Goal: Task Accomplishment & Management: Manage account settings

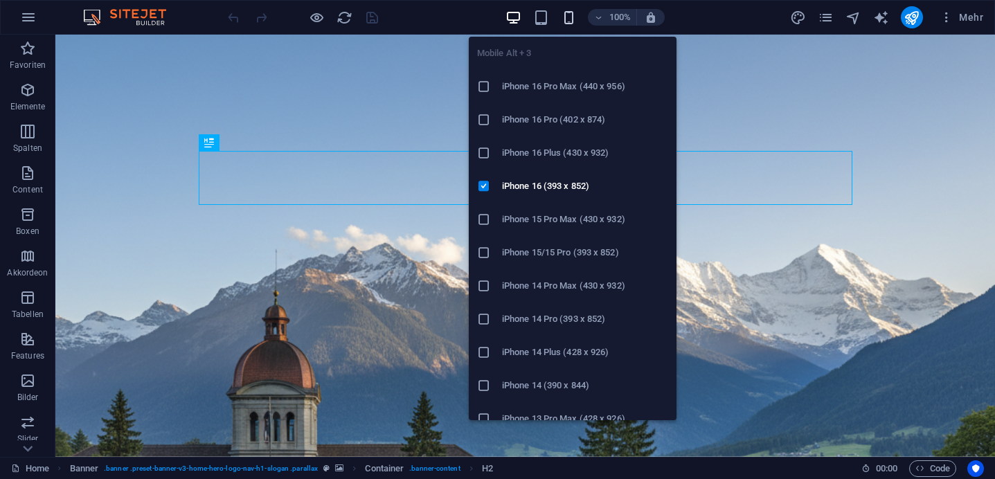
click at [575, 15] on icon "button" at bounding box center [569, 18] width 16 height 16
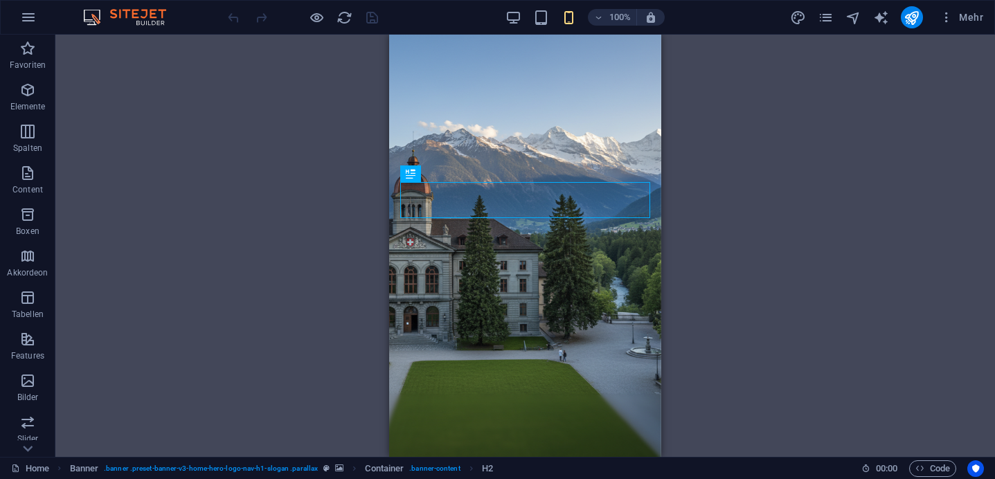
click at [263, 176] on div "Ziehe hier rein, um den vorhandenen Inhalt zu ersetzen. Drücke "Strg", wenn du …" at bounding box center [525, 246] width 940 height 422
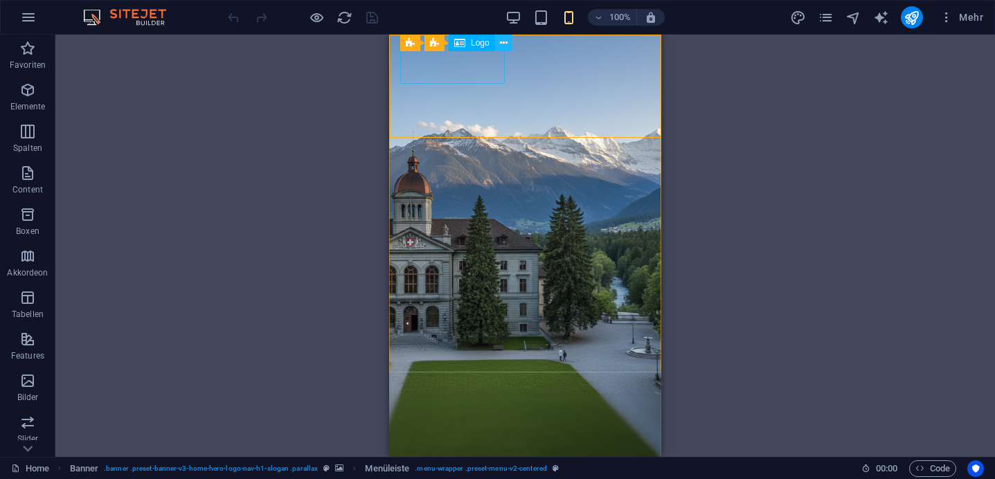
click at [508, 44] on button at bounding box center [504, 43] width 17 height 17
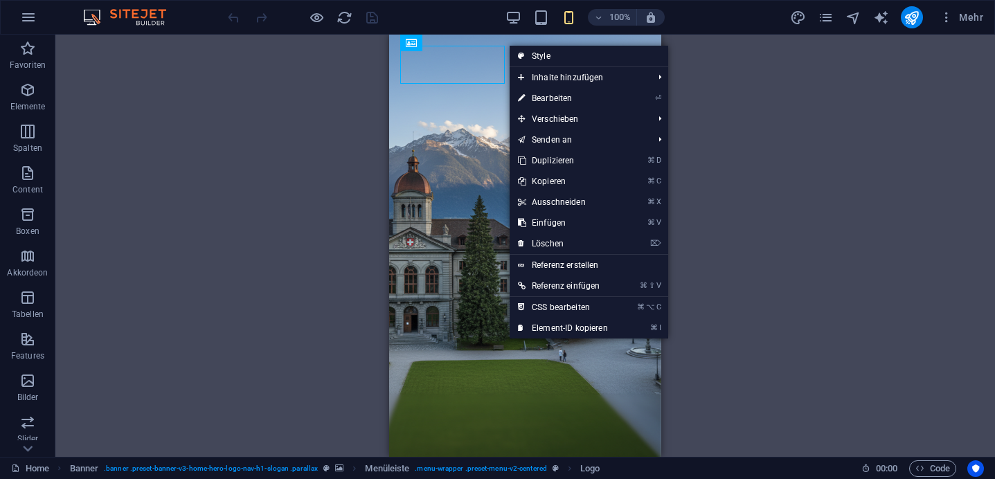
click at [311, 198] on div "Ziehe hier rein, um den vorhandenen Inhalt zu ersetzen. Drücke "Strg", wenn du …" at bounding box center [525, 246] width 940 height 422
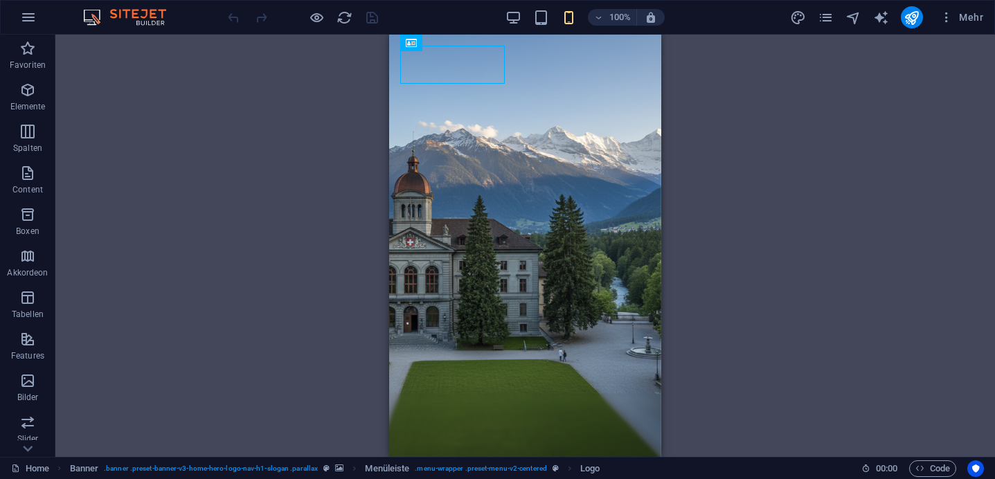
click at [752, 144] on div "Ziehe hier rein, um den vorhandenen Inhalt zu ersetzen. Drücke "Strg", wenn du …" at bounding box center [525, 246] width 940 height 422
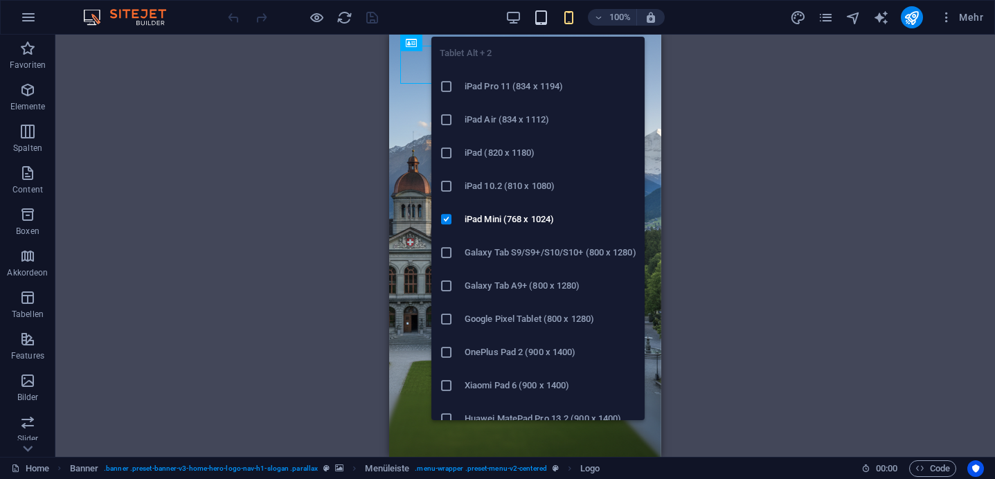
click at [544, 19] on icon "button" at bounding box center [541, 18] width 16 height 16
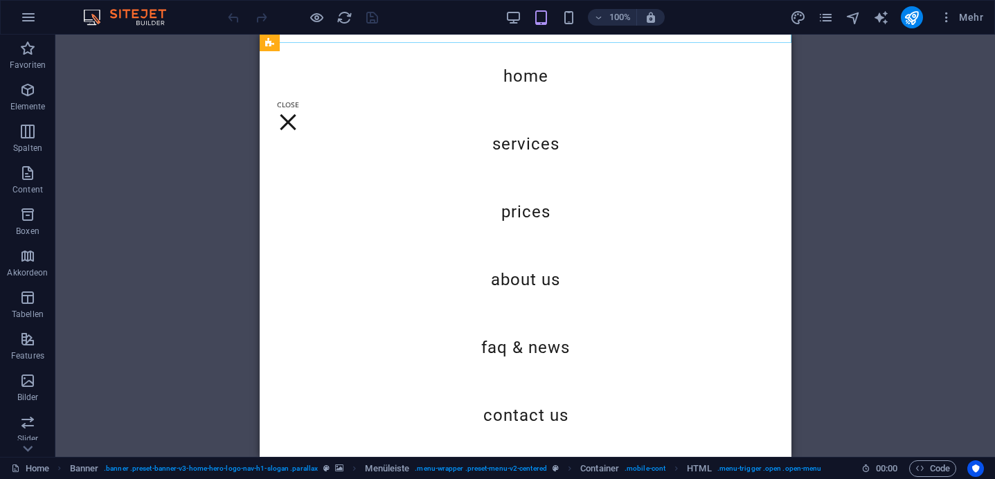
scroll to position [550, 0]
click at [298, 101] on div "Menu" at bounding box center [287, 122] width 21 height 43
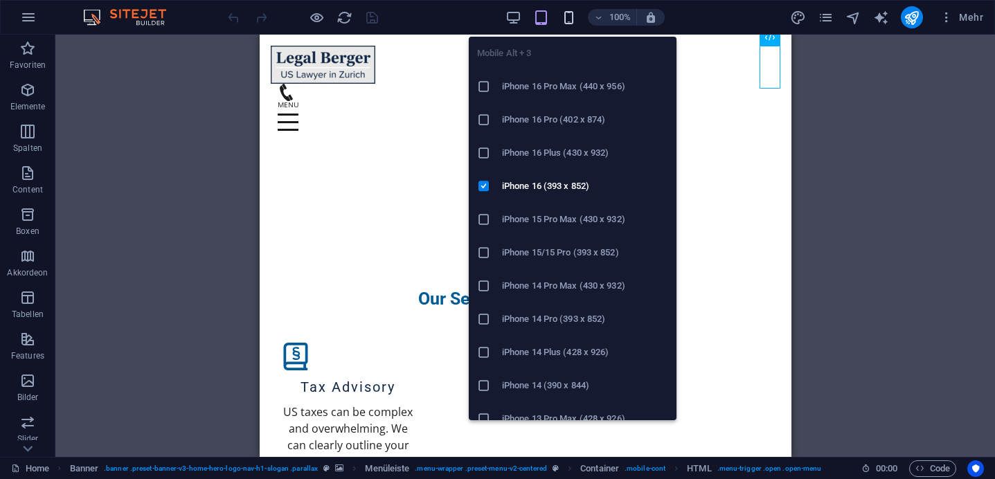
click at [567, 19] on icon "button" at bounding box center [569, 18] width 16 height 16
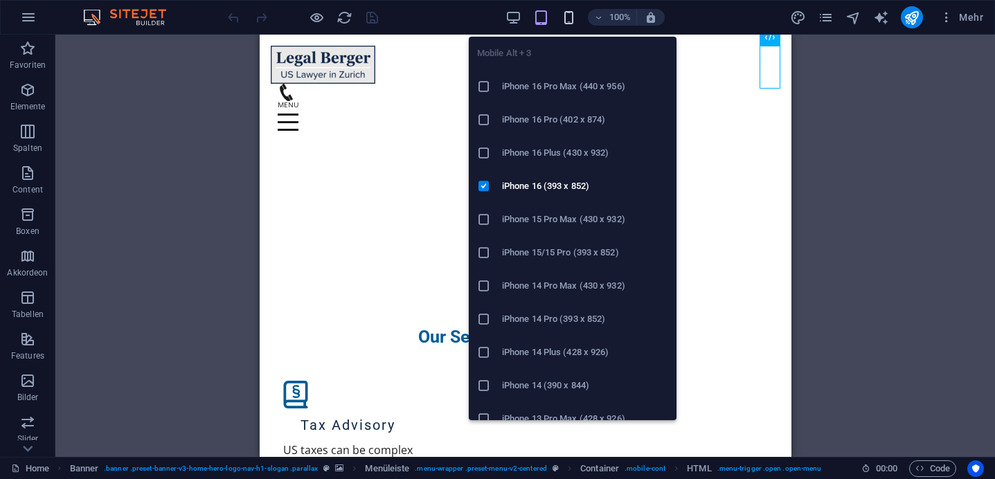
scroll to position [593, 0]
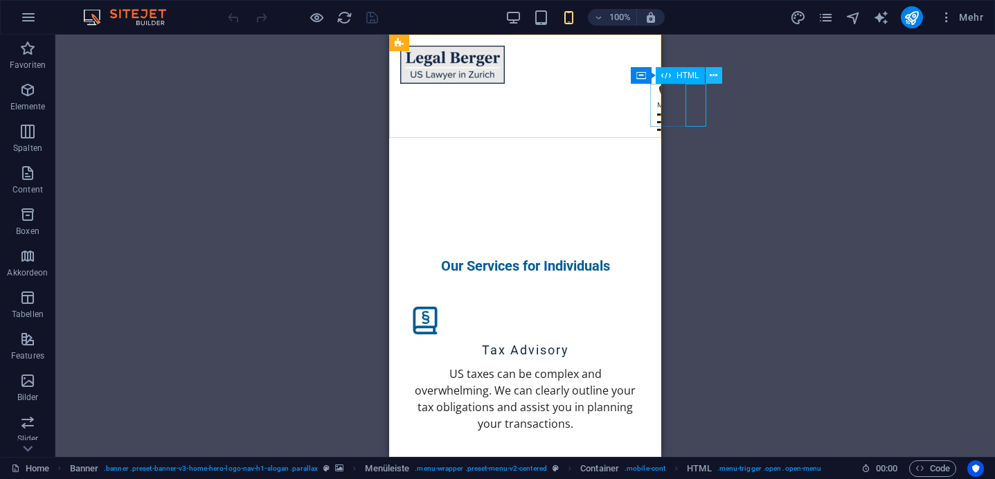
click at [712, 75] on icon at bounding box center [714, 76] width 8 height 15
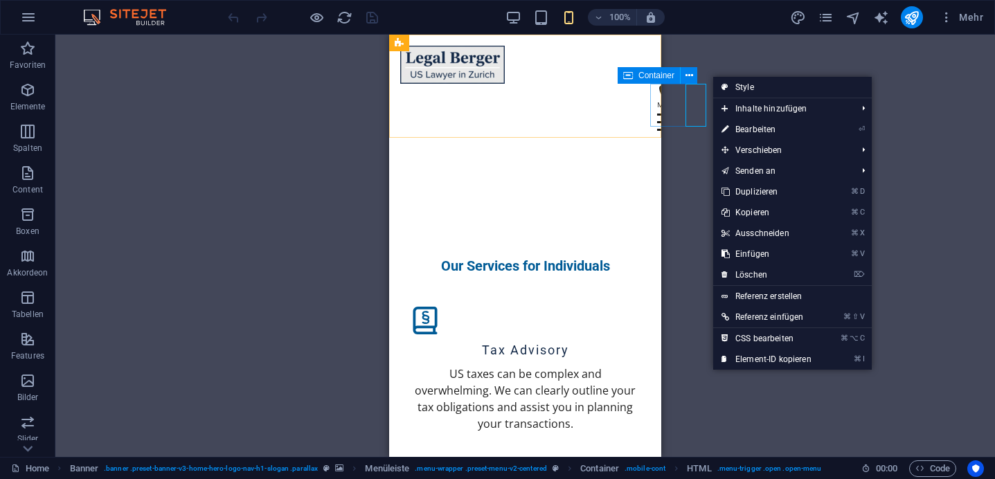
click at [650, 98] on div "Menu" at bounding box center [650, 114] width 0 height 60
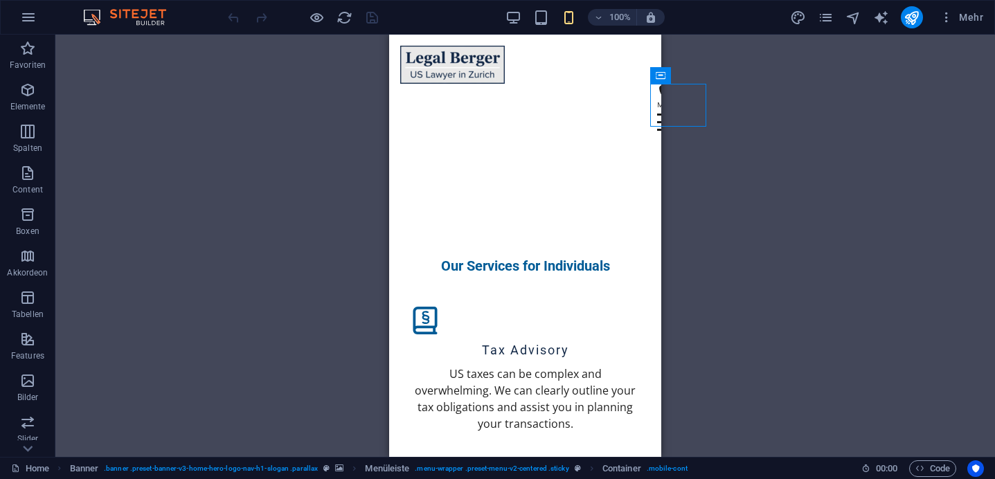
click at [702, 100] on div "Ziehe hier rein, um den vorhandenen Inhalt zu ersetzen. Drücke "Strg", wenn du …" at bounding box center [525, 246] width 940 height 422
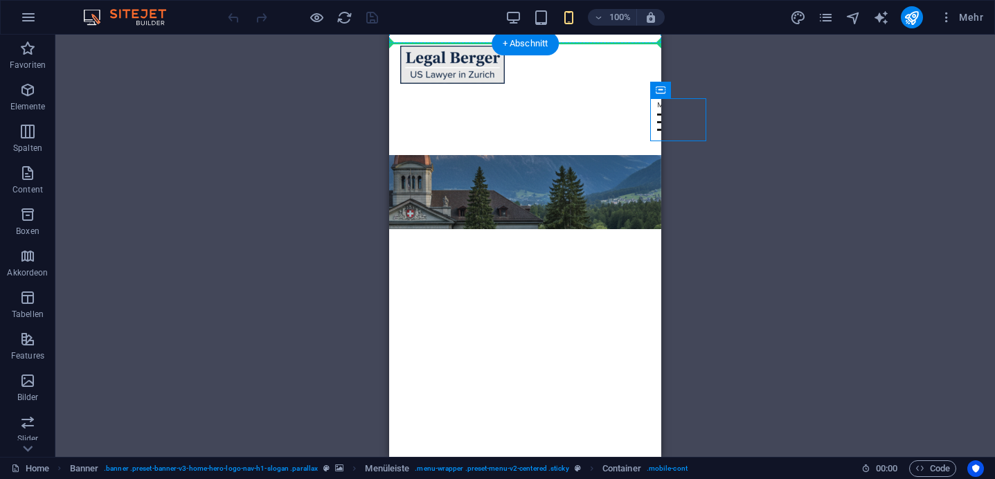
scroll to position [0, 0]
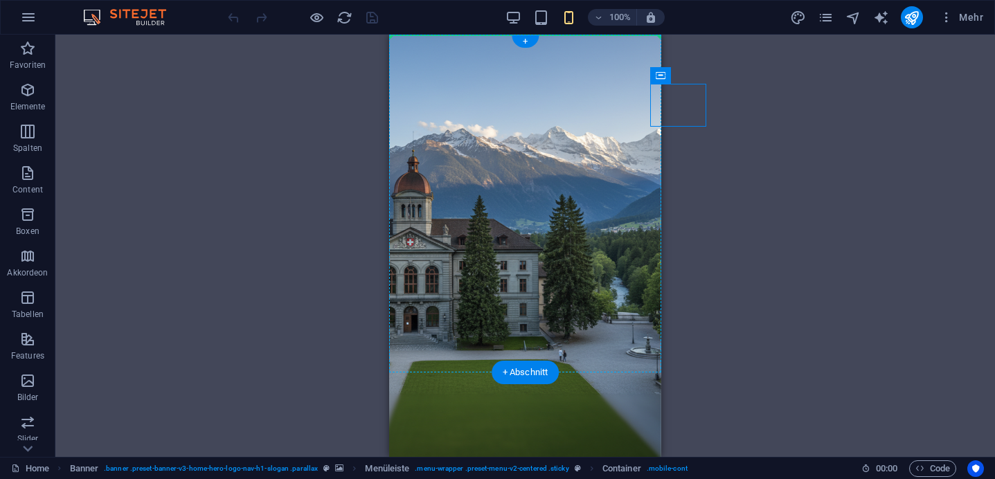
drag, startPoint x: 1051, startPoint y: 107, endPoint x: 610, endPoint y: 49, distance: 445.0
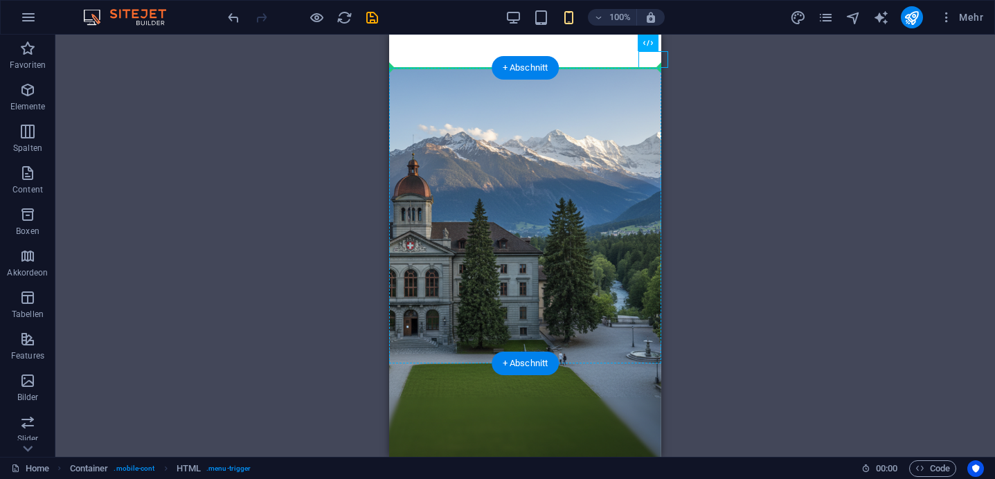
drag, startPoint x: 643, startPoint y: 61, endPoint x: 627, endPoint y: 88, distance: 31.4
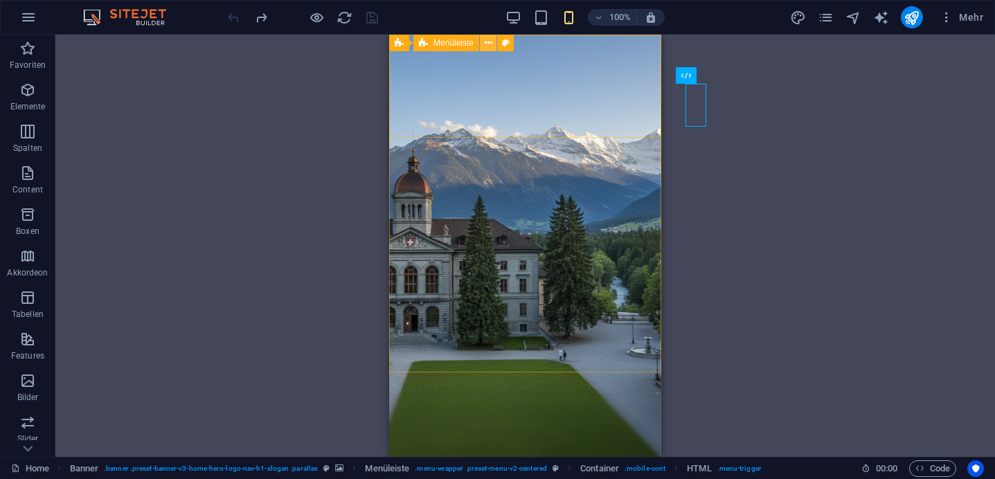
click at [490, 42] on icon at bounding box center [489, 43] width 8 height 15
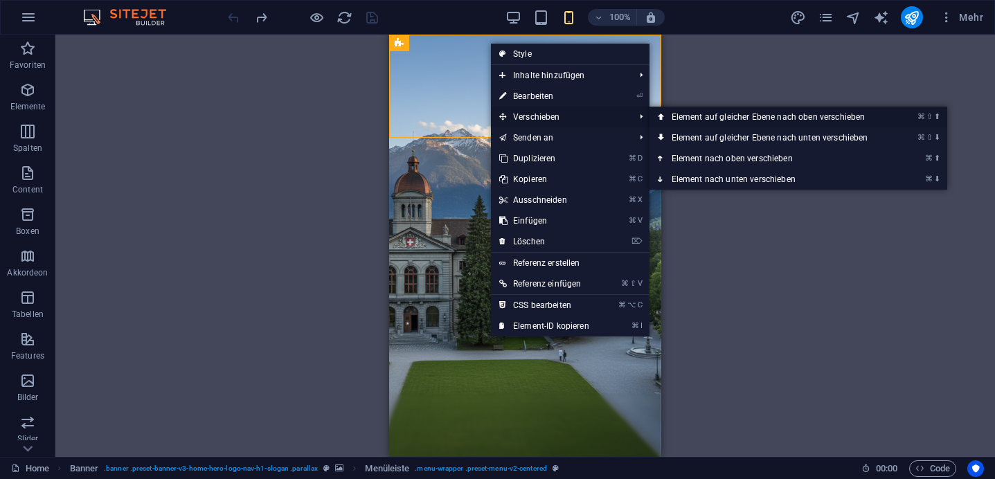
click at [684, 114] on link "⌘ ⇧ ⬆ Element auf gleicher Ebene nach oben verschieben" at bounding box center [773, 117] width 247 height 21
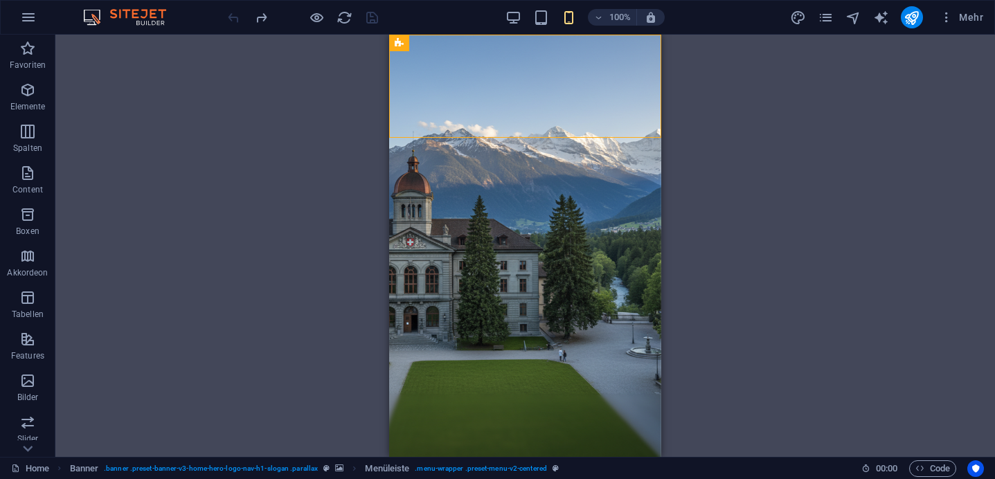
click at [746, 152] on div "Ziehe hier rein, um den vorhandenen Inhalt zu ersetzen. Drücke "Strg", wenn du …" at bounding box center [525, 246] width 940 height 422
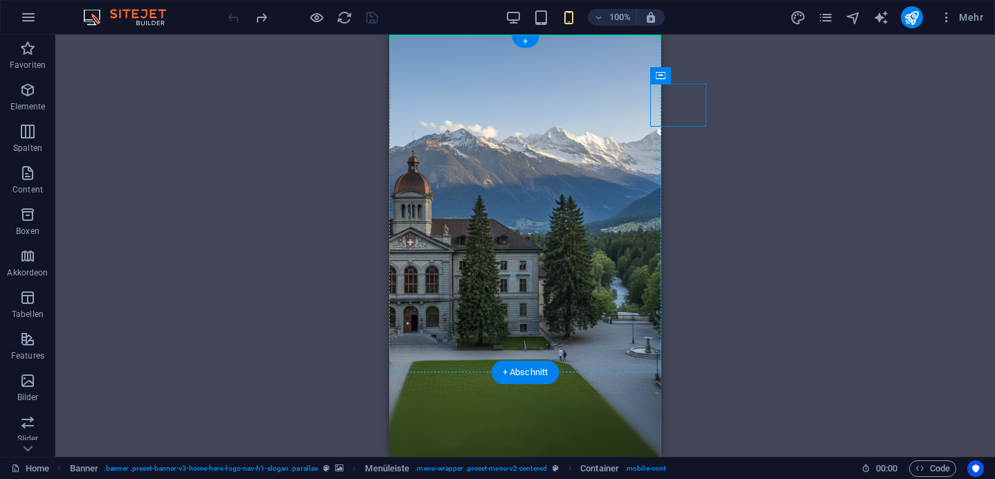
drag, startPoint x: 1042, startPoint y: 116, endPoint x: 476, endPoint y: 119, distance: 565.9
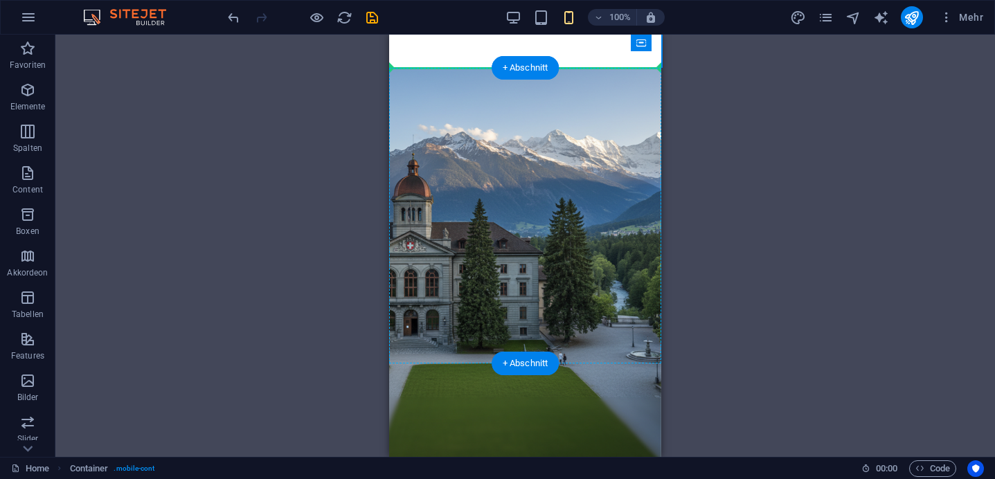
drag, startPoint x: 1005, startPoint y: 79, endPoint x: 563, endPoint y: 89, distance: 442.0
drag, startPoint x: 997, startPoint y: 83, endPoint x: 586, endPoint y: 88, distance: 410.7
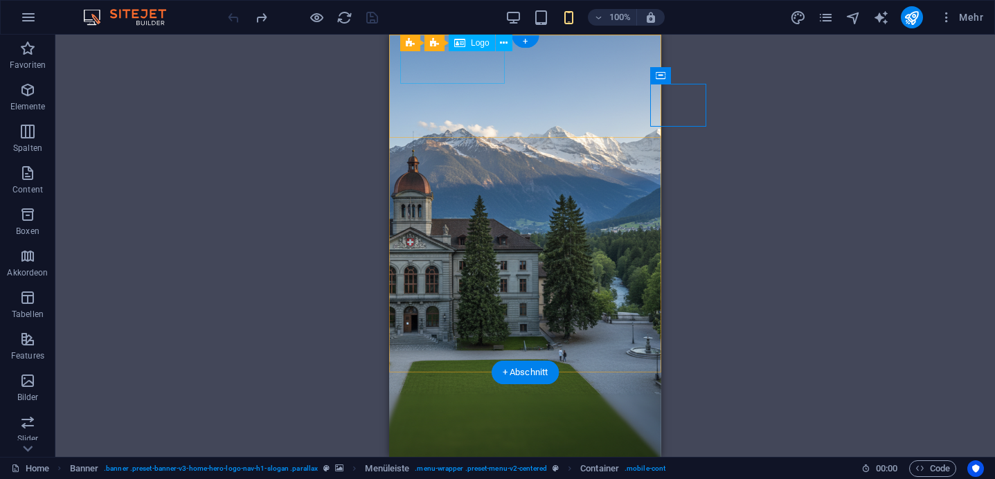
click at [479, 460] on div at bounding box center [525, 479] width 250 height 38
click at [505, 42] on icon at bounding box center [504, 43] width 8 height 15
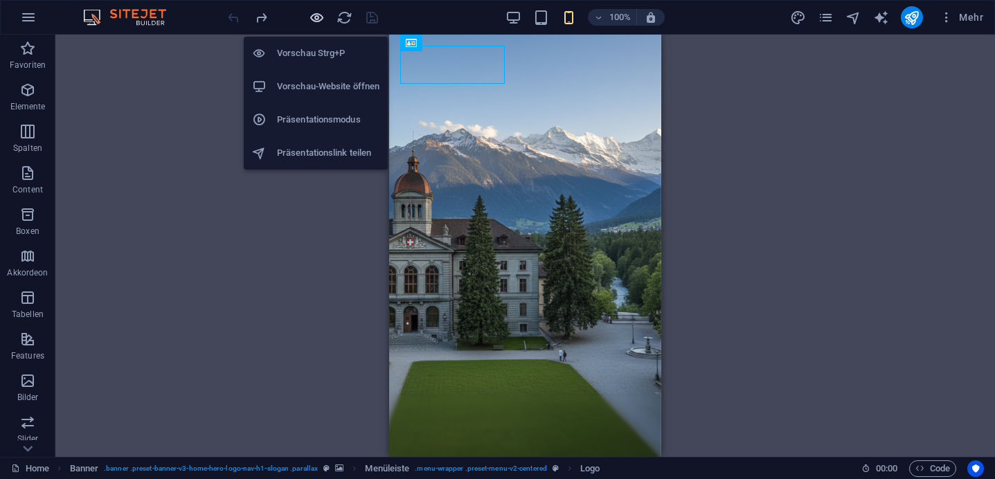
click at [312, 15] on icon "button" at bounding box center [317, 18] width 16 height 16
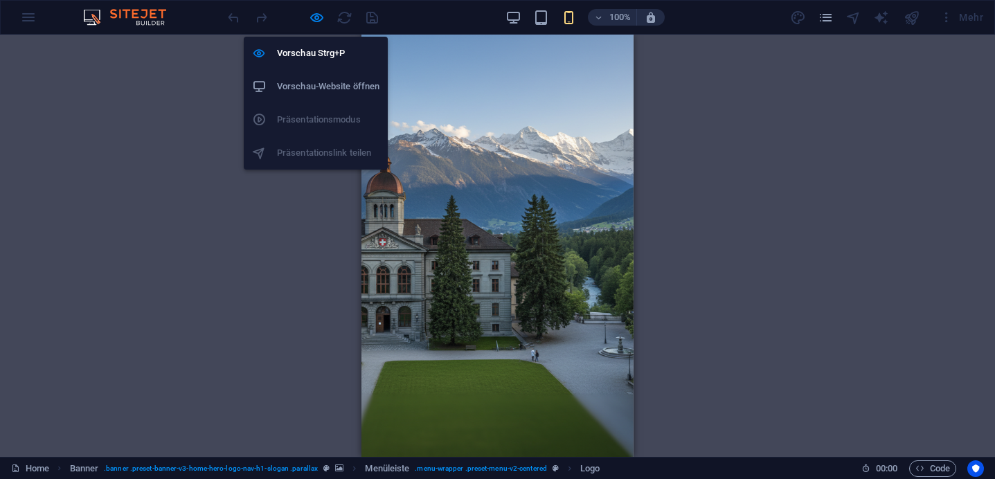
click at [326, 81] on h6 "Vorschau-Website öffnen" at bounding box center [328, 86] width 103 height 17
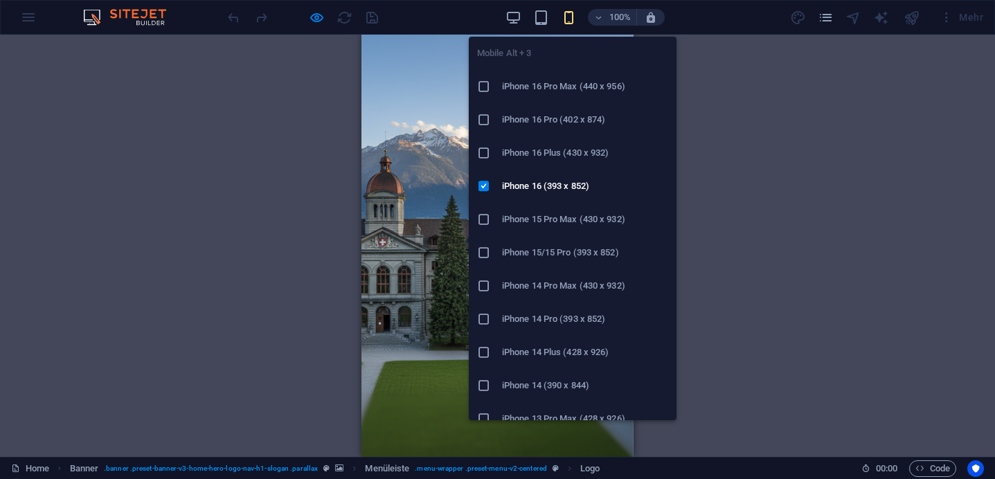
click at [564, 90] on h6 "iPhone 16 Pro Max (440 x 956)" at bounding box center [585, 86] width 166 height 17
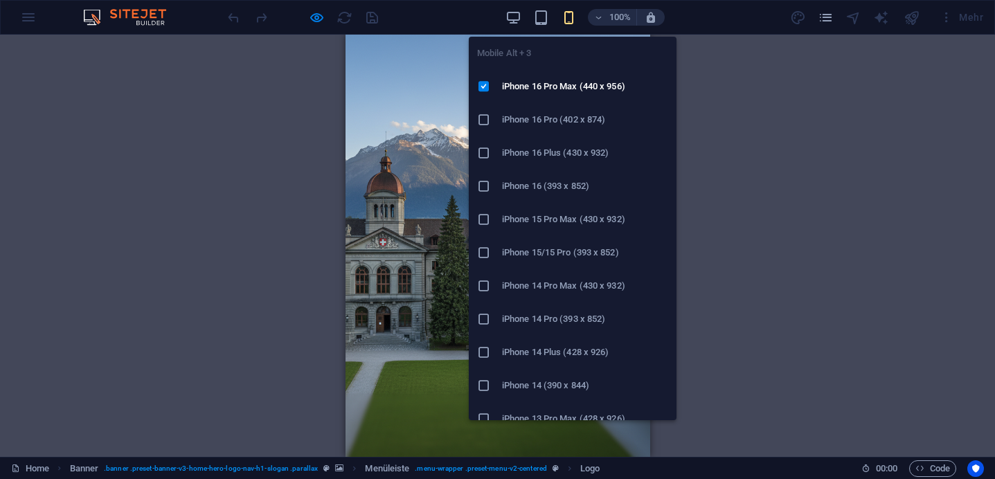
click at [579, 145] on h6 "iPhone 16 Plus (430 x 932)" at bounding box center [585, 153] width 166 height 17
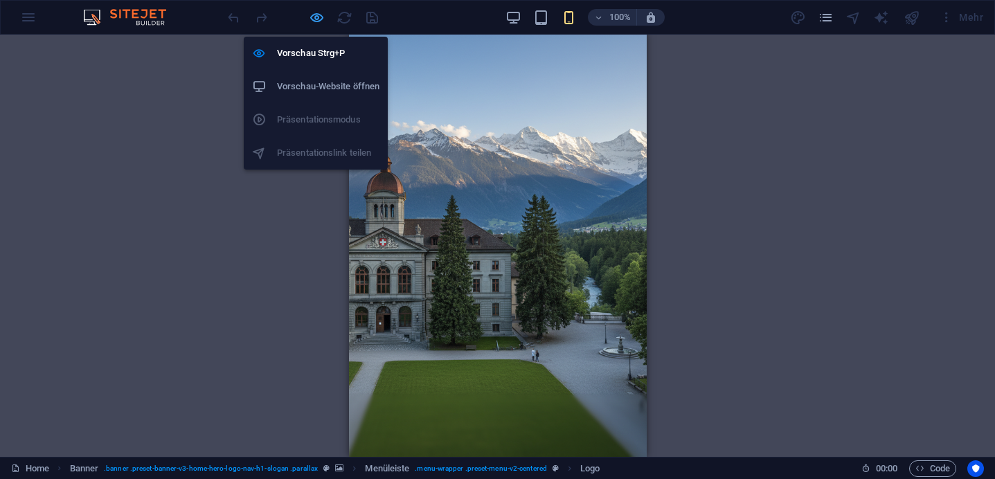
click at [314, 17] on icon "button" at bounding box center [317, 18] width 16 height 16
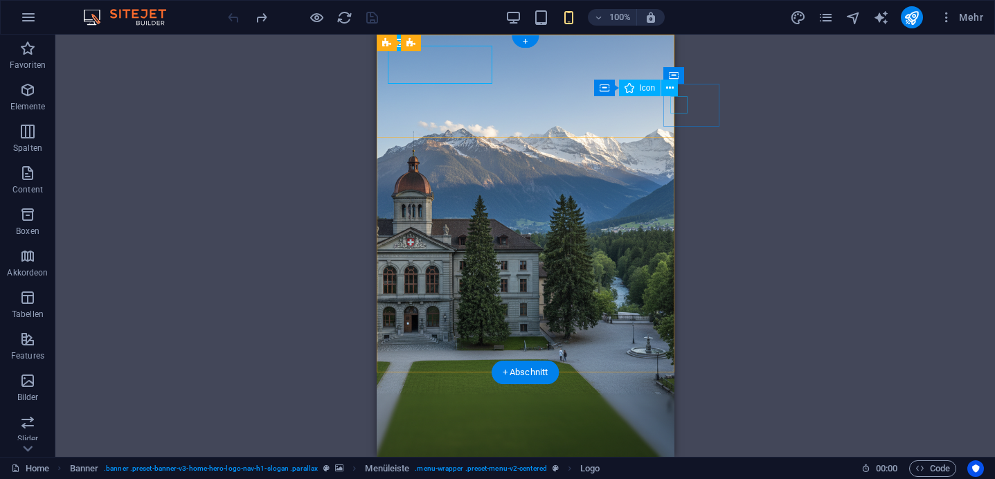
click at [650, 89] on span "Icon" at bounding box center [648, 88] width 16 height 8
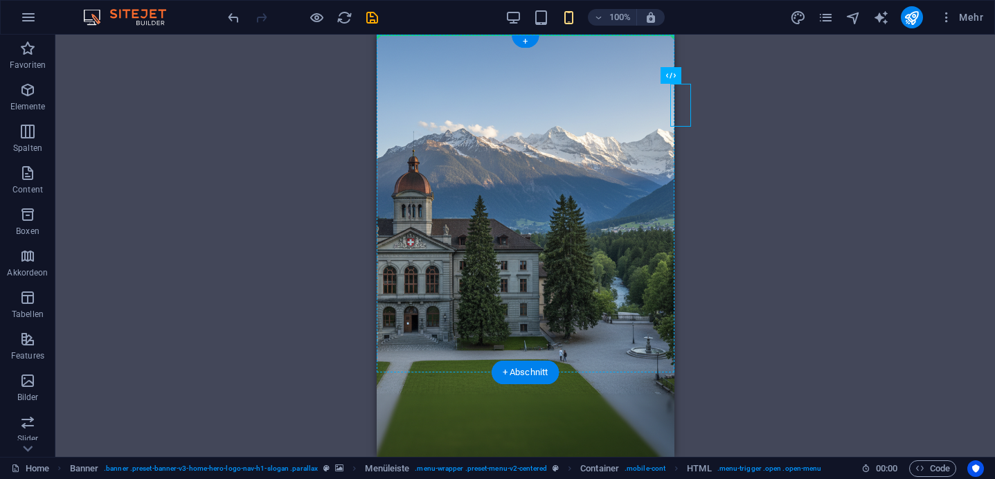
drag, startPoint x: 1036, startPoint y: 114, endPoint x: 632, endPoint y: 64, distance: 407.5
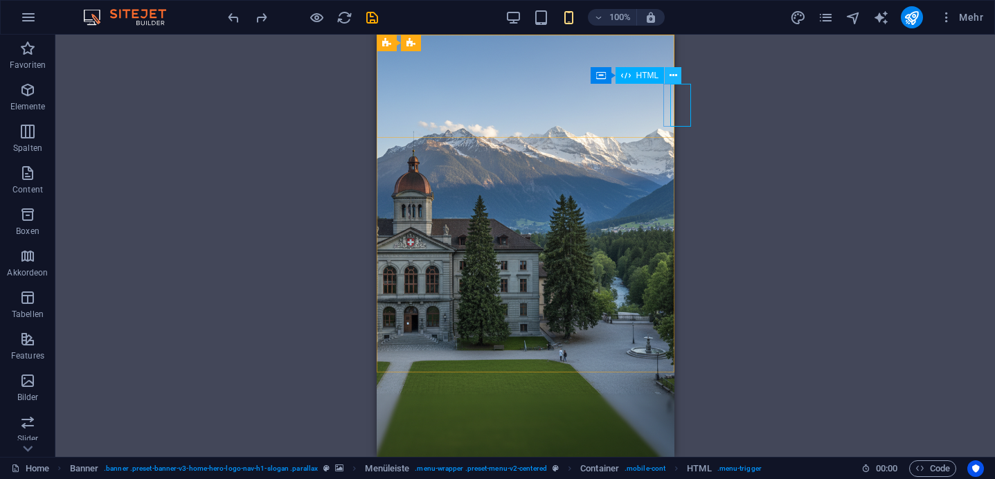
click at [676, 78] on icon at bounding box center [674, 76] width 8 height 15
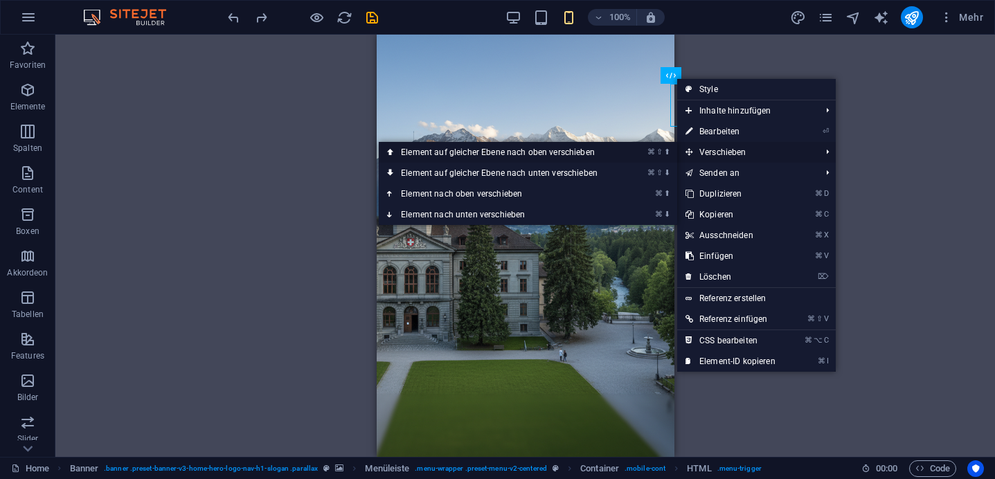
click at [621, 160] on link "⌘ ⇧ ⬆ Element auf gleicher Ebene nach oben verschieben" at bounding box center [502, 152] width 247 height 21
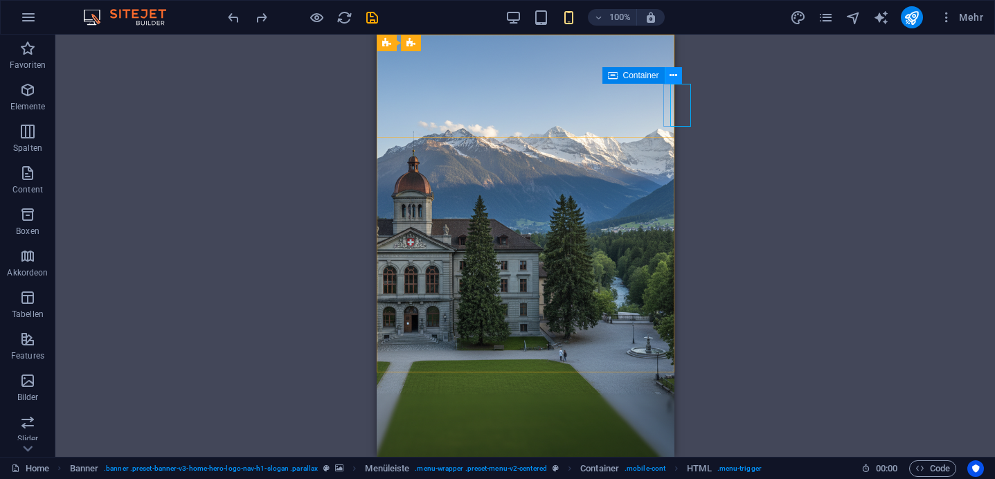
click at [669, 78] on button at bounding box center [674, 75] width 17 height 17
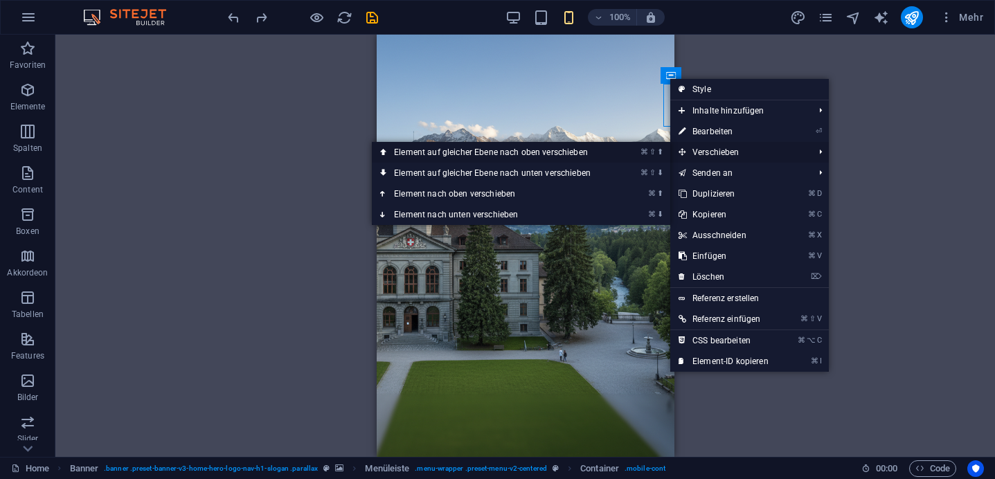
click at [634, 152] on li "⌘ ⇧ ⬆ Element auf gleicher Ebene nach oben verschieben" at bounding box center [521, 152] width 299 height 21
click at [580, 156] on link "⌘ ⇧ ⬆ Element auf gleicher Ebene nach oben verschieben" at bounding box center [495, 152] width 247 height 21
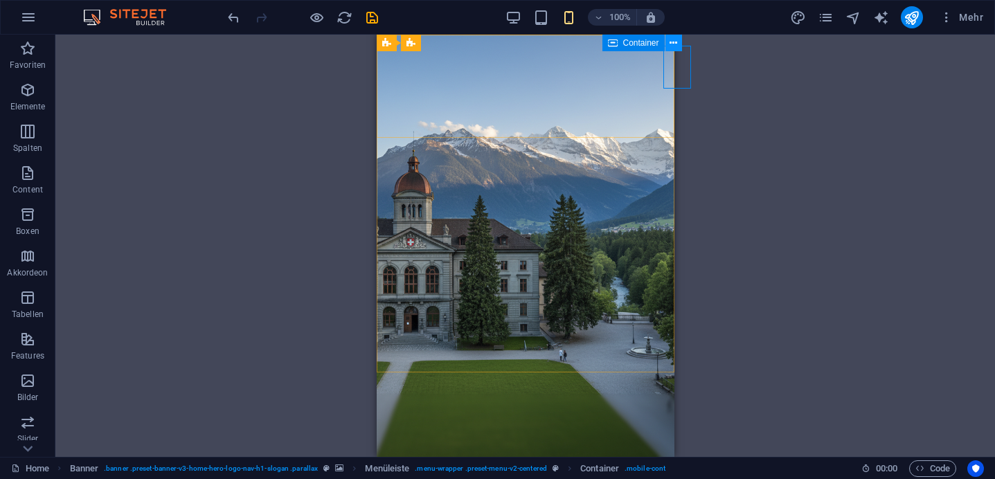
click at [667, 46] on button at bounding box center [674, 43] width 17 height 17
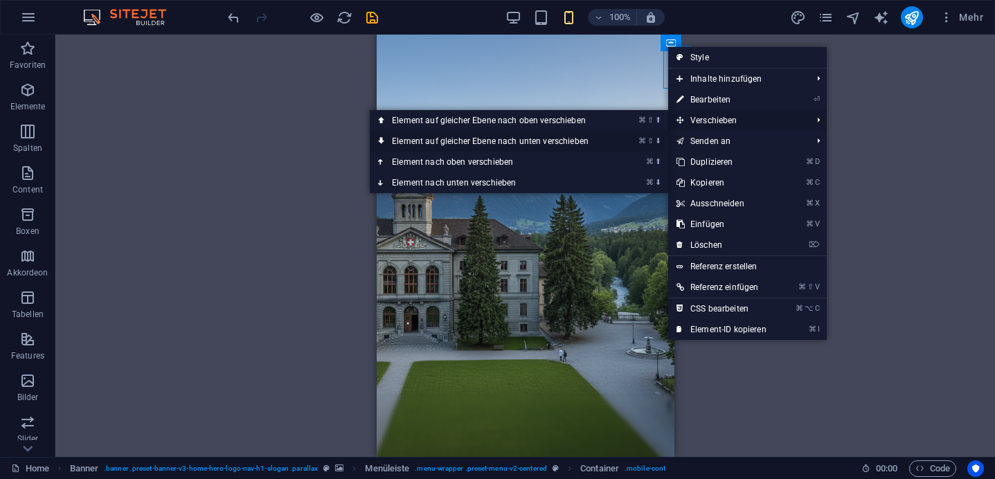
click at [528, 143] on link "⌘ ⇧ ⬇ Element auf gleicher Ebene nach unten verschieben" at bounding box center [493, 141] width 247 height 21
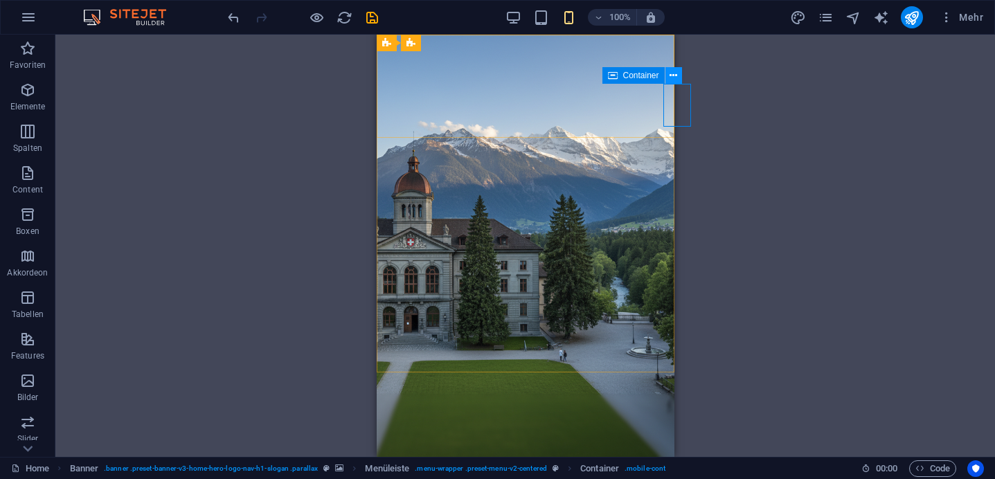
click at [678, 80] on button at bounding box center [674, 75] width 17 height 17
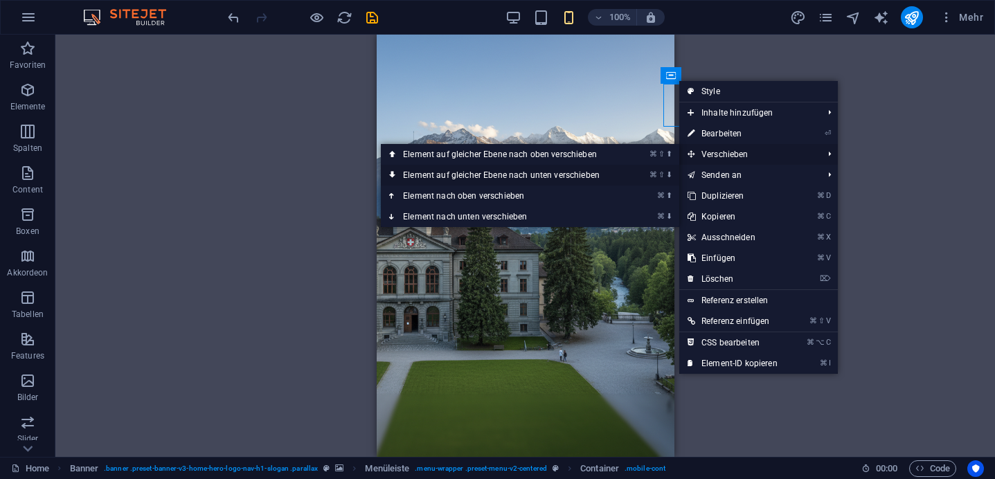
click at [580, 179] on link "⌘ ⇧ ⬇ Element auf gleicher Ebene nach unten verschieben" at bounding box center [504, 175] width 247 height 21
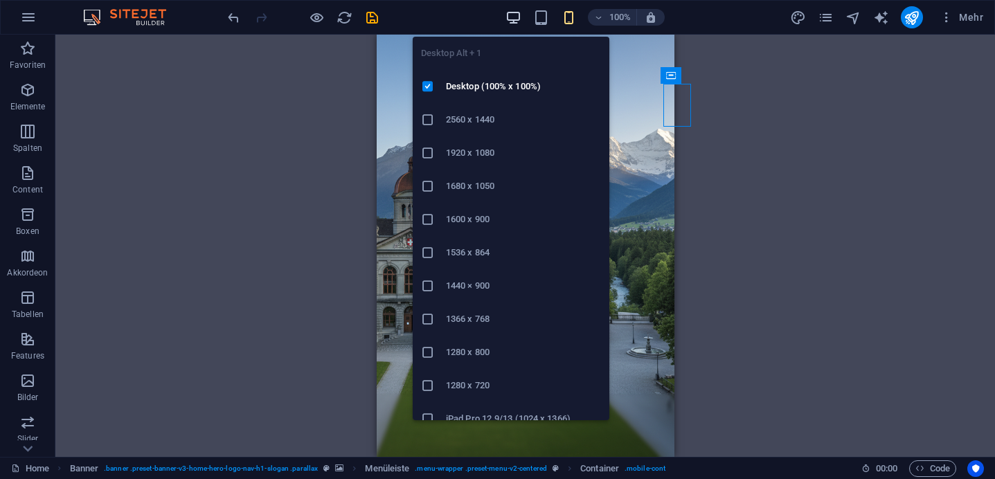
click at [516, 18] on icon "button" at bounding box center [514, 18] width 16 height 16
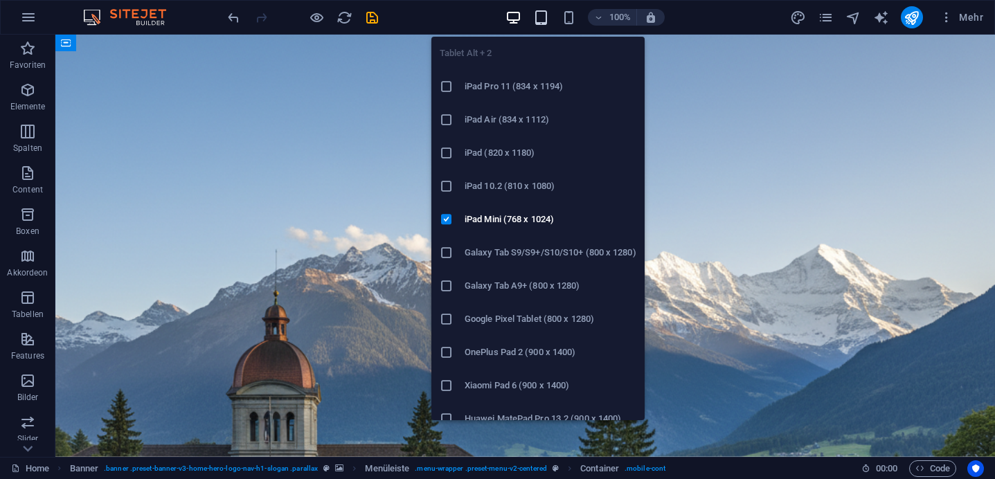
click at [540, 21] on icon "button" at bounding box center [541, 18] width 16 height 16
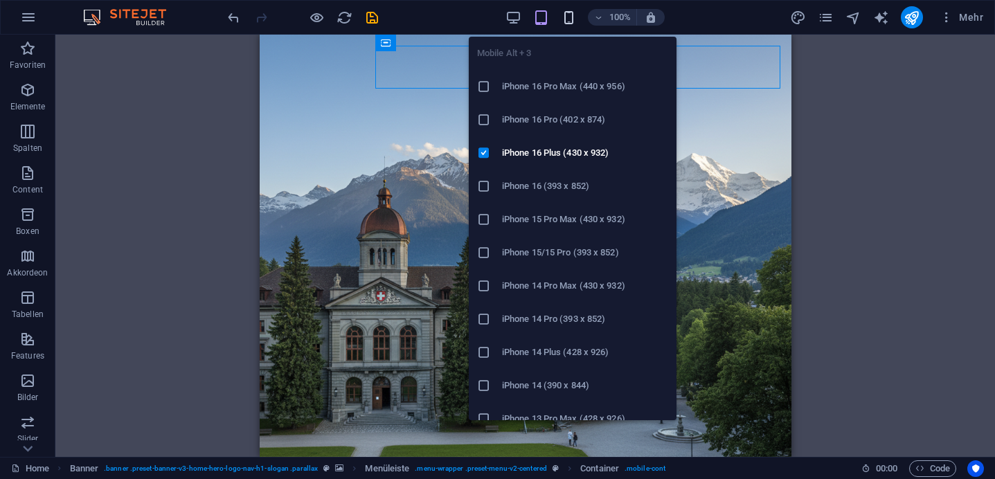
click at [567, 19] on icon "button" at bounding box center [569, 18] width 16 height 16
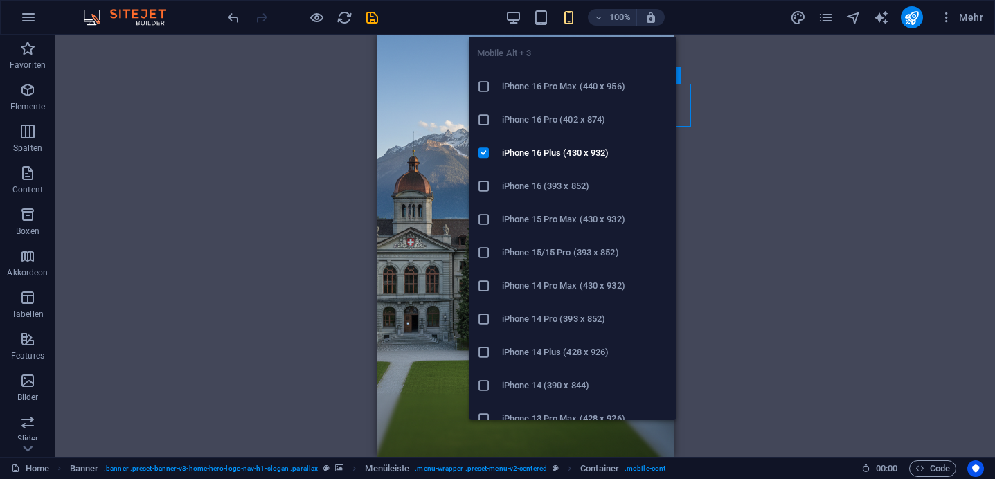
click at [585, 195] on li "iPhone 16 (393 x 852)" at bounding box center [573, 186] width 208 height 33
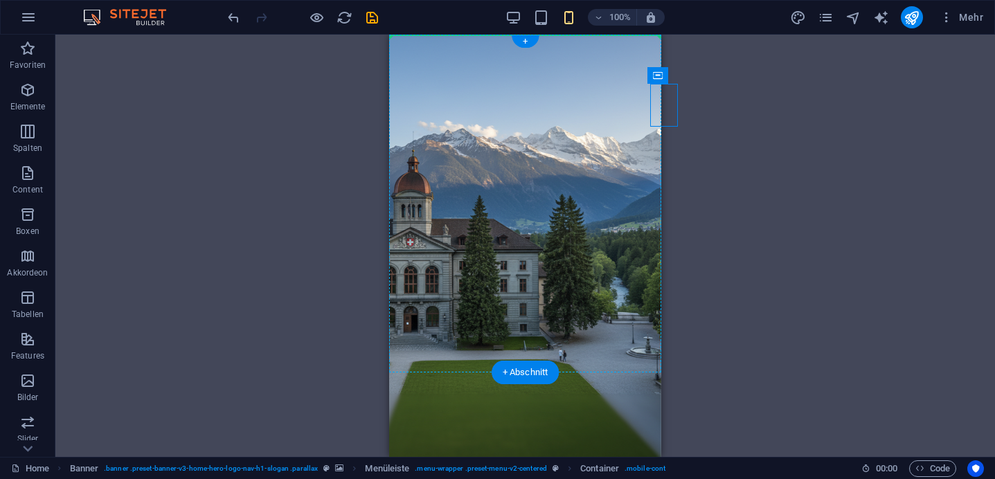
drag, startPoint x: 656, startPoint y: 103, endPoint x: 463, endPoint y: 120, distance: 193.3
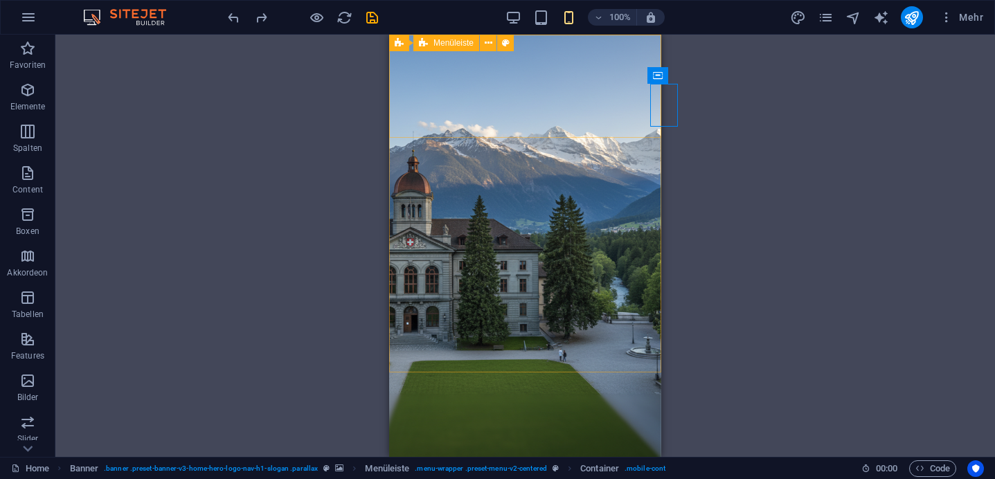
click at [479, 44] on div "Menüleiste" at bounding box center [446, 43] width 66 height 17
click at [483, 44] on button at bounding box center [488, 43] width 17 height 17
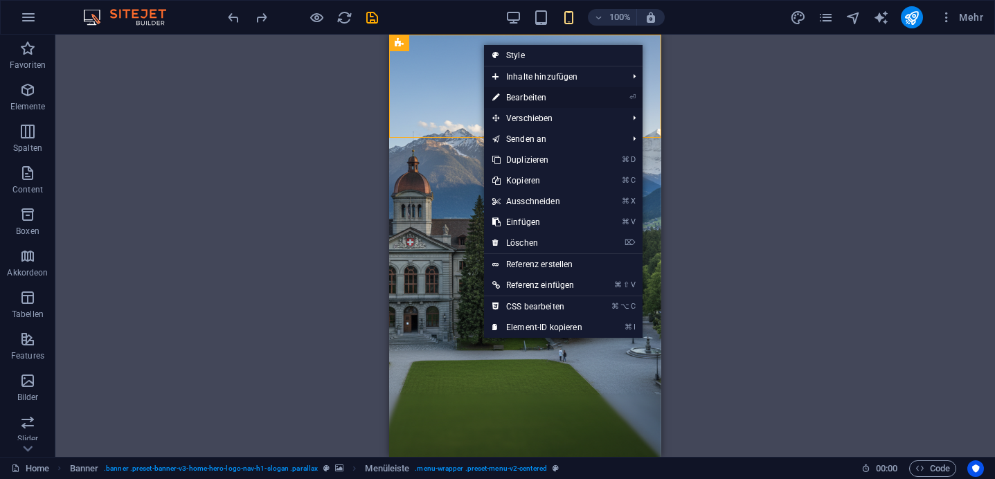
click at [507, 93] on link "⏎ Bearbeiten" at bounding box center [537, 97] width 107 height 21
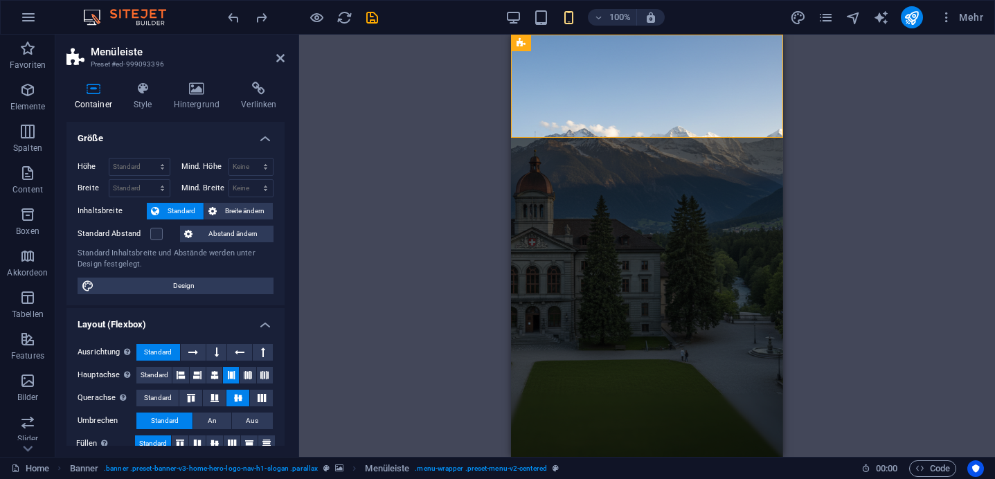
click at [141, 111] on div "Container Style Hintergrund Verlinken Größe Höhe Standard px rem % vh vw Mind. …" at bounding box center [175, 264] width 218 height 364
click at [140, 91] on icon at bounding box center [142, 89] width 35 height 14
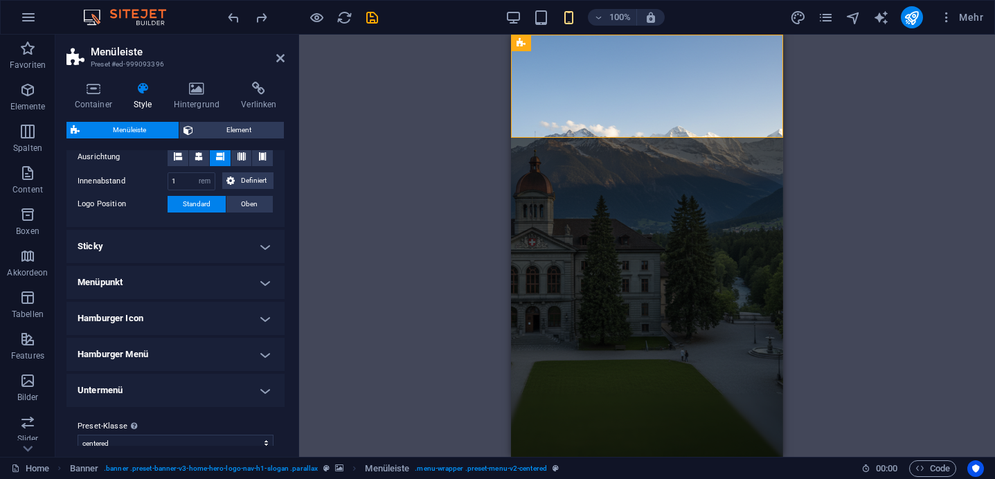
scroll to position [300, 0]
click at [242, 251] on h4 "Sticky" at bounding box center [175, 245] width 218 height 33
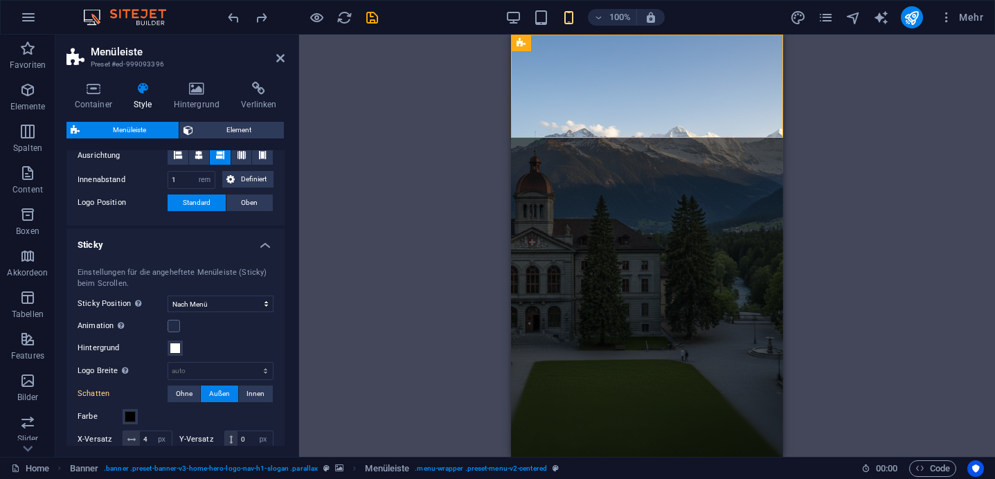
click at [238, 242] on h4 "Sticky" at bounding box center [175, 241] width 218 height 25
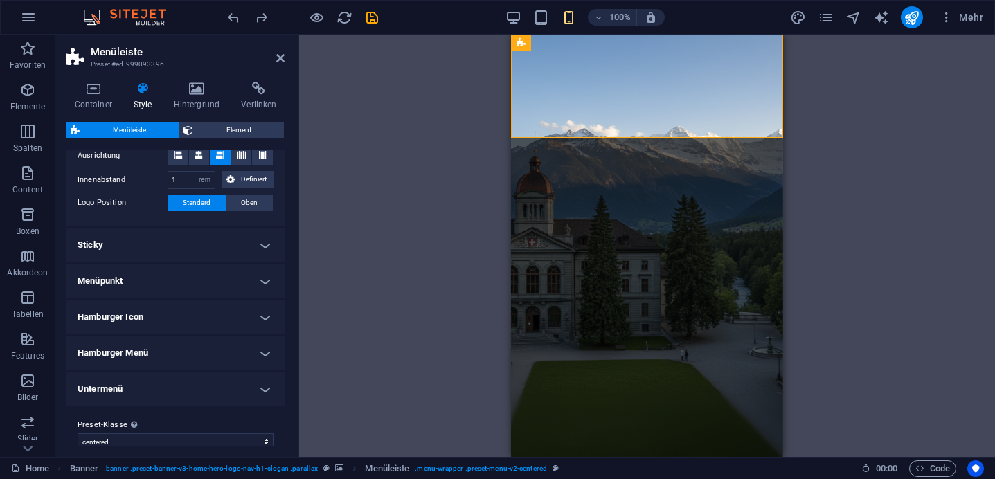
scroll to position [314, 0]
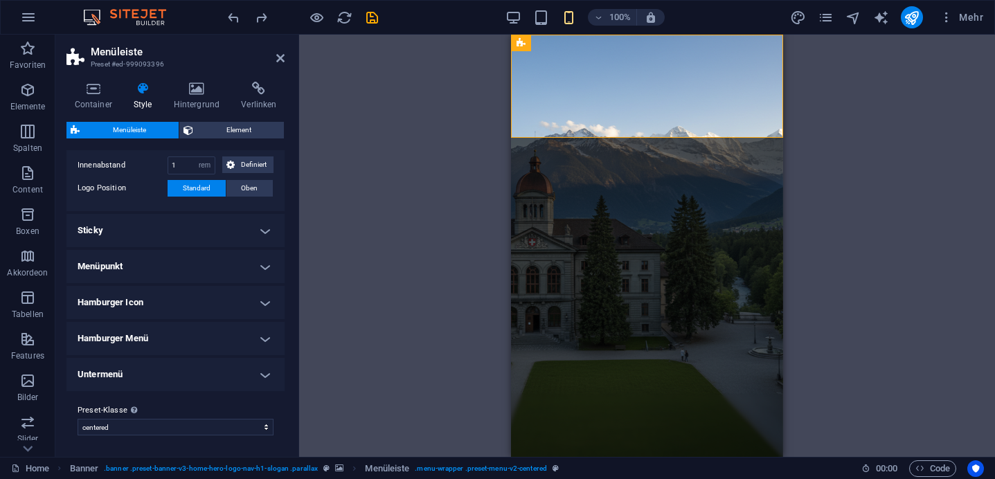
click at [217, 375] on h4 "Untermenü" at bounding box center [175, 374] width 218 height 33
click at [217, 375] on h4 "Untermenü" at bounding box center [175, 370] width 218 height 25
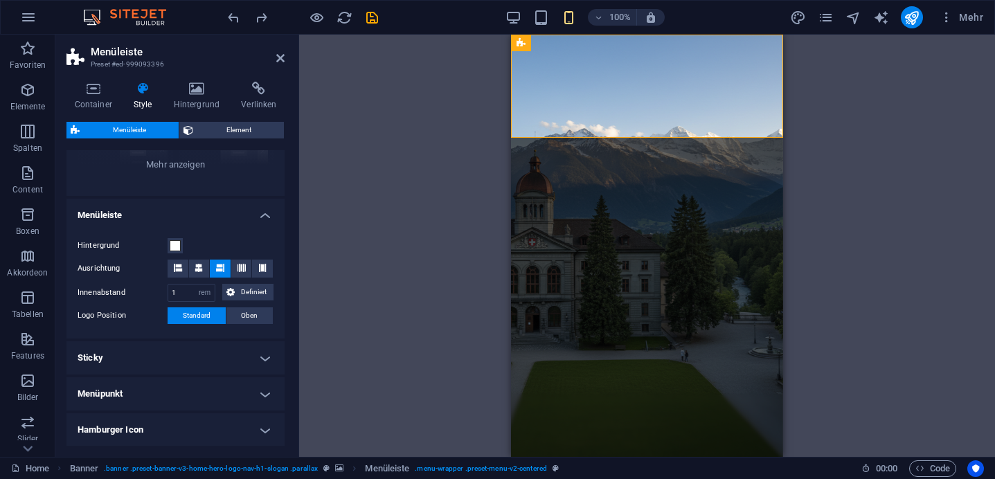
scroll to position [181, 0]
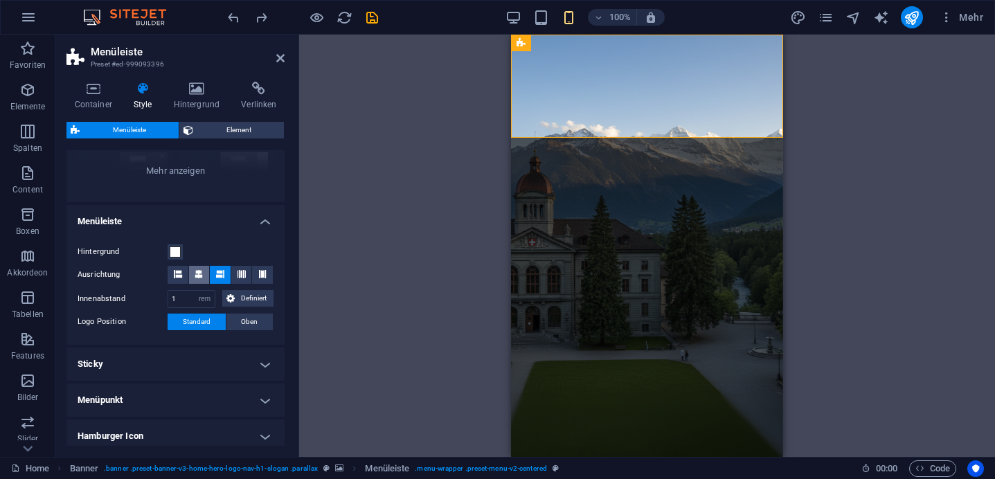
click at [195, 273] on icon at bounding box center [199, 274] width 8 height 8
click at [362, 215] on div "Ziehe hier rein, um den vorhandenen Inhalt zu ersetzen. Drücke "Strg", wenn du …" at bounding box center [647, 246] width 696 height 422
click at [175, 274] on icon at bounding box center [178, 274] width 8 height 8
click at [223, 276] on button at bounding box center [220, 275] width 21 height 18
click at [242, 277] on icon at bounding box center [242, 274] width 8 height 8
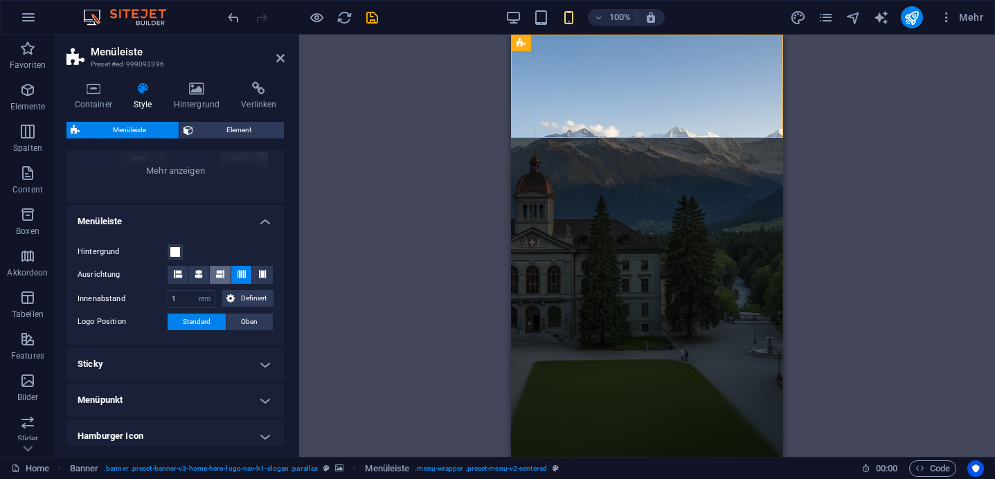
click at [221, 274] on icon at bounding box center [220, 274] width 8 height 8
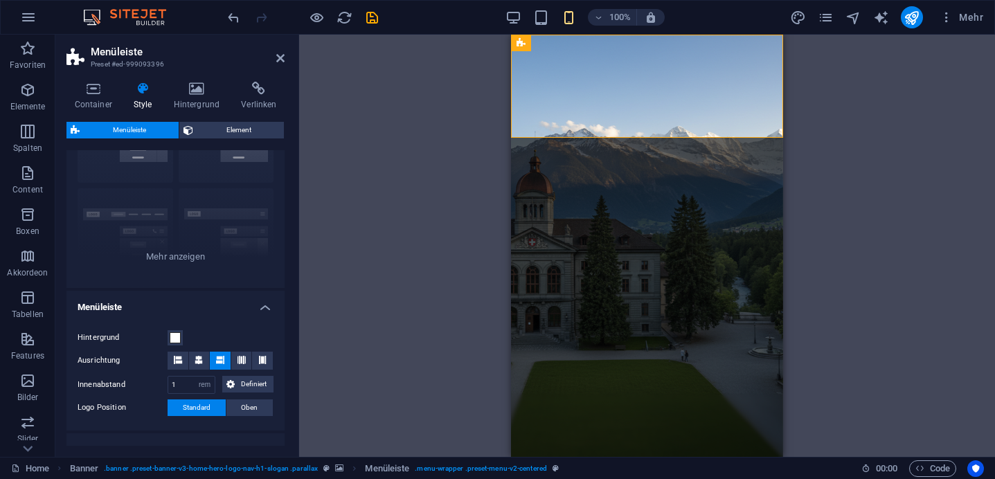
scroll to position [0, 0]
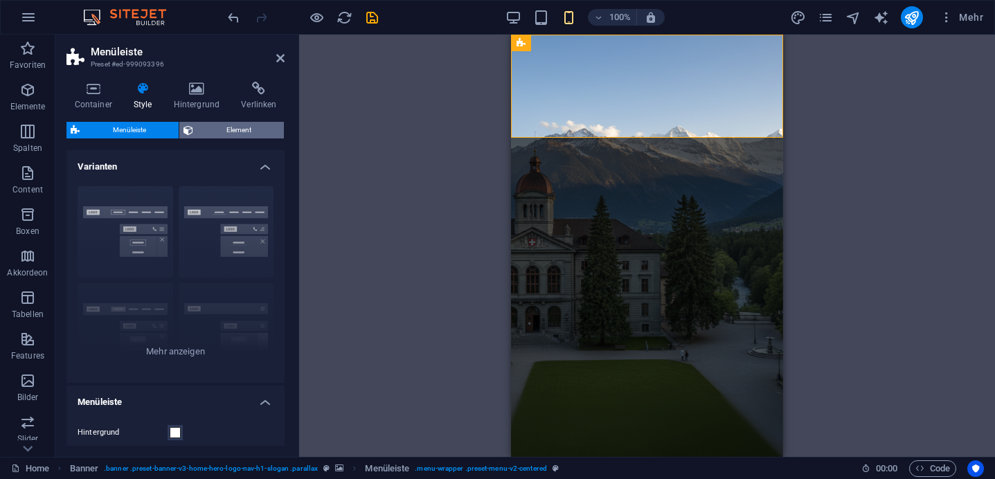
click at [212, 133] on span "Element" at bounding box center [238, 130] width 82 height 17
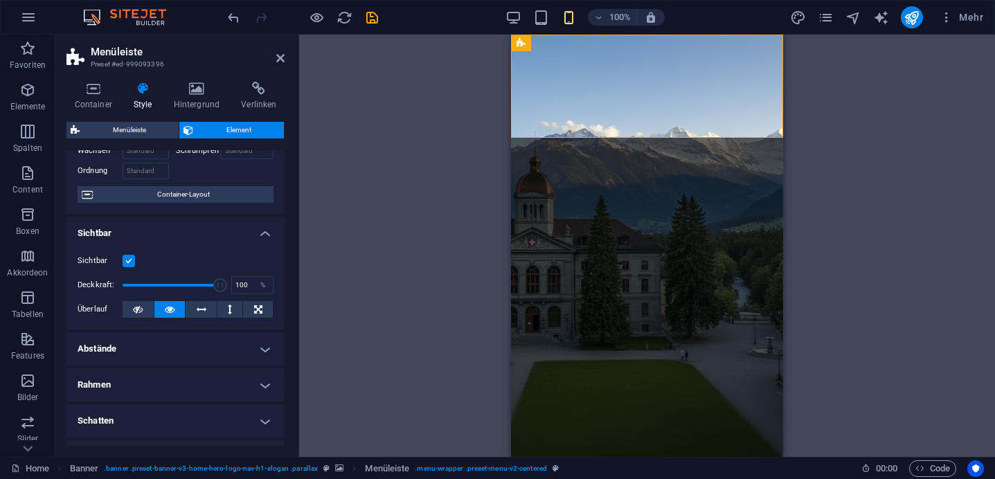
scroll to position [99, 0]
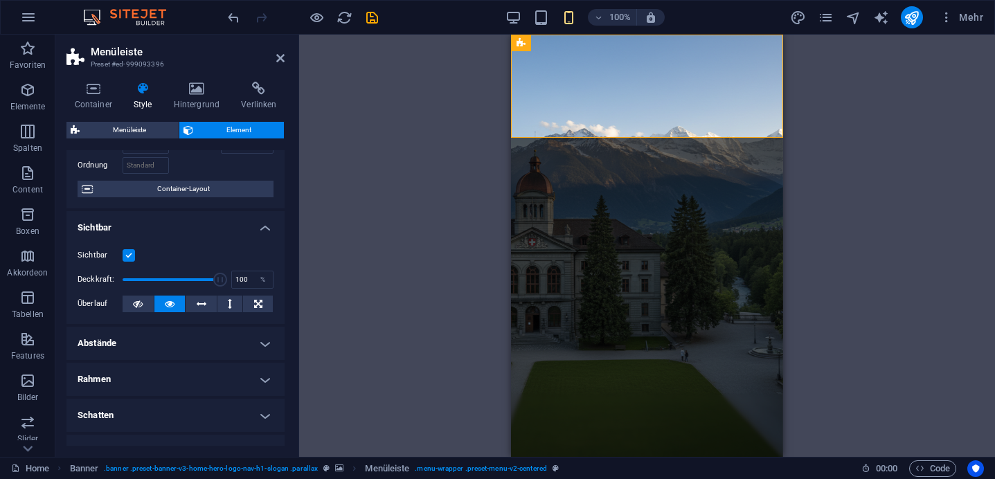
click at [257, 344] on h4 "Abstände" at bounding box center [175, 343] width 218 height 33
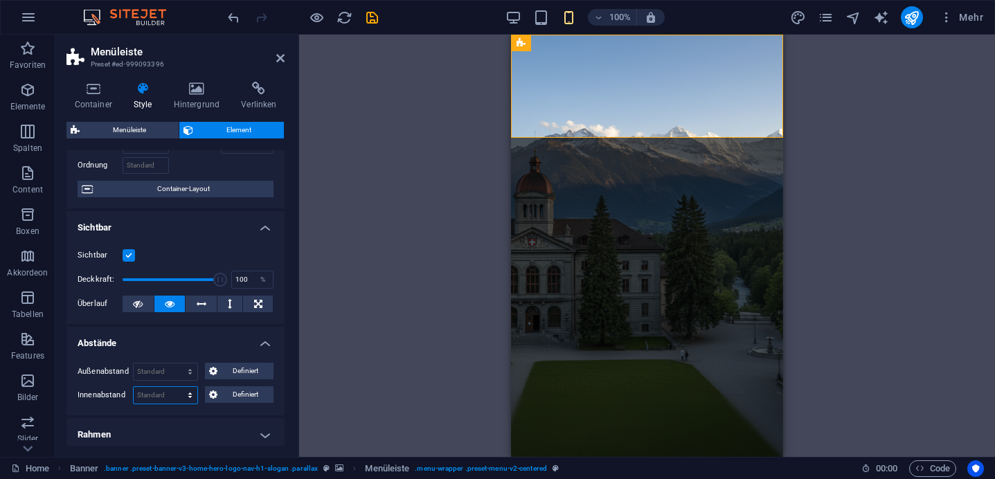
click at [183, 395] on select "Standard px rem % vh vw Definiert" at bounding box center [166, 395] width 64 height 17
click at [217, 391] on button "Definiert" at bounding box center [239, 394] width 69 height 17
click at [79, 434] on span at bounding box center [85, 430] width 14 height 17
click at [80, 434] on span at bounding box center [85, 430] width 14 height 17
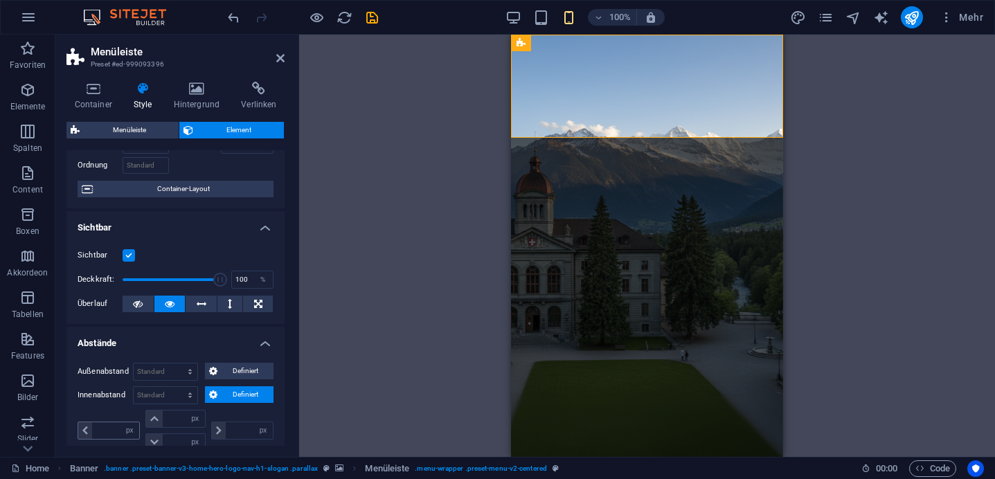
click at [80, 434] on span at bounding box center [85, 430] width 14 height 17
click at [152, 420] on icon at bounding box center [154, 419] width 8 height 8
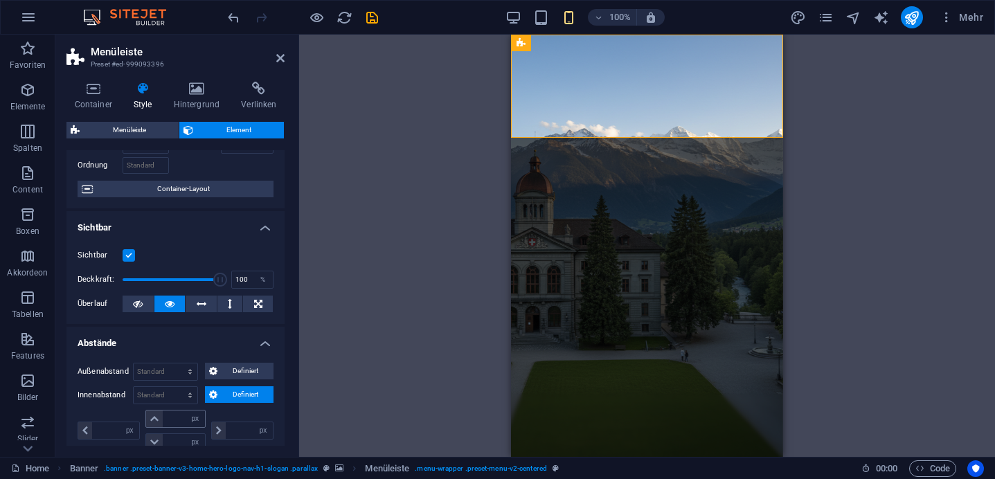
click at [152, 420] on icon at bounding box center [154, 419] width 8 height 8
click at [152, 447] on div "Container Style Hintergrund Verlinken Größe Höhe Standard px rem % vh vw Mind. …" at bounding box center [175, 264] width 240 height 386
click at [216, 433] on icon at bounding box center [219, 431] width 6 height 8
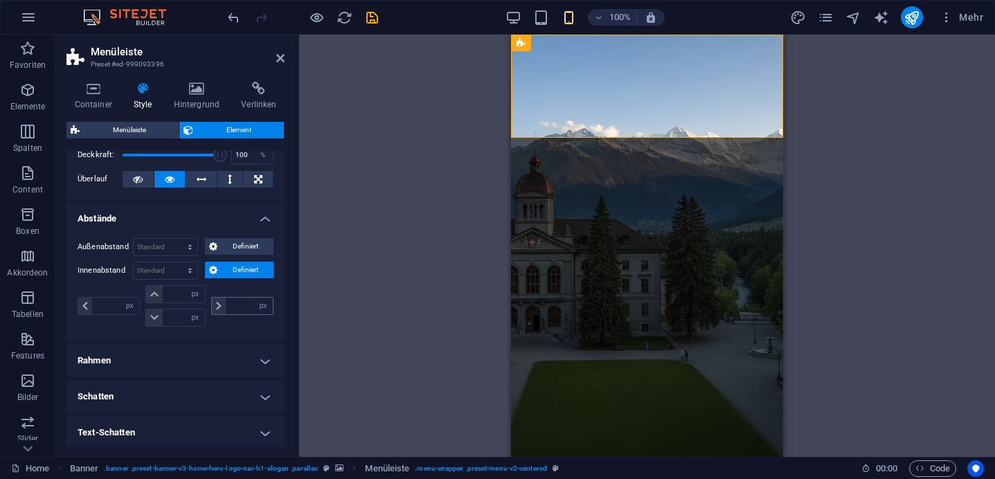
scroll to position [233, 0]
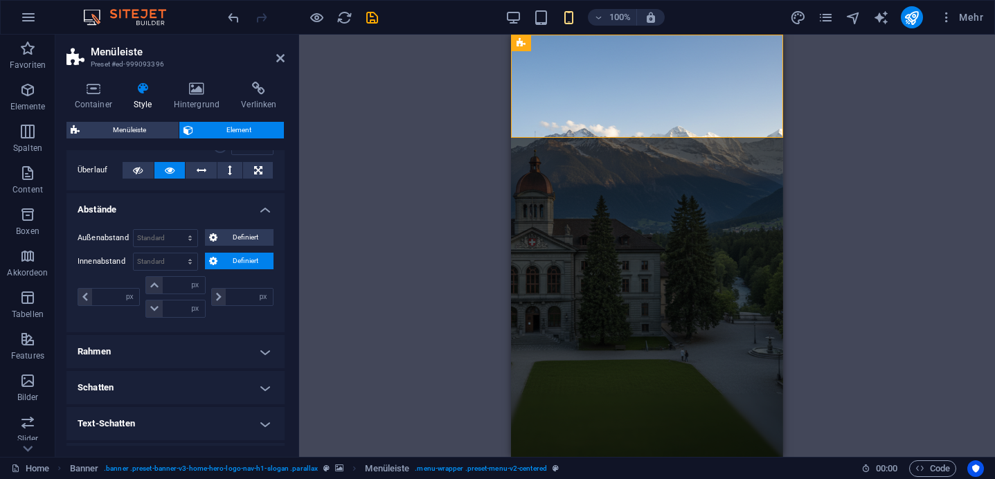
click at [188, 346] on h4 "Rahmen" at bounding box center [175, 351] width 218 height 33
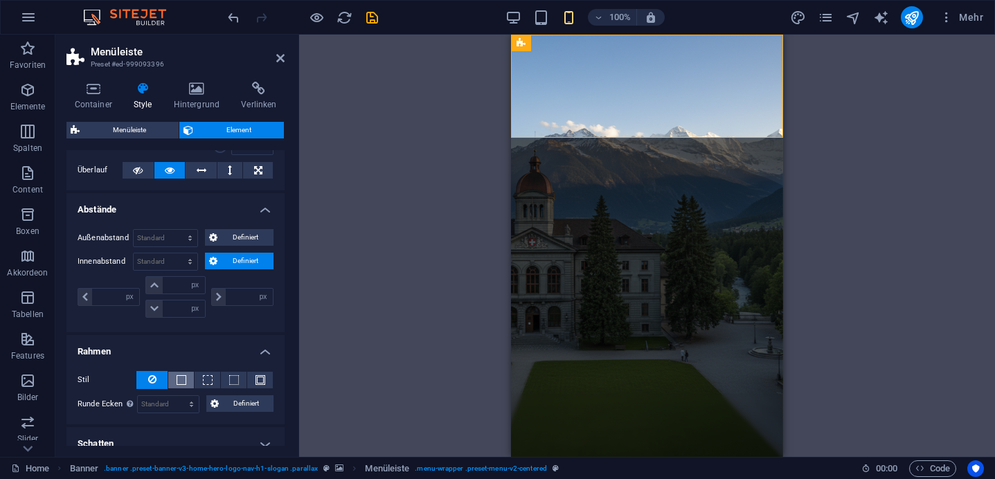
click at [184, 380] on span at bounding box center [182, 380] width 10 height 10
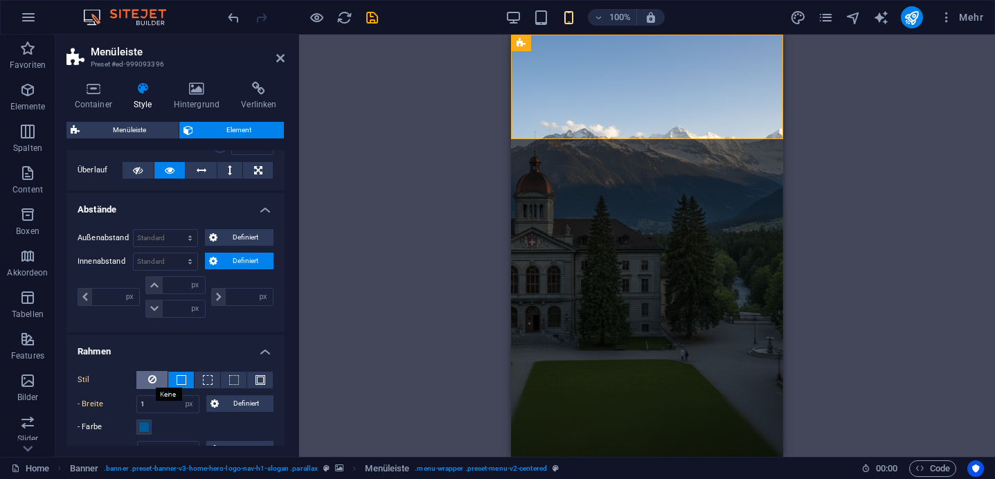
click at [150, 382] on icon at bounding box center [152, 379] width 8 height 17
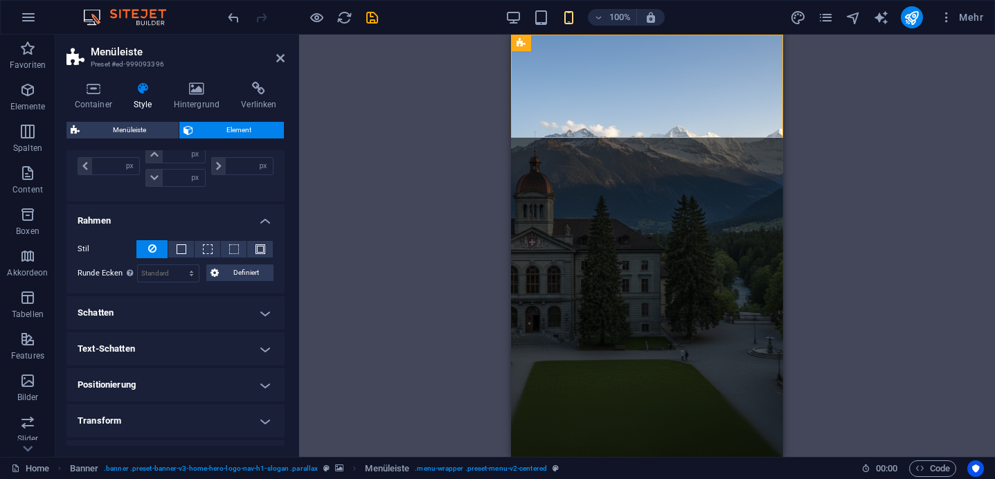
scroll to position [421, 0]
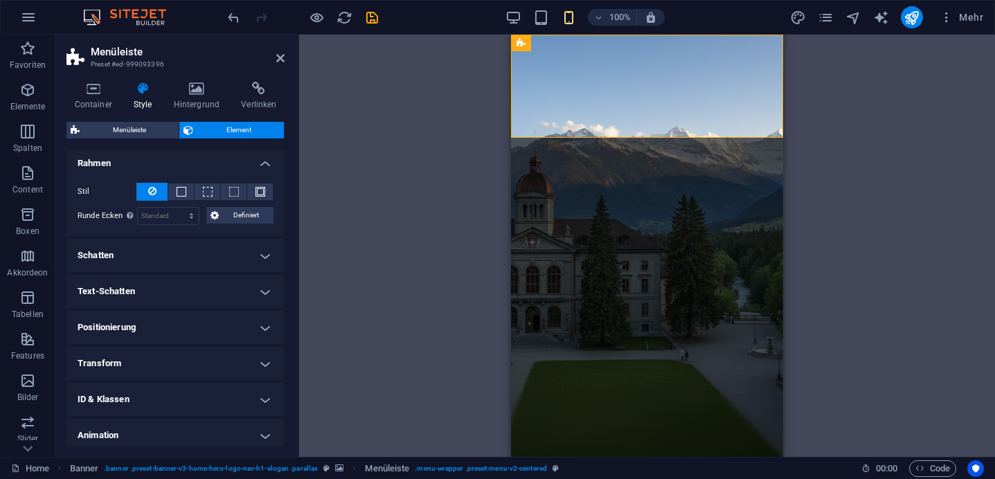
click at [143, 329] on h4 "Positionierung" at bounding box center [175, 327] width 218 height 33
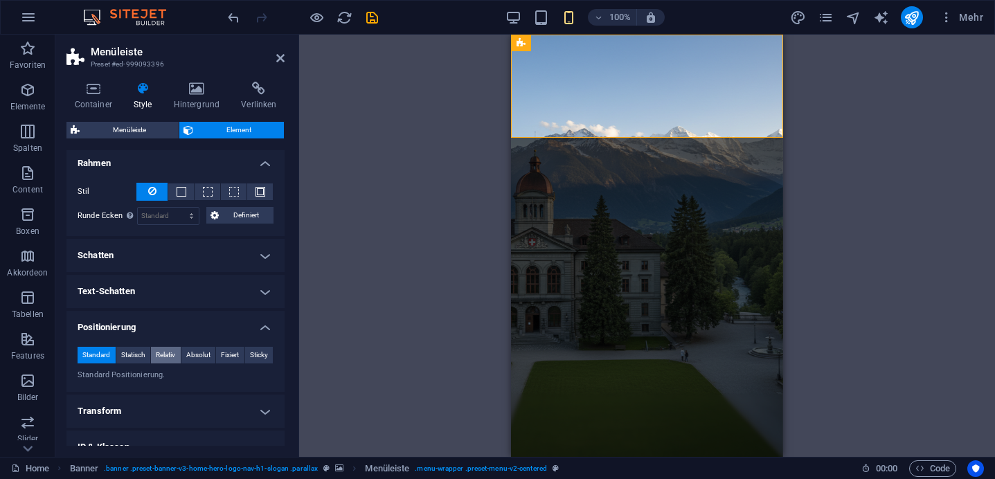
click at [161, 354] on span "Relativ" at bounding box center [165, 355] width 19 height 17
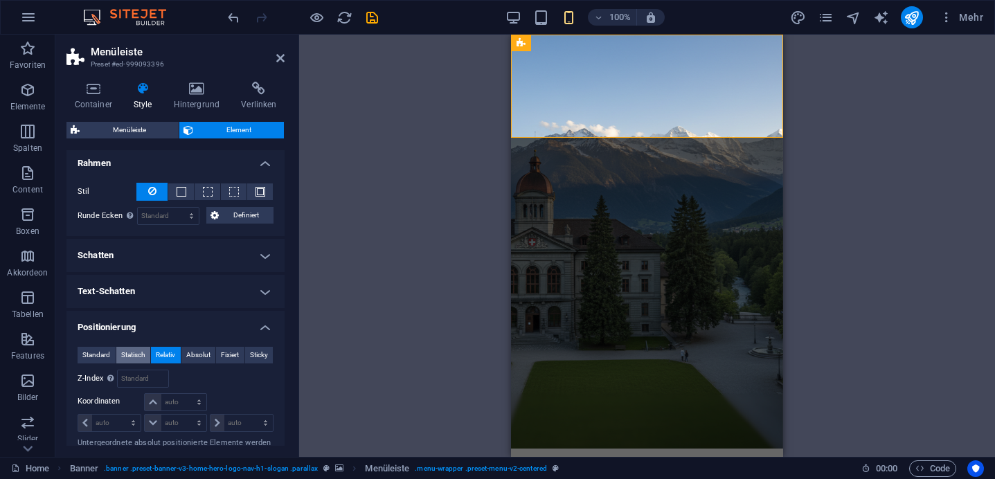
click at [134, 350] on span "Statisch" at bounding box center [133, 355] width 24 height 17
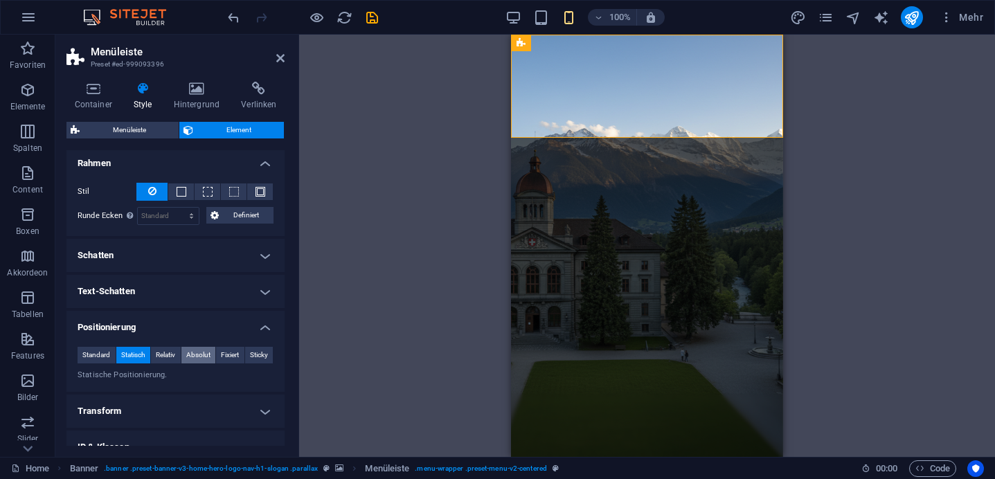
click at [190, 354] on span "Absolut" at bounding box center [198, 355] width 24 height 17
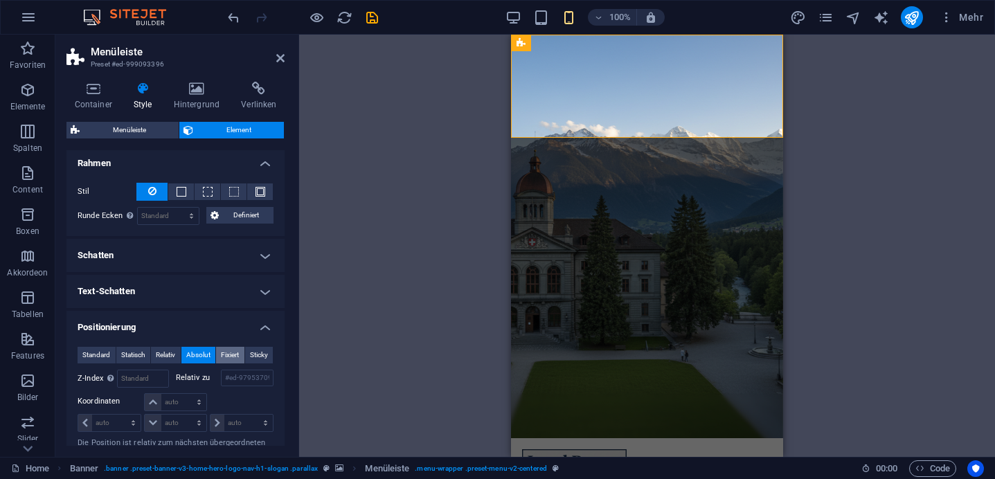
click at [228, 351] on span "Fixiert" at bounding box center [230, 355] width 18 height 17
click at [204, 351] on span "Absolut" at bounding box center [198, 355] width 24 height 17
click at [94, 354] on span "Standard" at bounding box center [96, 355] width 28 height 17
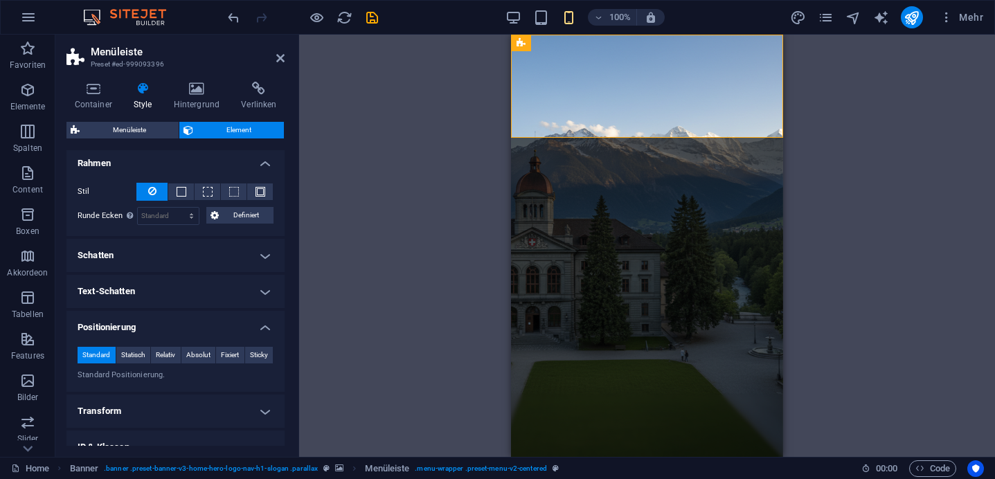
click at [252, 323] on h4 "Positionierung" at bounding box center [175, 323] width 218 height 25
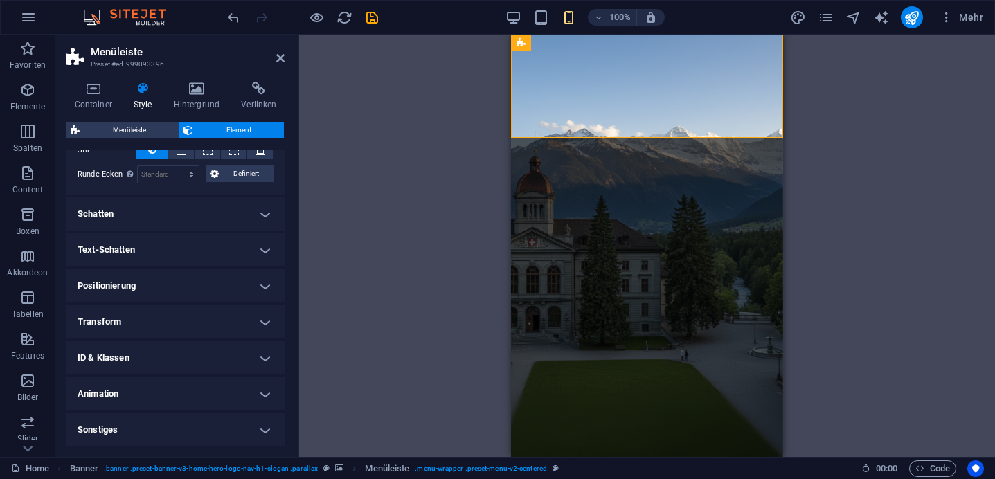
scroll to position [462, 0]
click at [778, 76] on button at bounding box center [782, 75] width 17 height 17
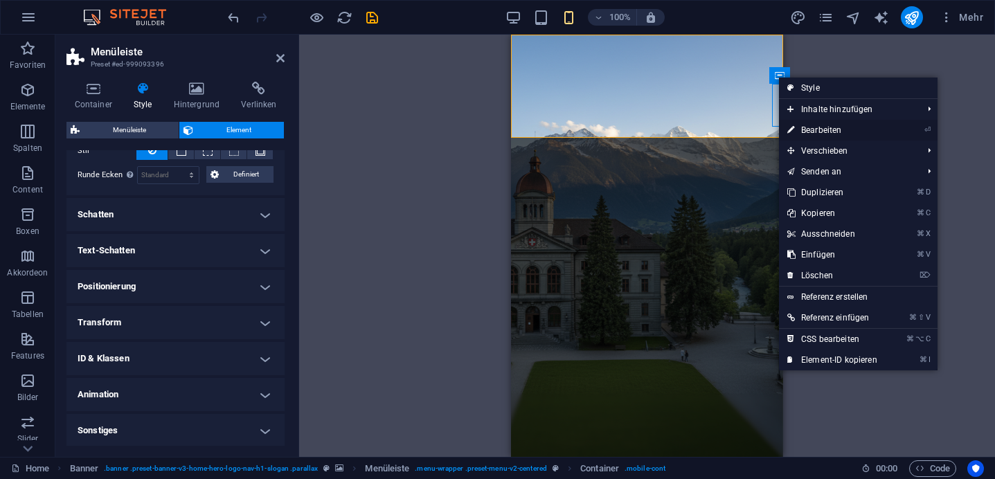
click at [806, 132] on link "⏎ Bearbeiten" at bounding box center [832, 130] width 107 height 21
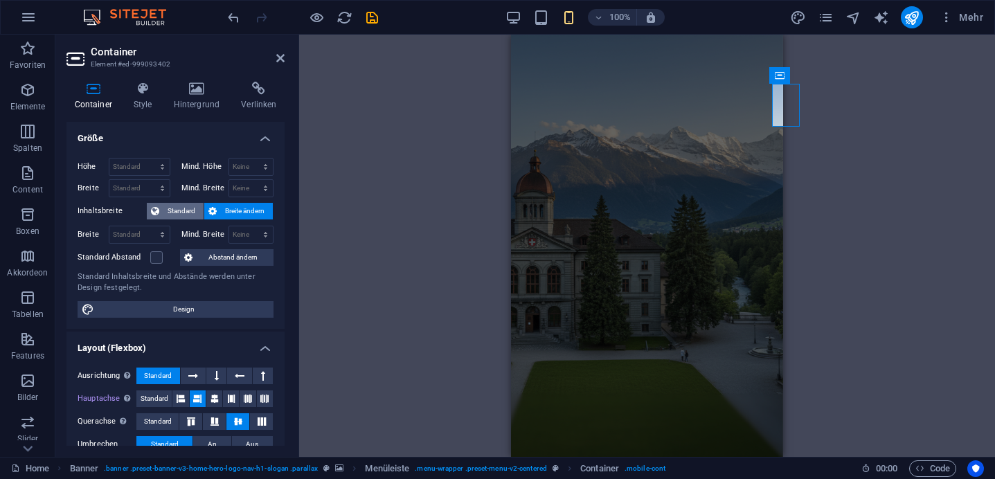
click at [169, 212] on span "Standard" at bounding box center [181, 211] width 36 height 17
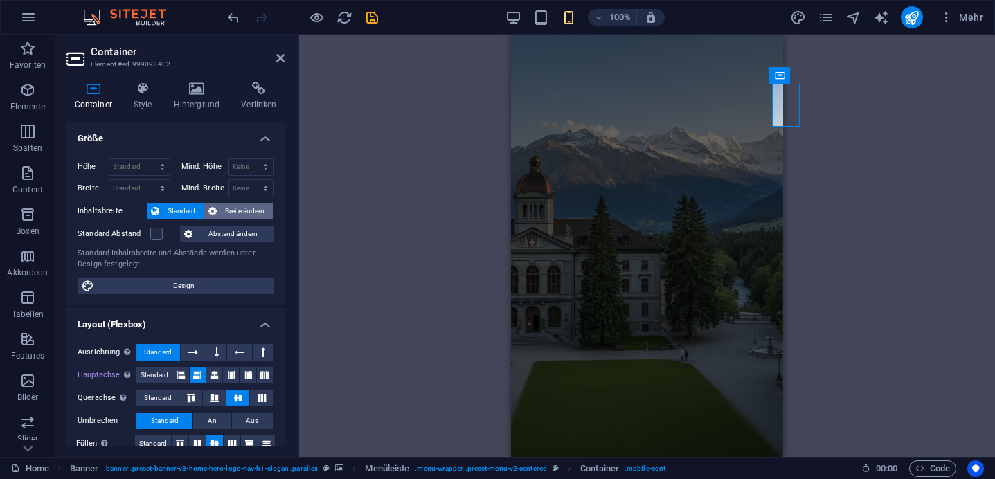
click at [228, 209] on span "Breite ändern" at bounding box center [245, 211] width 48 height 17
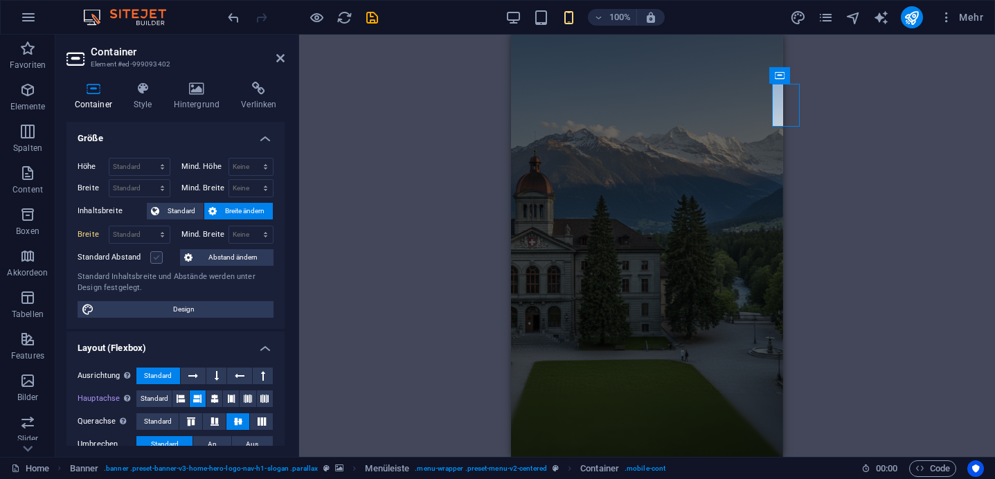
click at [161, 258] on label at bounding box center [156, 257] width 12 height 12
click at [0, 0] on input "Standard Abstand" at bounding box center [0, 0] width 0 height 0
click at [161, 258] on label at bounding box center [156, 257] width 12 height 12
click at [0, 0] on input "Standard Abstand" at bounding box center [0, 0] width 0 height 0
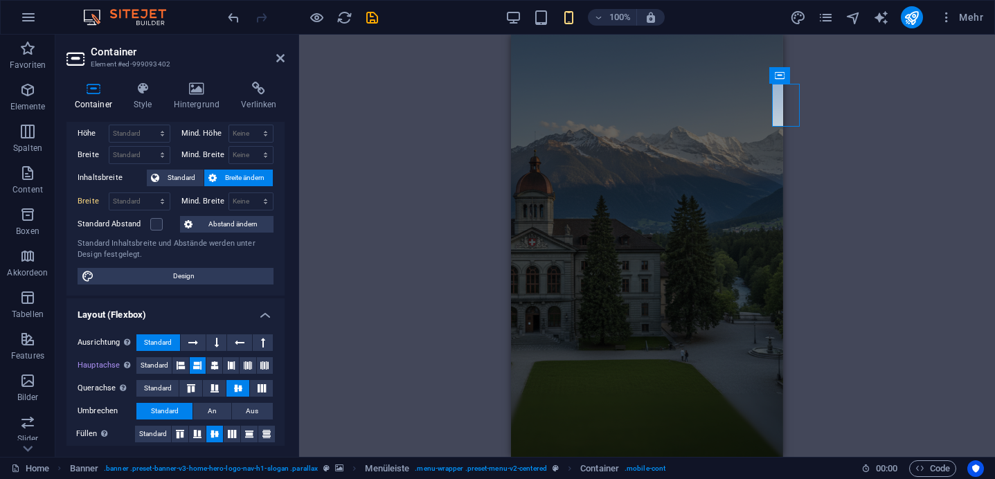
scroll to position [42, 0]
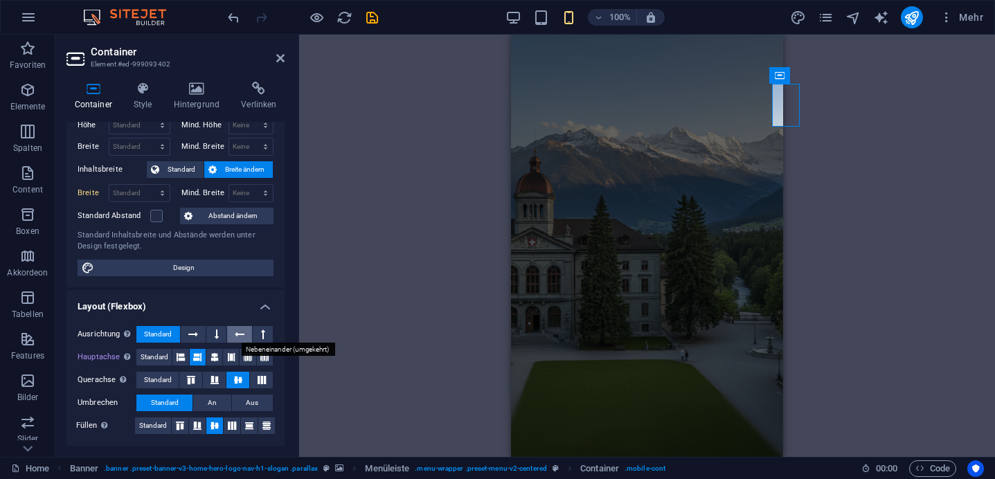
click at [237, 337] on icon at bounding box center [240, 334] width 10 height 17
click at [224, 355] on button at bounding box center [231, 357] width 16 height 17
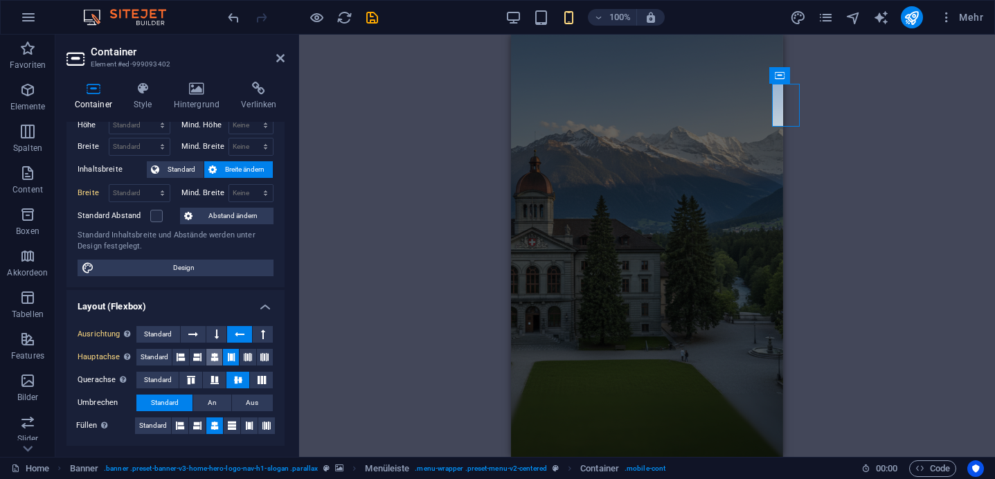
click at [211, 353] on icon at bounding box center [215, 357] width 8 height 17
click at [179, 353] on icon at bounding box center [181, 357] width 8 height 17
click at [211, 360] on icon at bounding box center [215, 357] width 8 height 17
click at [190, 378] on icon at bounding box center [191, 380] width 17 height 8
click at [168, 377] on span "Standard" at bounding box center [158, 380] width 28 height 17
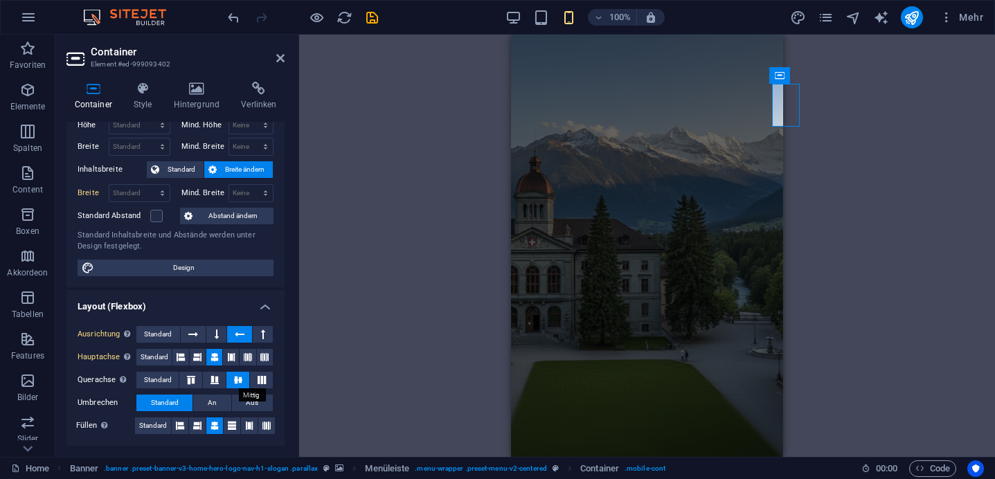
click at [238, 380] on icon at bounding box center [238, 380] width 17 height 8
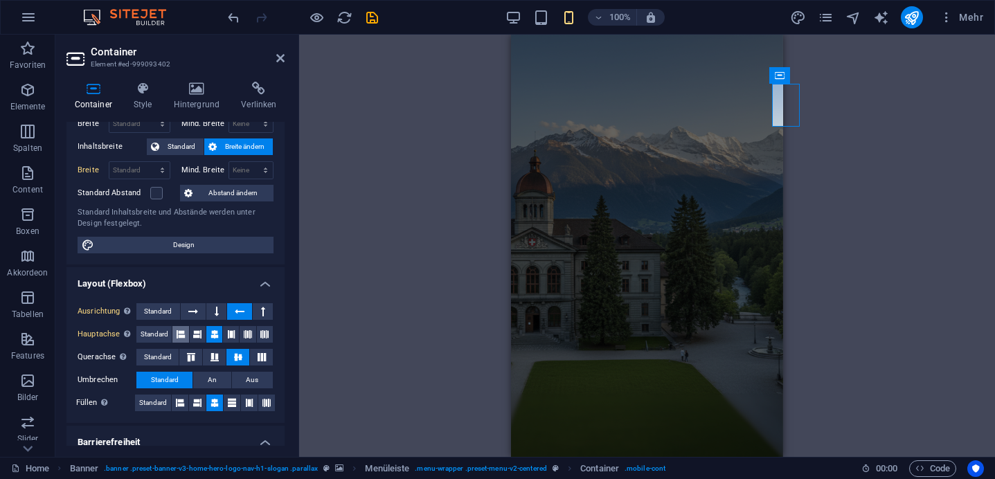
scroll to position [64, 0]
click at [154, 312] on span "Standard" at bounding box center [158, 312] width 28 height 17
click at [153, 339] on span "Standard" at bounding box center [155, 335] width 28 height 17
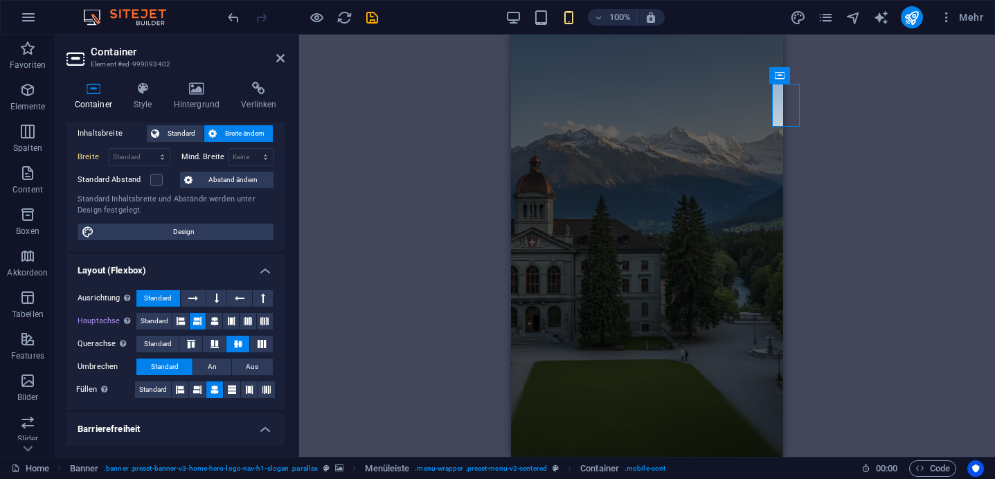
scroll to position [84, 0]
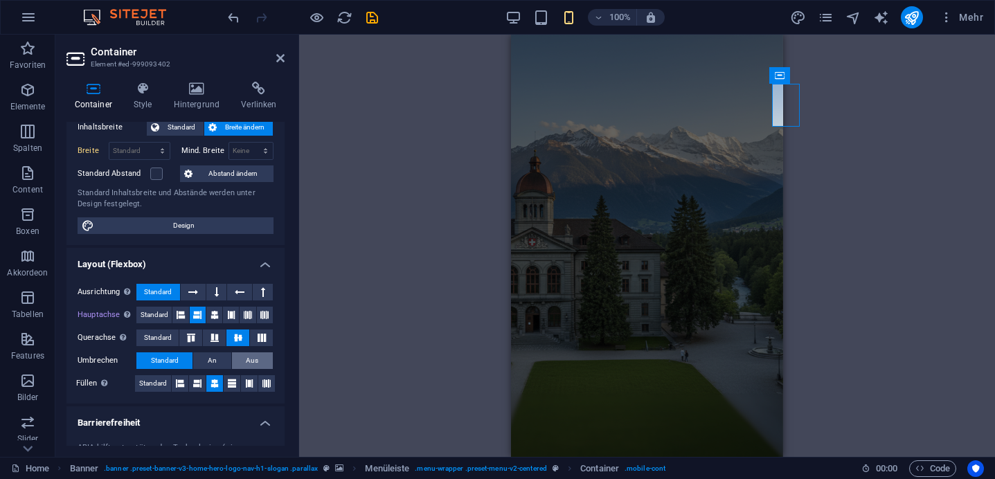
click at [241, 359] on button "Aus" at bounding box center [252, 361] width 41 height 17
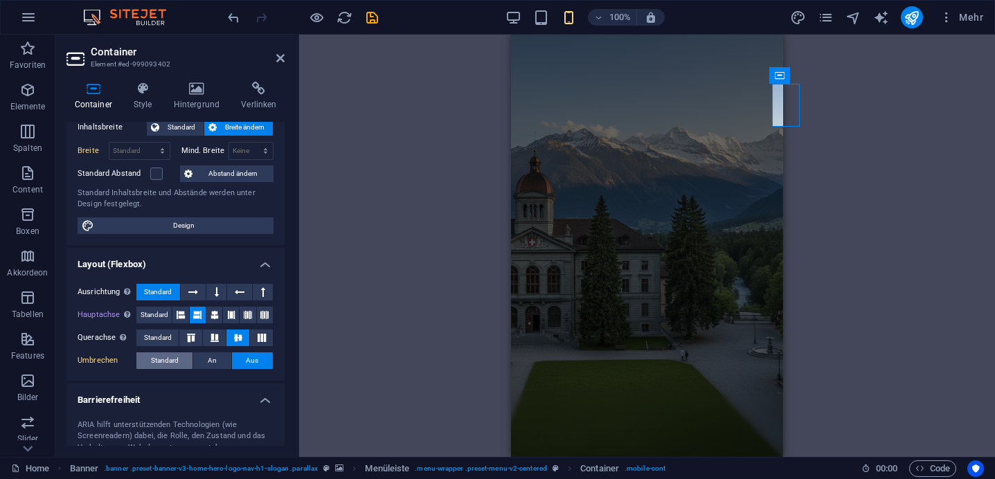
click at [171, 361] on span "Standard" at bounding box center [165, 361] width 28 height 17
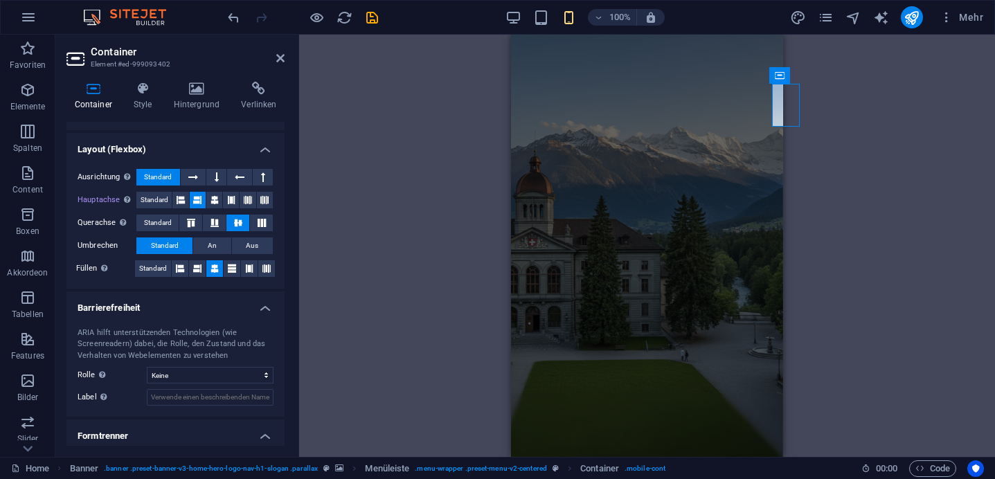
scroll to position [205, 0]
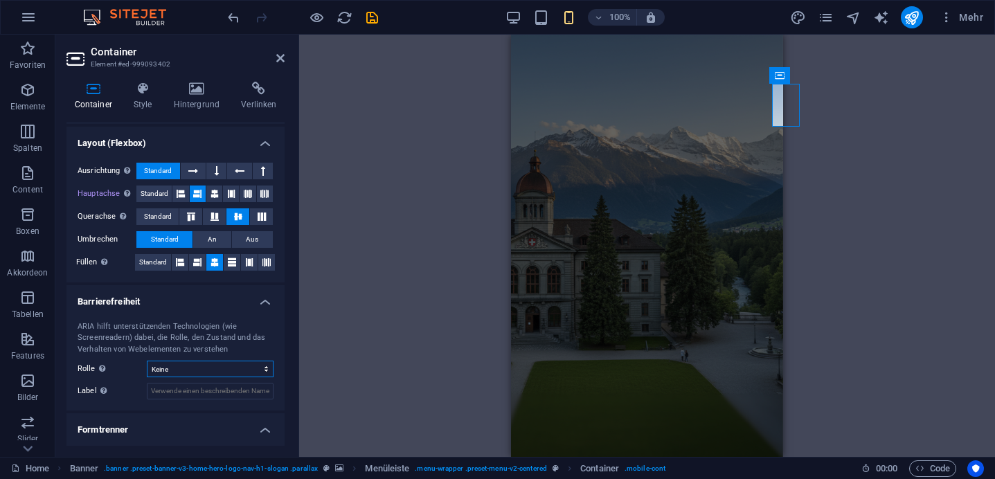
click at [175, 371] on select "Keine Alert Article Banner Comment Complementary Dialog Footer Header Marquee P…" at bounding box center [210, 369] width 127 height 17
click at [147, 361] on select "Keine Alert Article Banner Comment Complementary Dialog Footer Header Marquee P…" at bounding box center [210, 369] width 127 height 17
click at [177, 368] on select "Keine Alert Article Banner Comment Complementary Dialog Footer Header Marquee P…" at bounding box center [210, 369] width 127 height 17
select select "none"
click at [147, 361] on select "Keine Alert Article Banner Comment Complementary Dialog Footer Header Marquee P…" at bounding box center [210, 369] width 127 height 17
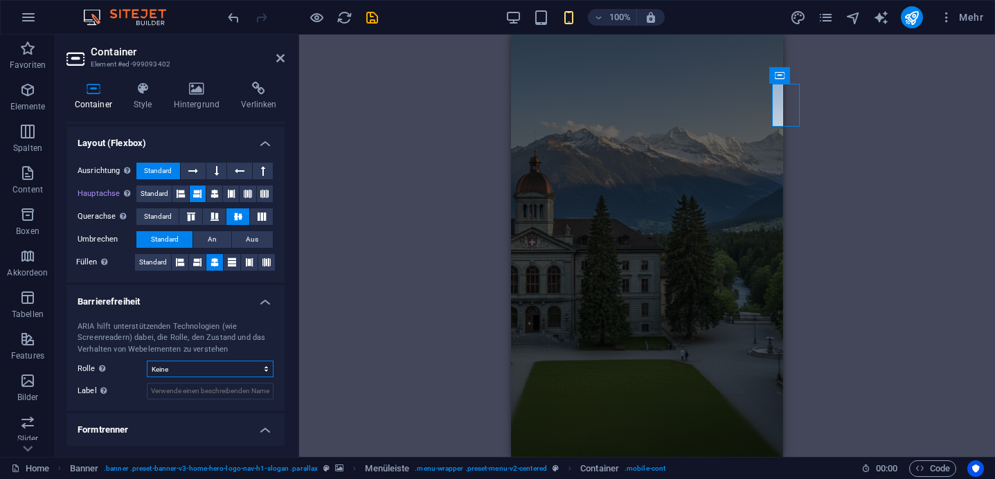
scroll to position [236, 0]
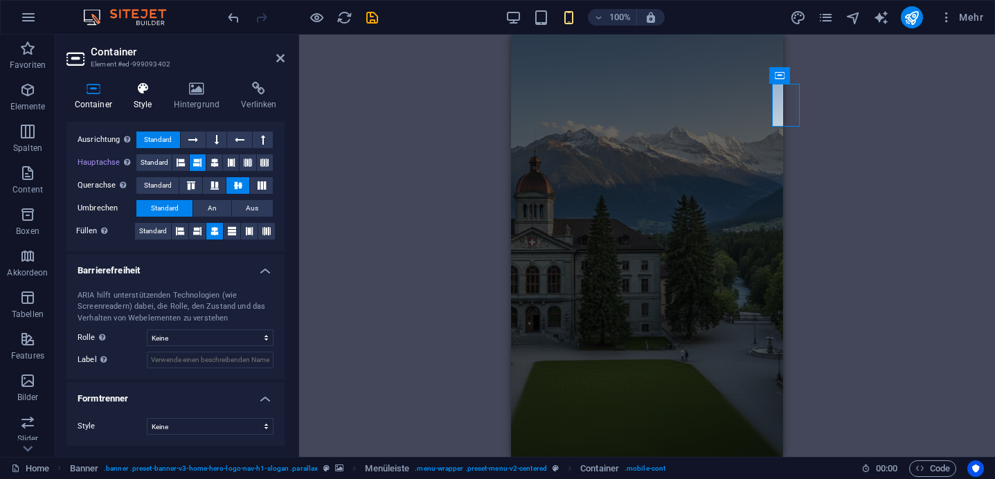
click at [142, 101] on h4 "Style" at bounding box center [145, 96] width 40 height 29
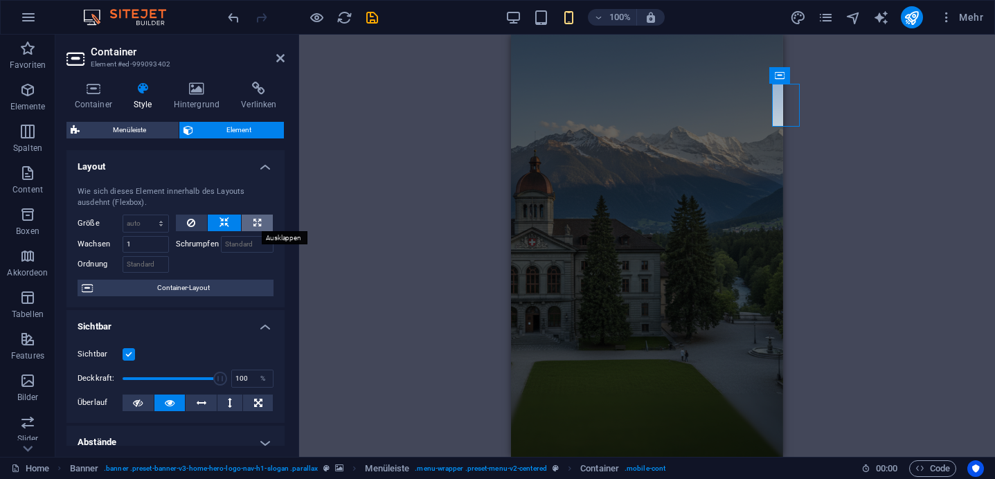
click at [253, 220] on icon at bounding box center [257, 223] width 8 height 17
type input "100"
select select "%"
click at [253, 220] on icon at bounding box center [257, 223] width 8 height 17
click at [220, 224] on icon at bounding box center [225, 223] width 10 height 17
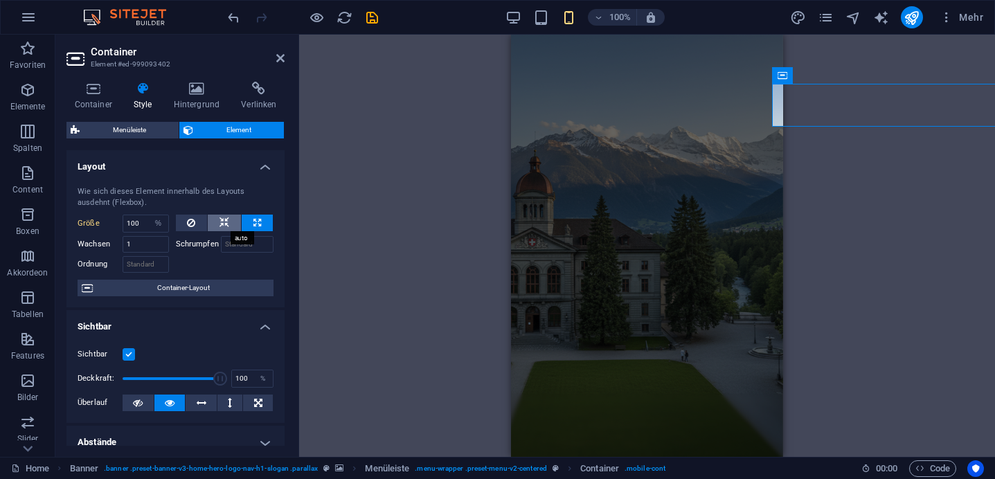
select select "DISABLED_OPTION_VALUE"
click at [192, 224] on icon at bounding box center [191, 223] width 8 height 17
click at [223, 221] on icon at bounding box center [225, 223] width 10 height 17
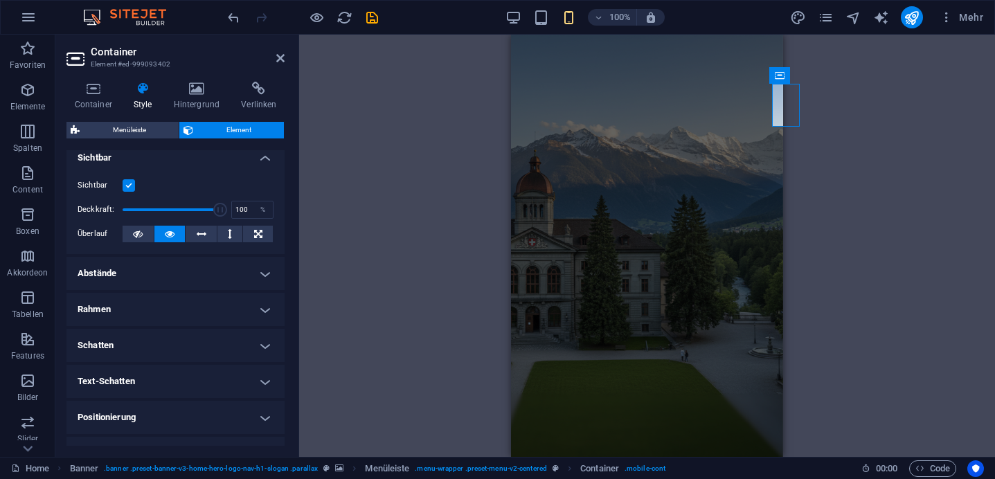
scroll to position [171, 0]
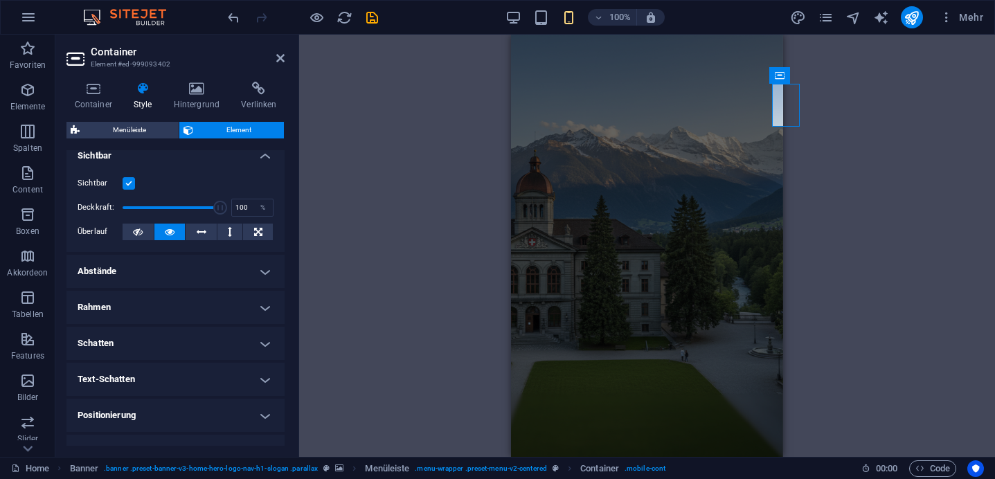
click at [128, 278] on h4 "Abstände" at bounding box center [175, 271] width 218 height 33
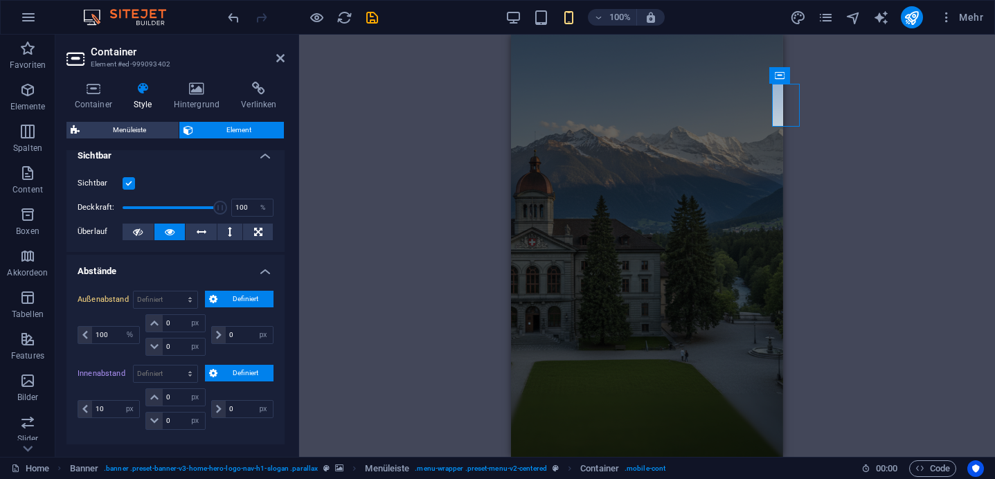
click at [127, 273] on h4 "Abstände" at bounding box center [175, 267] width 218 height 25
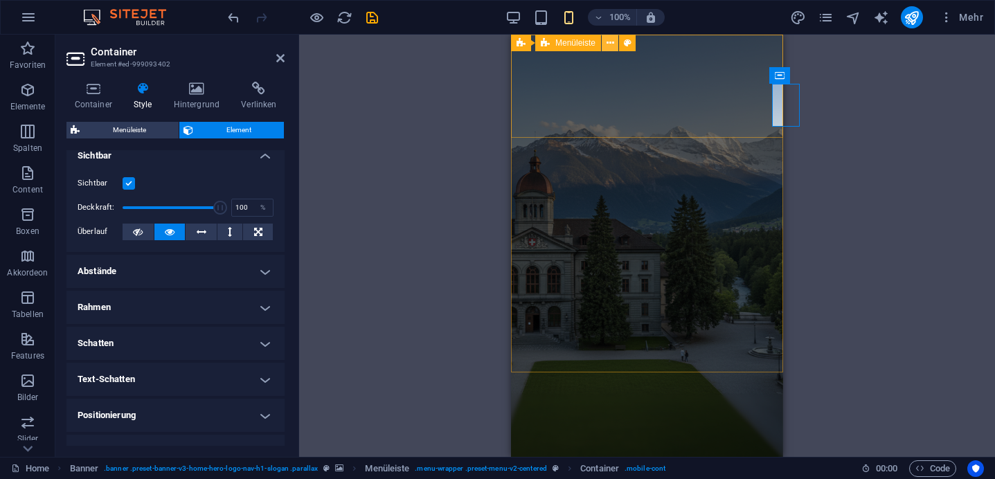
click at [611, 42] on icon at bounding box center [611, 43] width 8 height 15
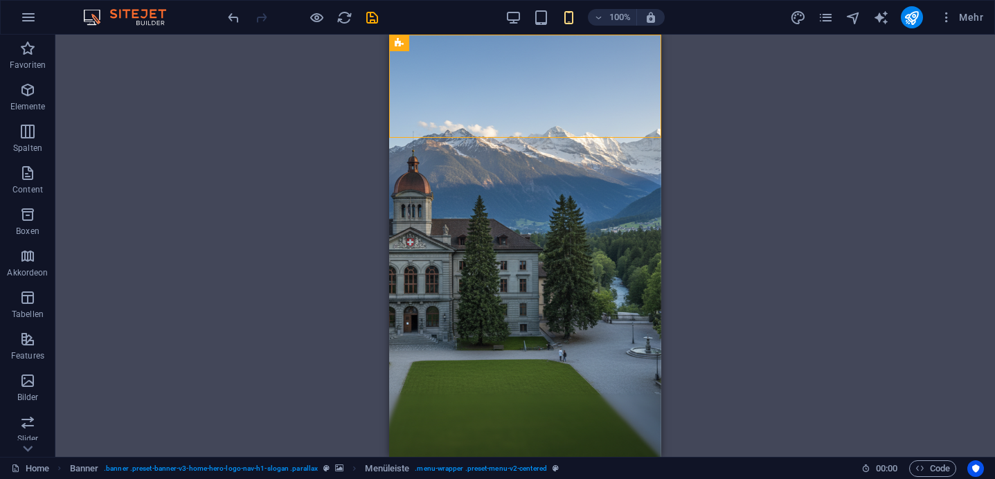
click at [892, 148] on div "H2 Banner Container Banner Menüleiste Menü Banner Menüleiste Logo Abstand H3 Co…" at bounding box center [525, 246] width 940 height 422
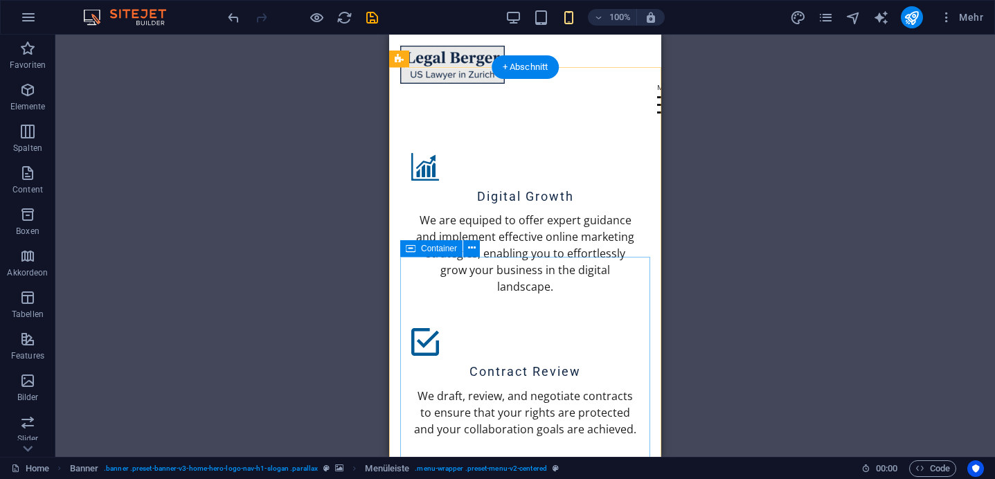
scroll to position [2113, 0]
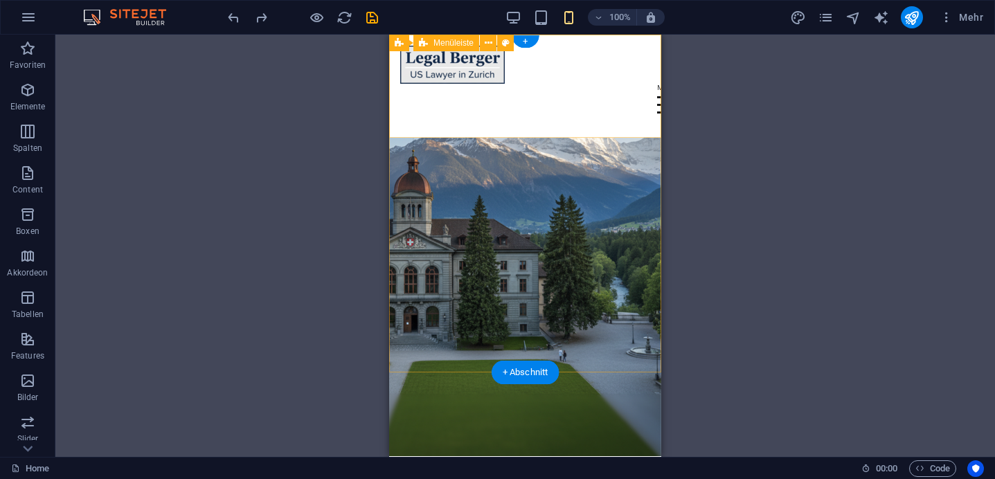
scroll to position [0, 0]
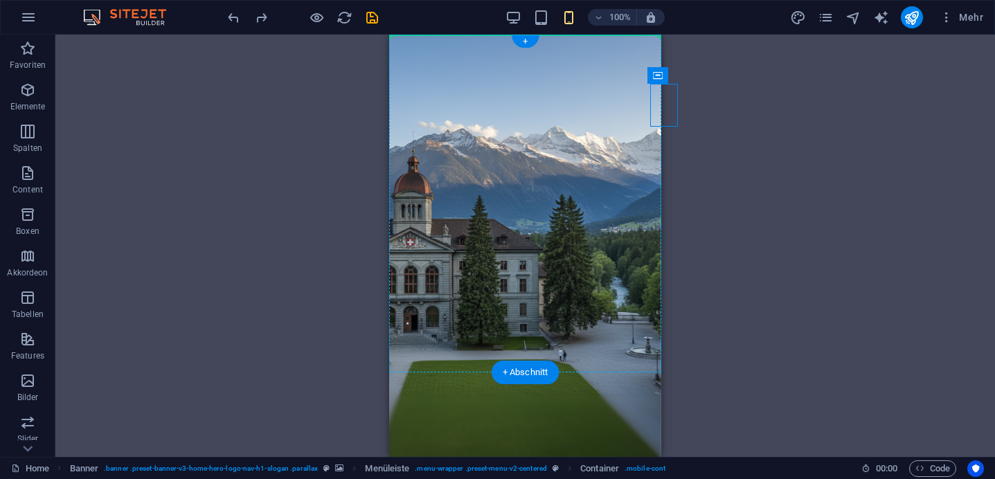
drag, startPoint x: 654, startPoint y: 104, endPoint x: 582, endPoint y: 71, distance: 78.7
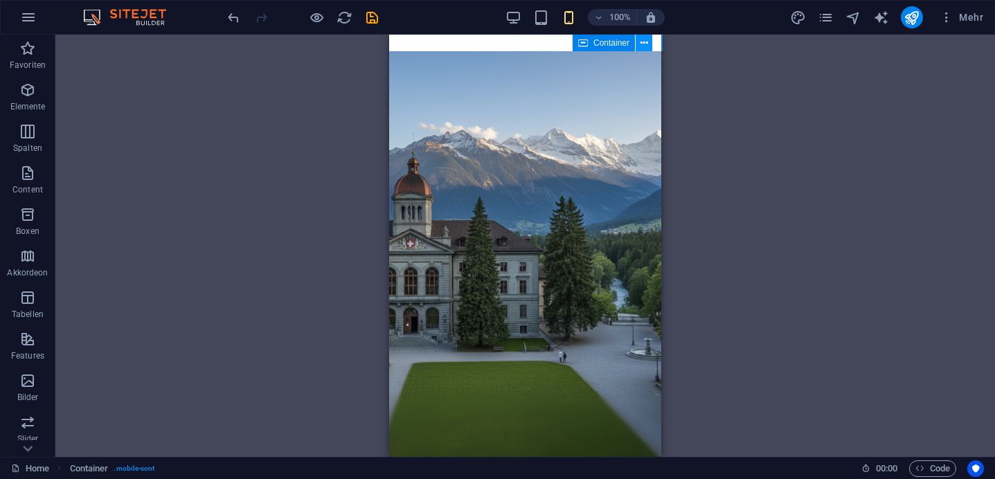
click at [641, 46] on icon at bounding box center [645, 43] width 8 height 15
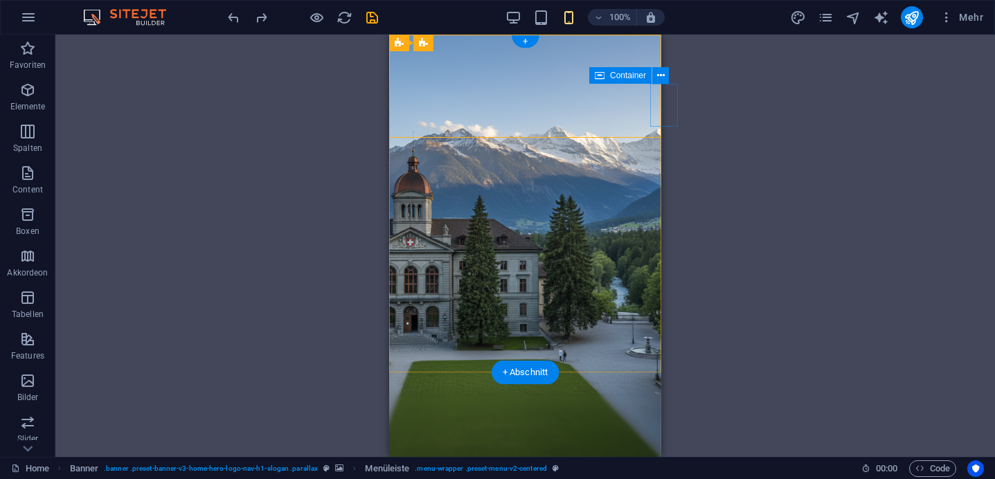
click at [655, 78] on button at bounding box center [660, 75] width 17 height 17
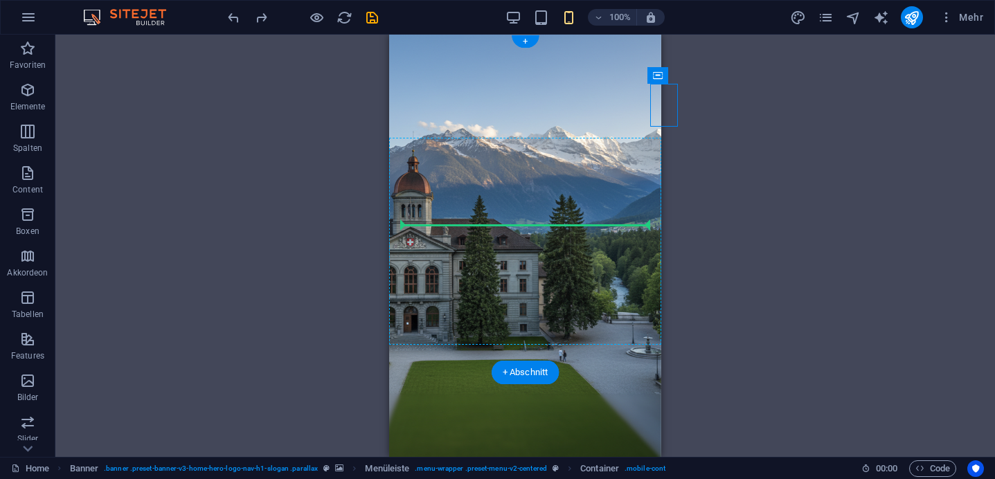
drag, startPoint x: 1027, startPoint y: 112, endPoint x: 537, endPoint y: 230, distance: 503.6
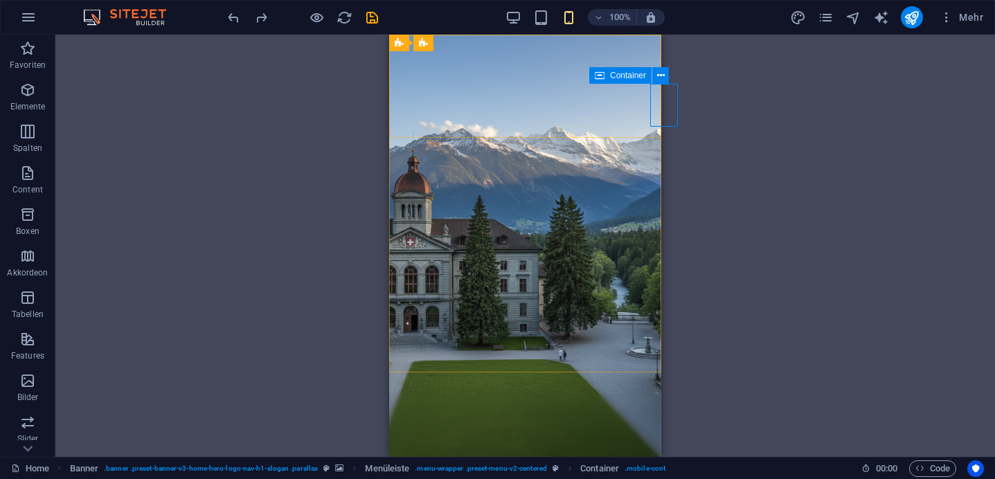
click at [642, 76] on span "Container" at bounding box center [628, 75] width 36 height 8
click at [663, 77] on icon at bounding box center [661, 76] width 8 height 15
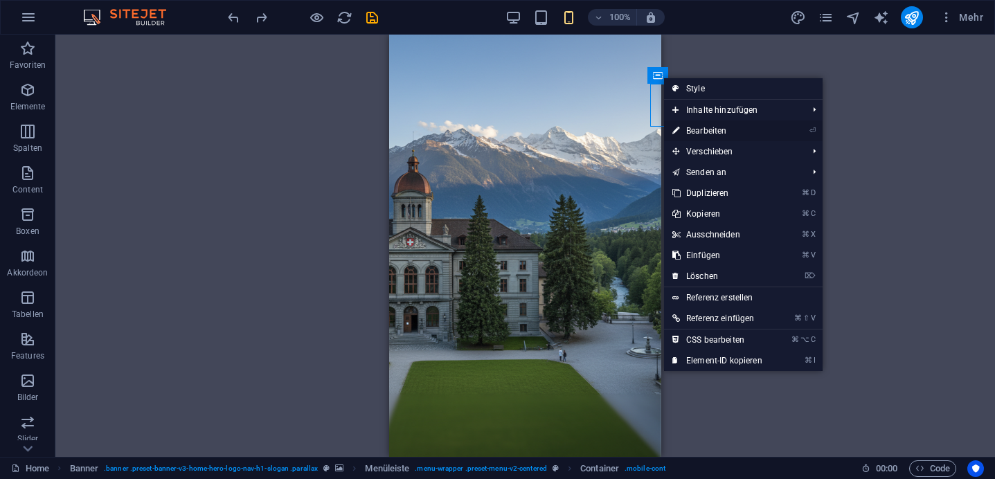
click at [688, 133] on link "⏎ Bearbeiten" at bounding box center [717, 131] width 107 height 21
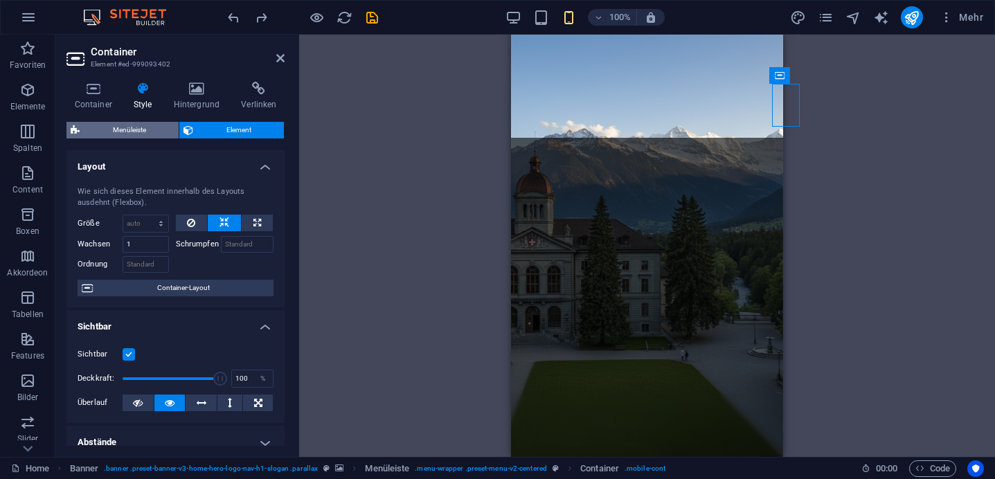
click at [152, 130] on span "Menüleiste" at bounding box center [129, 130] width 91 height 17
select select "rem"
select select "preset-menu-v2-centered"
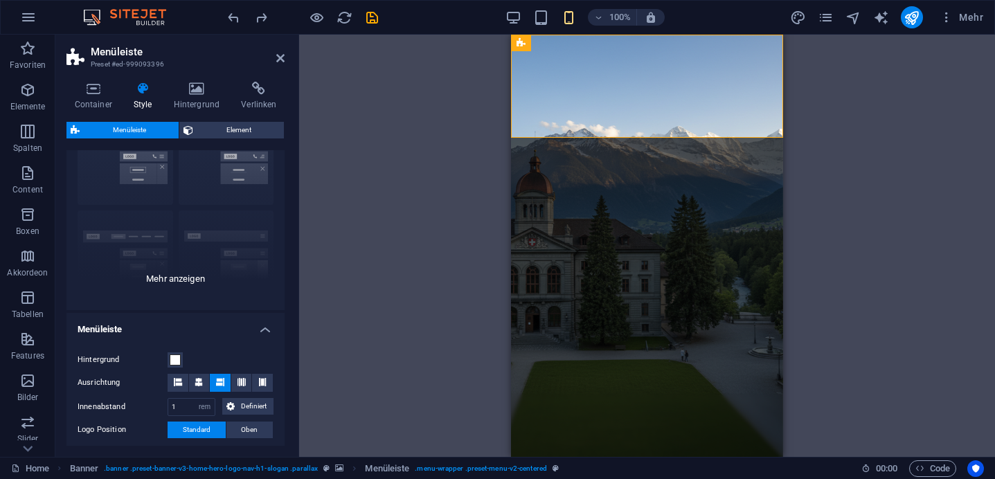
scroll to position [102, 0]
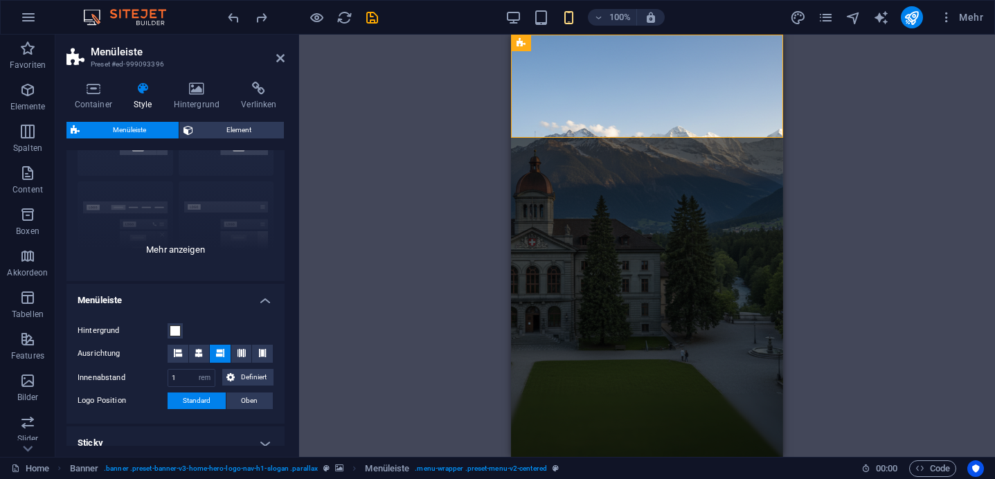
click at [193, 251] on div "Rahmen Mittig Standard Fixiert Loki Trigger Breit XXL" at bounding box center [175, 177] width 218 height 208
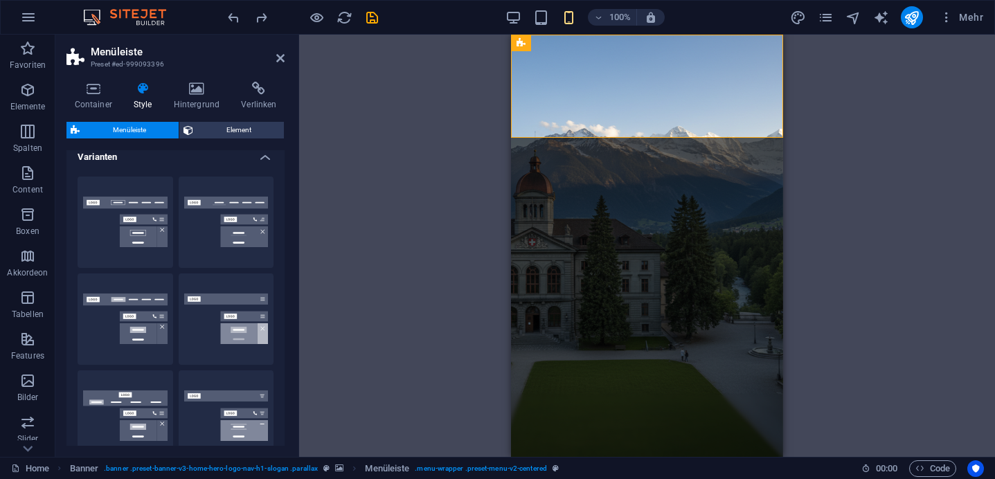
scroll to position [0, 0]
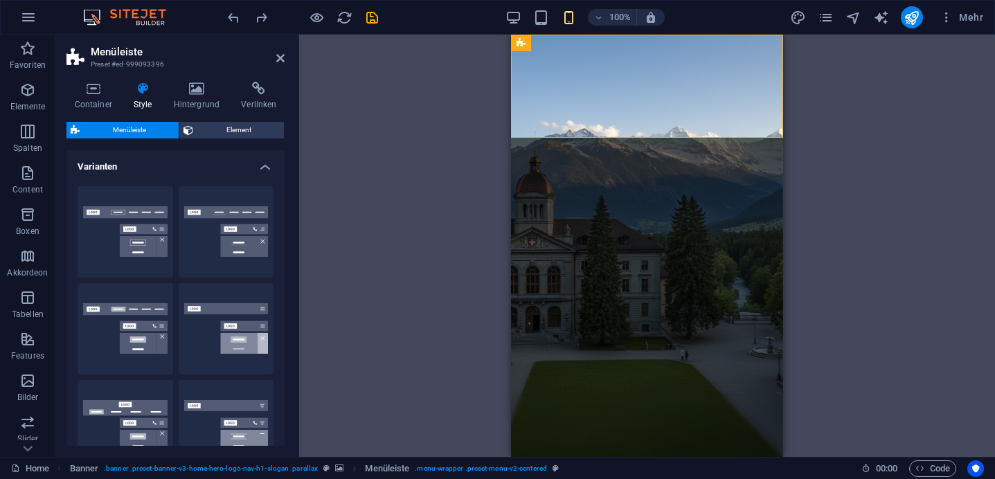
click at [249, 162] on h4 "Varianten" at bounding box center [175, 162] width 218 height 25
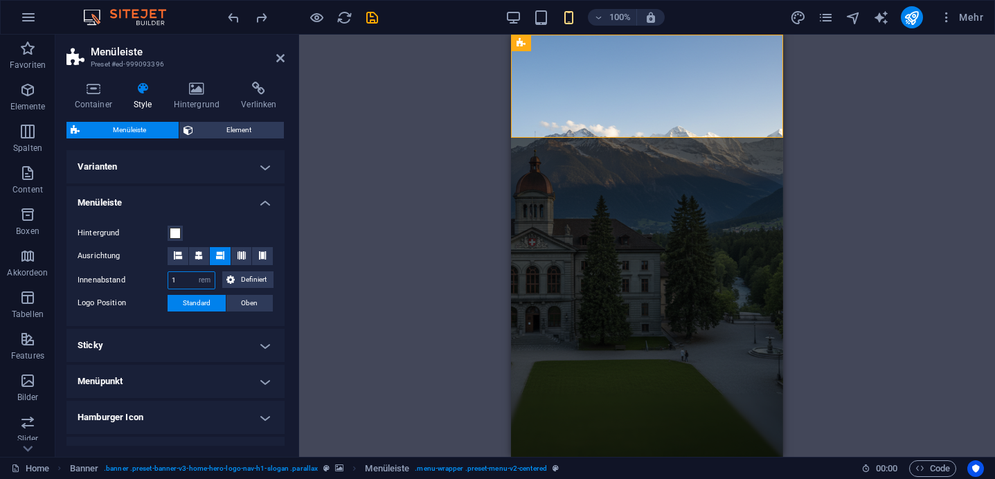
click at [192, 280] on input "1" at bounding box center [191, 280] width 46 height 17
type input "0"
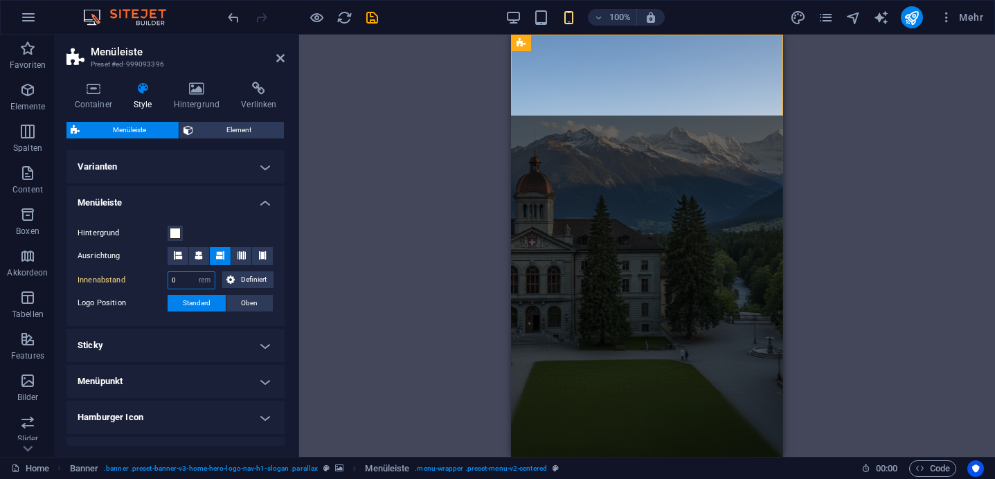
click at [186, 280] on input "0" at bounding box center [191, 280] width 46 height 17
type input "1"
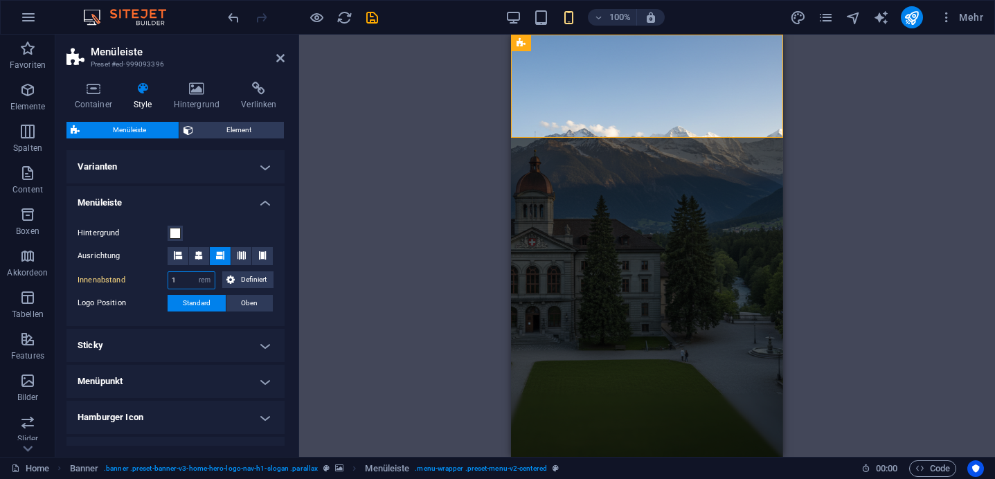
click at [183, 277] on input "1" at bounding box center [191, 280] width 46 height 17
type input "2"
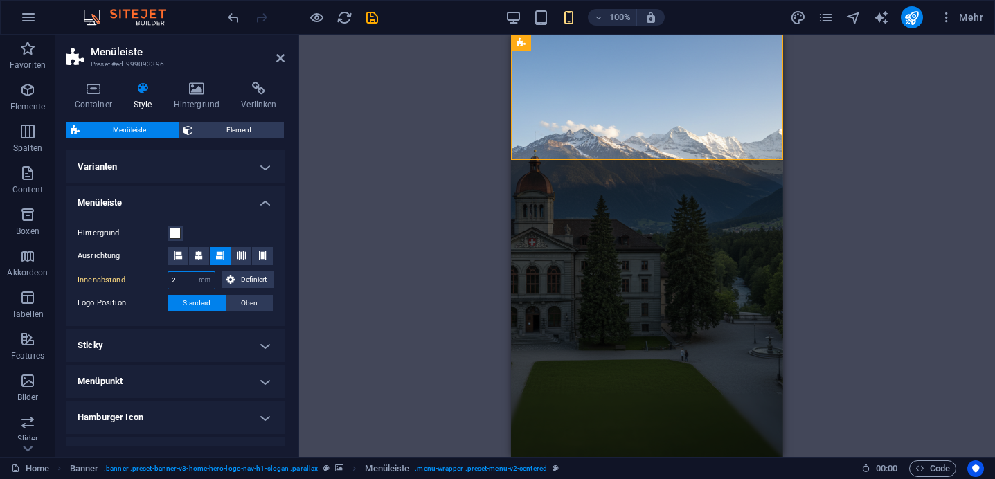
click at [179, 279] on input "2" at bounding box center [191, 280] width 46 height 17
type input "5"
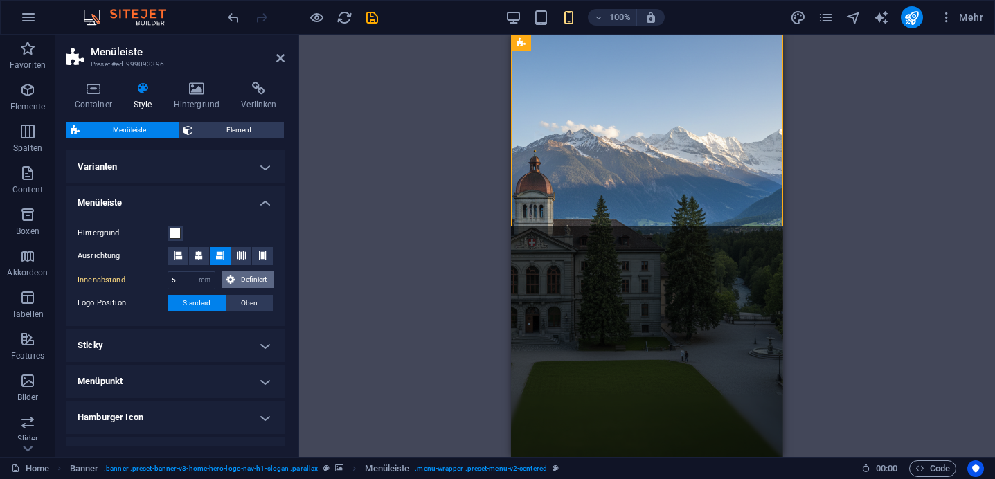
click at [231, 282] on icon at bounding box center [230, 280] width 8 height 17
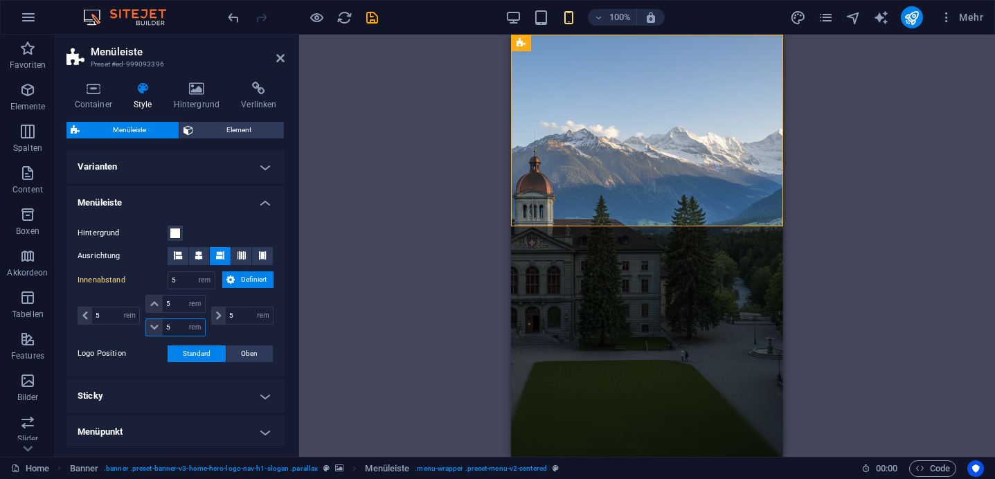
click at [172, 332] on input "5" at bounding box center [184, 327] width 42 height 17
type input "0"
select select "DISABLED_OPTION_VALUE"
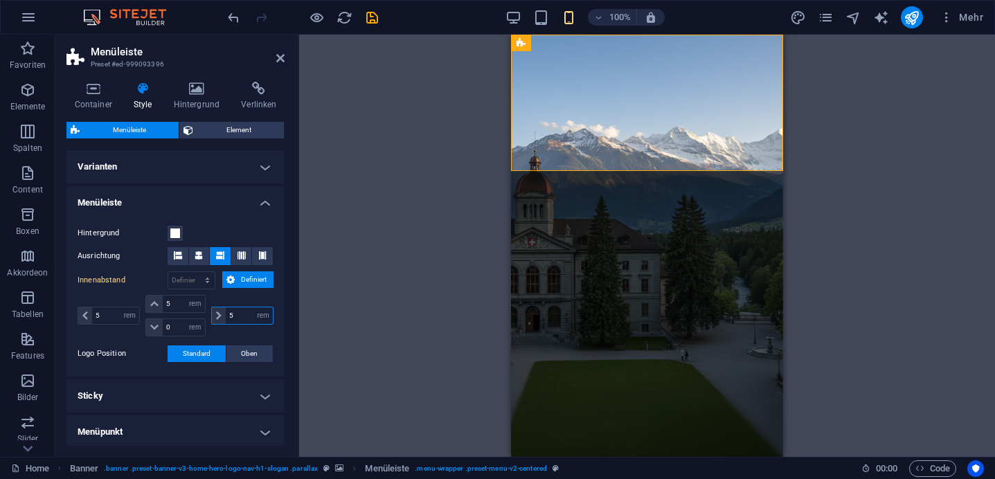
click at [238, 317] on input "5" at bounding box center [249, 316] width 47 height 17
click at [182, 308] on input "5" at bounding box center [184, 304] width 42 height 17
type input "0"
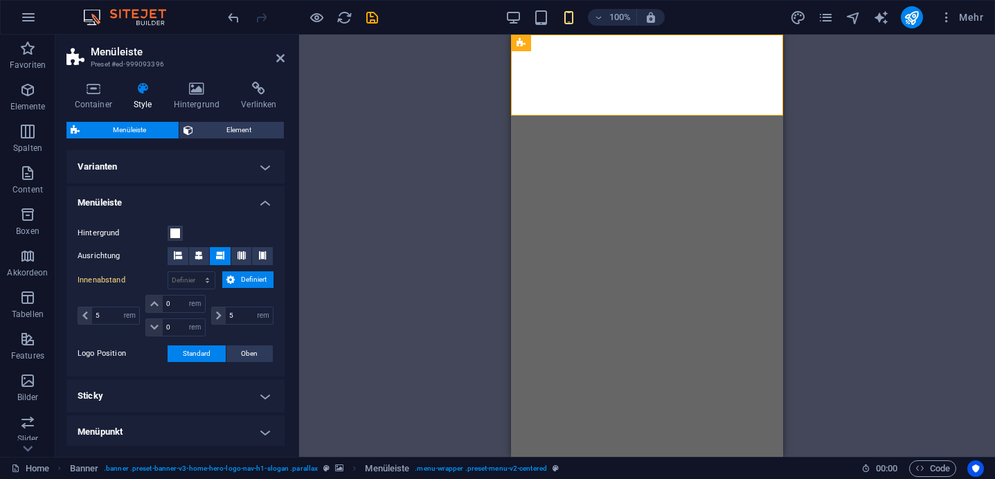
select select "rem"
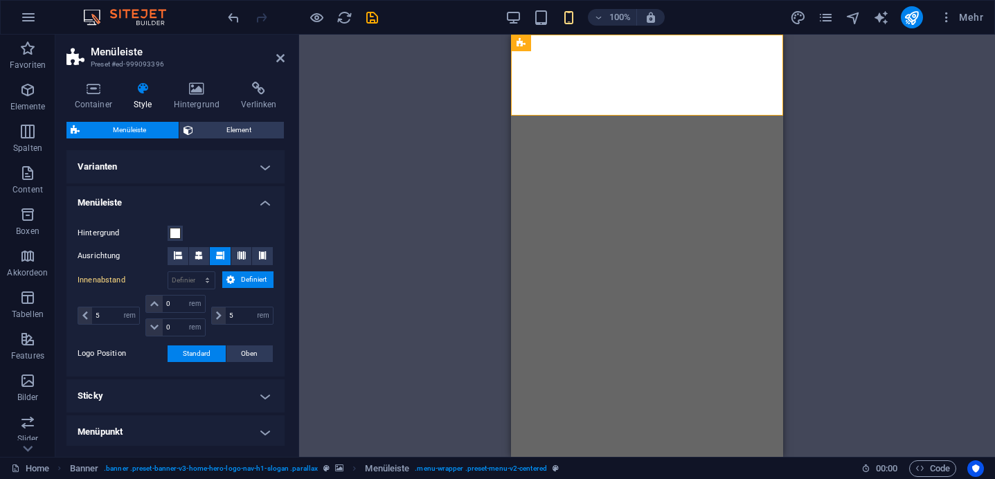
select select "rem"
select select "preset-menu-v2-centered"
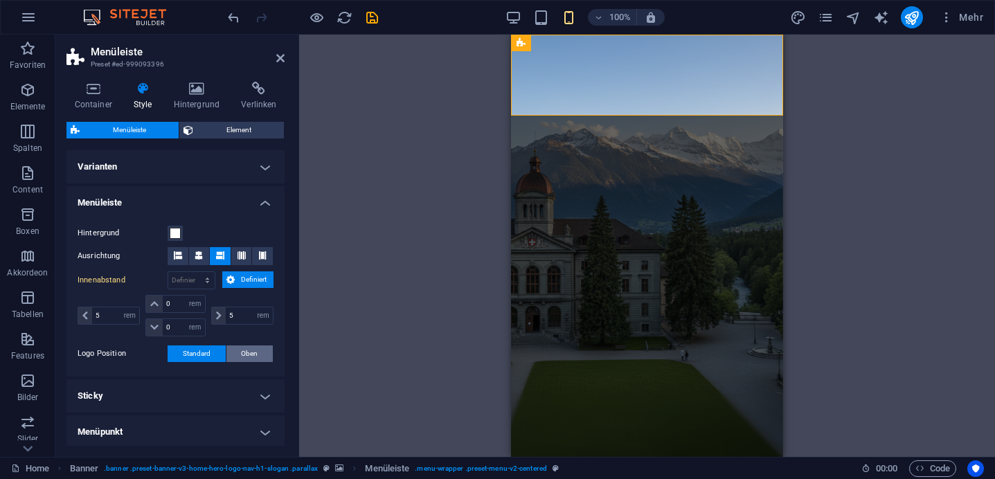
type input "0"
click at [241, 353] on span "Oben" at bounding box center [249, 354] width 17 height 17
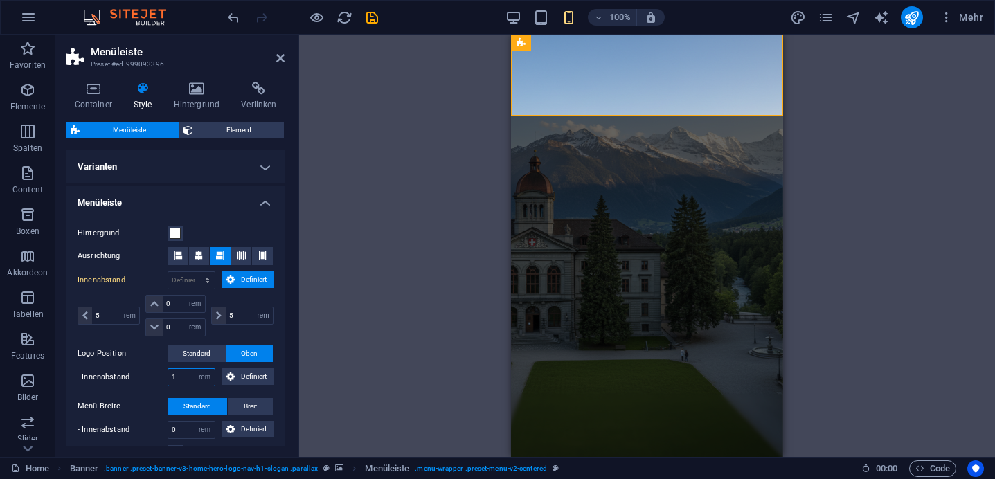
click at [177, 375] on input "1" at bounding box center [191, 377] width 46 height 17
type input "0"
click at [191, 429] on input "0" at bounding box center [191, 430] width 46 height 17
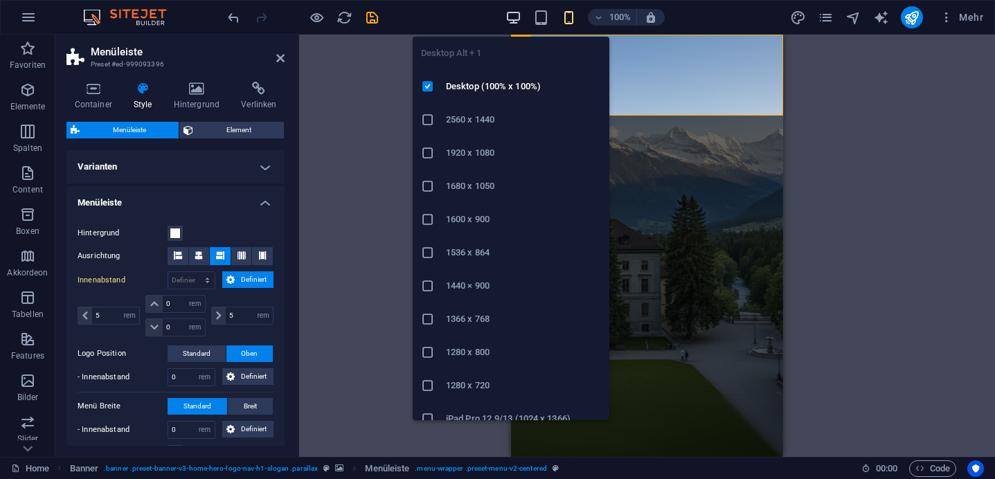
click at [513, 20] on icon "button" at bounding box center [514, 18] width 16 height 16
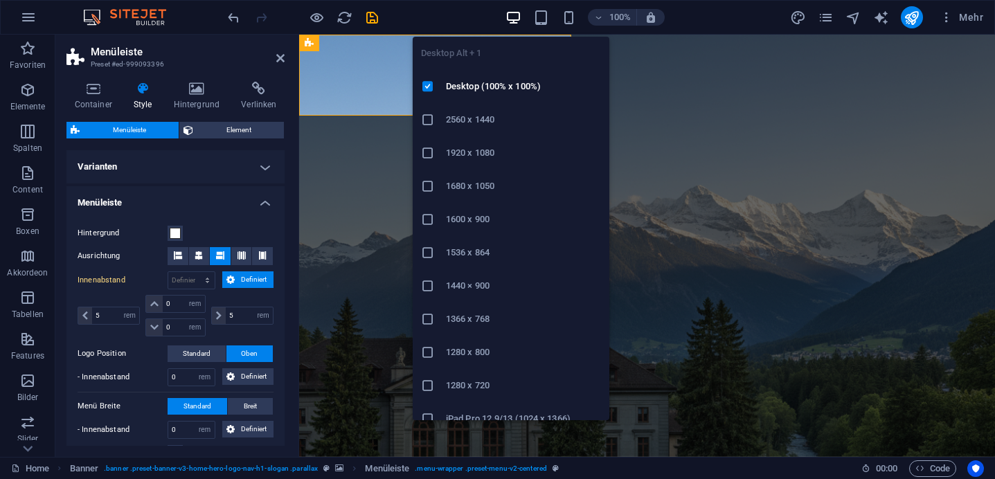
type input "1"
select select "rem"
type input "1"
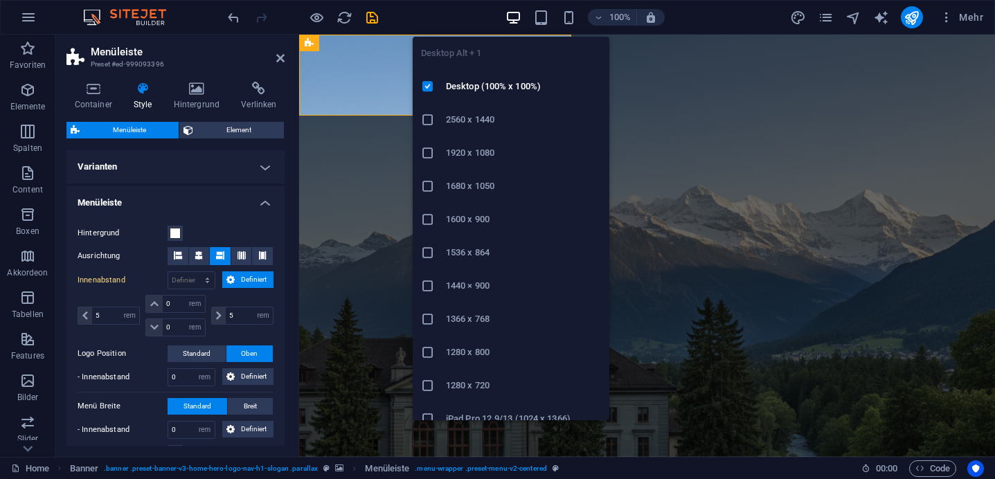
type input "1"
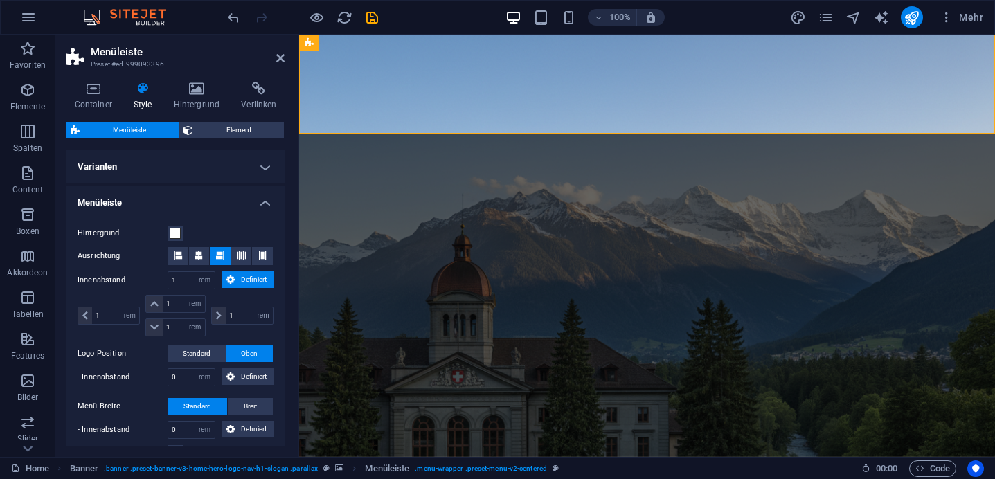
type input "1"
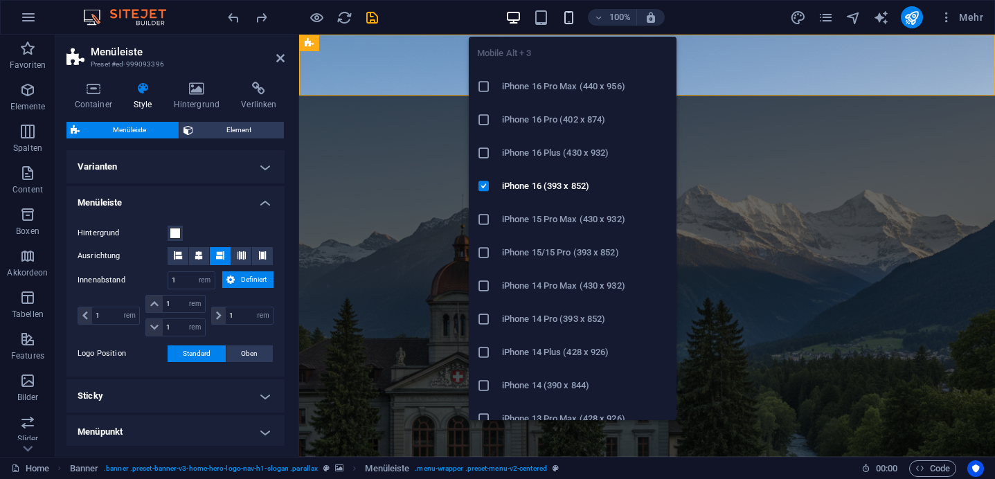
click at [562, 21] on icon "button" at bounding box center [569, 18] width 16 height 16
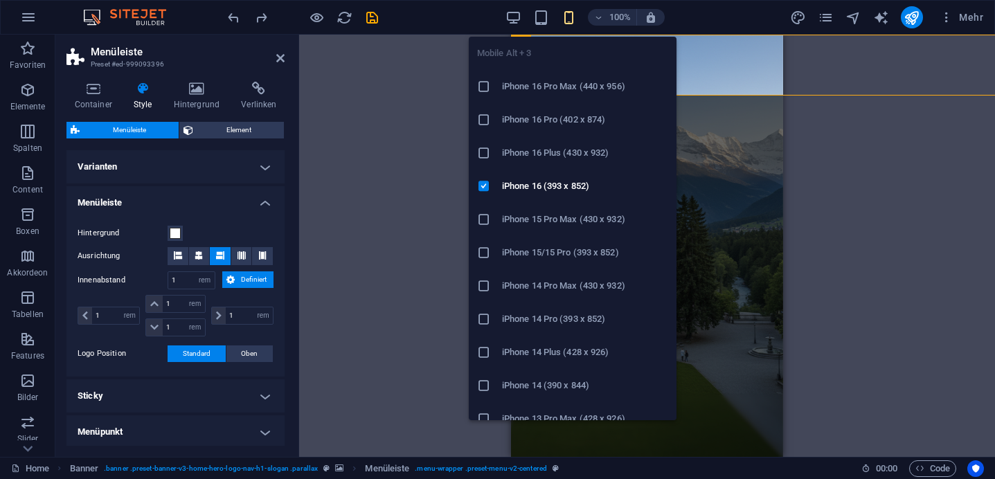
select select "DISABLED_OPTION_VALUE"
type input "5"
type input "0"
type input "5"
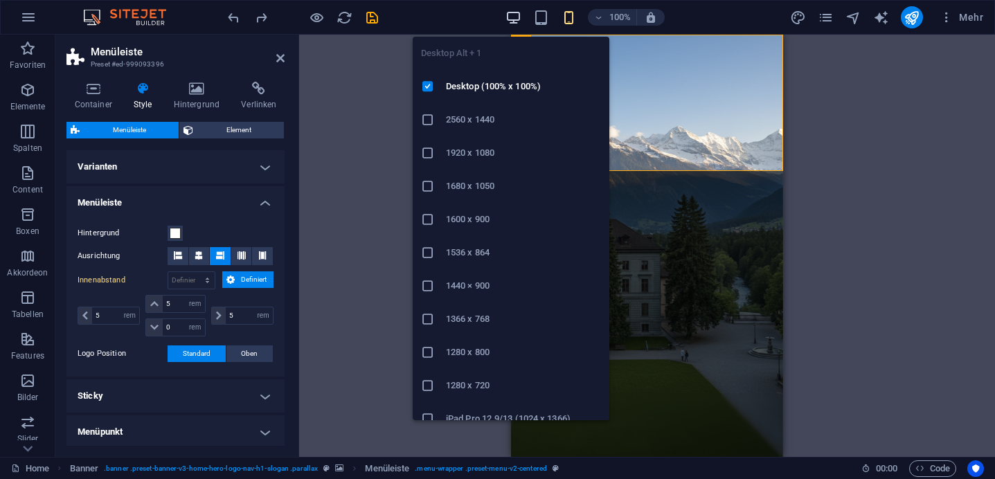
click at [514, 17] on icon "button" at bounding box center [514, 18] width 16 height 16
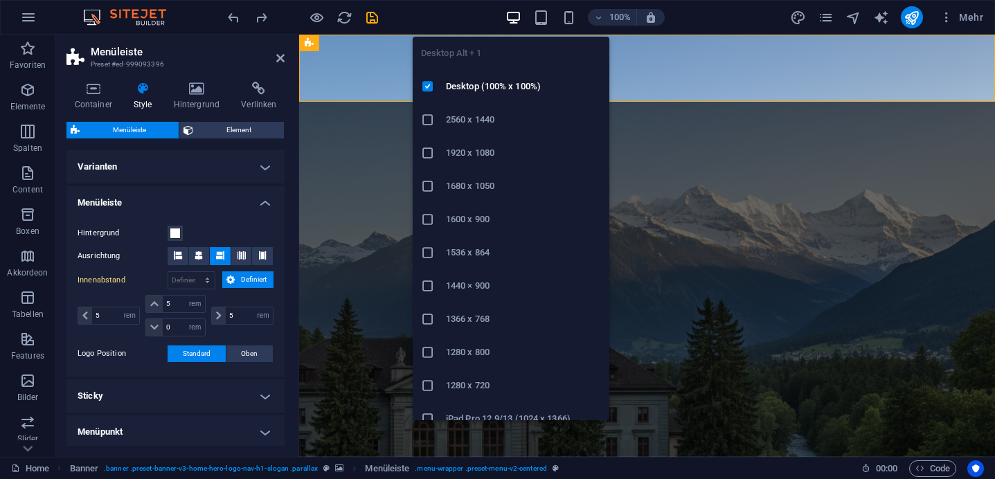
type input "1"
select select "rem"
type input "1"
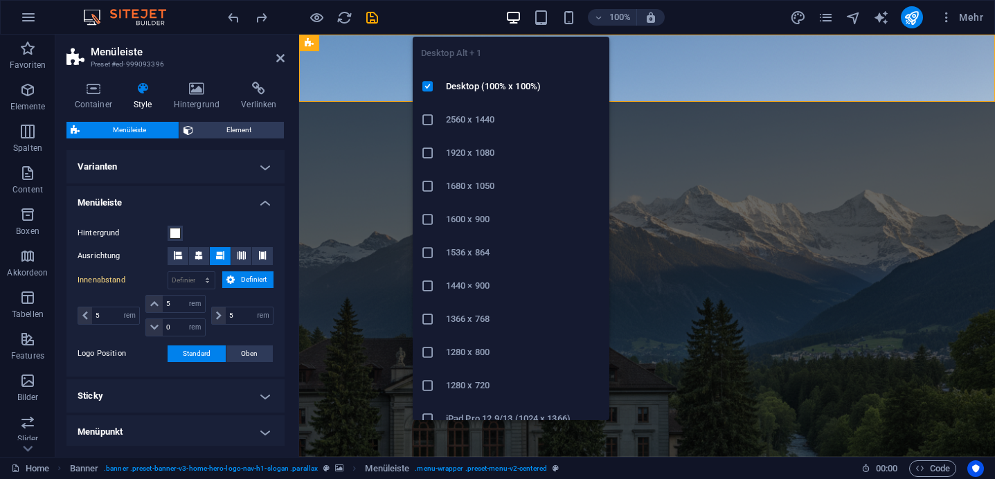
type input "1"
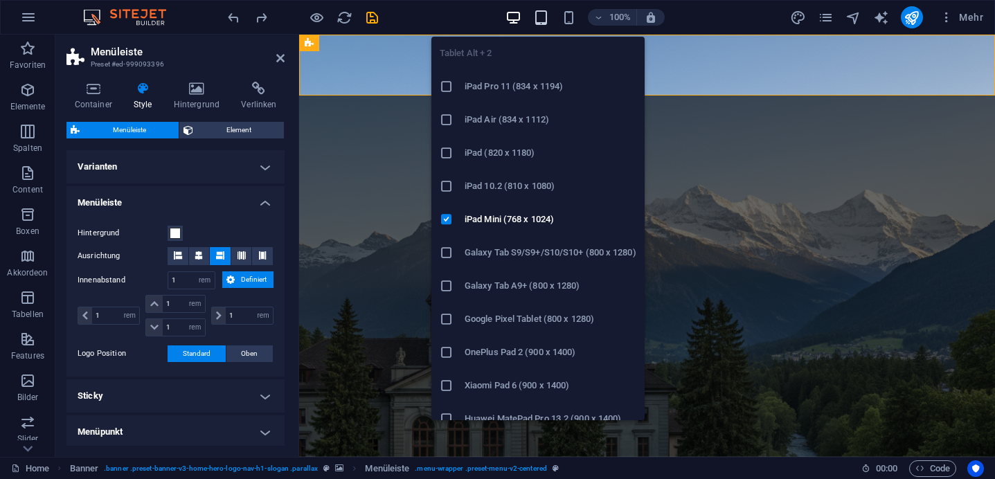
click at [540, 20] on icon "button" at bounding box center [541, 18] width 16 height 16
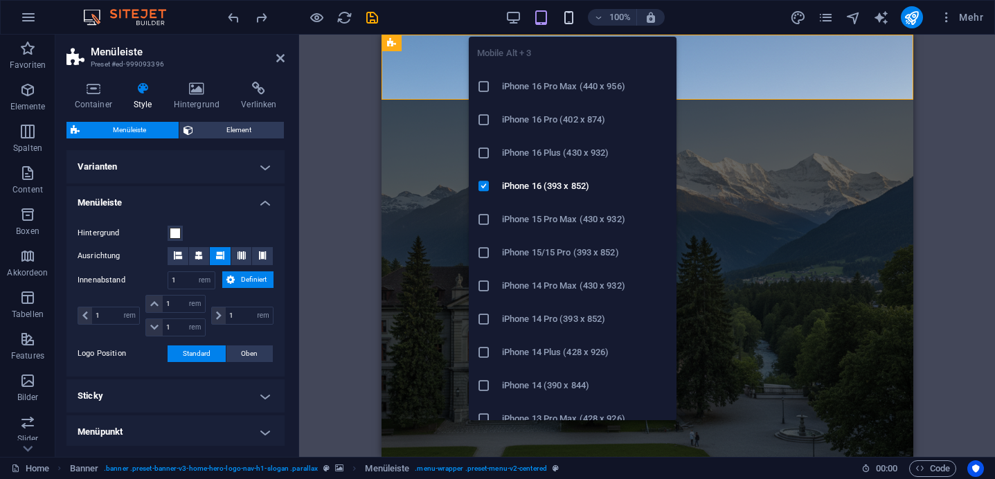
click at [566, 19] on icon "button" at bounding box center [569, 18] width 16 height 16
select select "DISABLED_OPTION_VALUE"
type input "5"
type input "0"
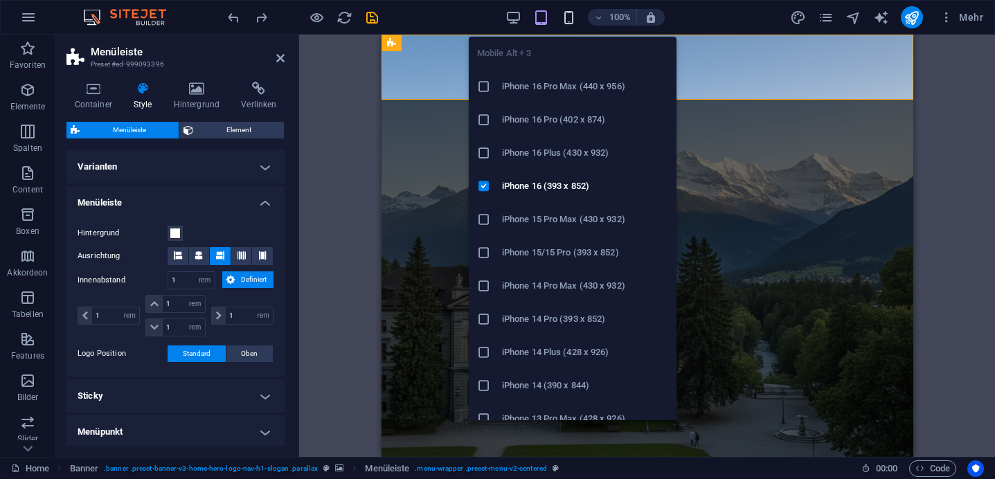
type input "5"
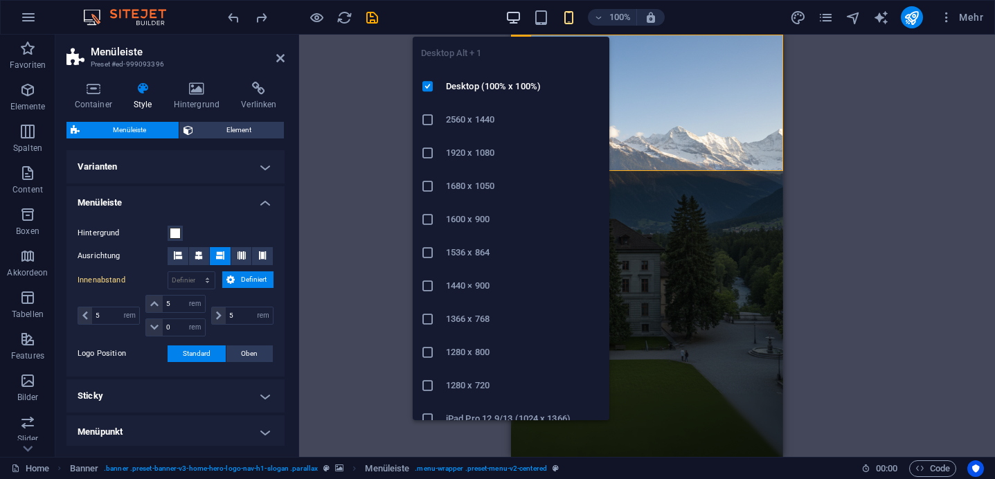
click at [514, 19] on icon "button" at bounding box center [514, 18] width 16 height 16
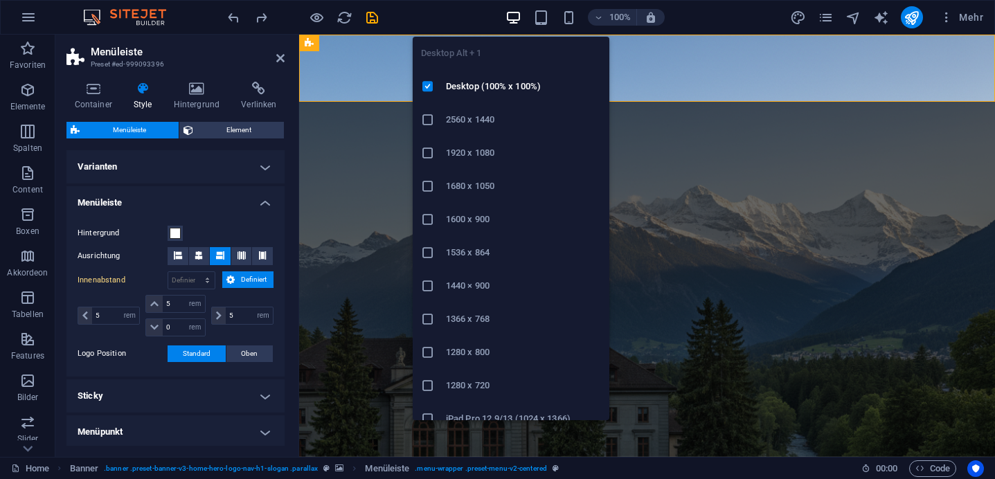
type input "1"
select select "rem"
type input "1"
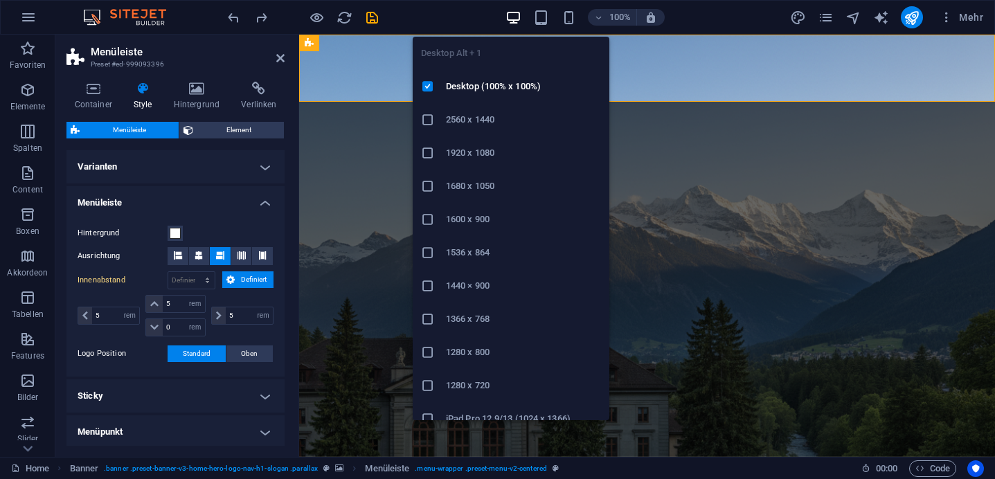
type input "1"
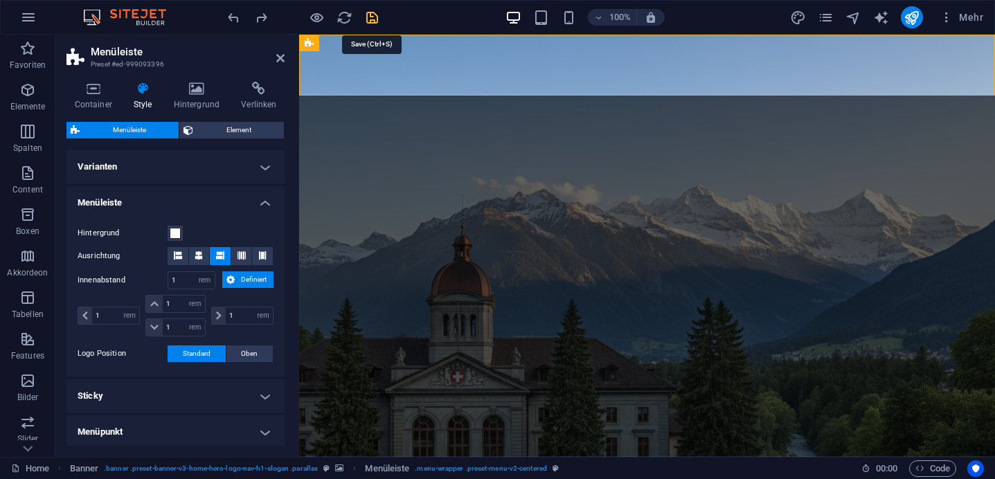
click at [376, 20] on icon "save" at bounding box center [372, 18] width 16 height 16
checkbox input "false"
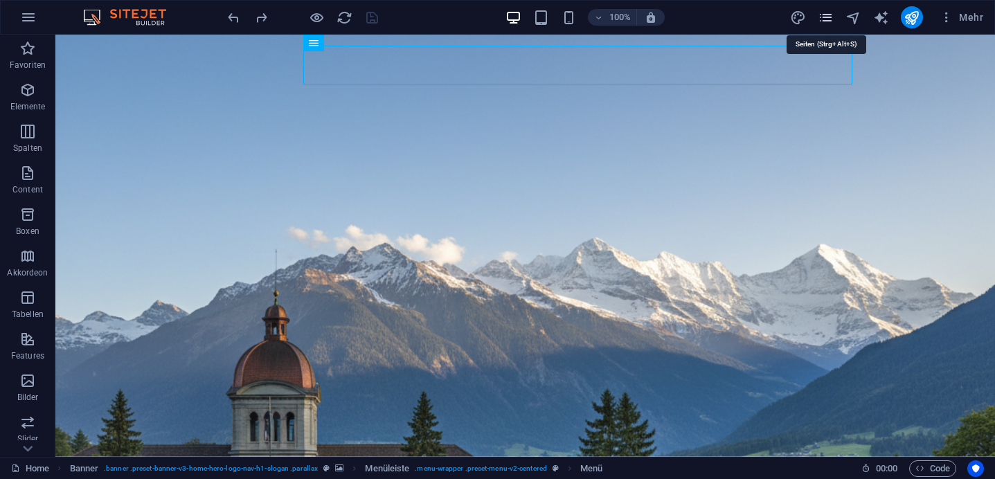
click at [821, 17] on icon "pages" at bounding box center [826, 18] width 16 height 16
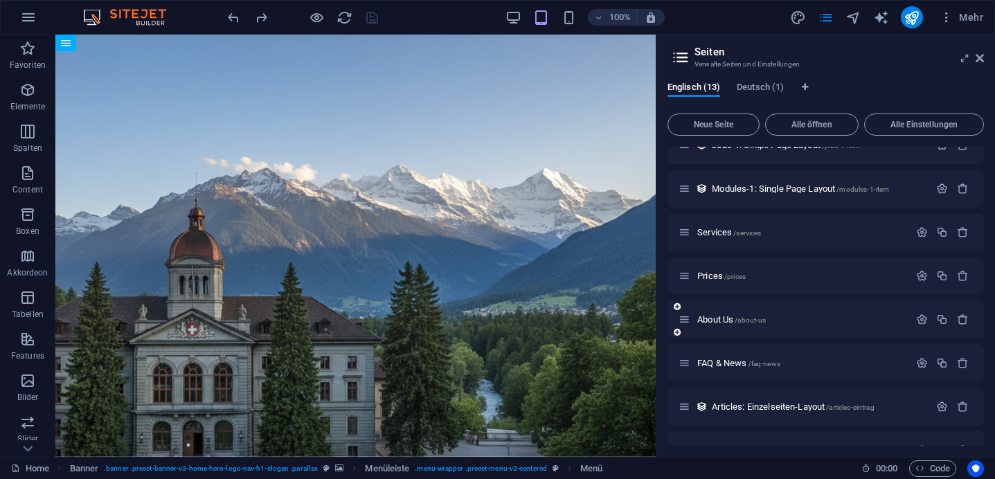
scroll to position [268, 0]
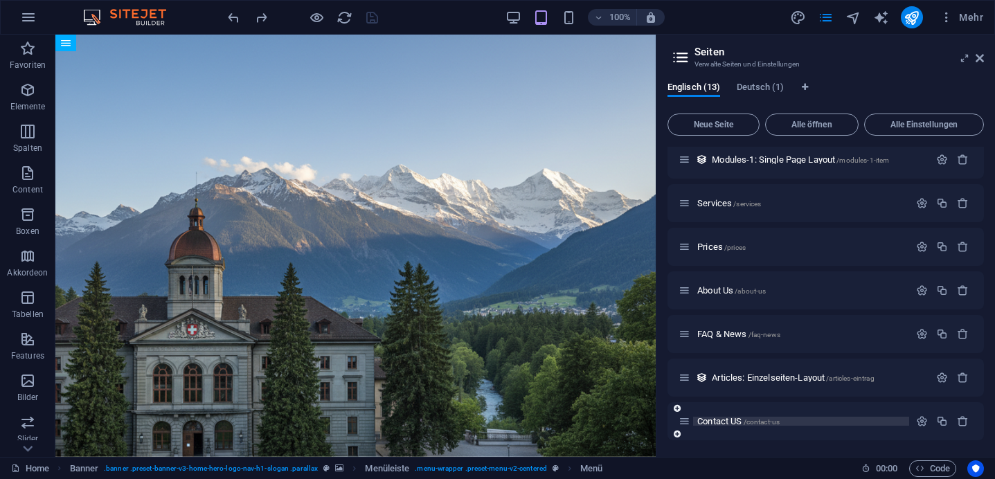
click at [732, 418] on span "Contact US /contact-us" at bounding box center [738, 421] width 82 height 10
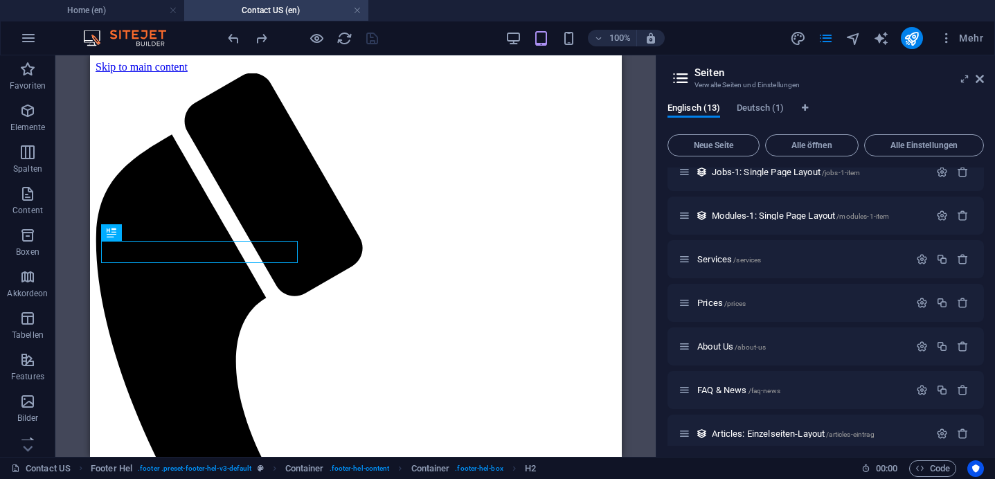
scroll to position [0, 0]
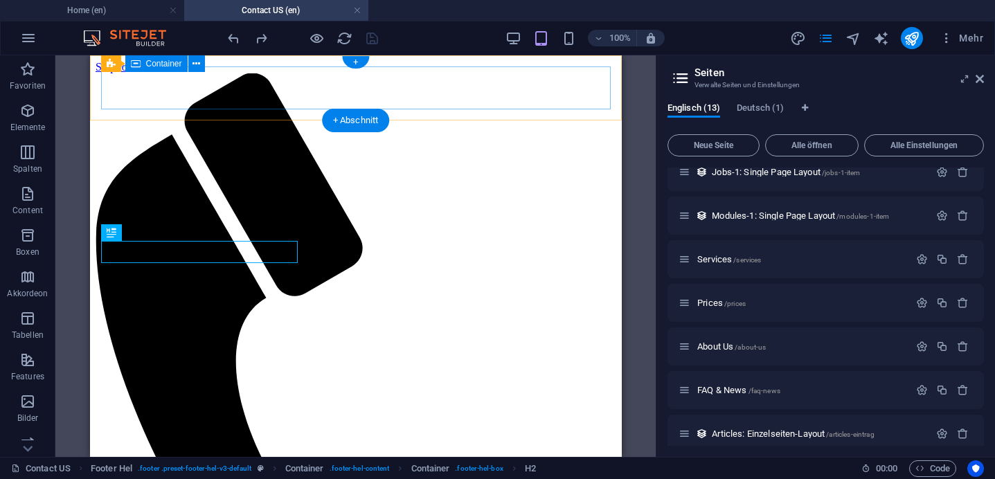
click at [509, 93] on div "Menu" at bounding box center [355, 420] width 521 height 694
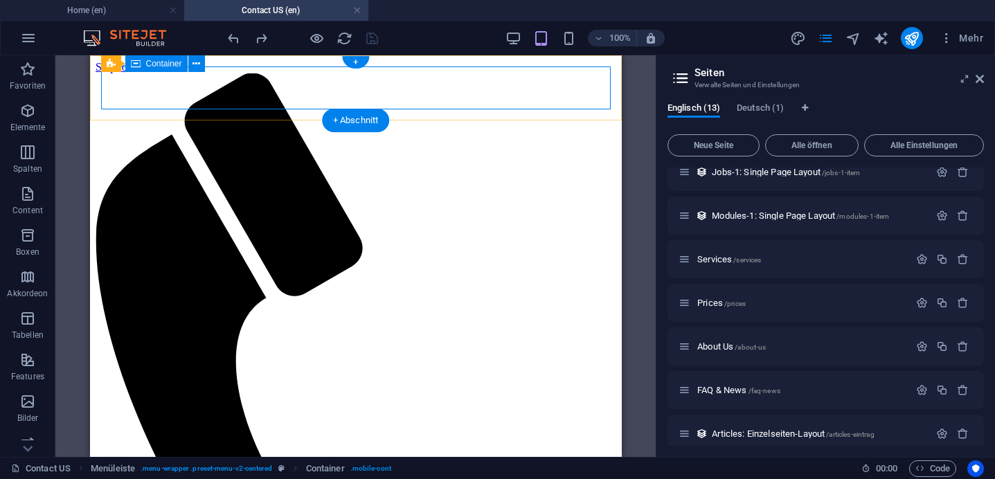
click at [478, 87] on div "Menu" at bounding box center [355, 420] width 521 height 694
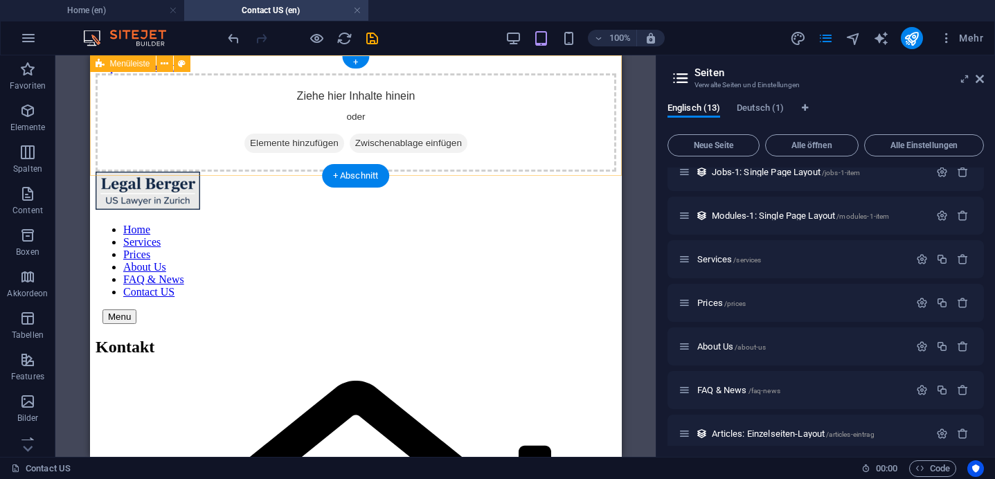
click at [517, 73] on div "Ziehe hier Inhalte hinein oder Elemente hinzufügen Zwischenablage einfügen" at bounding box center [355, 122] width 521 height 98
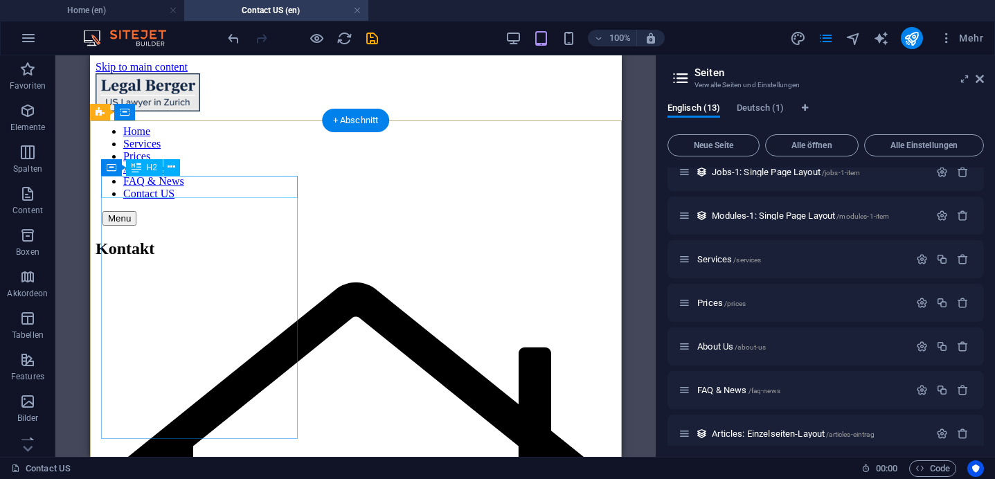
click at [111, 240] on div "Kontakt" at bounding box center [355, 249] width 521 height 19
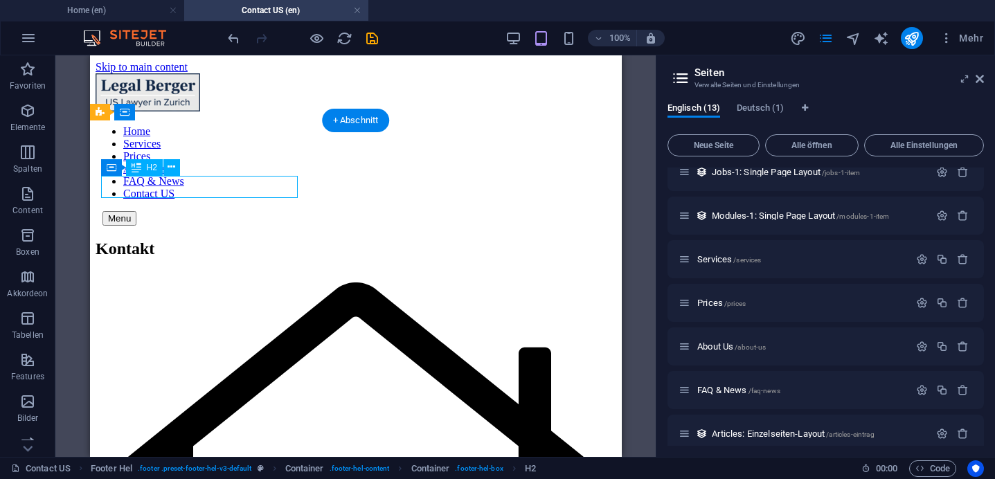
click at [111, 240] on div "Kontakt" at bounding box center [355, 249] width 521 height 19
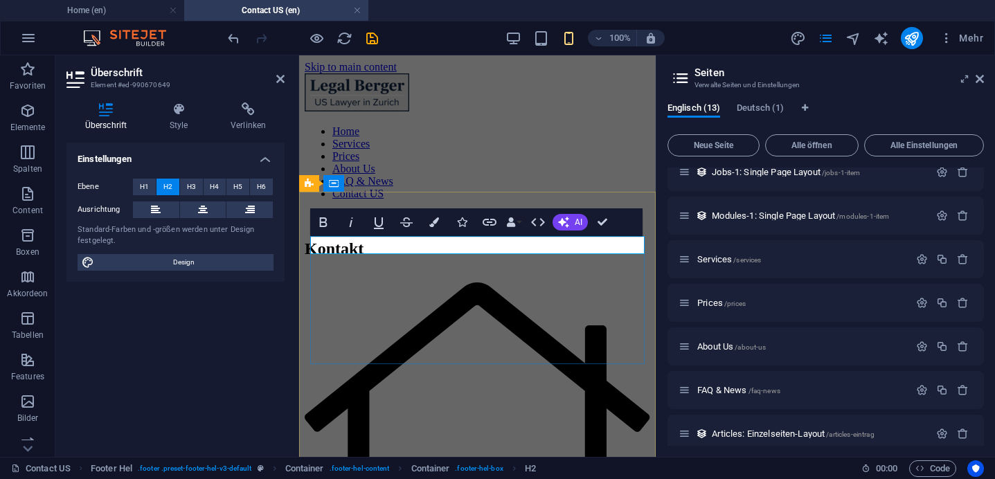
click at [318, 243] on h2 "Kontakt" at bounding box center [478, 249] width 346 height 19
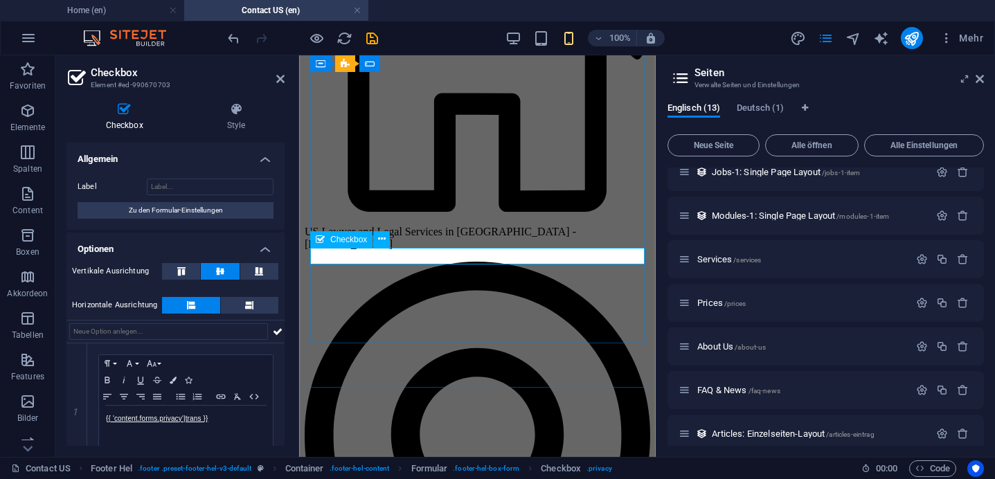
click at [381, 239] on icon at bounding box center [382, 239] width 8 height 15
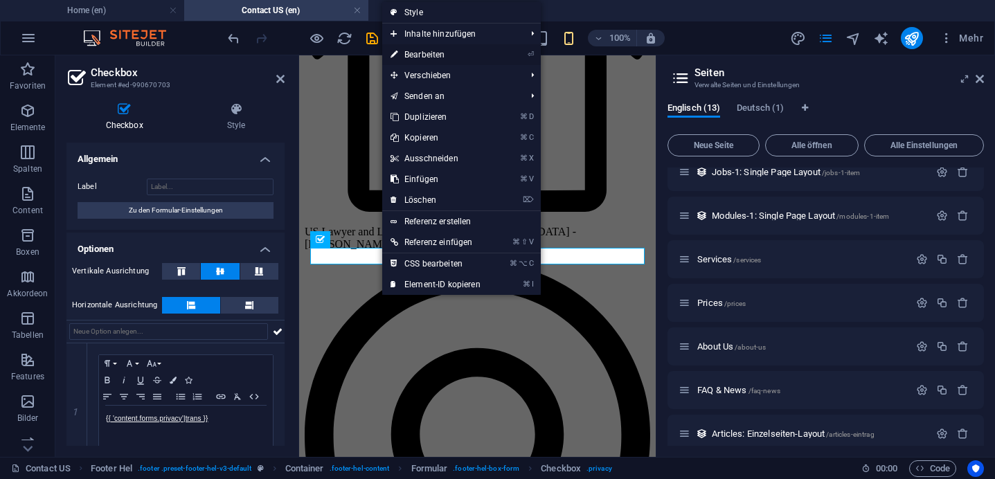
click at [414, 55] on link "⏎ Bearbeiten" at bounding box center [435, 54] width 107 height 21
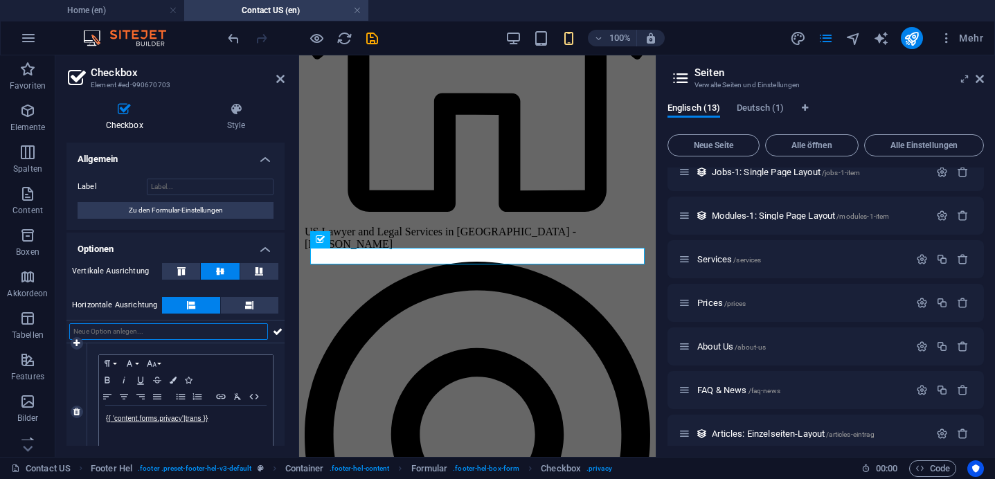
scroll to position [41, 0]
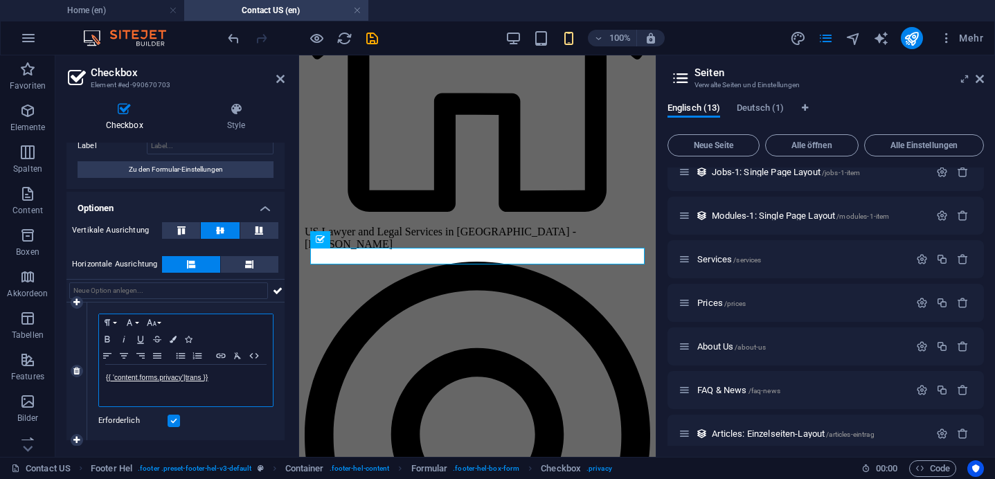
click at [218, 377] on p "{{ 'content.forms.privacy'|trans }}" at bounding box center [186, 378] width 160 height 12
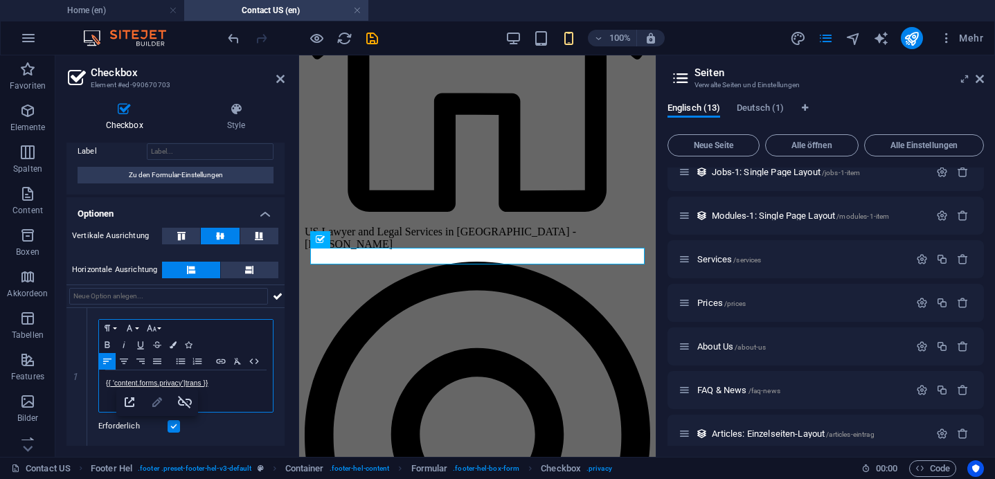
scroll to position [35, 0]
click at [182, 402] on icon "button" at bounding box center [185, 402] width 14 height 12
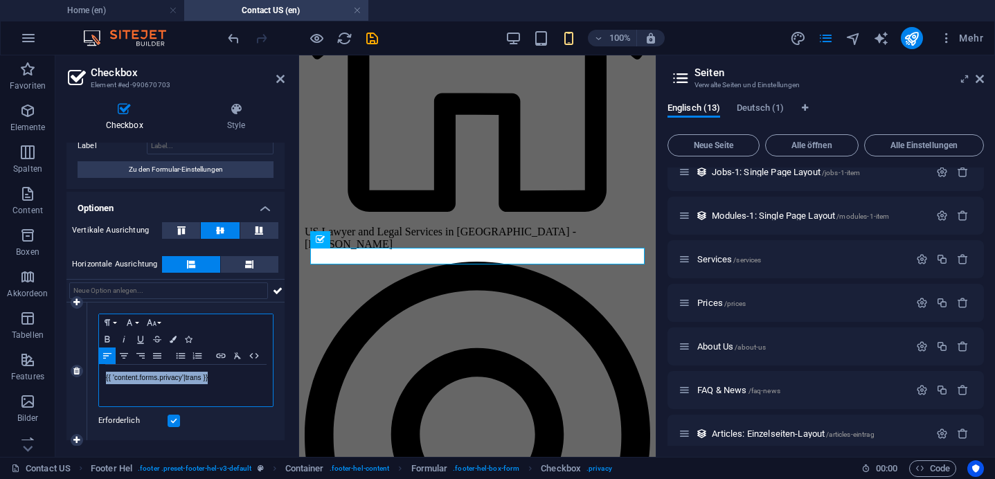
drag, startPoint x: 220, startPoint y: 374, endPoint x: 99, endPoint y: 383, distance: 121.5
click at [99, 380] on div "{{ 'content.forms.privacy'|trans }}" at bounding box center [186, 386] width 174 height 42
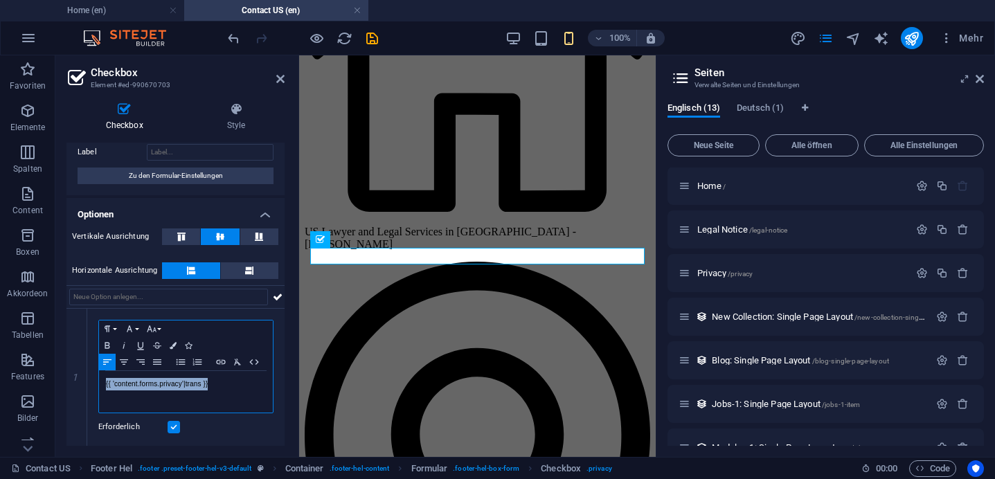
scroll to position [0, 0]
click at [918, 275] on icon "button" at bounding box center [922, 274] width 12 height 12
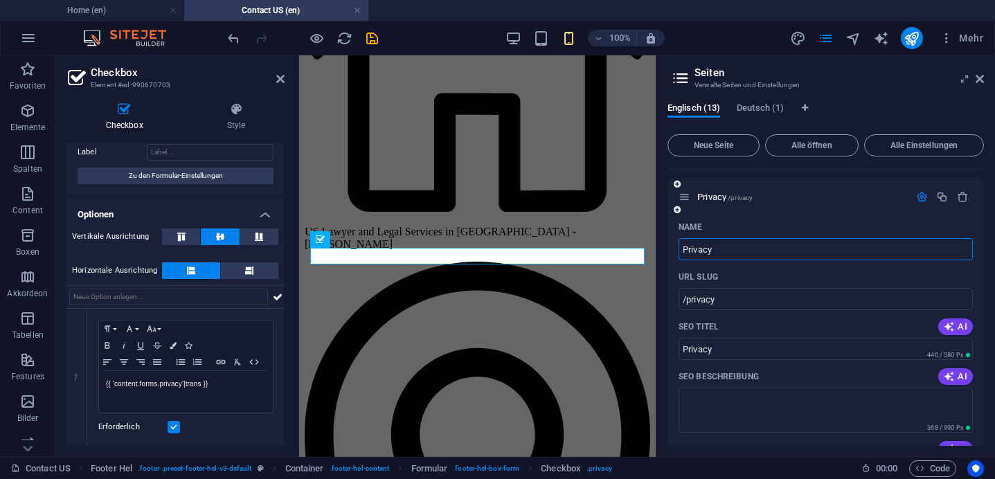
scroll to position [79, 0]
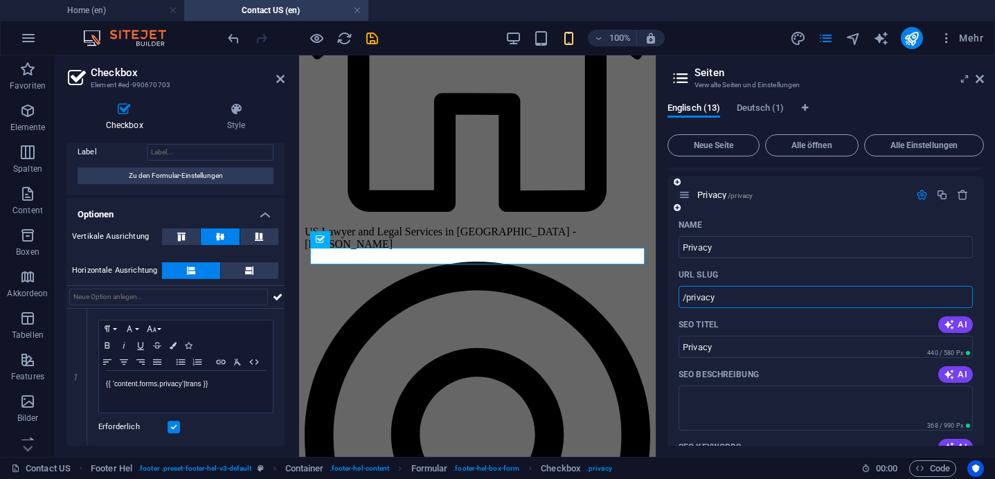
drag, startPoint x: 753, startPoint y: 296, endPoint x: 676, endPoint y: 301, distance: 77.0
click at [729, 299] on input "legalberger/privacycom" at bounding box center [826, 297] width 294 height 22
click at [783, 353] on input "Privacy" at bounding box center [826, 347] width 294 height 22
drag, startPoint x: 1061, startPoint y: 357, endPoint x: 626, endPoint y: 298, distance: 439.0
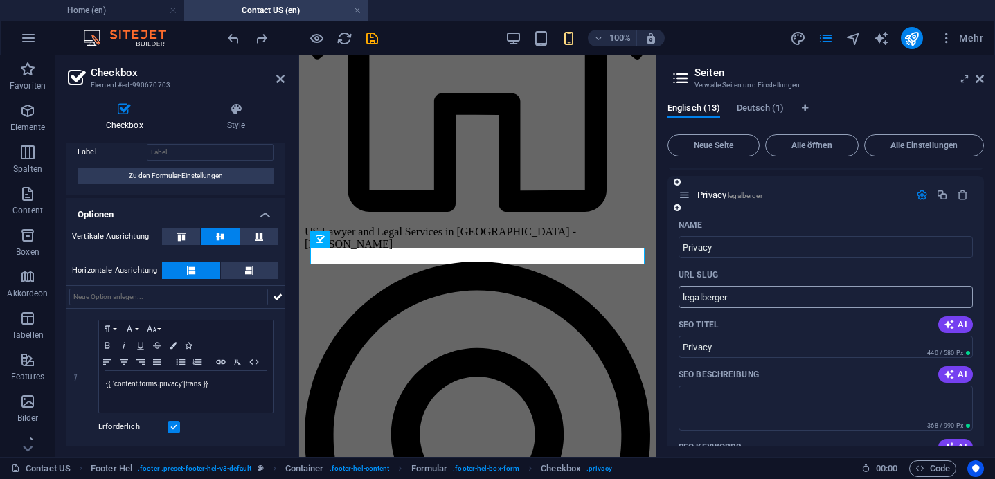
click at [709, 308] on input "legalberger" at bounding box center [826, 297] width 294 height 22
type input "/privacy"
click at [758, 249] on input "Privacy" at bounding box center [826, 247] width 294 height 22
drag, startPoint x: 756, startPoint y: 294, endPoint x: 668, endPoint y: 299, distance: 88.8
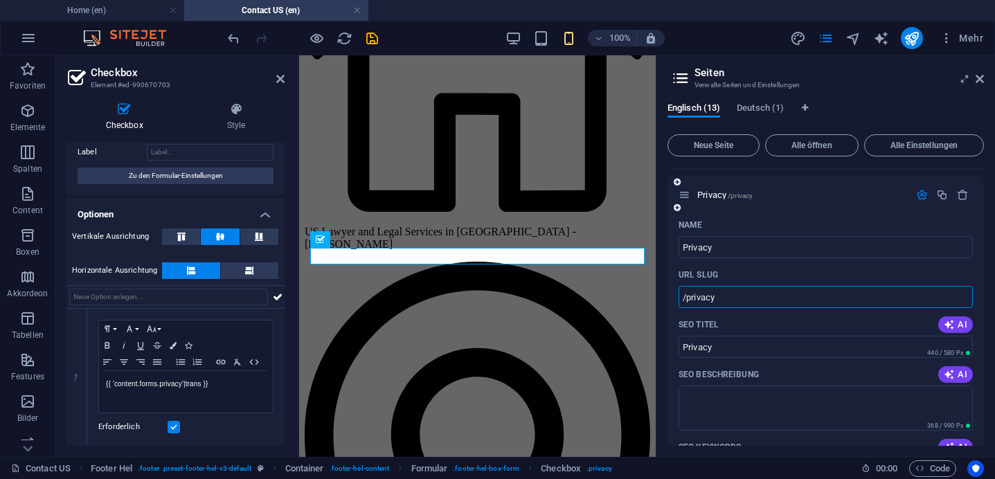
click at [219, 383] on p "{{ 'content.forms.privacy'|trans }}" at bounding box center [186, 384] width 160 height 12
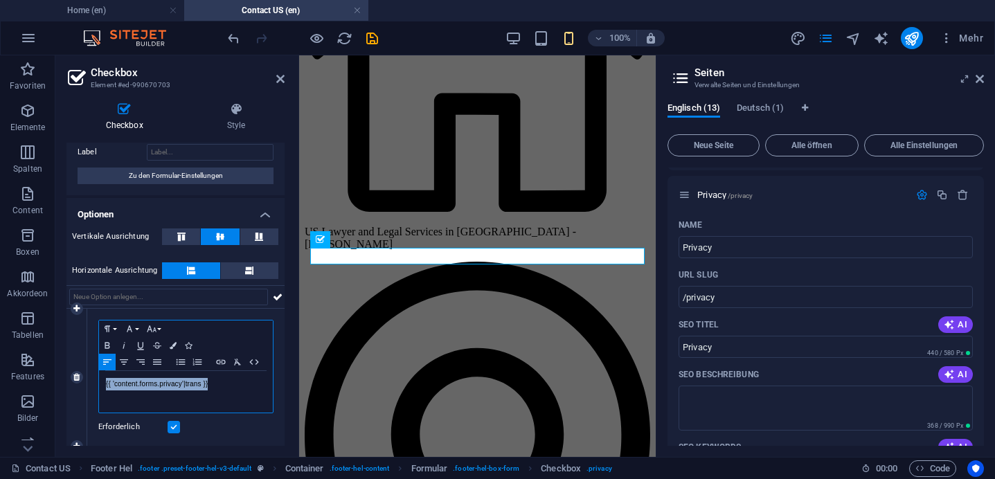
click at [219, 383] on p "{{ 'content.forms.privacy'|trans }}" at bounding box center [186, 384] width 160 height 12
click at [216, 366] on icon "button" at bounding box center [221, 362] width 17 height 11
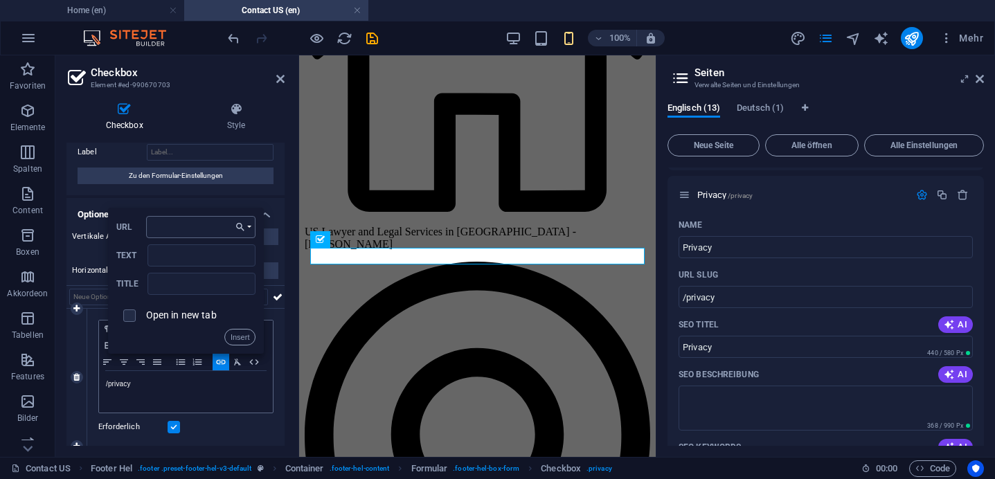
click at [199, 231] on input "URL" at bounding box center [201, 227] width 110 height 22
click at [249, 227] on button "Choose Link" at bounding box center [243, 227] width 25 height 22
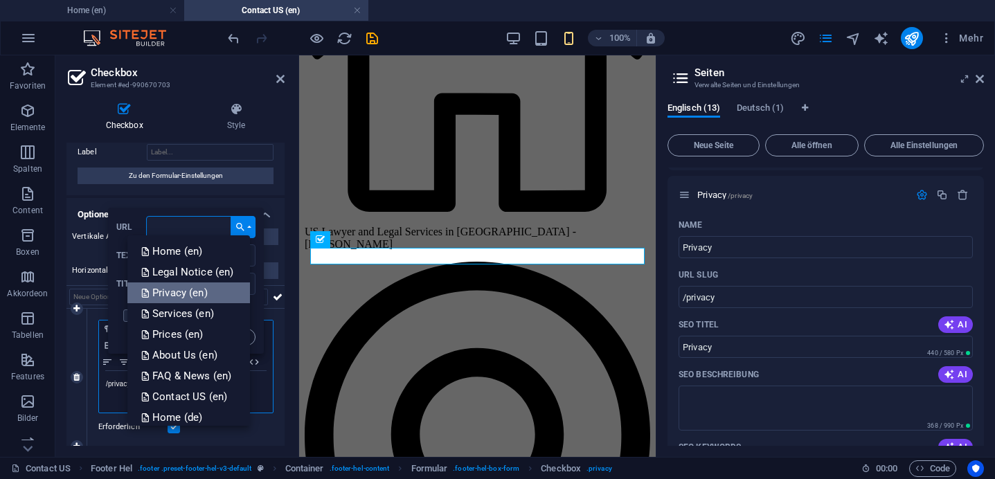
click at [179, 298] on p "Privacy (en)" at bounding box center [175, 293] width 69 height 21
type input "/en/privacy"
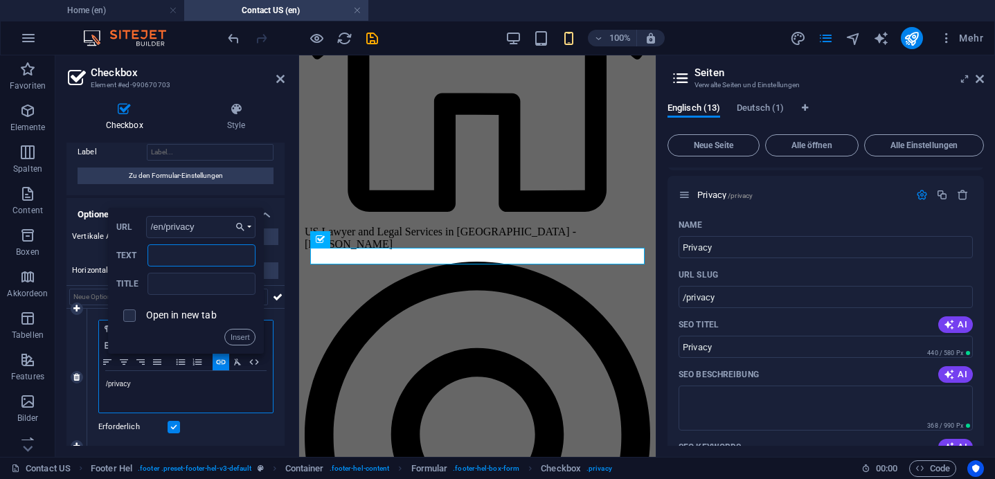
click at [168, 260] on input "Text" at bounding box center [202, 255] width 108 height 22
type input "I agree to the Privacy Policy"
click at [230, 341] on button "Insert" at bounding box center [240, 337] width 32 height 17
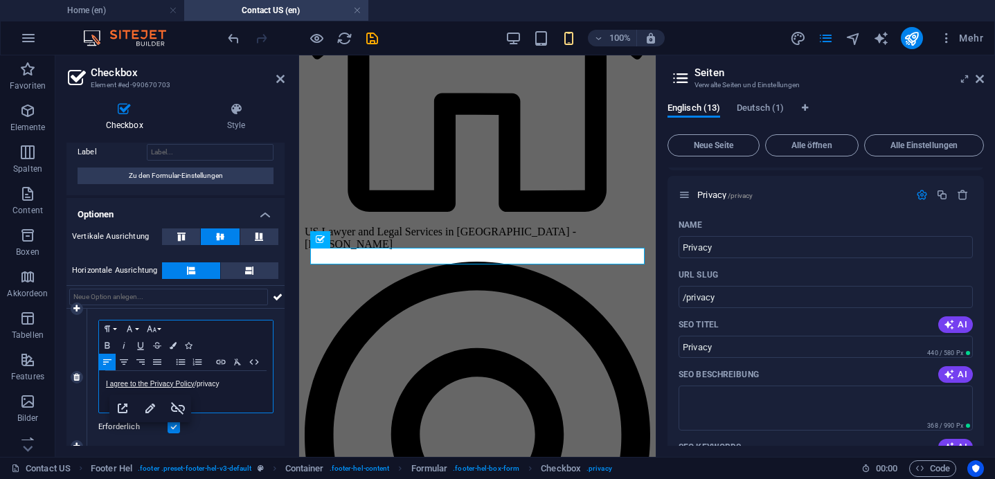
scroll to position [0, 0]
click at [229, 378] on p "I agree to the Privacy Policy /privacy​" at bounding box center [186, 384] width 160 height 12
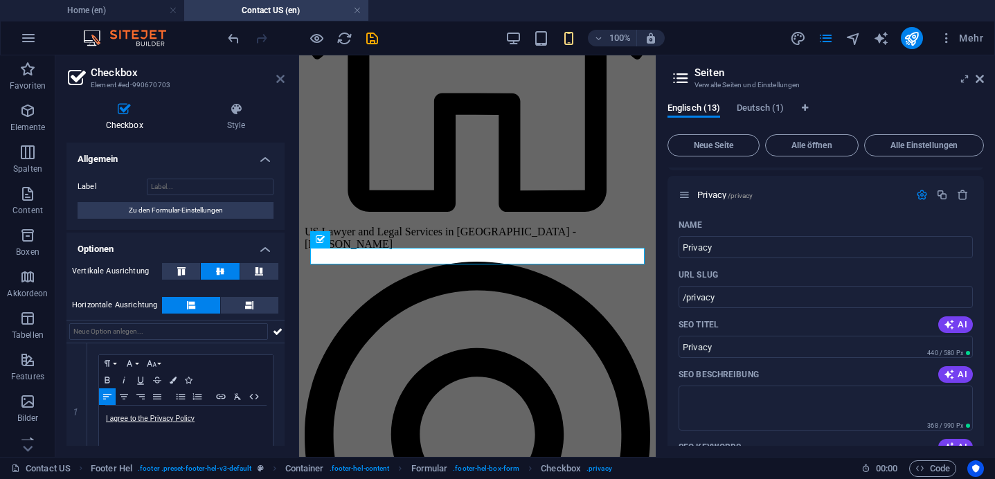
click at [277, 80] on icon at bounding box center [280, 78] width 8 height 11
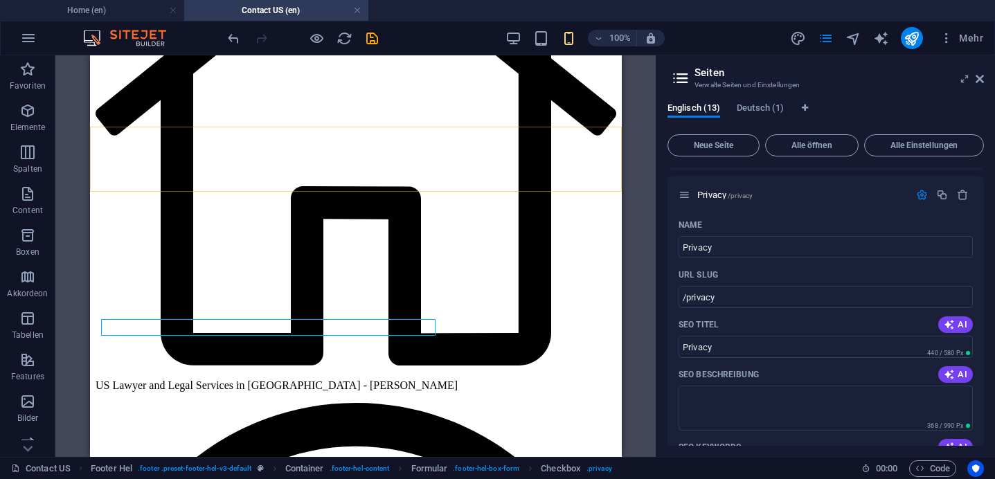
scroll to position [301, 0]
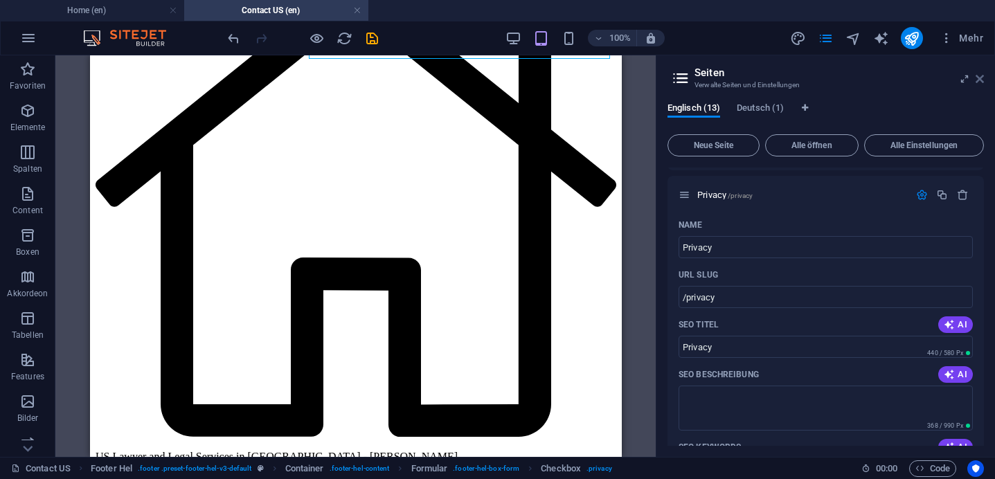
click at [981, 80] on icon at bounding box center [980, 78] width 8 height 11
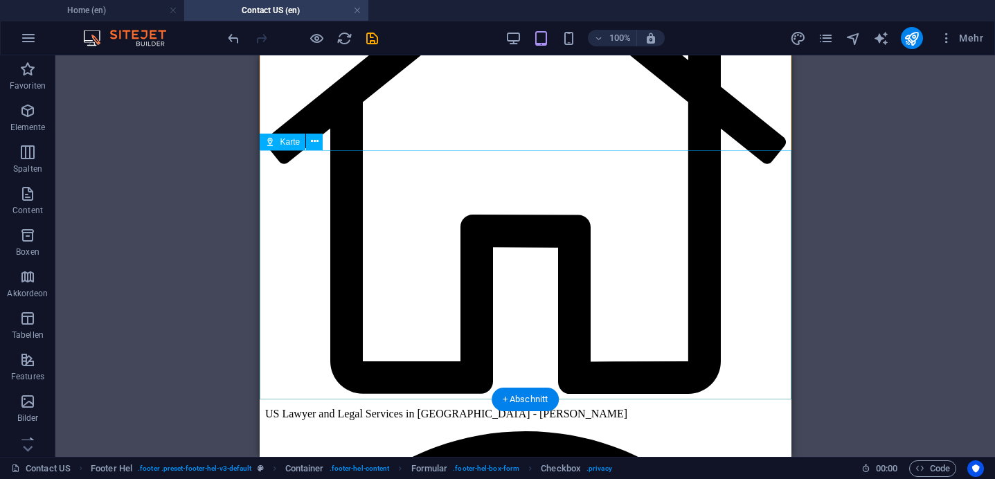
scroll to position [343, 0]
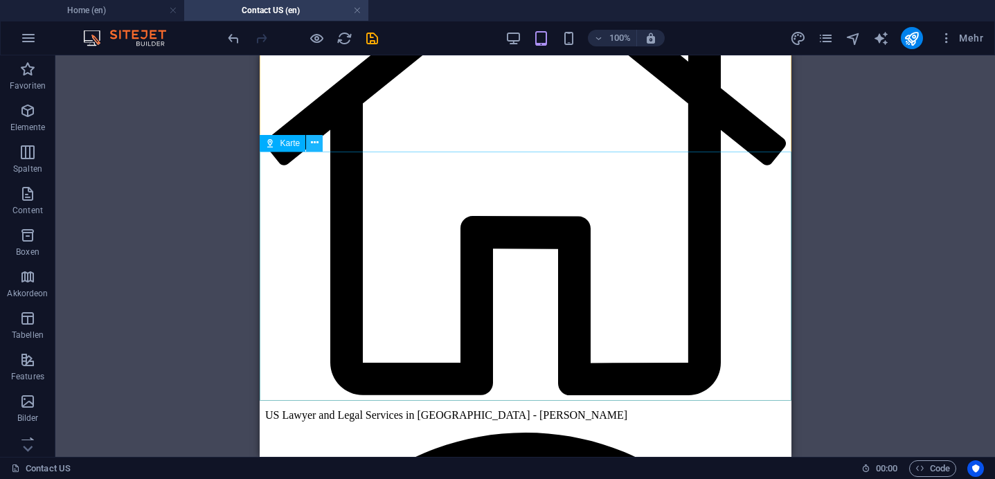
click at [318, 145] on icon at bounding box center [315, 143] width 8 height 15
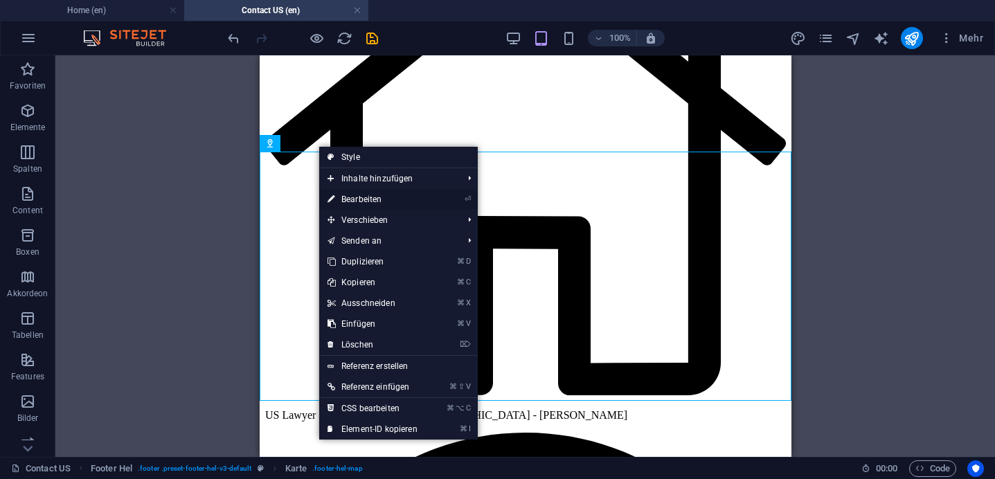
click at [356, 205] on link "⏎ Bearbeiten" at bounding box center [372, 199] width 107 height 21
select select "1"
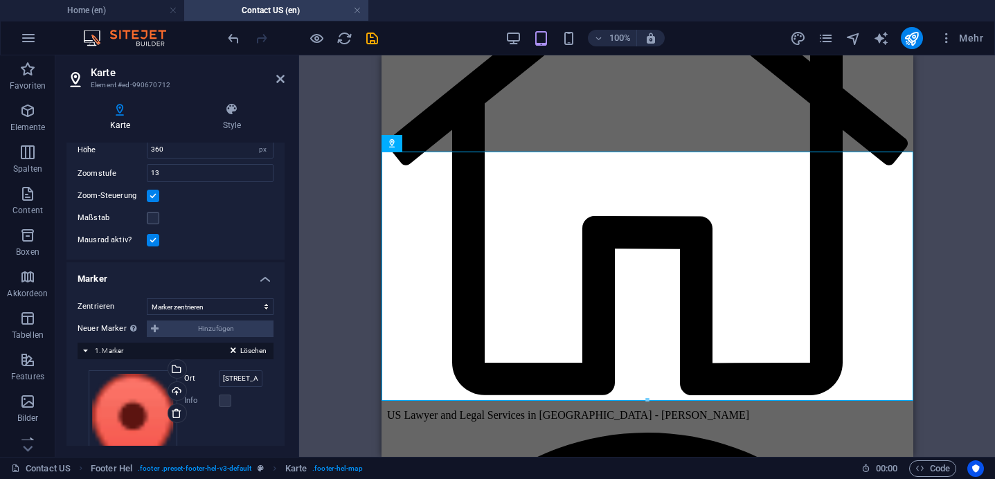
scroll to position [129, 0]
click at [100, 350] on span "1. Marker" at bounding box center [109, 350] width 28 height 8
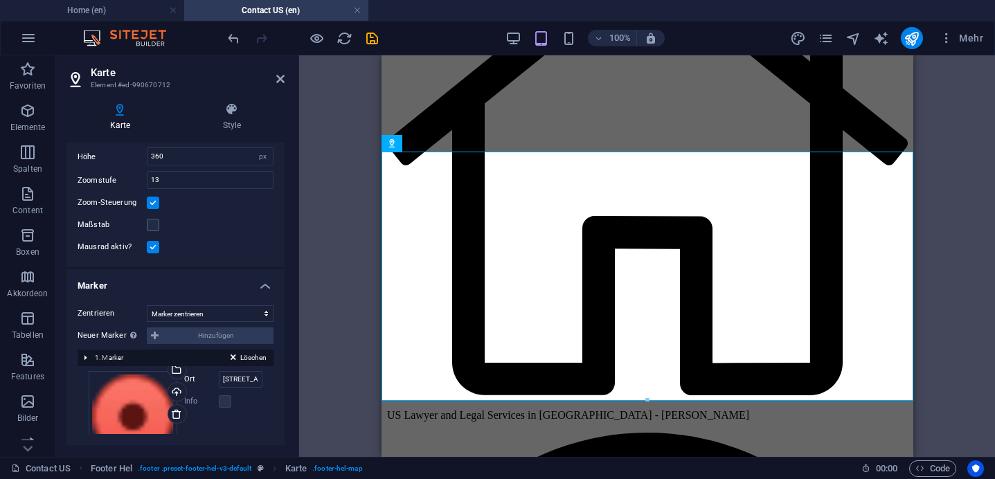
scroll to position [52, 0]
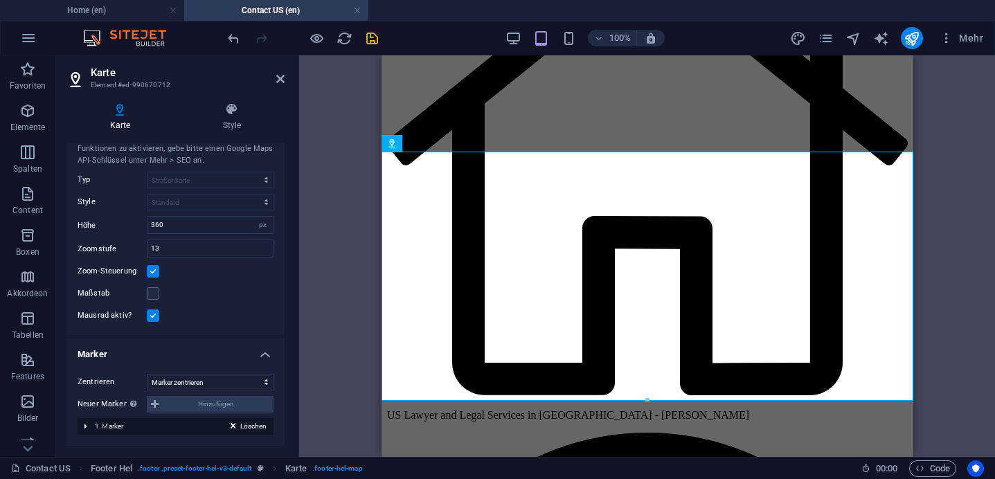
click at [93, 431] on div "Löschen 1. Marker" at bounding box center [176, 426] width 196 height 17
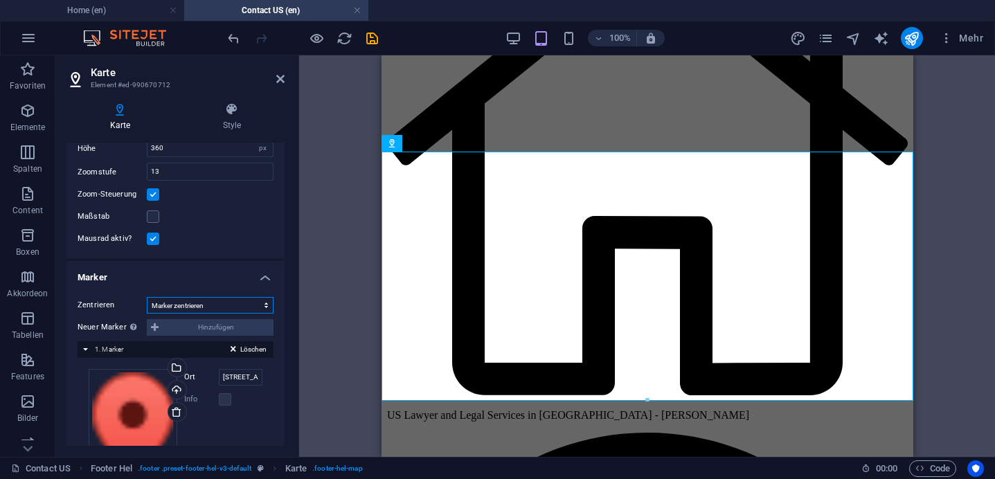
click at [208, 309] on select "Nicht zentrieren Marker zentrieren Marker zentrieren und zoomen" at bounding box center [210, 305] width 127 height 17
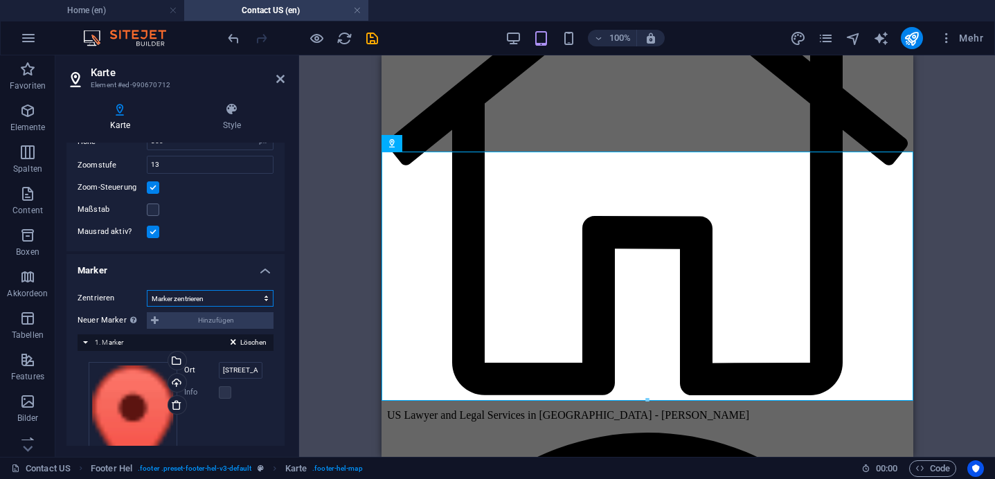
scroll to position [215, 0]
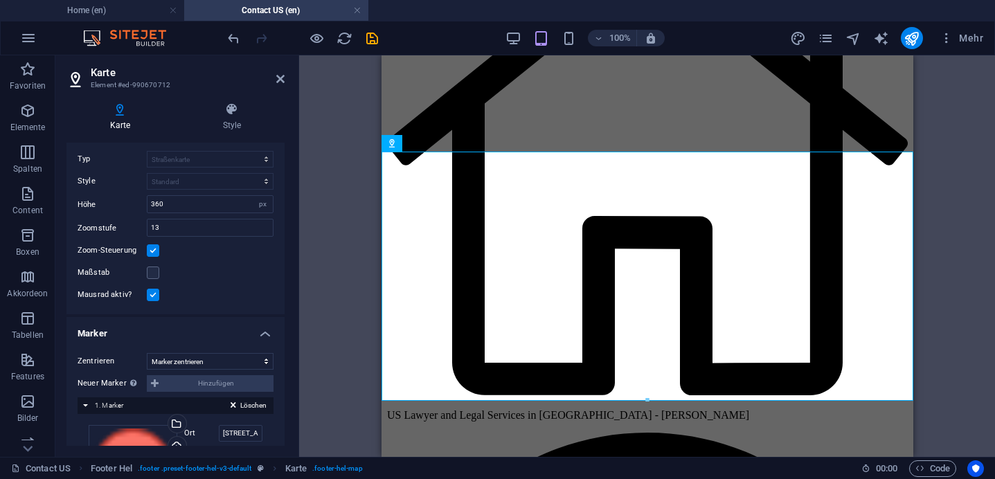
scroll to position [0, 0]
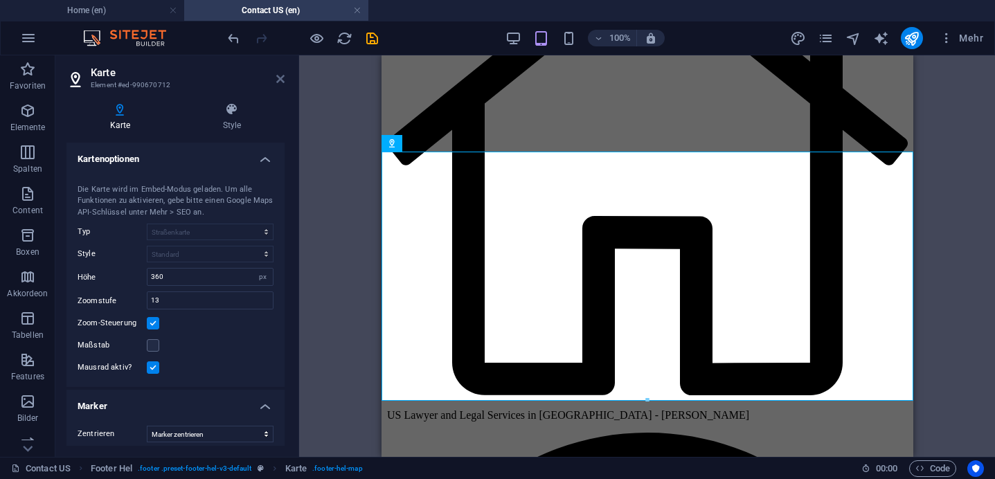
click at [281, 80] on icon at bounding box center [280, 78] width 8 height 11
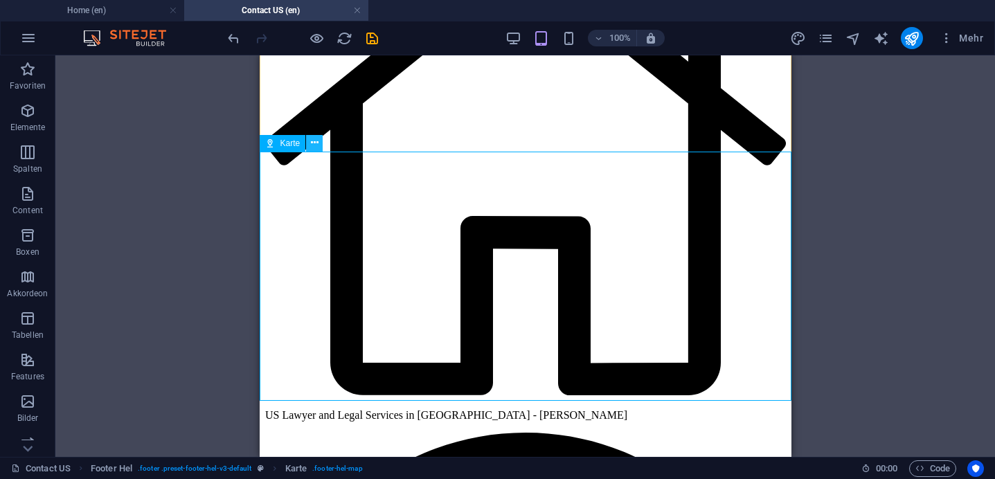
click at [312, 148] on icon at bounding box center [315, 143] width 8 height 15
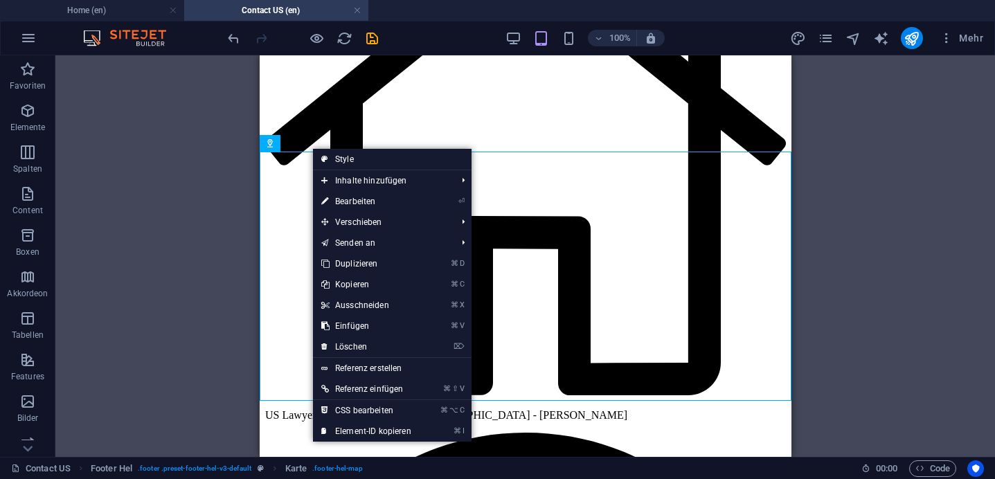
click at [193, 296] on div "Ziehe hier rein, um den vorhandenen Inhalt zu ersetzen. Drücke "Strg", wenn du …" at bounding box center [525, 256] width 940 height 402
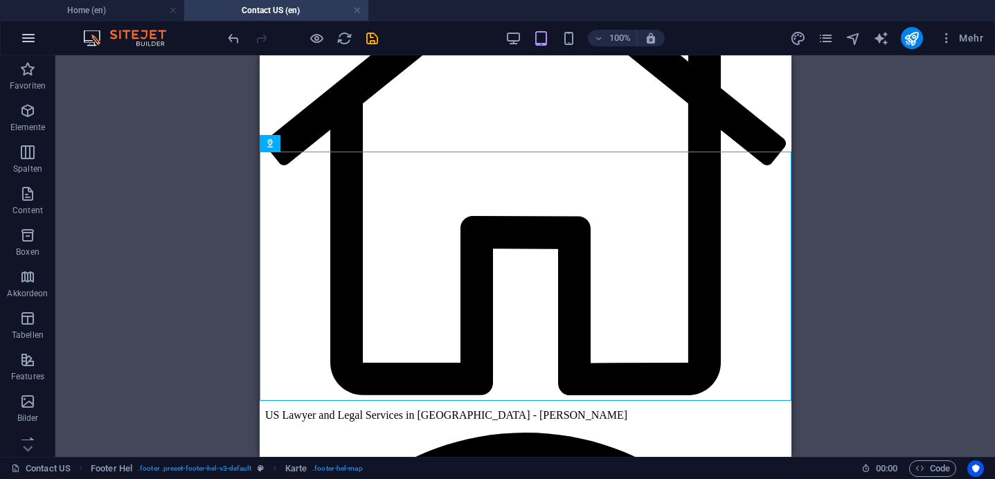
click at [32, 38] on icon "button" at bounding box center [28, 38] width 17 height 17
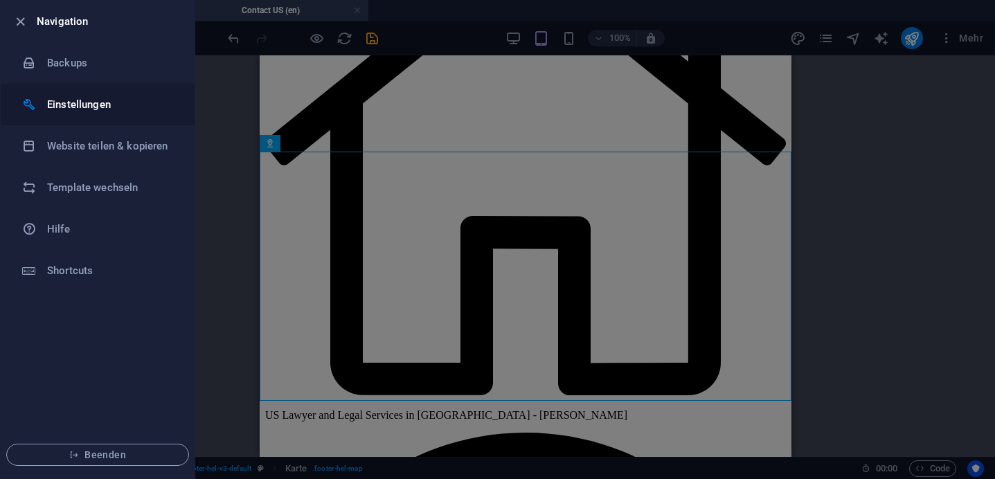
click at [60, 104] on h6 "Einstellungen" at bounding box center [111, 104] width 128 height 17
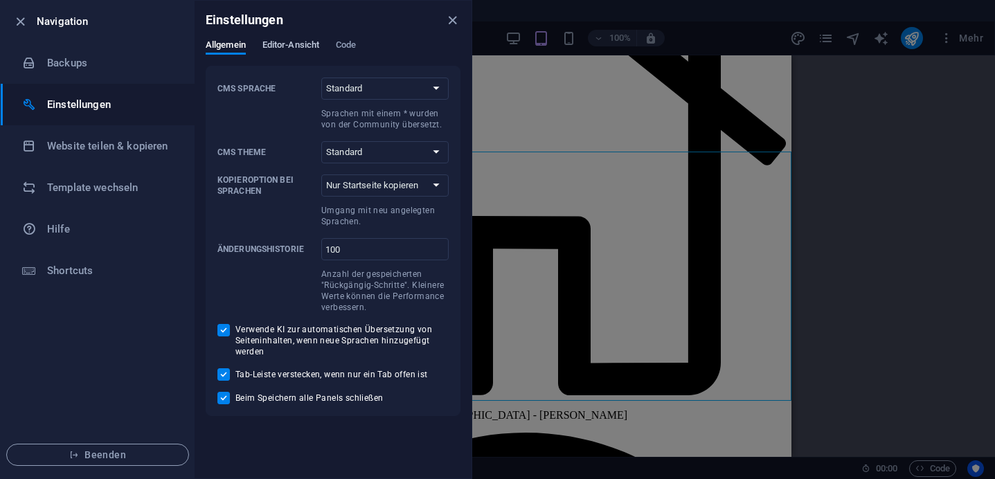
click at [296, 52] on span "Editor-Ansicht" at bounding box center [291, 46] width 57 height 19
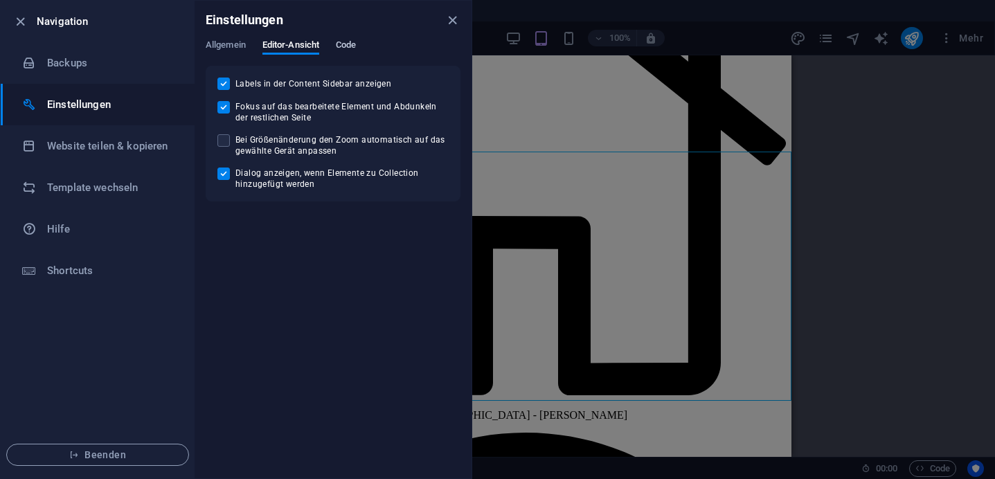
click at [355, 43] on span "Code" at bounding box center [346, 46] width 20 height 19
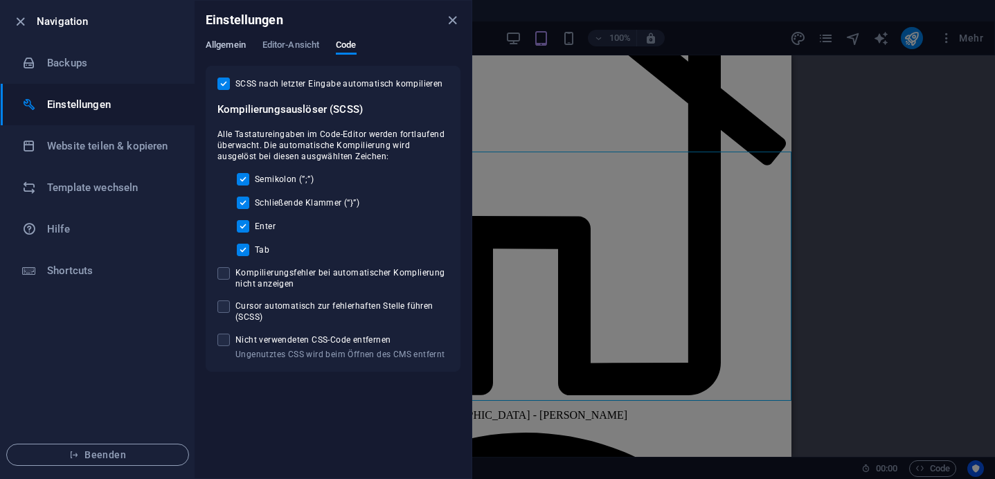
click at [229, 43] on span "Allgemein" at bounding box center [226, 46] width 40 height 19
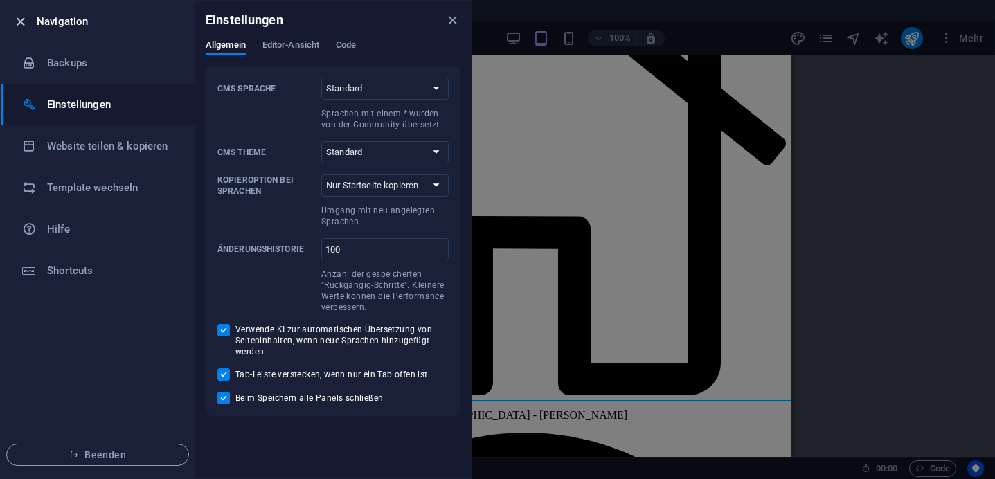
click at [17, 25] on icon "button" at bounding box center [20, 22] width 16 height 16
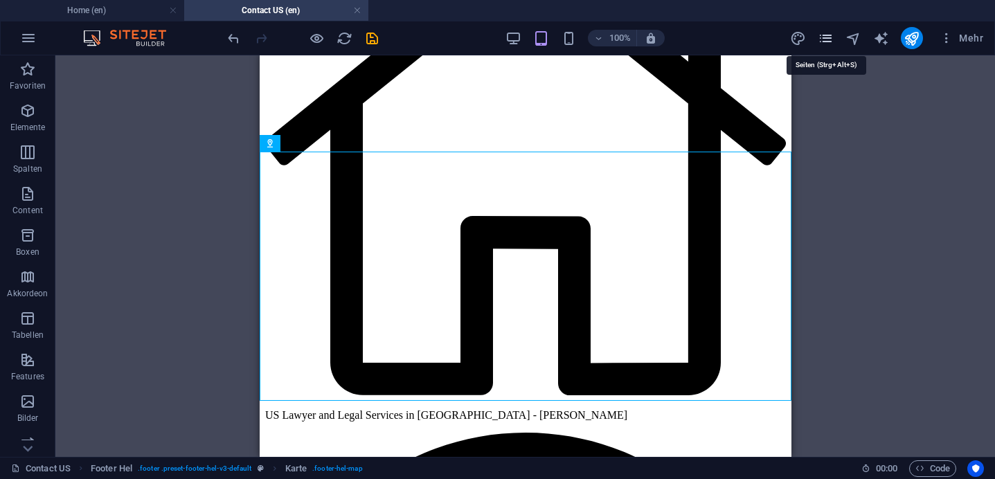
click at [826, 43] on icon "pages" at bounding box center [826, 38] width 16 height 16
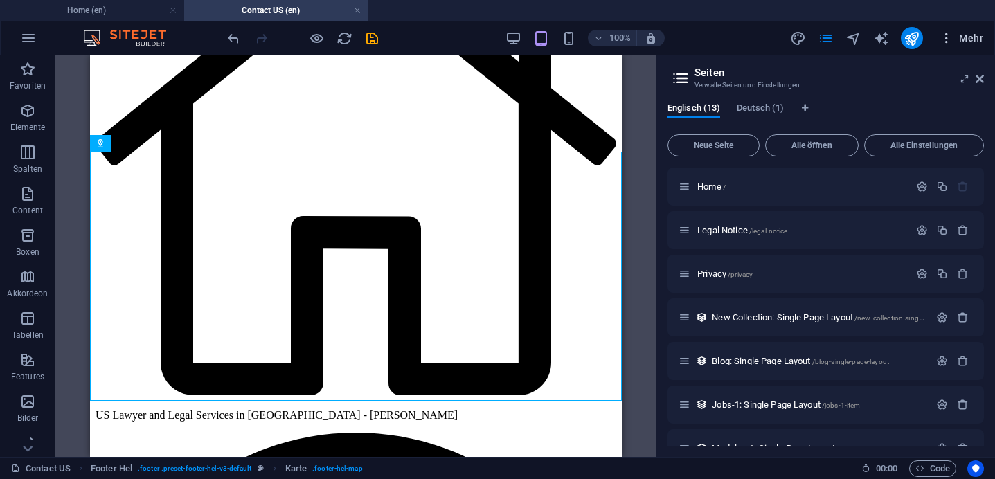
click at [954, 39] on span "Mehr" at bounding box center [962, 38] width 44 height 14
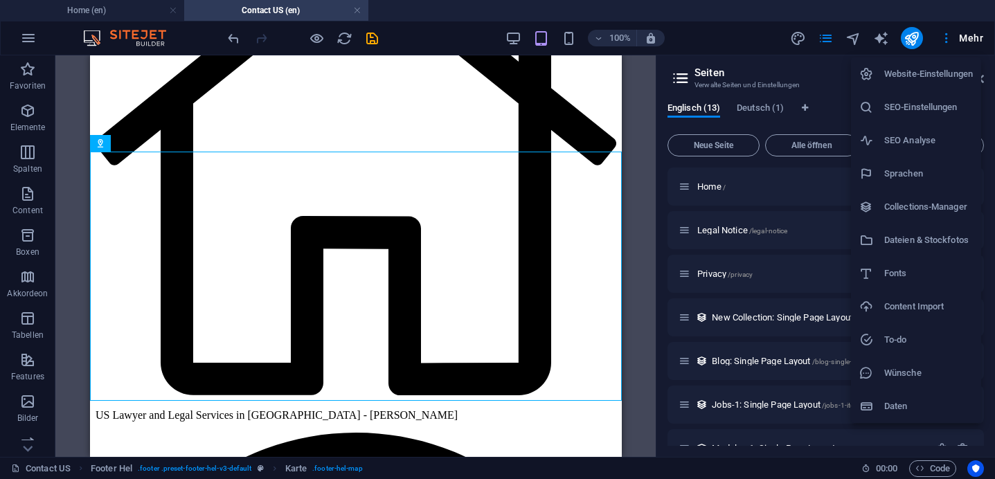
click at [918, 400] on h6 "Daten" at bounding box center [928, 406] width 89 height 17
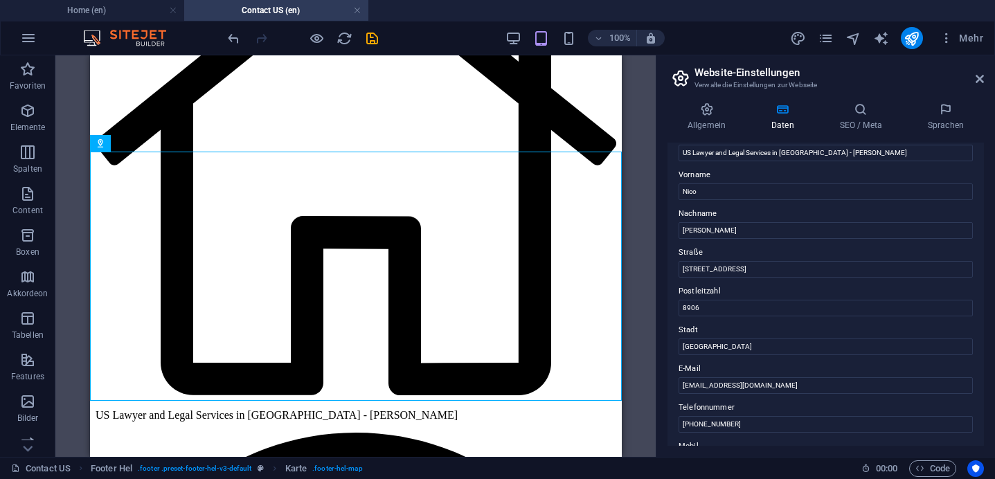
scroll to position [64, 0]
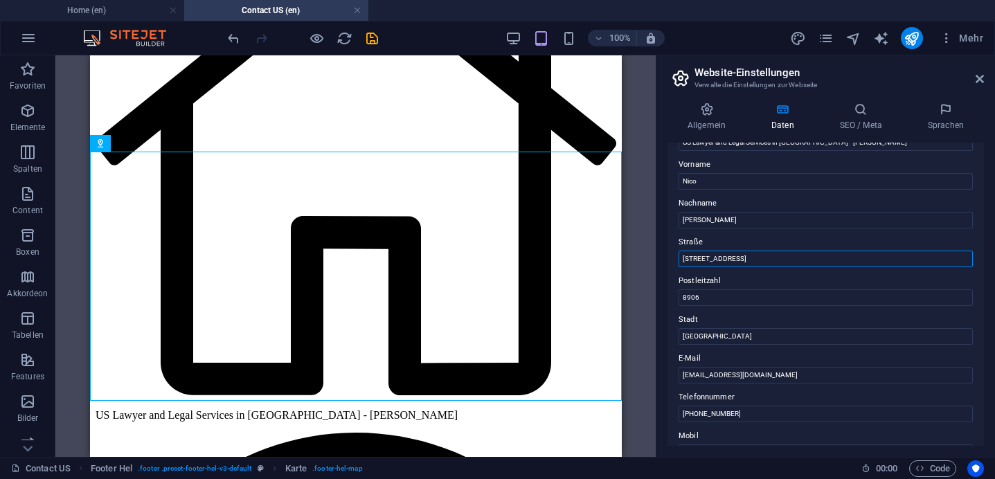
drag, startPoint x: 766, startPoint y: 258, endPoint x: 648, endPoint y: 256, distance: 117.8
click at [648, 256] on div "Home (en) Contact US (en) Favoriten Elemente Spalten Content Boxen Akkordeon Ta…" at bounding box center [497, 256] width 995 height 402
click at [689, 299] on input "8906" at bounding box center [826, 298] width 294 height 17
type input "8001"
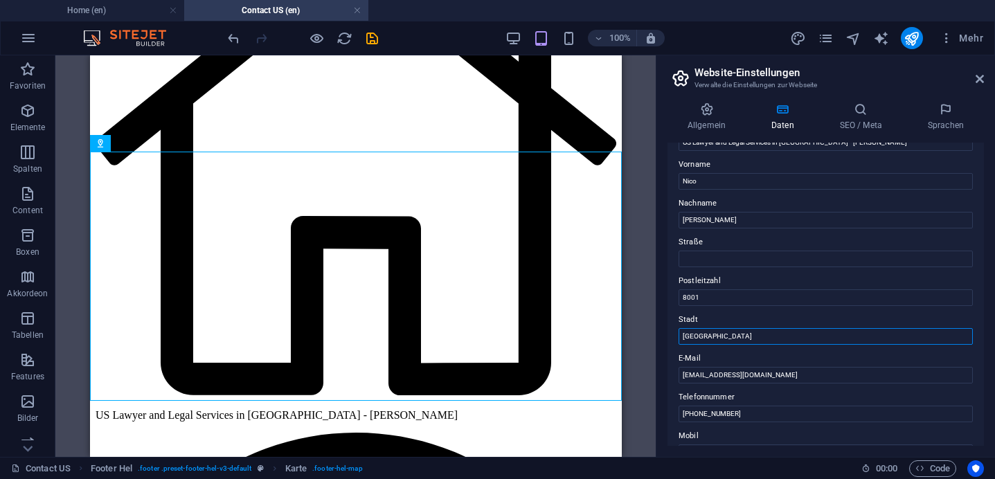
click at [703, 331] on input "Bonstetten" at bounding box center [826, 336] width 294 height 17
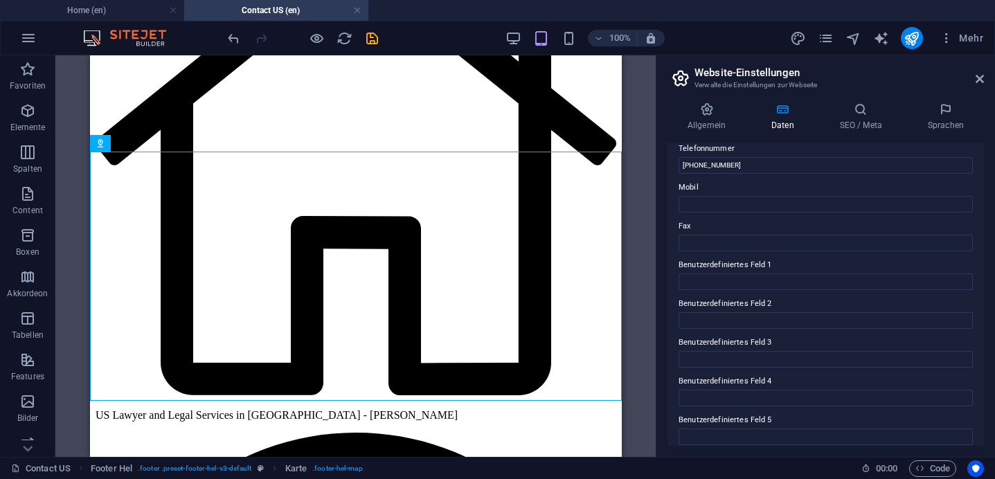
scroll to position [362, 0]
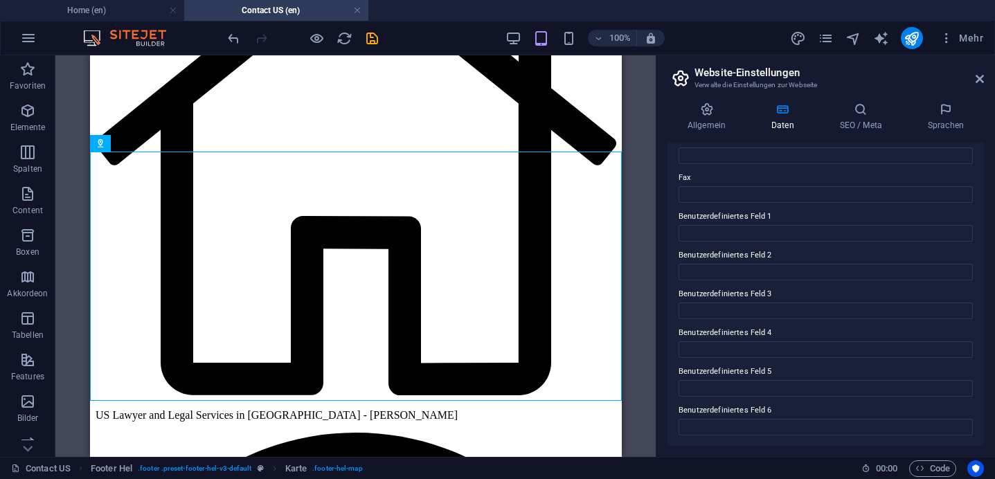
type input "[GEOGRAPHIC_DATA]"
click at [781, 328] on label "Benutzerdefiniertes Feld 4" at bounding box center [826, 333] width 294 height 17
click at [781, 341] on input "Benutzerdefiniertes Feld 4" at bounding box center [826, 349] width 294 height 17
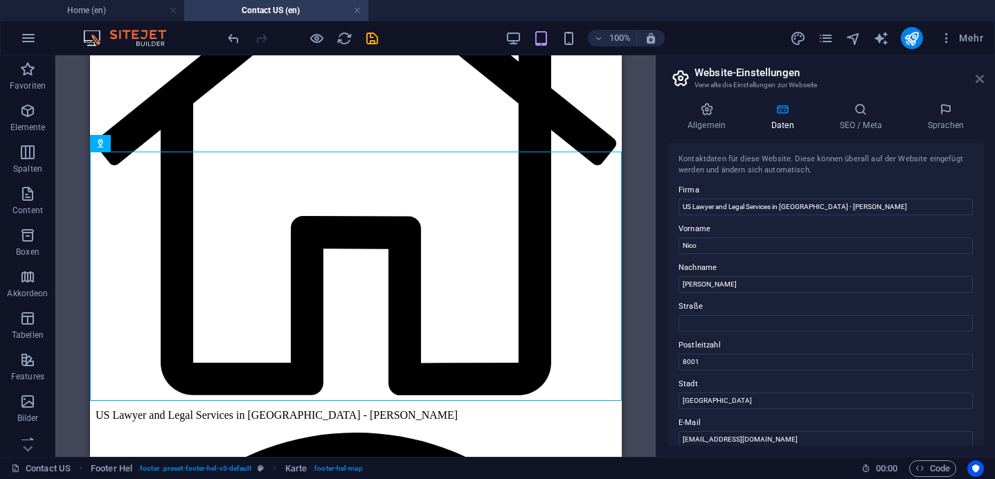
click at [979, 78] on icon at bounding box center [980, 78] width 8 height 11
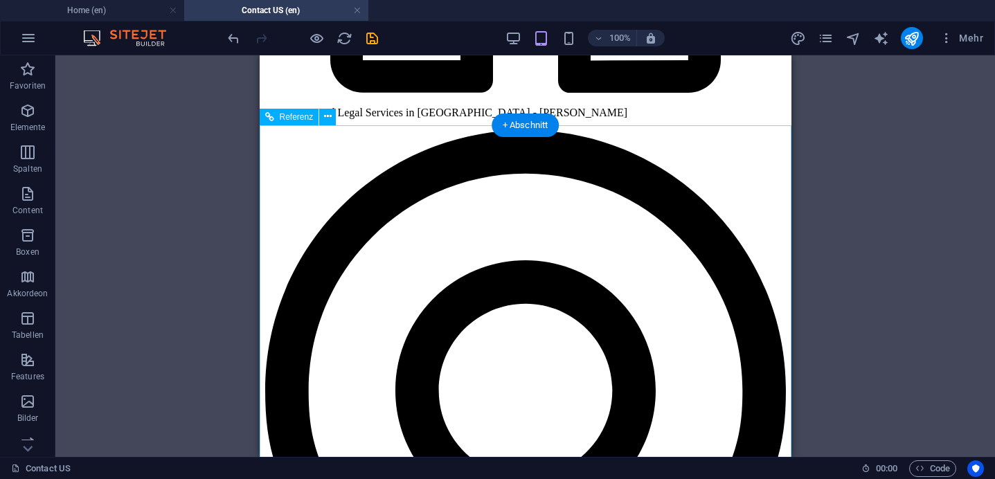
scroll to position [669, 0]
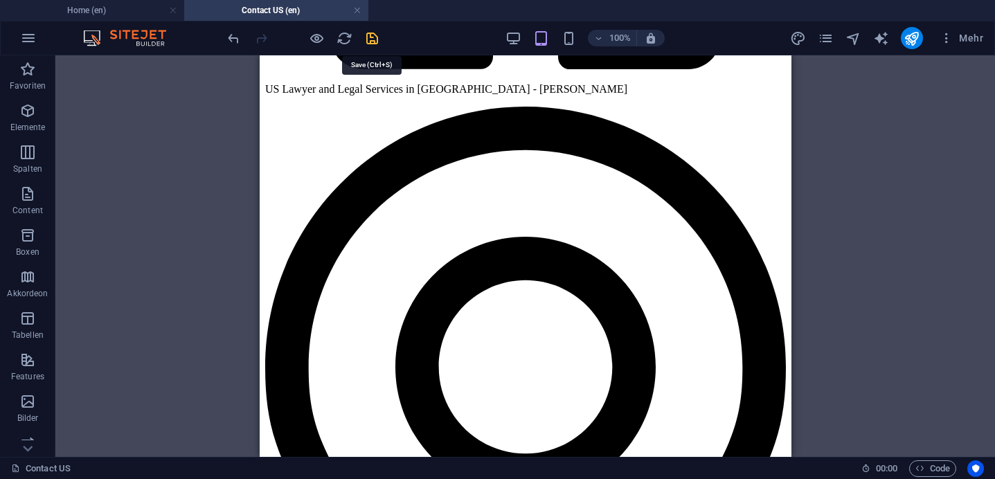
click at [368, 39] on icon "save" at bounding box center [372, 38] width 16 height 16
checkbox input "false"
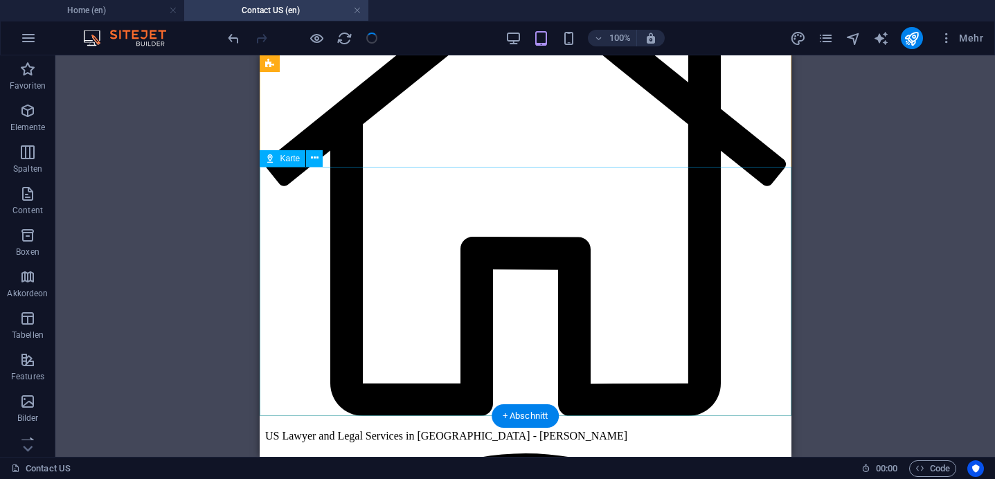
scroll to position [328, 0]
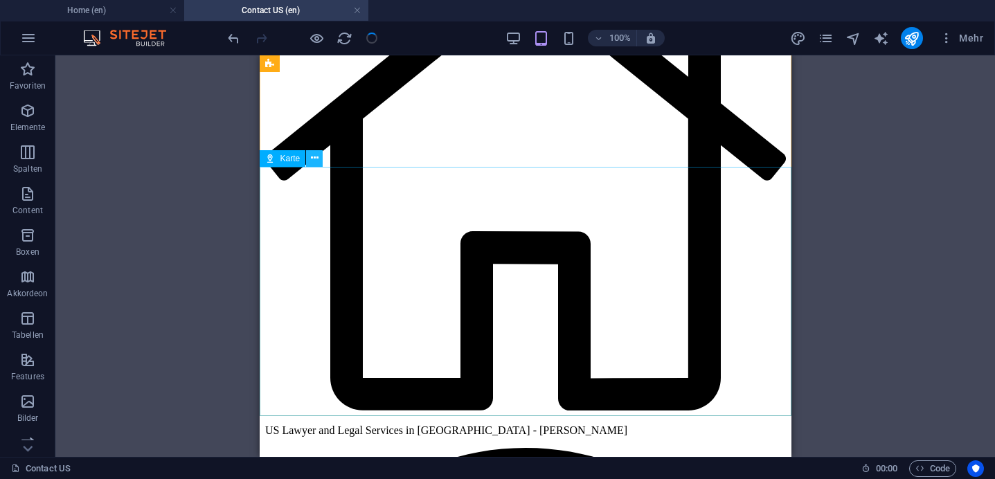
click at [319, 157] on button at bounding box center [314, 158] width 17 height 17
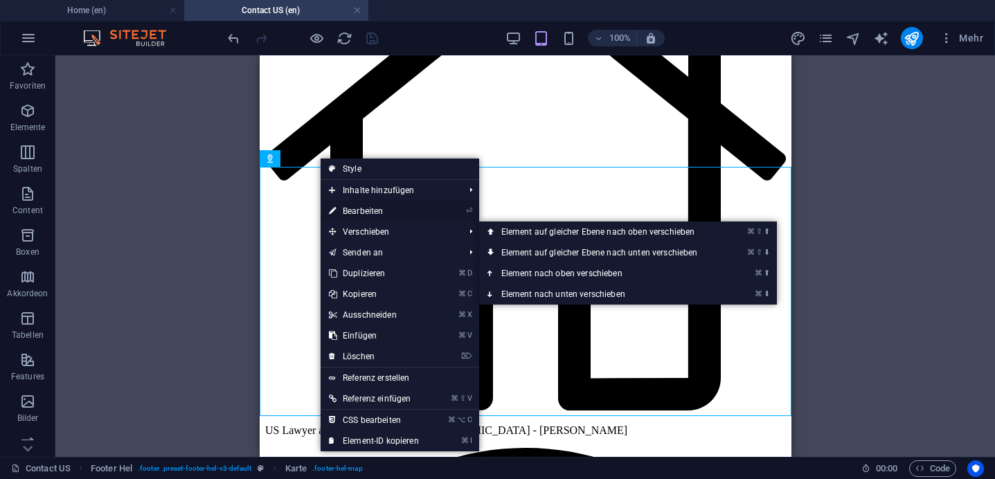
click at [358, 215] on link "⏎ Bearbeiten" at bounding box center [374, 211] width 107 height 21
select select "1"
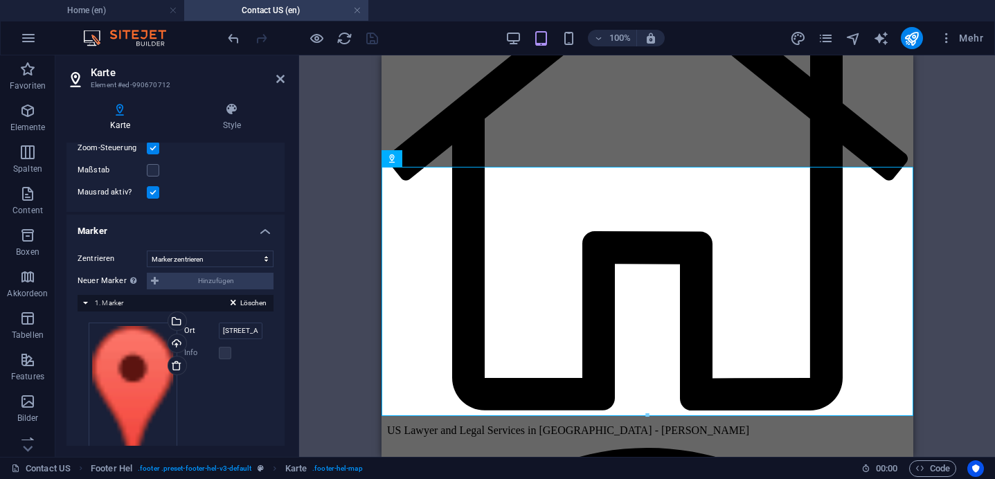
scroll to position [215, 0]
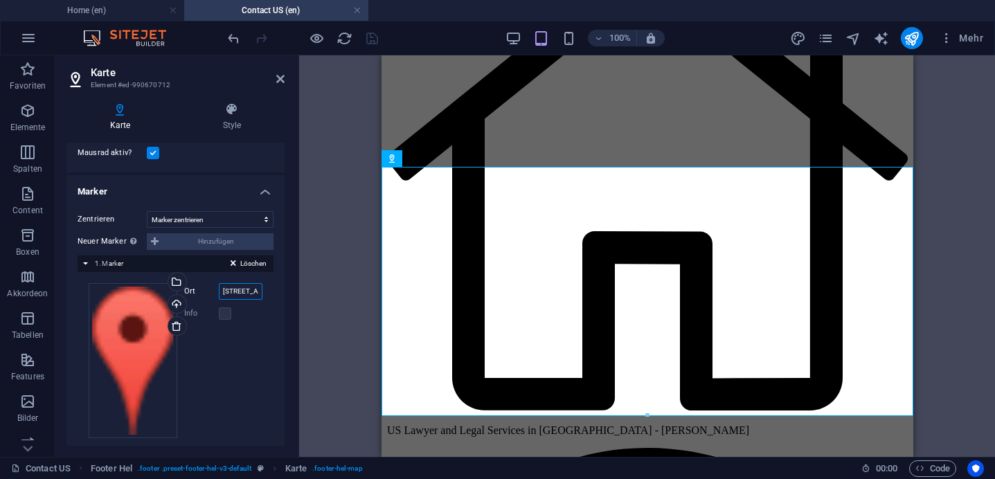
click at [239, 293] on input "Alte Stationsstrasse 4, 8906 Bonstetten" at bounding box center [241, 291] width 44 height 17
type input "8906 Bonstetten"
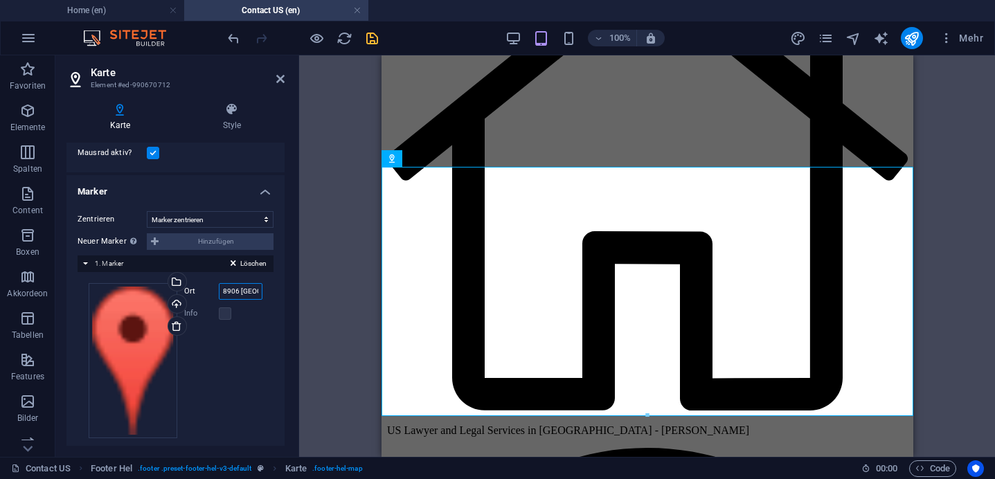
click at [241, 293] on input "8906 Bonstetten" at bounding box center [241, 291] width 44 height 17
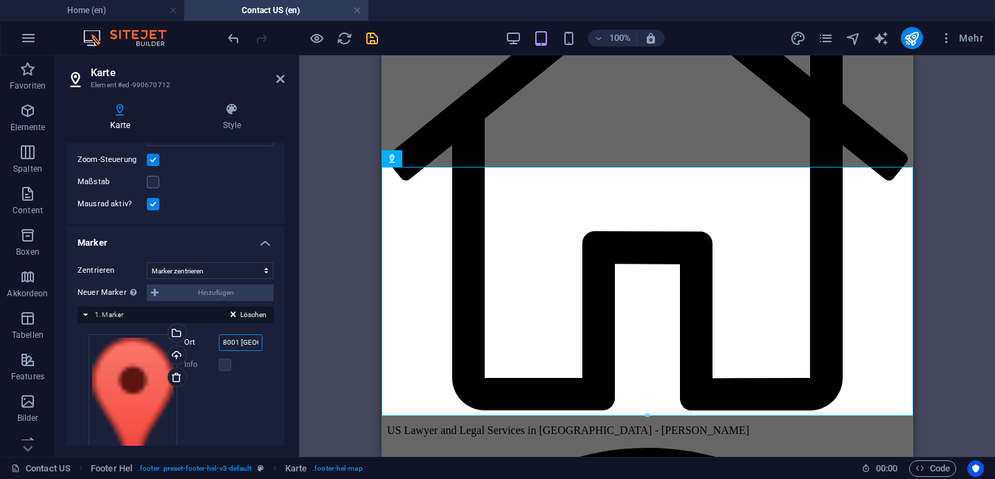
type input "8001 Zurich"
click at [321, 215] on div "Ziehe hier rein, um den vorhandenen Inhalt zu ersetzen. Drücke "Strg", wenn du …" at bounding box center [647, 256] width 696 height 402
click at [280, 80] on icon at bounding box center [280, 78] width 8 height 11
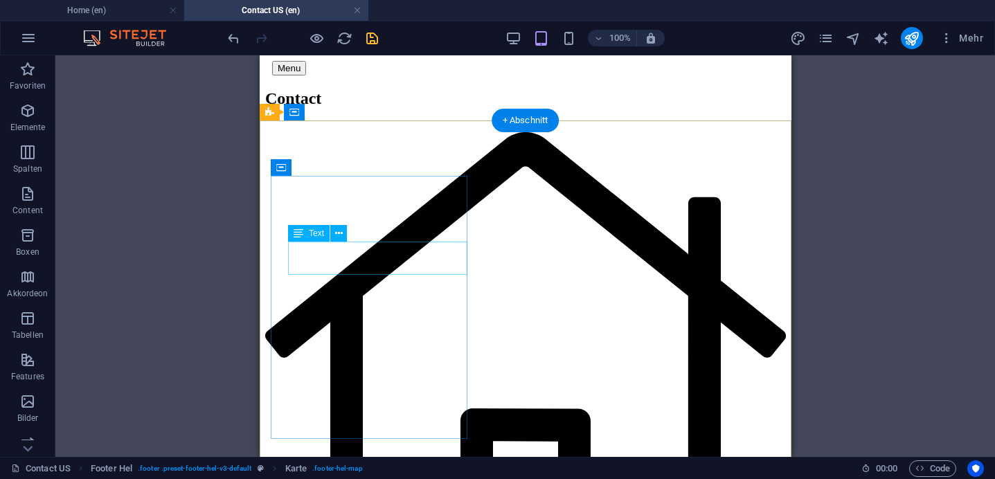
scroll to position [0, 0]
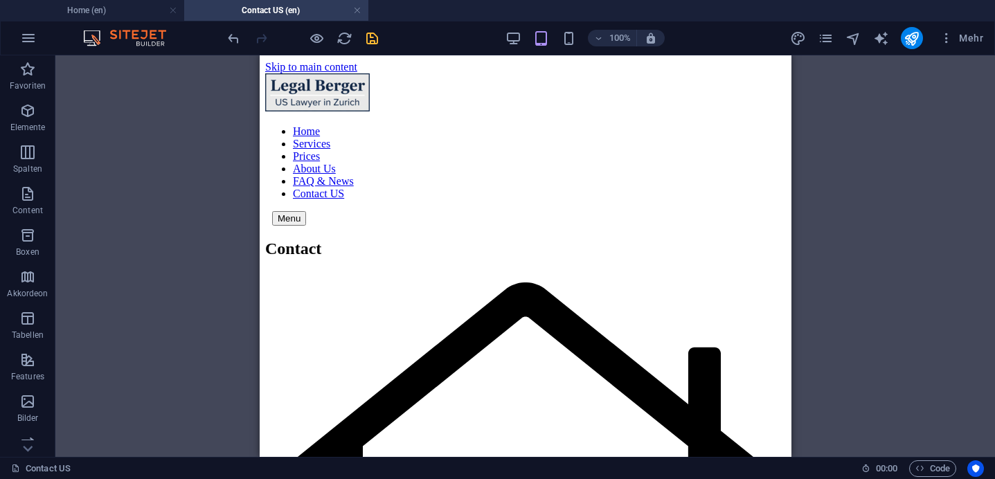
click at [380, 37] on span "save" at bounding box center [372, 38] width 17 height 16
checkbox input "false"
click at [121, 17] on h4 "Home (en)" at bounding box center [92, 10] width 184 height 15
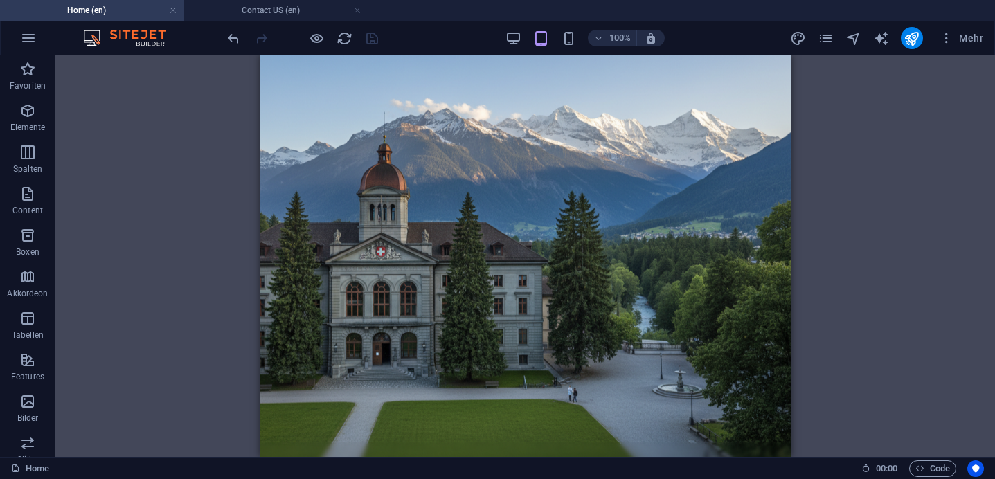
click at [559, 28] on div "100%" at bounding box center [585, 38] width 160 height 22
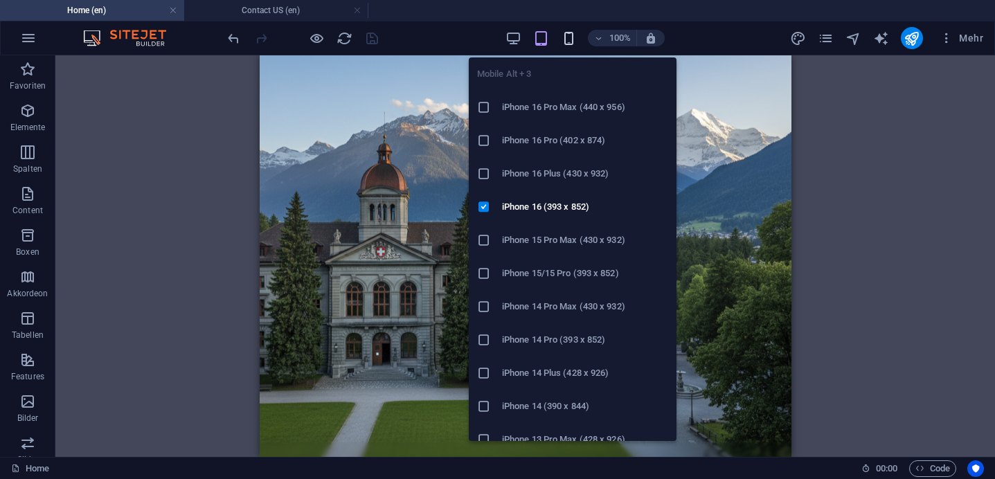
click at [564, 34] on icon "button" at bounding box center [569, 38] width 16 height 16
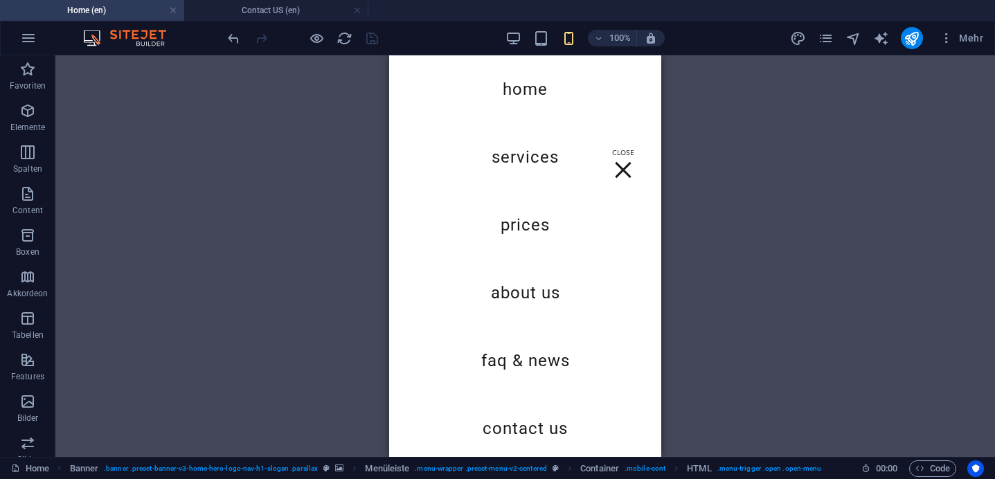
scroll to position [430, 0]
click at [613, 150] on div "Menu" at bounding box center [623, 170] width 21 height 43
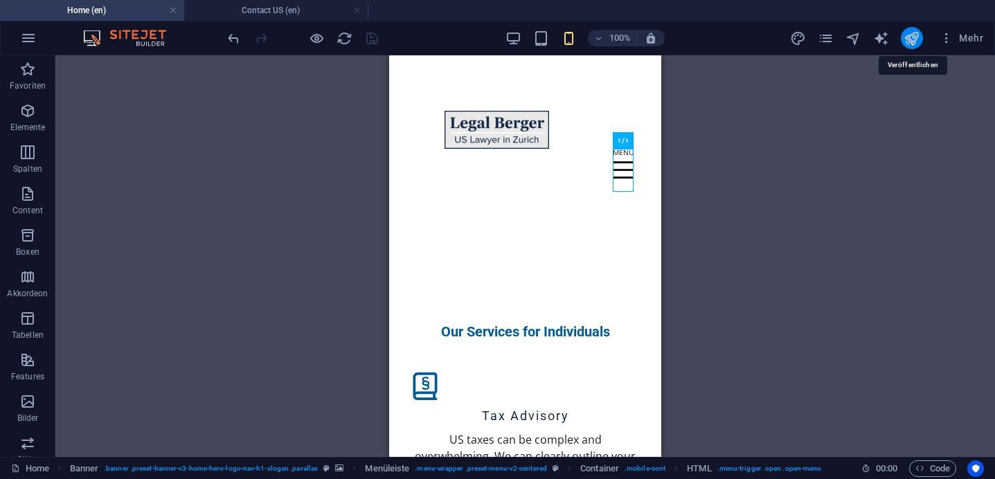
click at [913, 37] on icon "publish" at bounding box center [912, 38] width 16 height 16
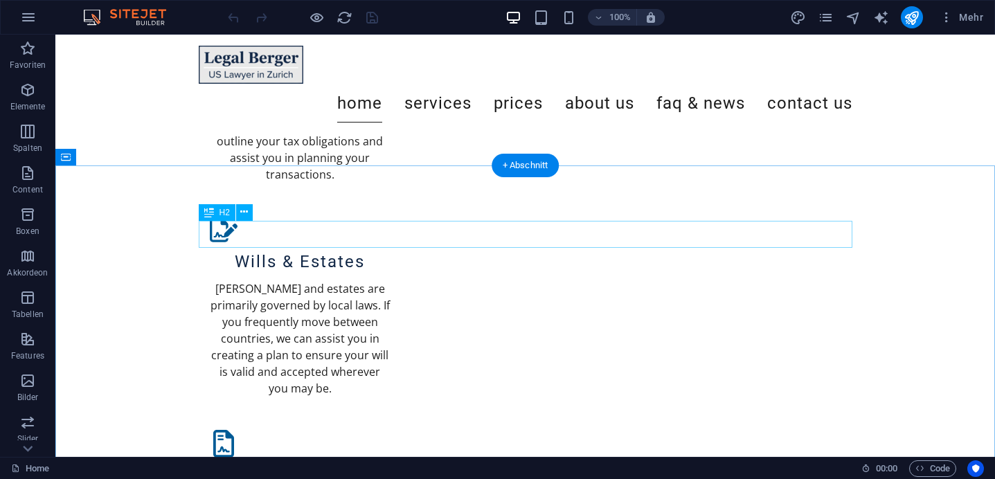
scroll to position [913, 0]
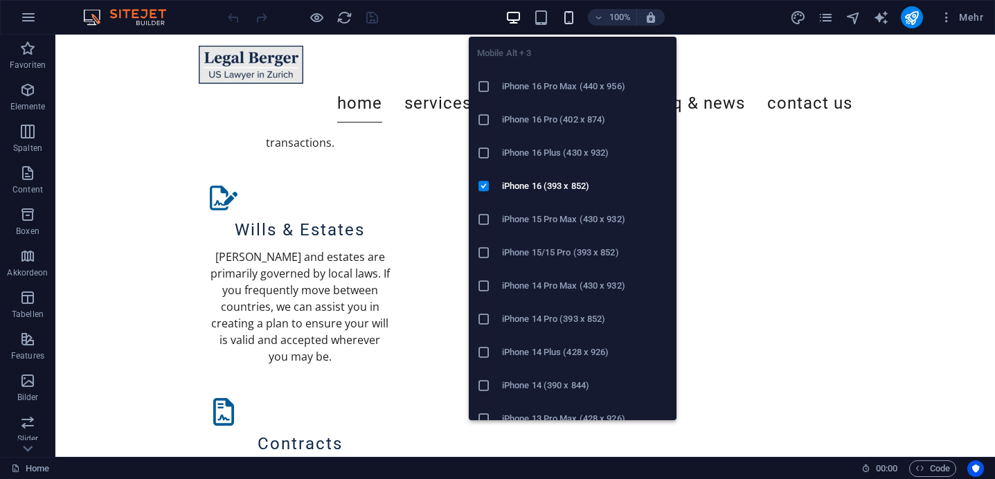
click at [573, 15] on icon "button" at bounding box center [569, 18] width 16 height 16
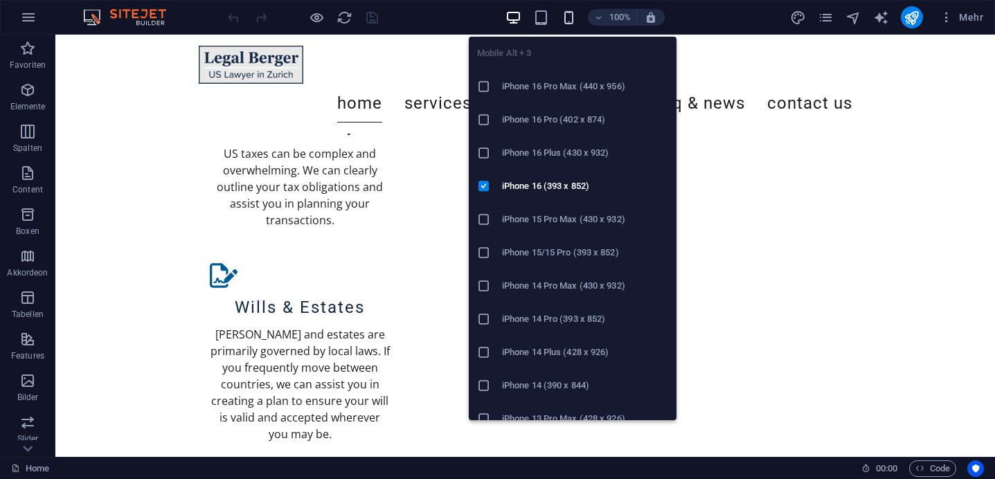
scroll to position [988, 0]
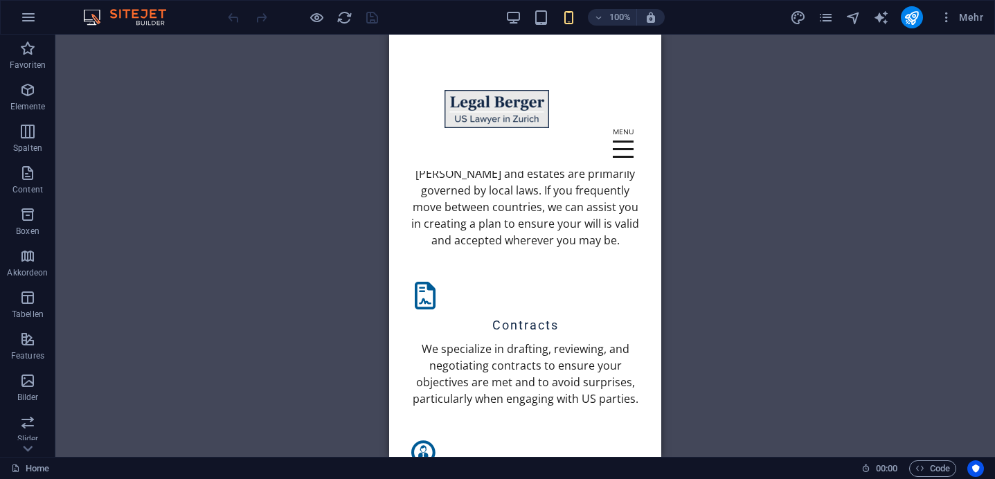
click at [752, 248] on div "Ziehe hier rein, um den vorhandenen Inhalt zu ersetzen. Drücke "Strg", wenn du …" at bounding box center [525, 246] width 940 height 422
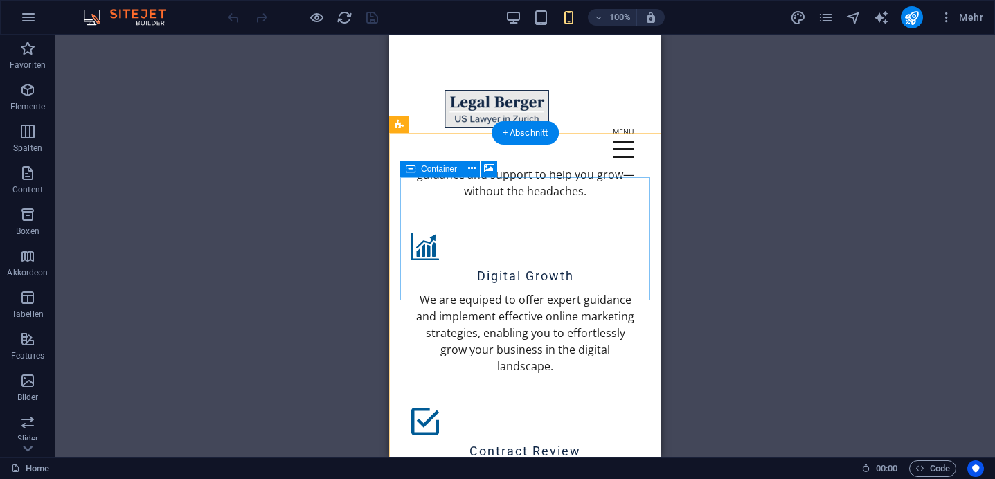
scroll to position [2053, 0]
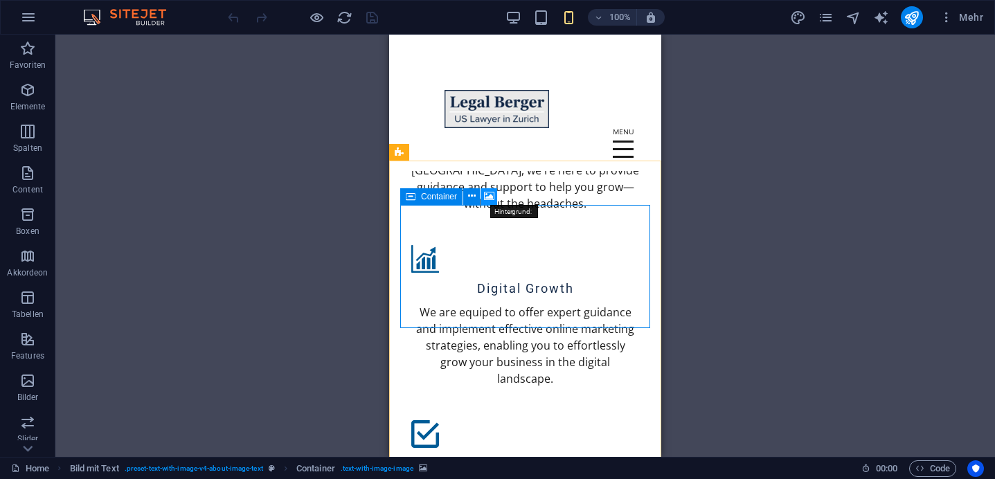
click at [491, 197] on icon at bounding box center [489, 196] width 10 height 15
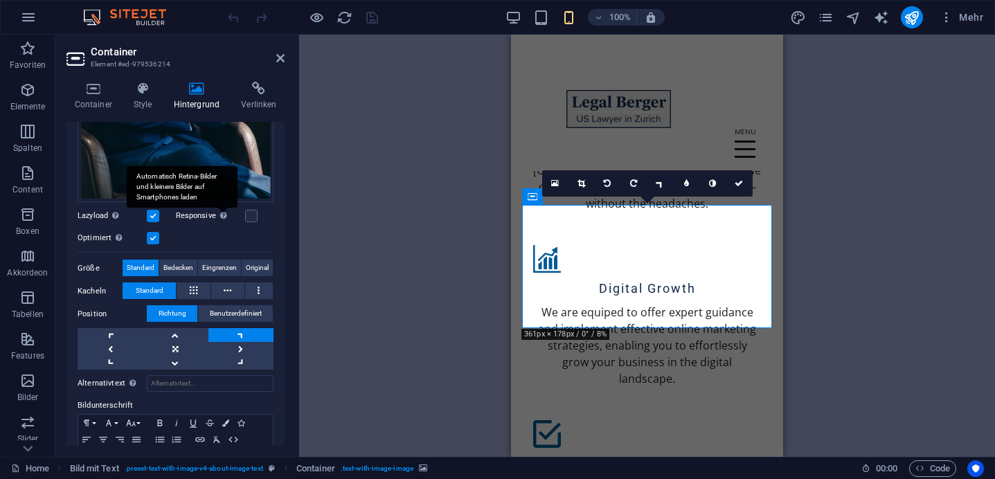
scroll to position [330, 0]
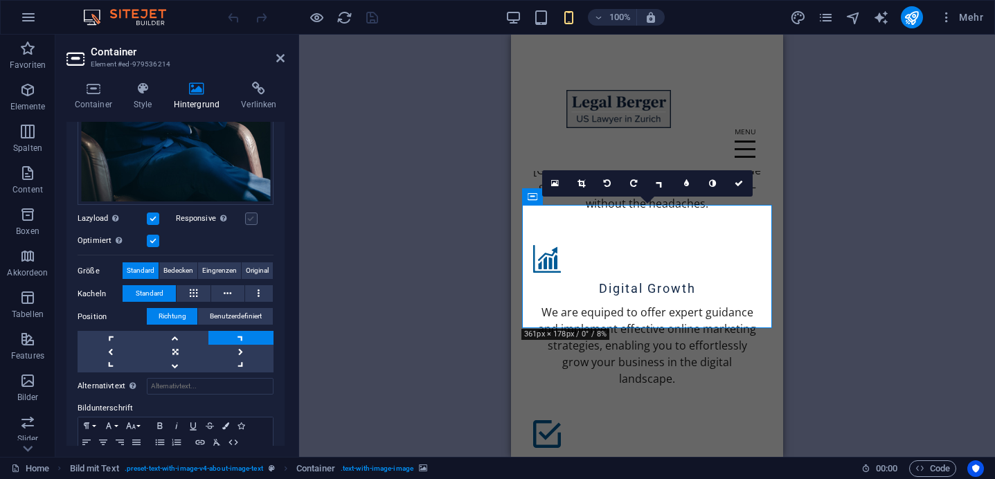
click at [249, 218] on label at bounding box center [251, 219] width 12 height 12
click at [0, 0] on input "Responsive Automatisch Retina-Bilder und kleinere Bilder auf Smartphones laden" at bounding box center [0, 0] width 0 height 0
click at [284, 61] on icon at bounding box center [280, 58] width 8 height 11
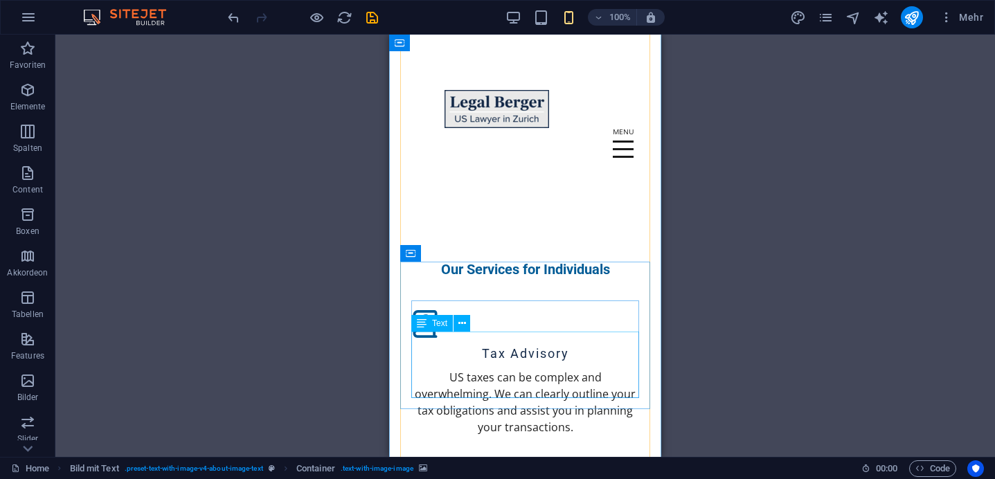
scroll to position [549, 0]
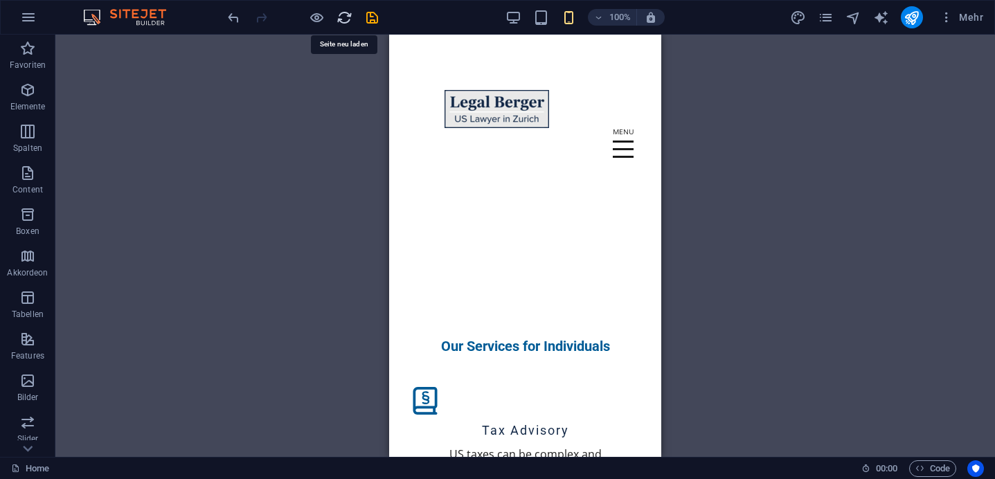
click at [347, 22] on icon "reload" at bounding box center [345, 18] width 16 height 16
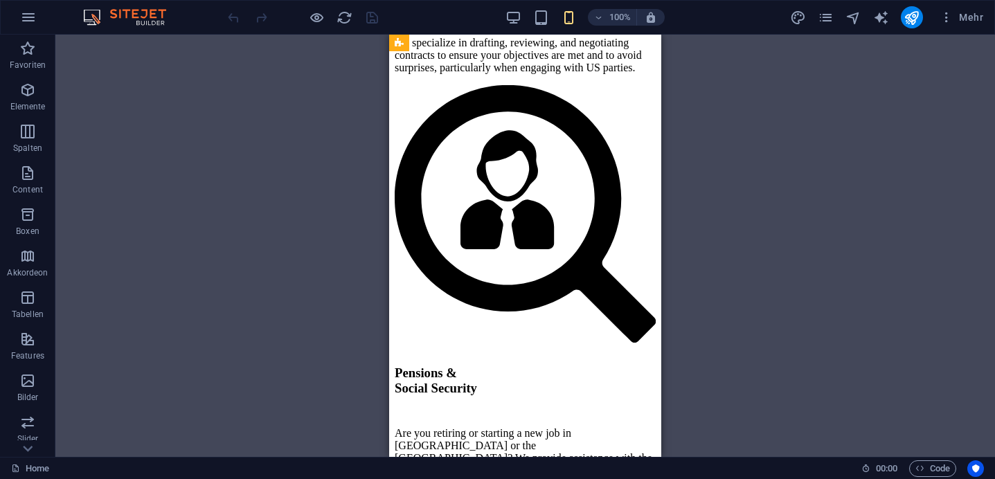
scroll to position [2066, 0]
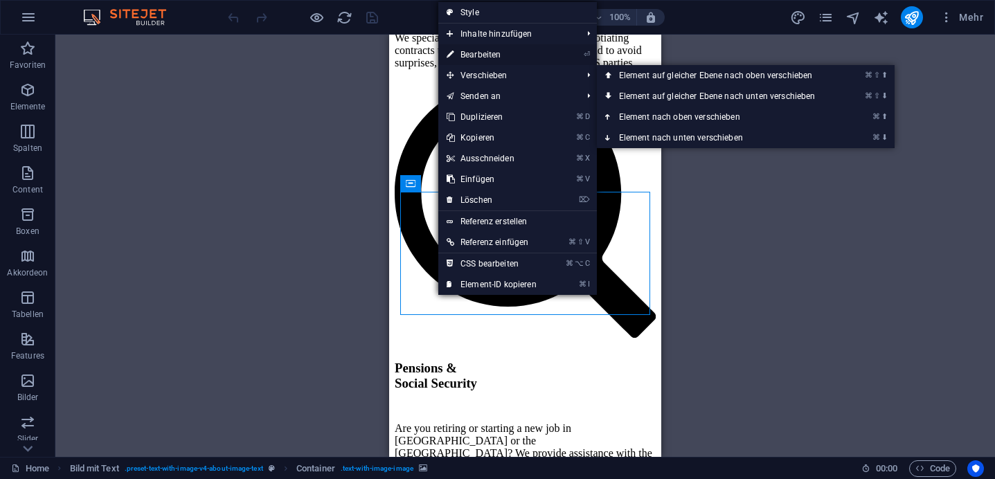
click at [469, 57] on link "⏎ Bearbeiten" at bounding box center [491, 54] width 107 height 21
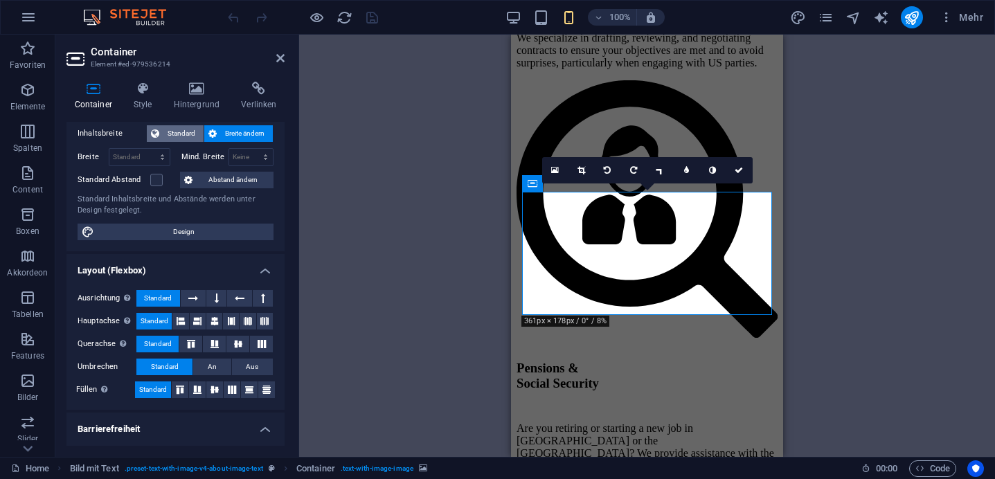
scroll to position [74, 0]
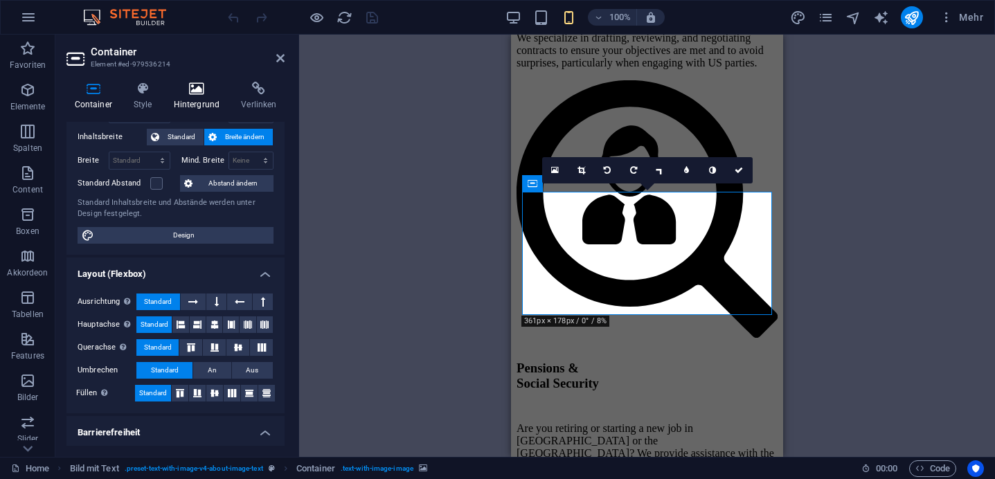
click at [199, 101] on h4 "Hintergrund" at bounding box center [200, 96] width 68 height 29
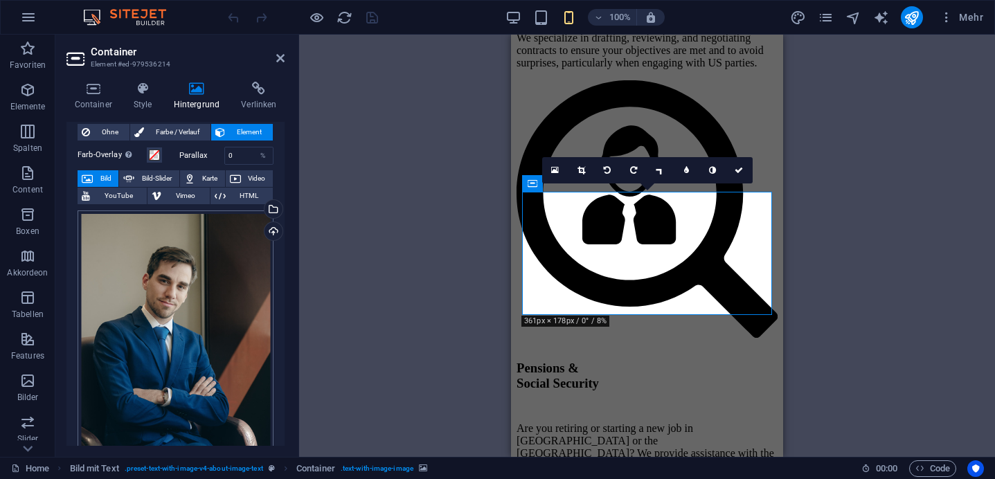
scroll to position [0, 0]
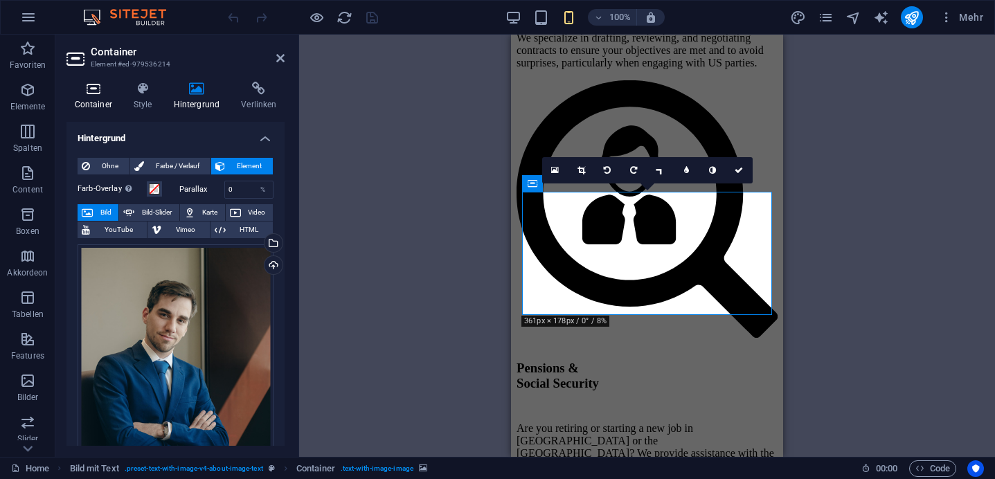
click at [98, 103] on h4 "Container" at bounding box center [95, 96] width 59 height 29
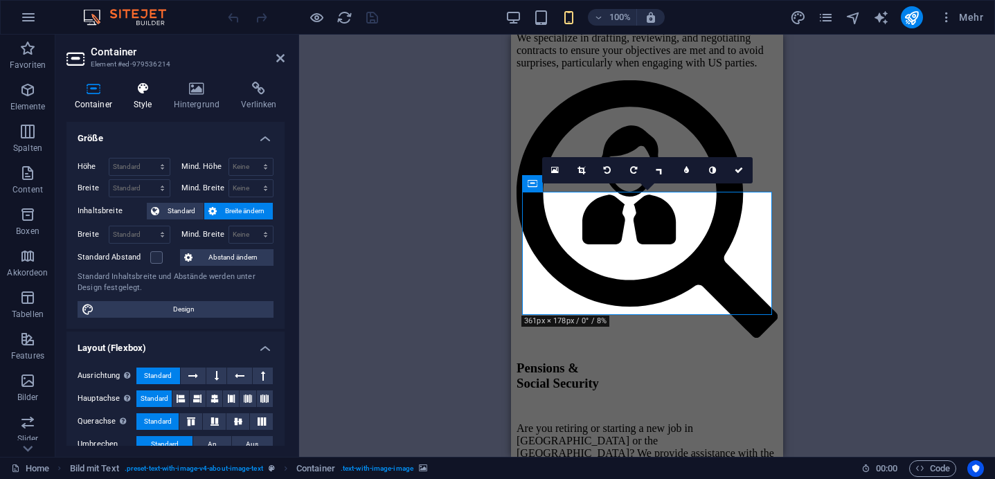
click at [159, 87] on icon at bounding box center [142, 89] width 35 height 14
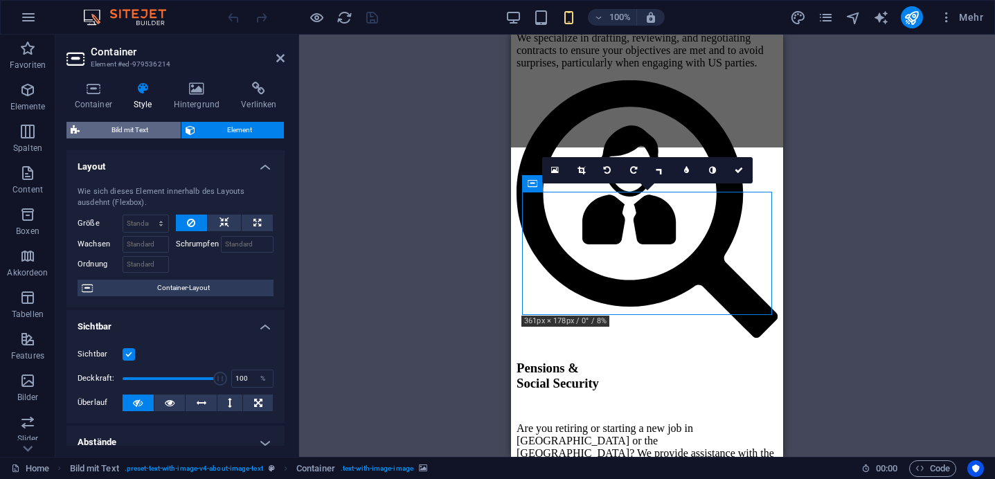
click at [152, 127] on span "Bild mit Text" at bounding box center [130, 130] width 93 height 17
select select "rem"
select select "px"
select select "preset-text-with-image-v4-about-image-text"
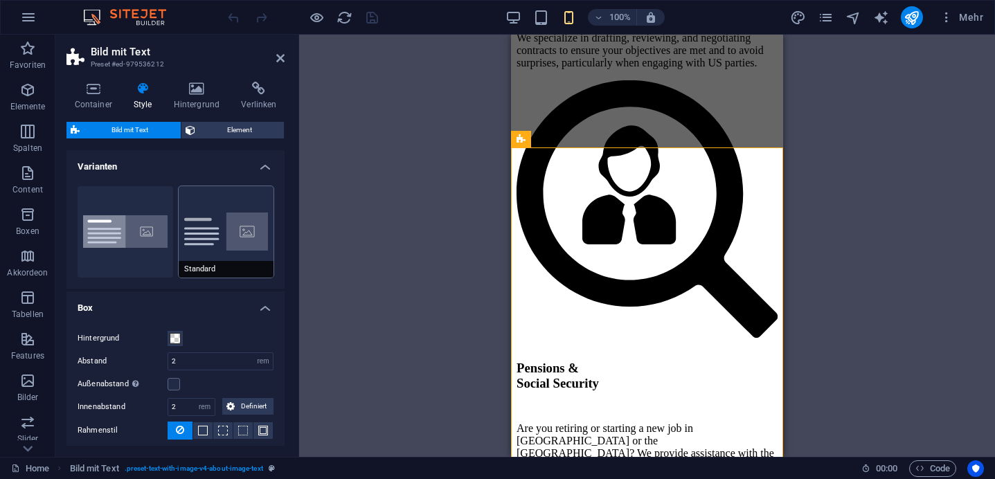
click at [226, 233] on button "Standard" at bounding box center [227, 231] width 96 height 91
type input "0"
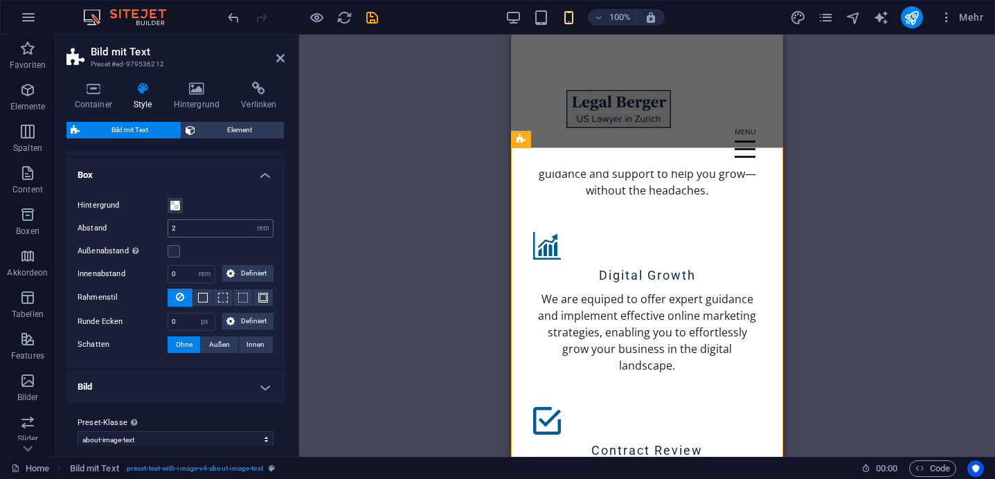
scroll to position [145, 0]
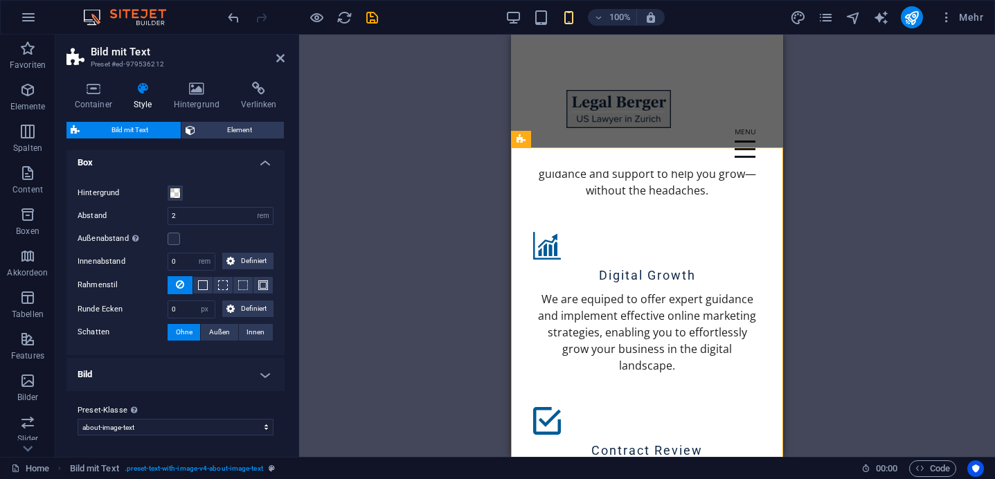
click at [213, 379] on h4 "Bild" at bounding box center [175, 374] width 218 height 33
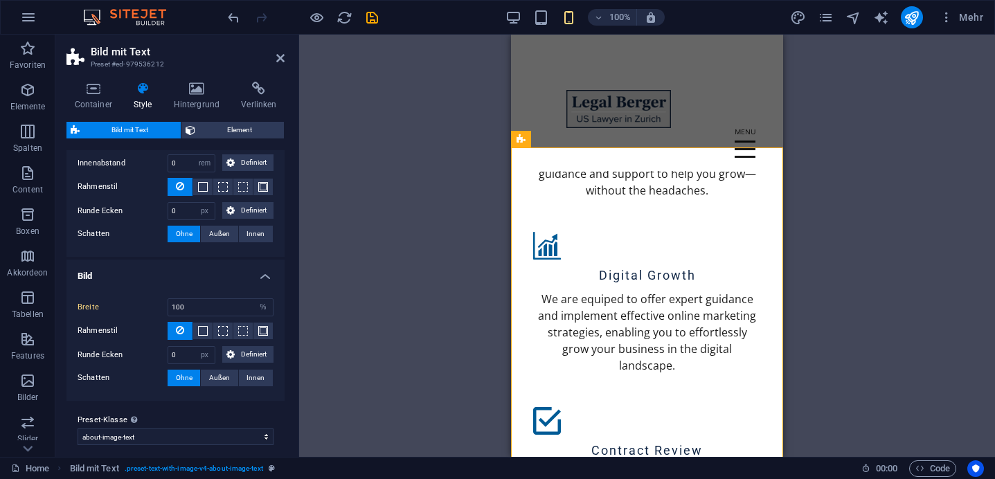
scroll to position [253, 0]
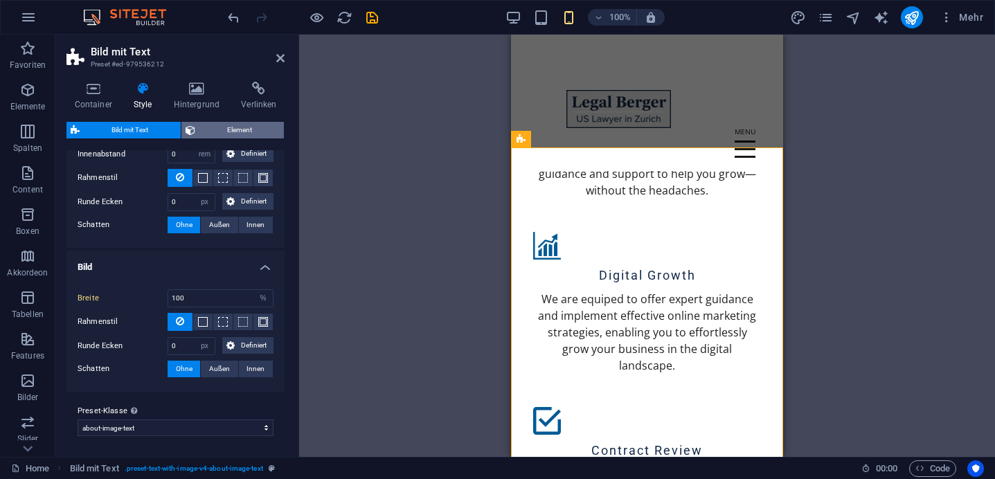
click at [219, 134] on span "Element" at bounding box center [239, 130] width 81 height 17
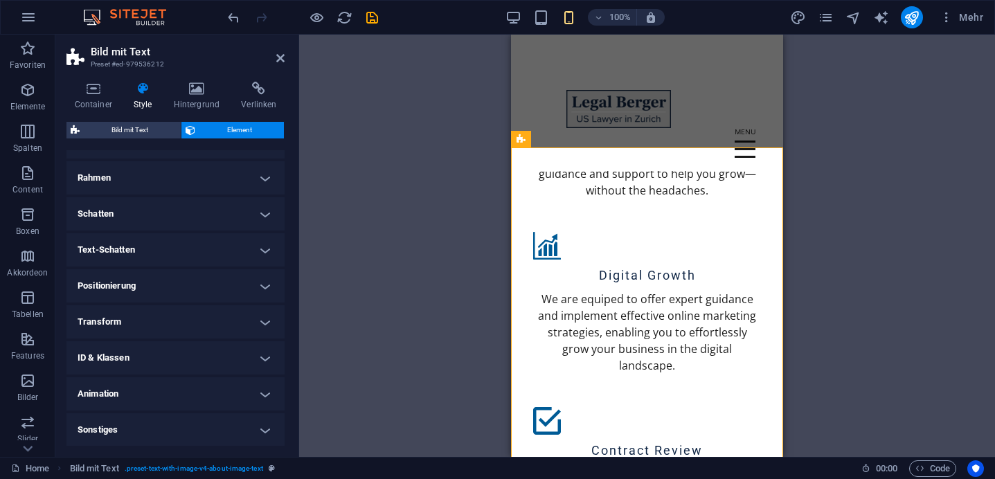
scroll to position [0, 0]
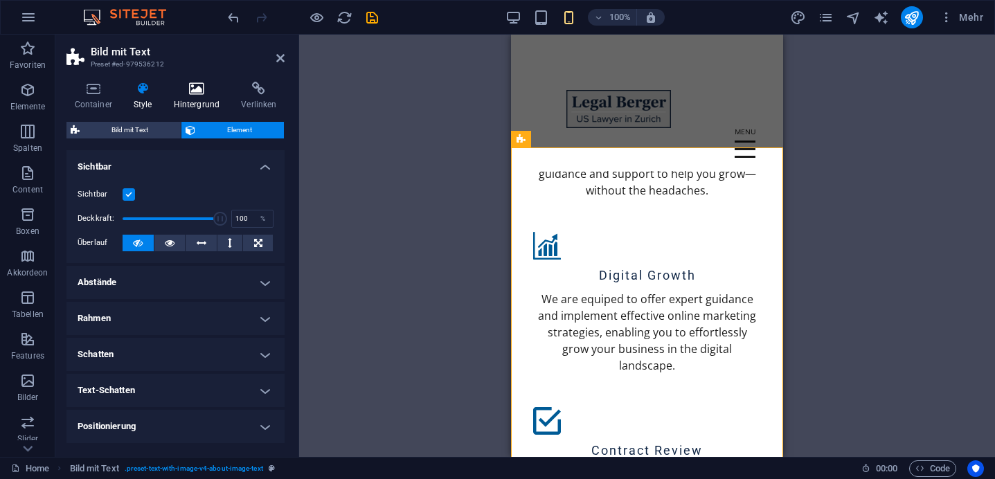
click at [180, 102] on h4 "Hintergrund" at bounding box center [200, 96] width 68 height 29
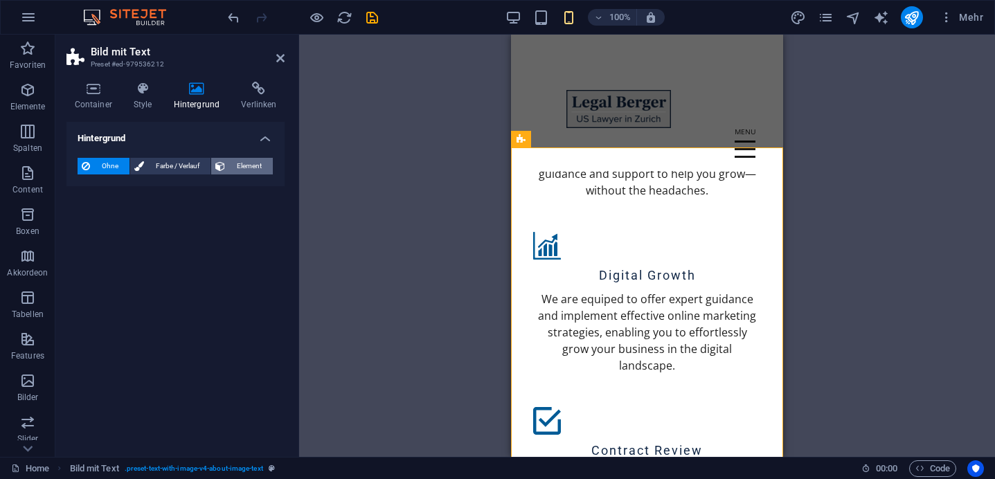
click at [233, 172] on span "Element" at bounding box center [248, 166] width 39 height 17
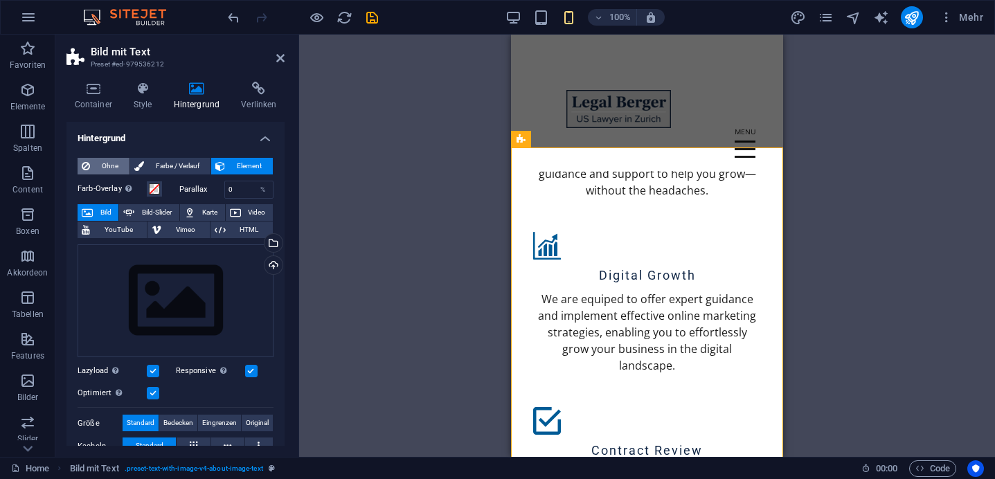
click at [114, 168] on span "Ohne" at bounding box center [109, 166] width 31 height 17
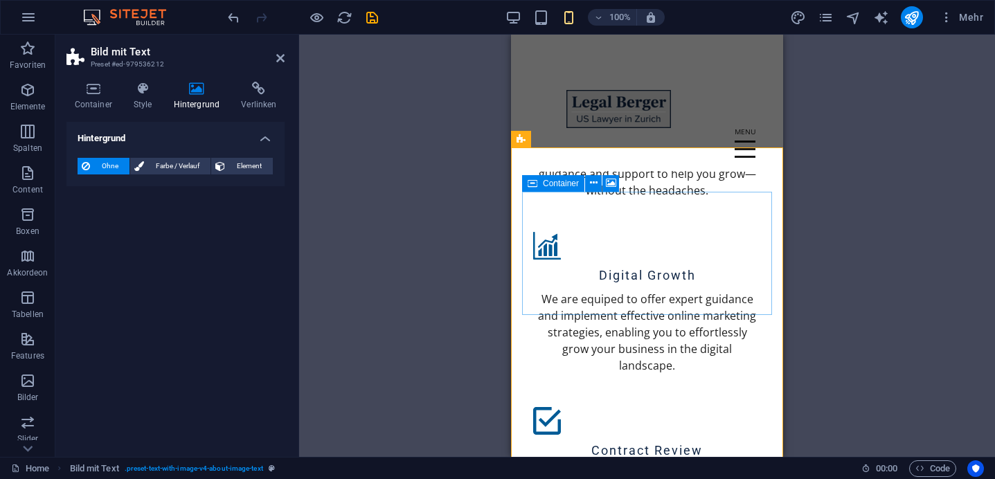
click at [595, 183] on icon at bounding box center [594, 183] width 8 height 15
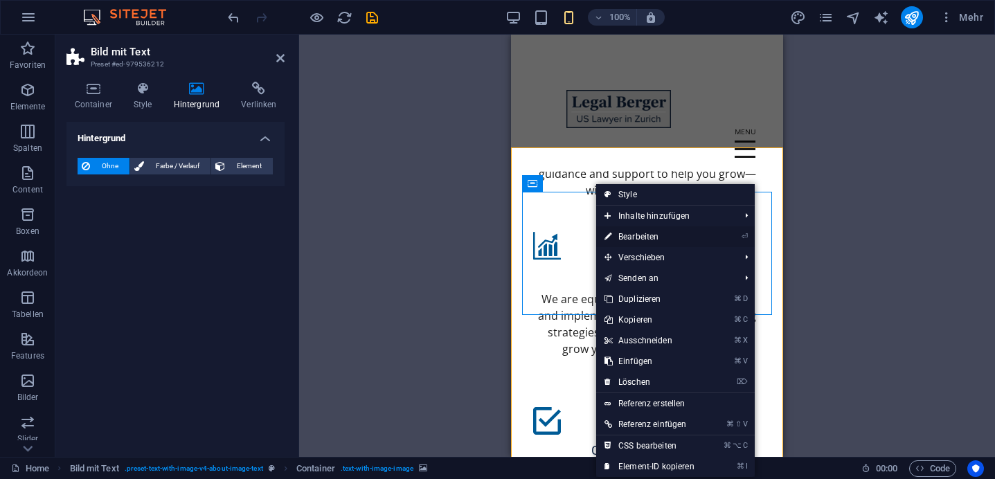
click at [638, 238] on link "⏎ Bearbeiten" at bounding box center [649, 236] width 107 height 21
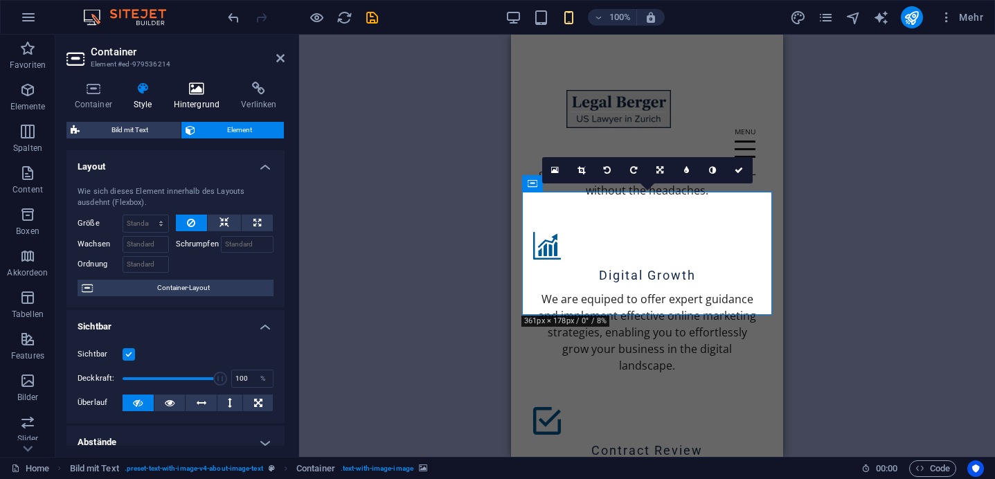
click at [193, 101] on h4 "Hintergrund" at bounding box center [200, 96] width 68 height 29
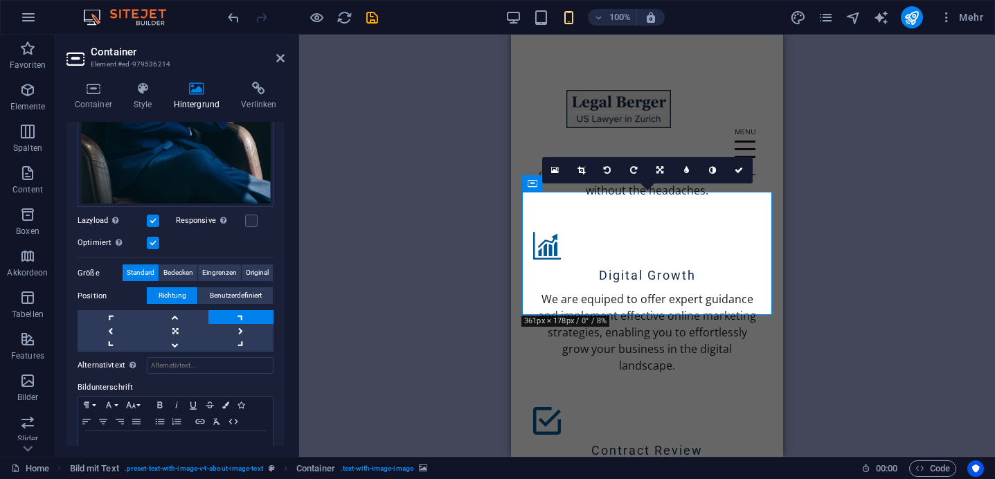
scroll to position [332, 0]
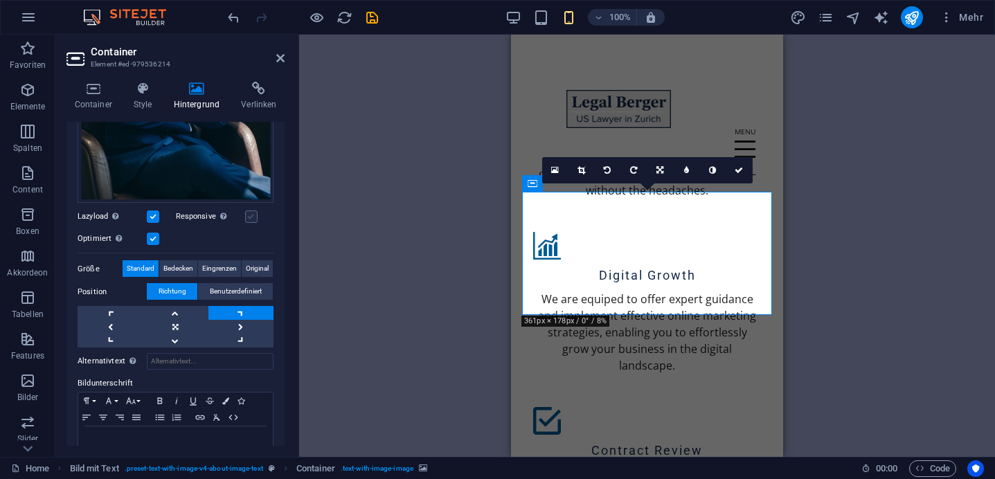
click at [251, 213] on label at bounding box center [251, 217] width 12 height 12
click at [0, 0] on input "Responsive Automatisch Retina-Bilder und kleinere Bilder auf Smartphones laden" at bounding box center [0, 0] width 0 height 0
click at [177, 320] on link at bounding box center [175, 327] width 65 height 14
click at [177, 310] on link at bounding box center [175, 313] width 65 height 14
click at [177, 336] on link at bounding box center [175, 341] width 65 height 14
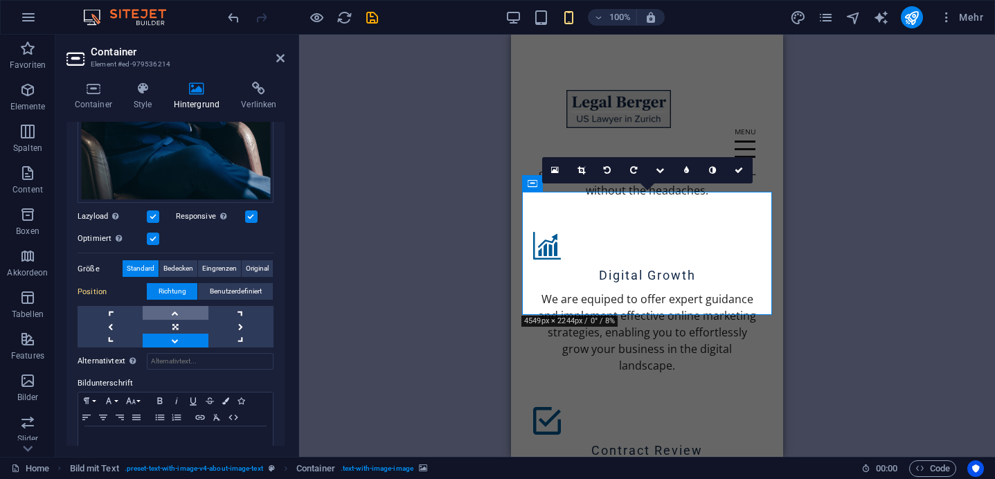
click at [177, 312] on link at bounding box center [175, 313] width 65 height 14
click at [219, 271] on span "Eingrenzen" at bounding box center [219, 268] width 35 height 17
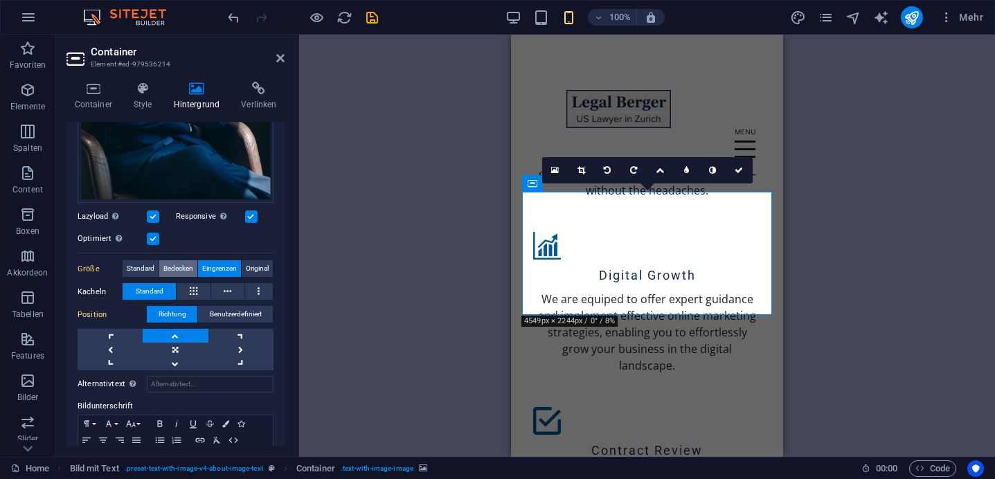
click at [185, 267] on span "Bedecken" at bounding box center [178, 268] width 30 height 17
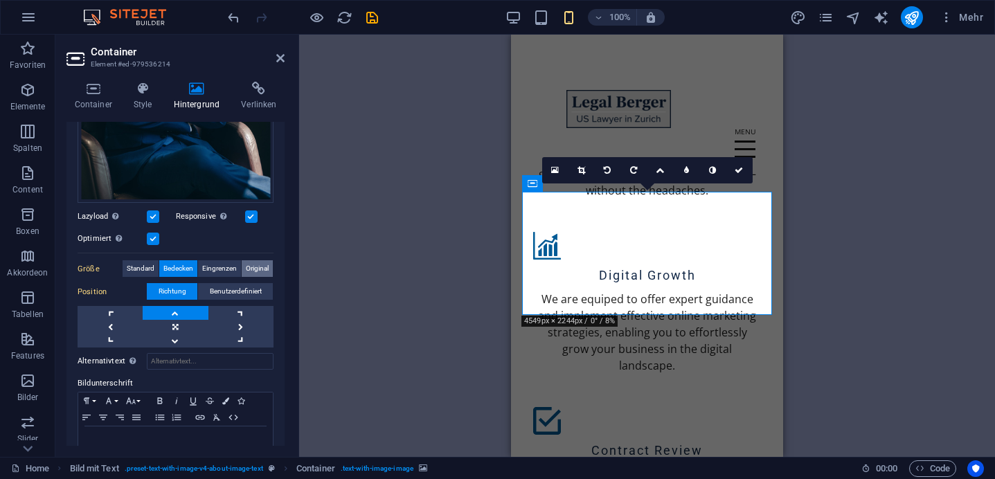
click at [257, 264] on span "Original" at bounding box center [257, 268] width 23 height 17
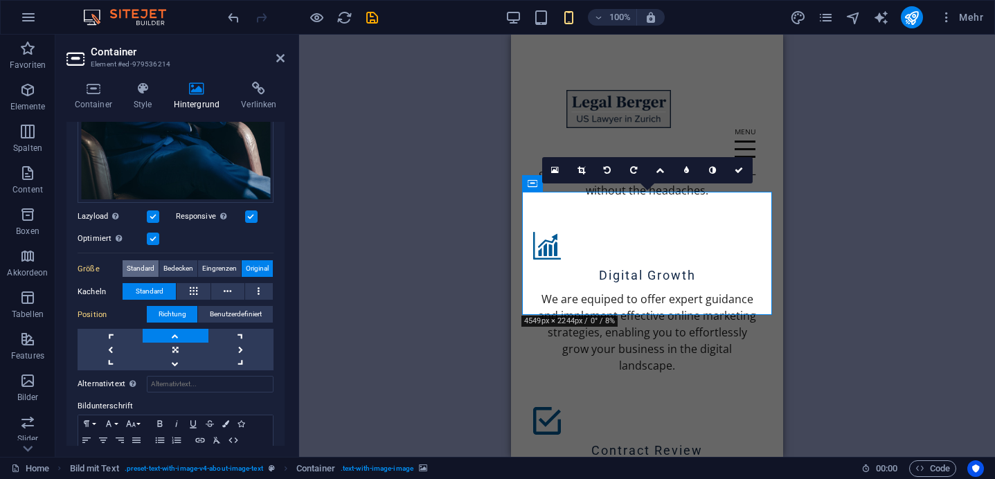
click at [150, 262] on span "Standard" at bounding box center [141, 268] width 28 height 17
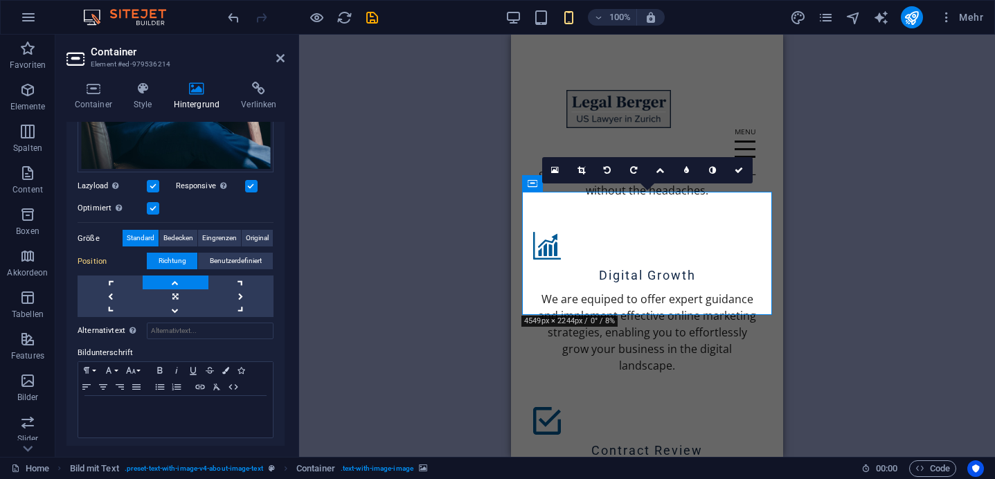
scroll to position [0, 0]
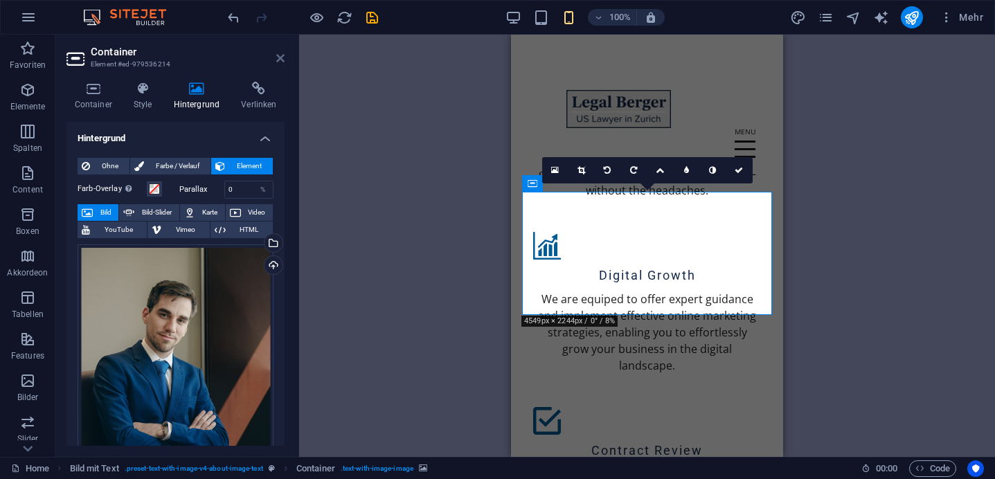
click at [280, 58] on icon at bounding box center [280, 58] width 8 height 11
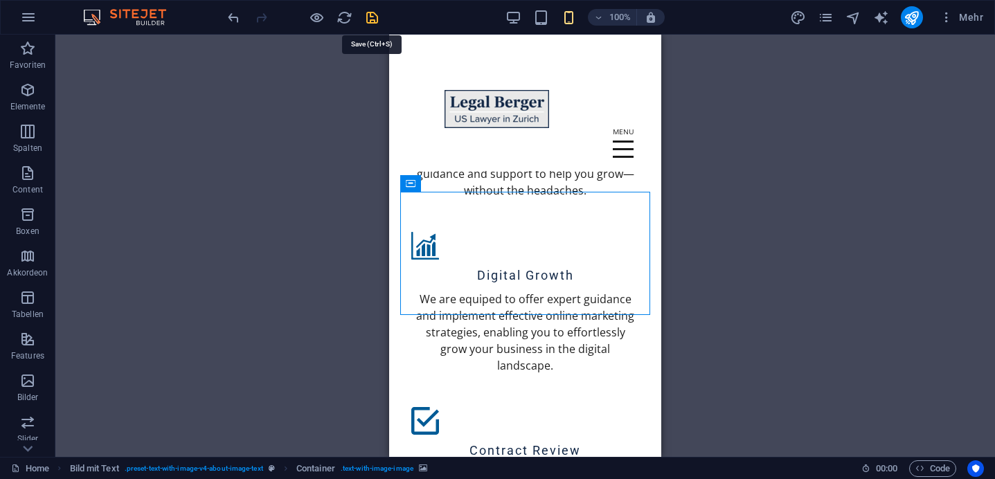
click at [373, 19] on icon "save" at bounding box center [372, 18] width 16 height 16
checkbox input "false"
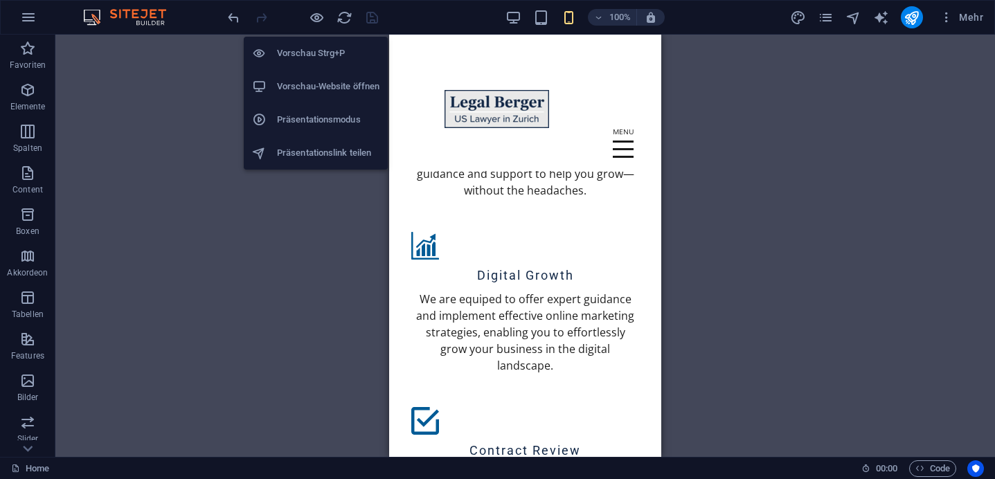
click at [320, 78] on li "Vorschau-Website öffnen" at bounding box center [316, 86] width 144 height 33
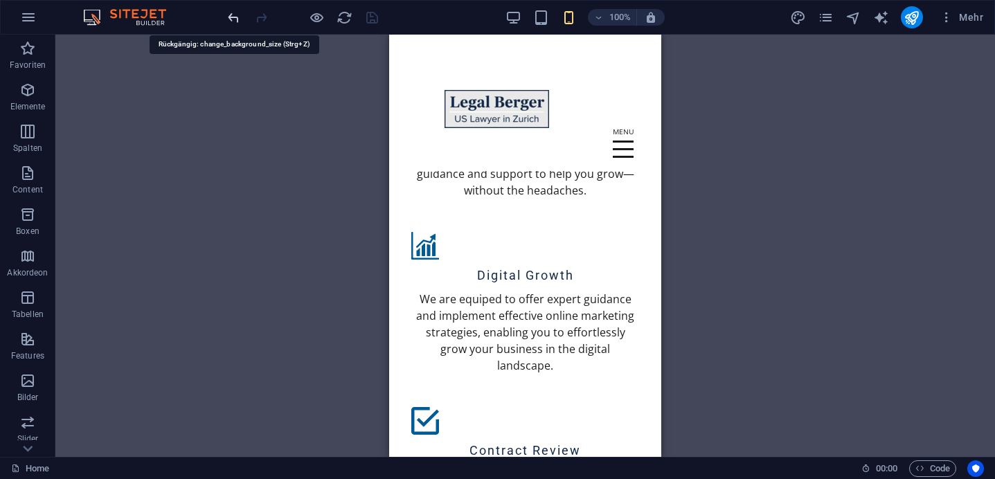
click at [236, 21] on icon "undo" at bounding box center [234, 18] width 16 height 16
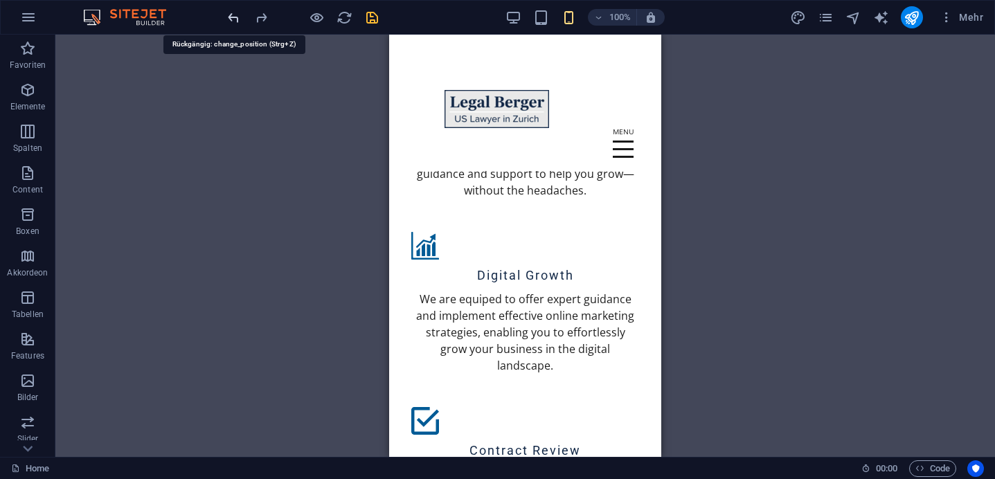
click at [236, 21] on icon "undo" at bounding box center [234, 18] width 16 height 16
click at [304, 19] on div at bounding box center [302, 17] width 155 height 22
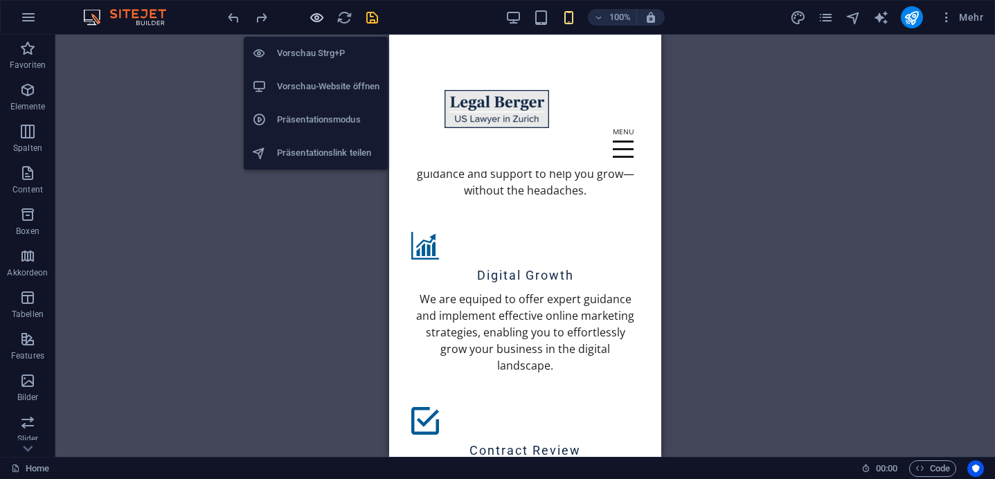
click at [310, 19] on icon "button" at bounding box center [317, 18] width 16 height 16
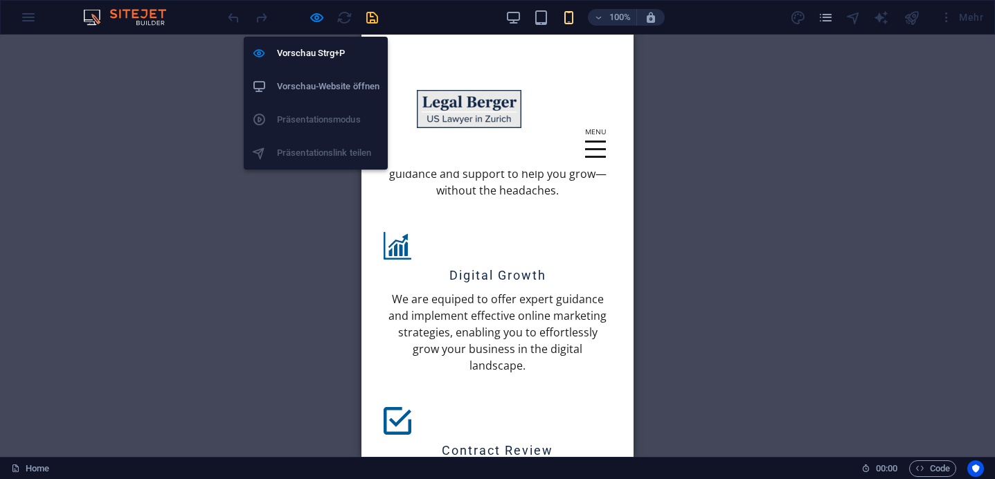
click at [326, 84] on h6 "Vorschau-Website öffnen" at bounding box center [328, 86] width 103 height 17
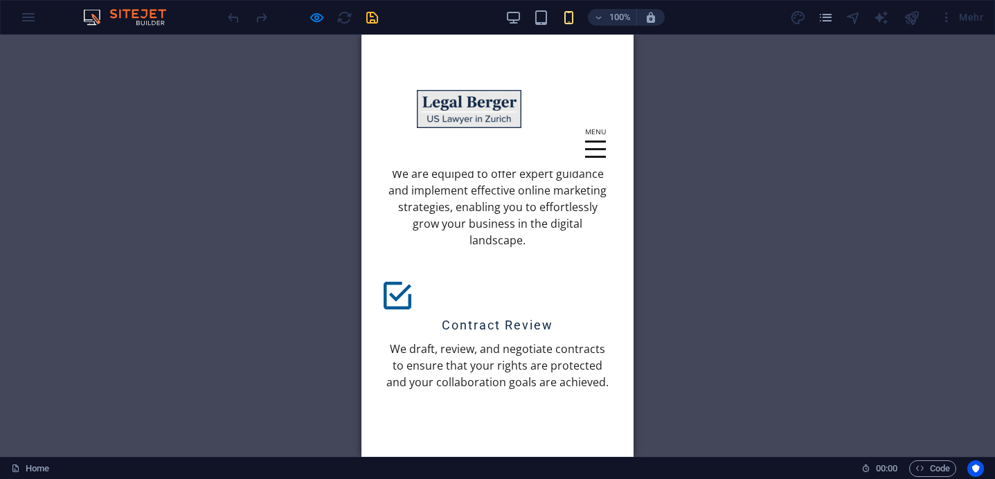
scroll to position [2108, 0]
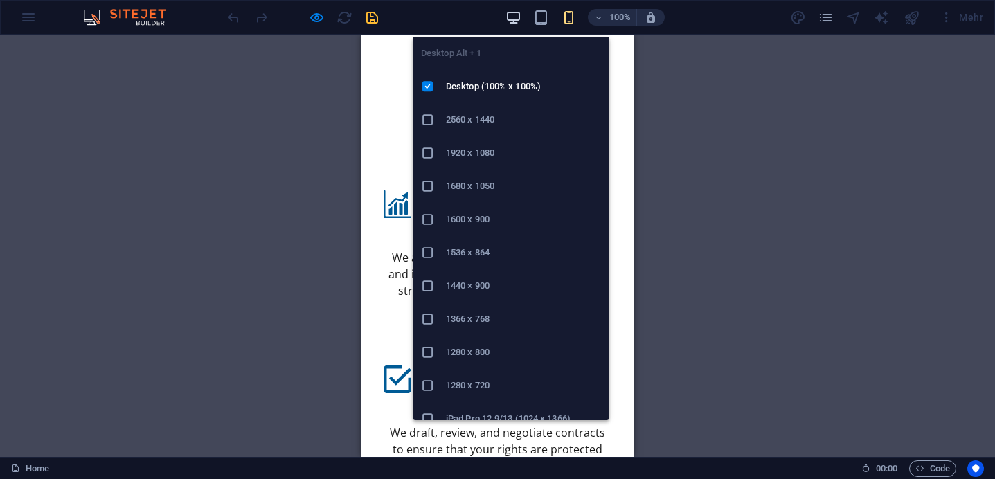
click at [519, 22] on icon "button" at bounding box center [514, 18] width 16 height 16
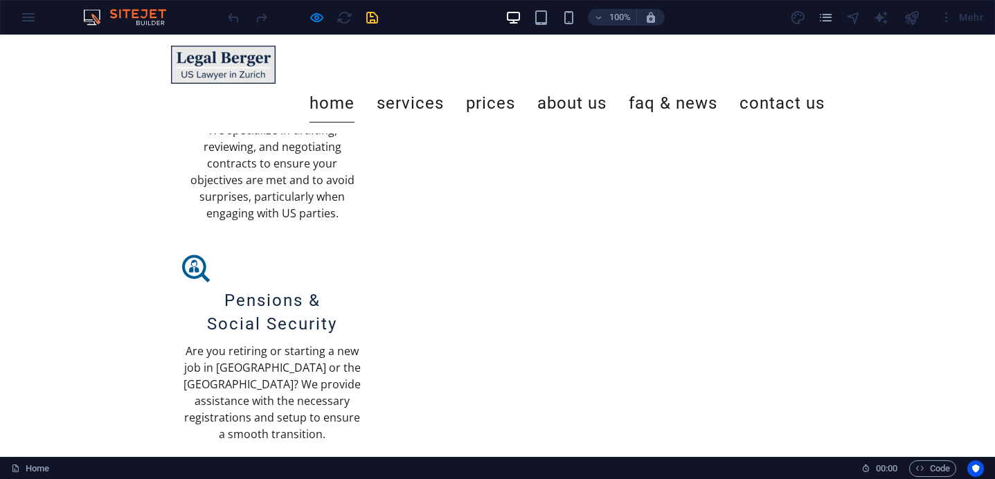
scroll to position [1226, 0]
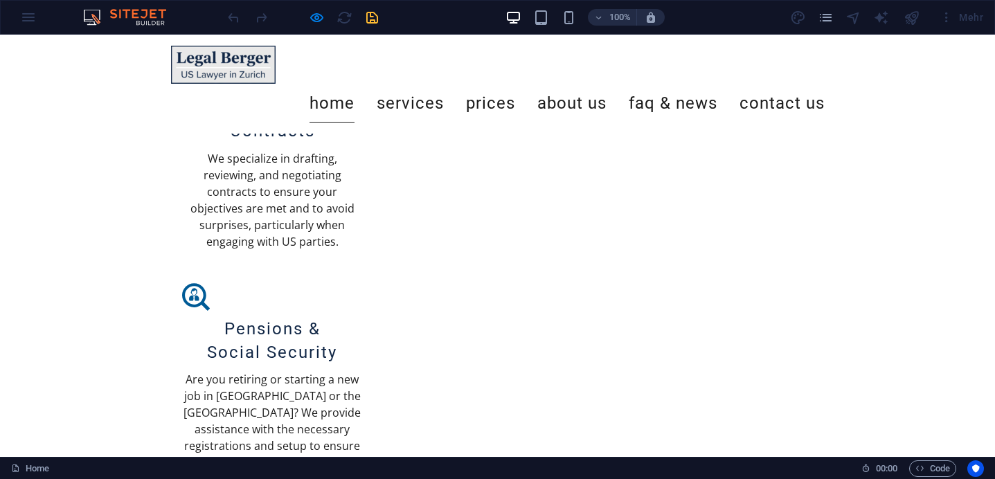
click at [323, 26] on div at bounding box center [302, 17] width 155 height 22
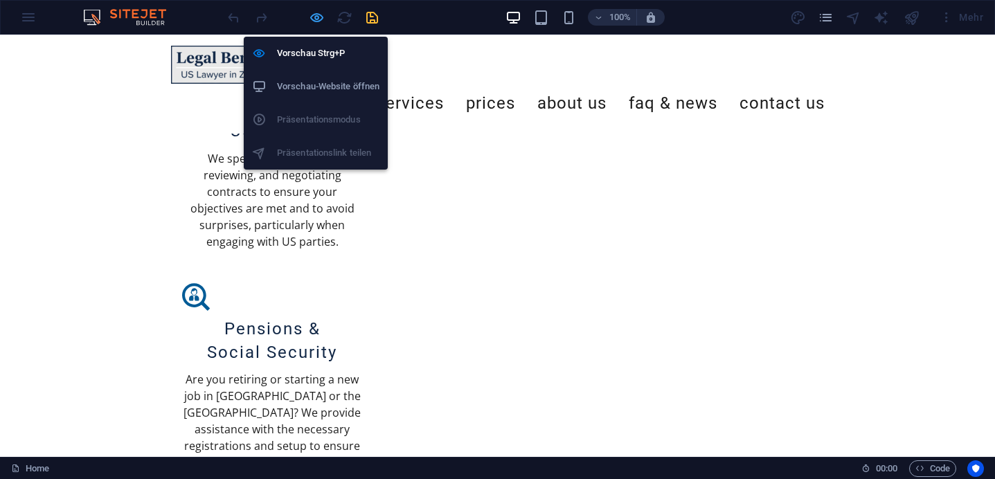
click at [320, 23] on icon "button" at bounding box center [317, 18] width 16 height 16
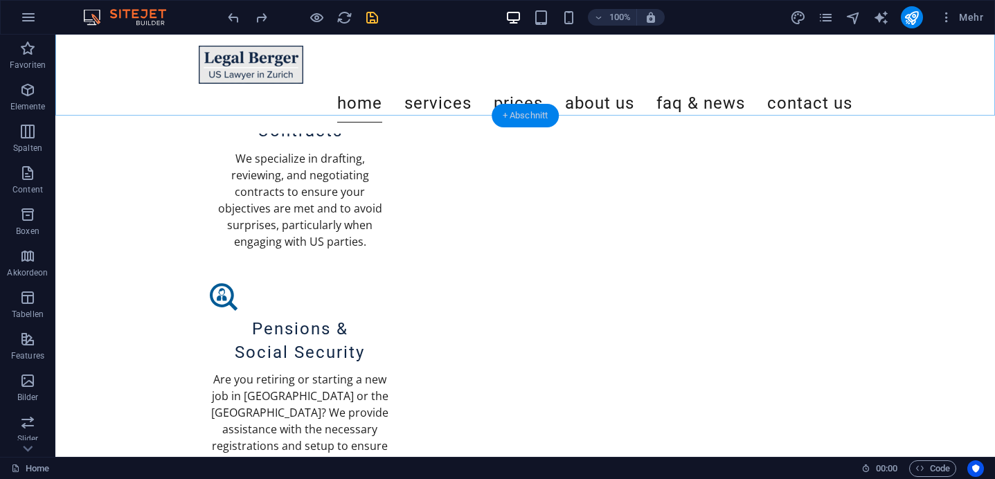
click at [520, 109] on div "+ Abschnitt" at bounding box center [526, 116] width 68 height 24
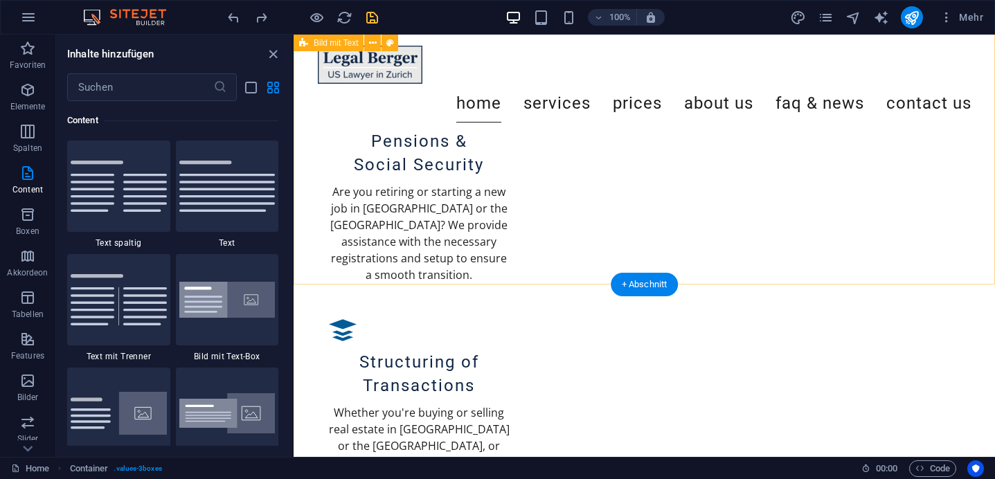
scroll to position [1416, 0]
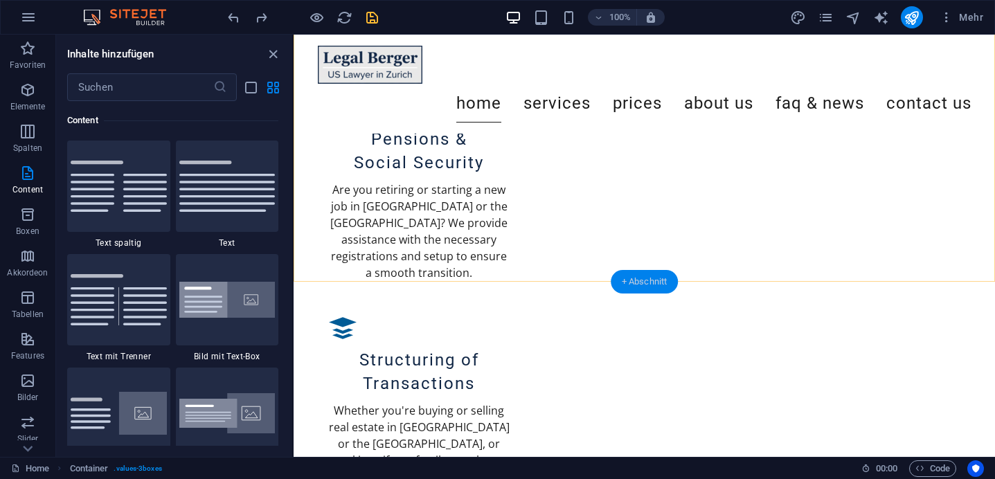
click at [629, 281] on div "+ Abschnitt" at bounding box center [645, 282] width 68 height 24
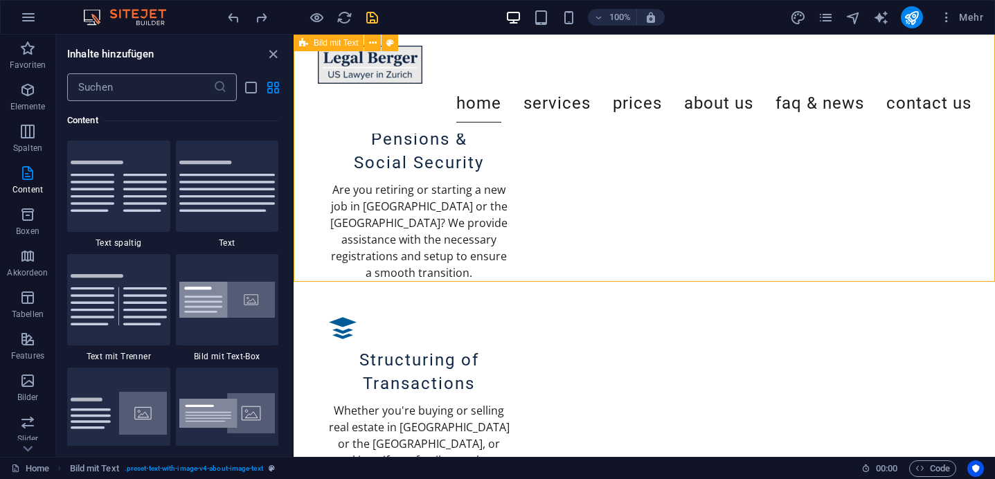
click at [158, 86] on input "text" at bounding box center [140, 87] width 146 height 28
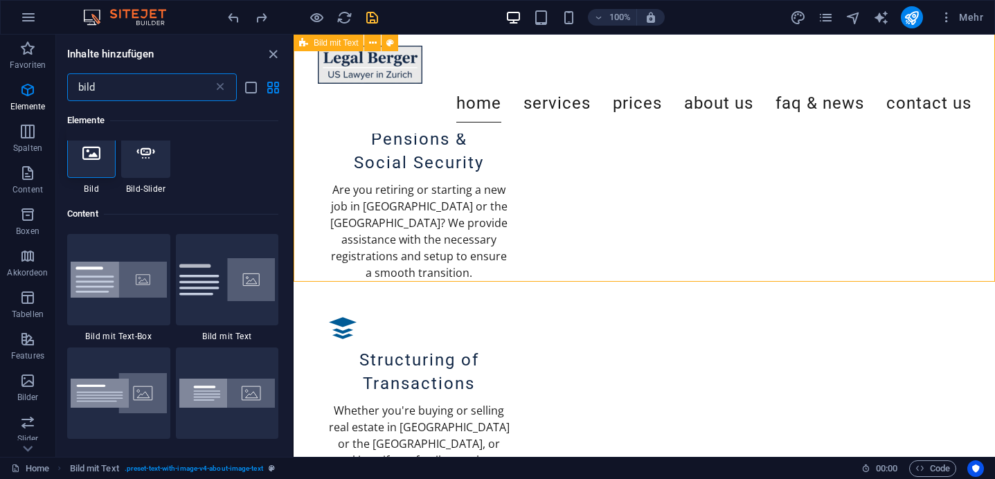
scroll to position [12, 0]
type input "bild"
click at [197, 290] on img at bounding box center [227, 280] width 96 height 43
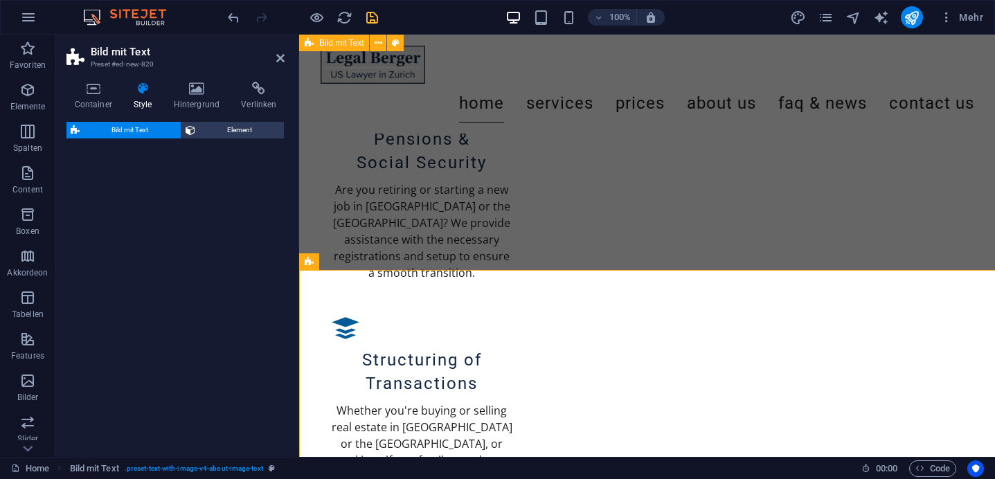
scroll to position [1587, 0]
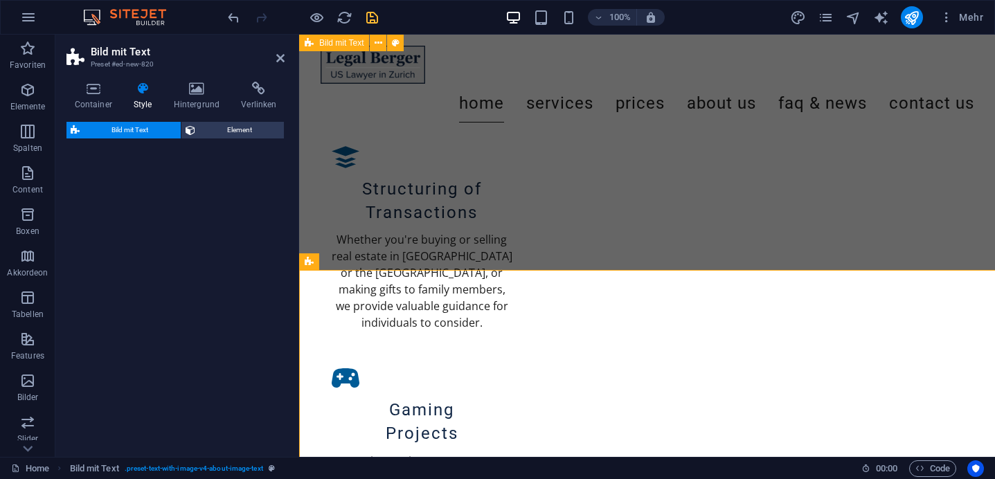
select select "rem"
select select "px"
select select "preset-text-with-image-v4-default"
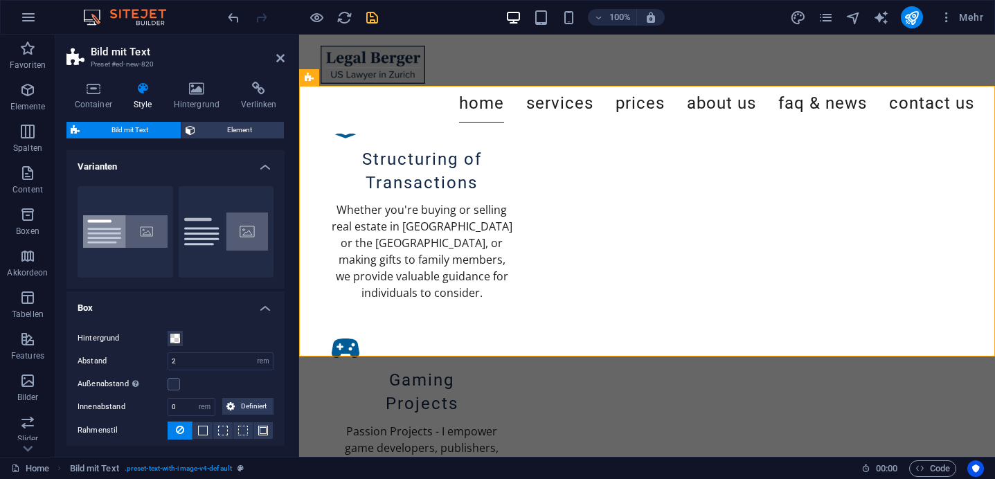
scroll to position [1619, 0]
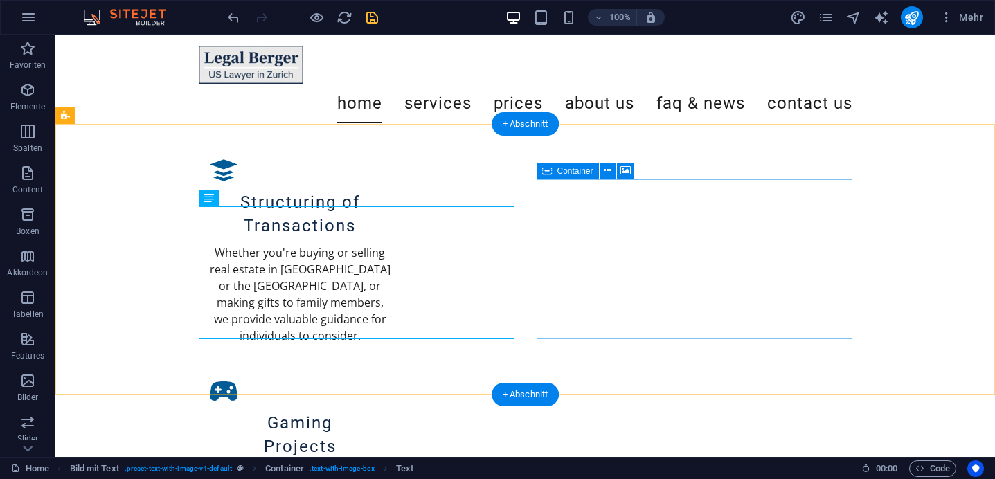
scroll to position [1358, 0]
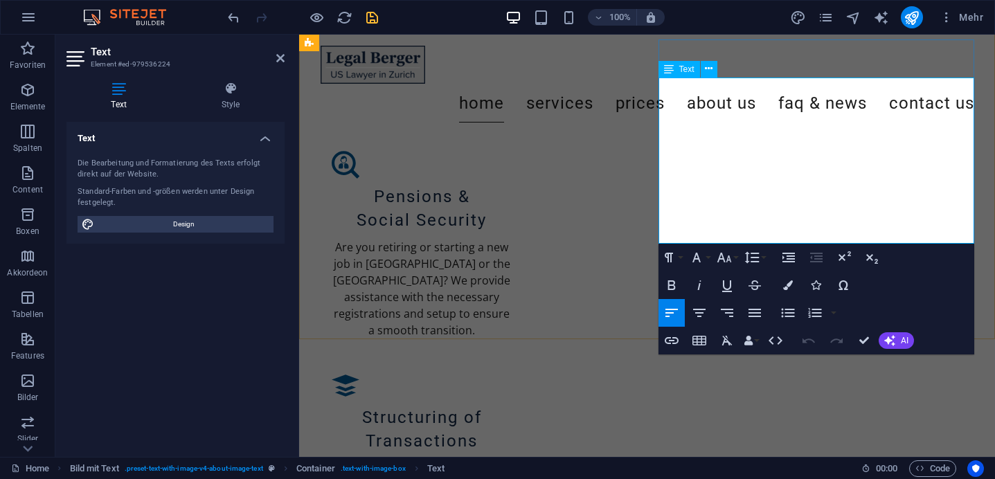
copy p "I am Nico Berger, a U.S.-licensed attorney based in Switzerland. Having lived b…"
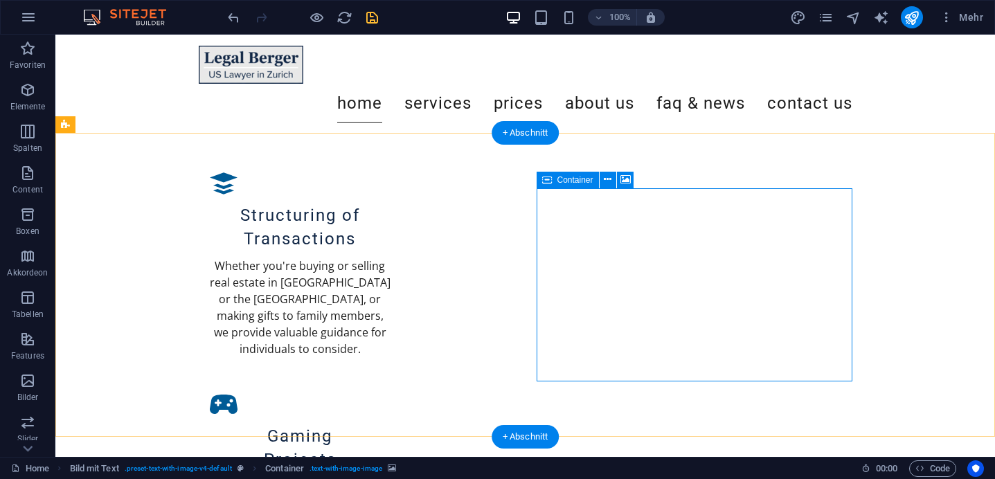
scroll to position [1567, 0]
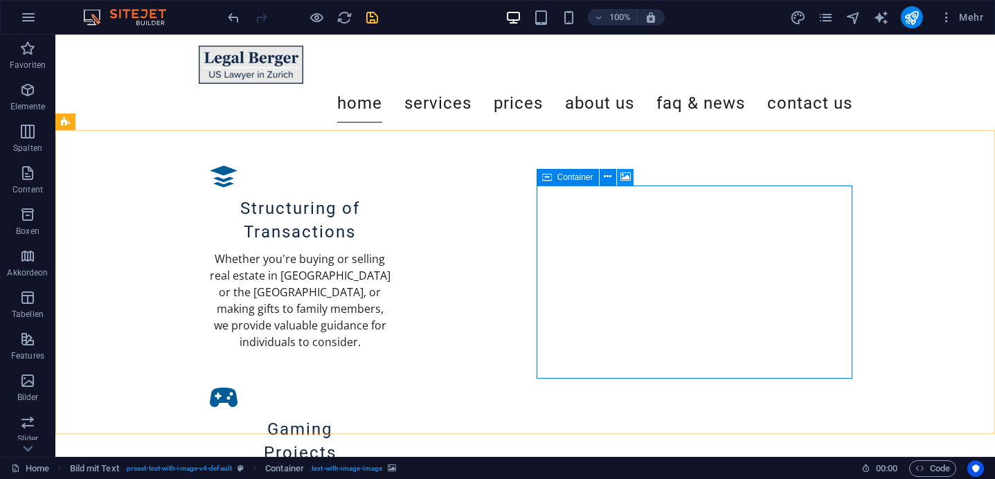
click at [627, 179] on icon at bounding box center [626, 177] width 10 height 15
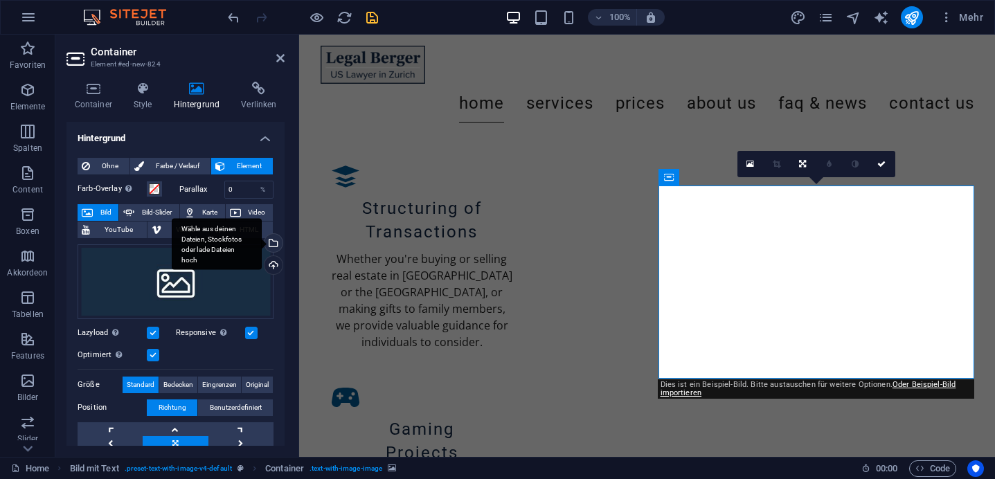
click at [272, 245] on div "Wähle aus deinen Dateien, Stockfotos oder lade Dateien hoch" at bounding box center [272, 244] width 21 height 21
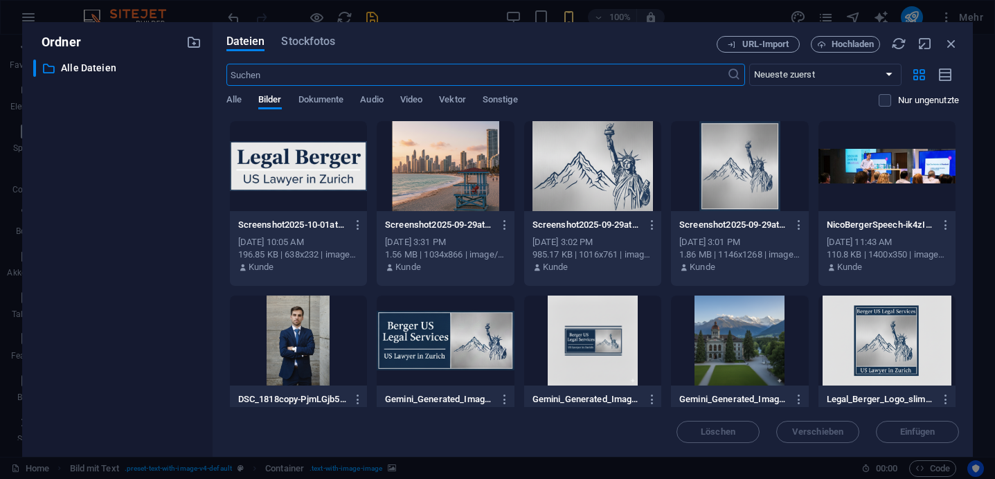
scroll to position [229, 0]
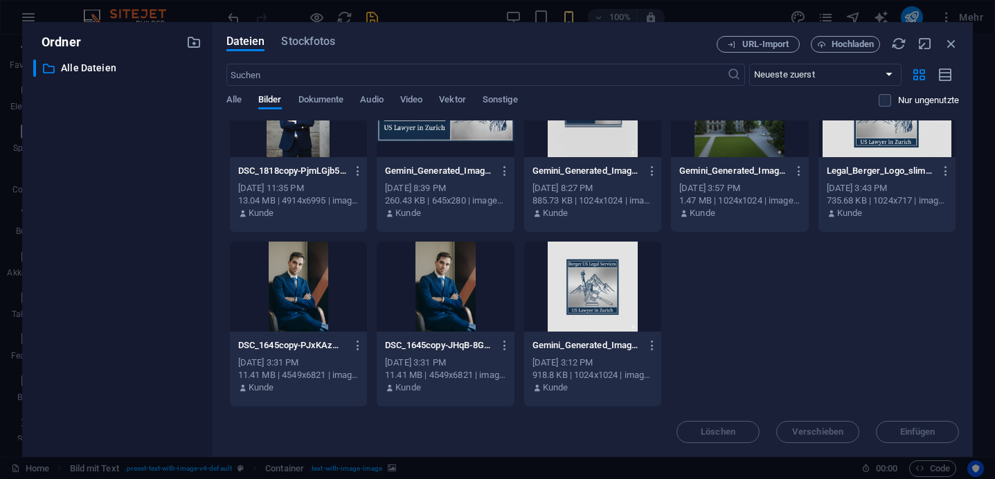
click at [303, 289] on div at bounding box center [298, 287] width 137 height 90
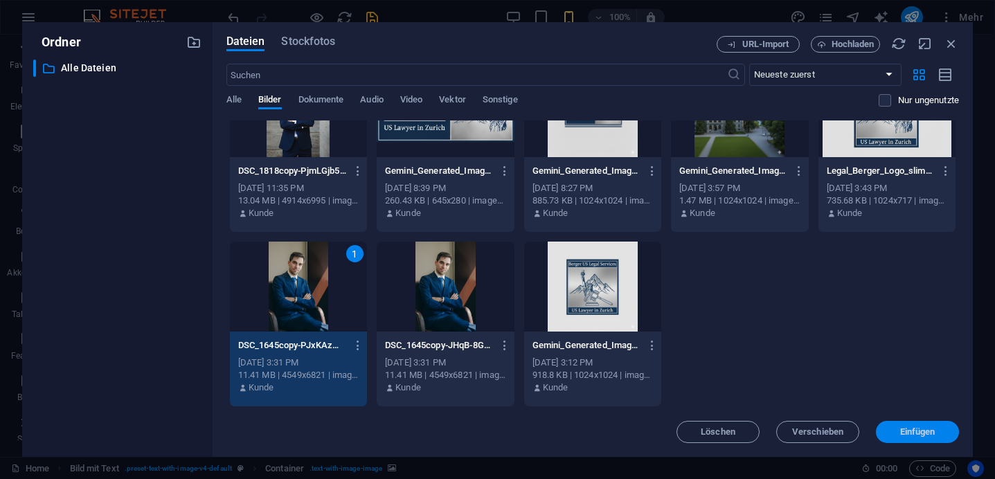
click at [922, 434] on span "Einfügen" at bounding box center [917, 432] width 35 height 8
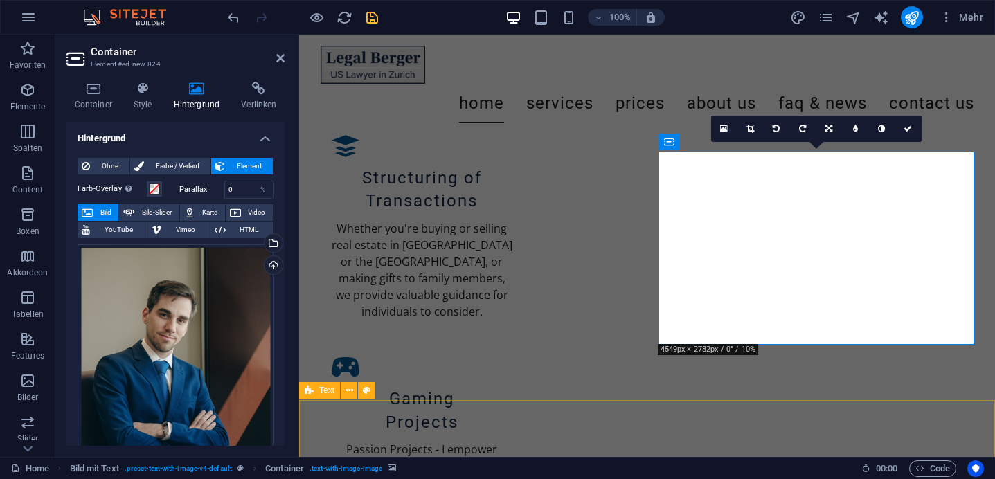
scroll to position [1603, 0]
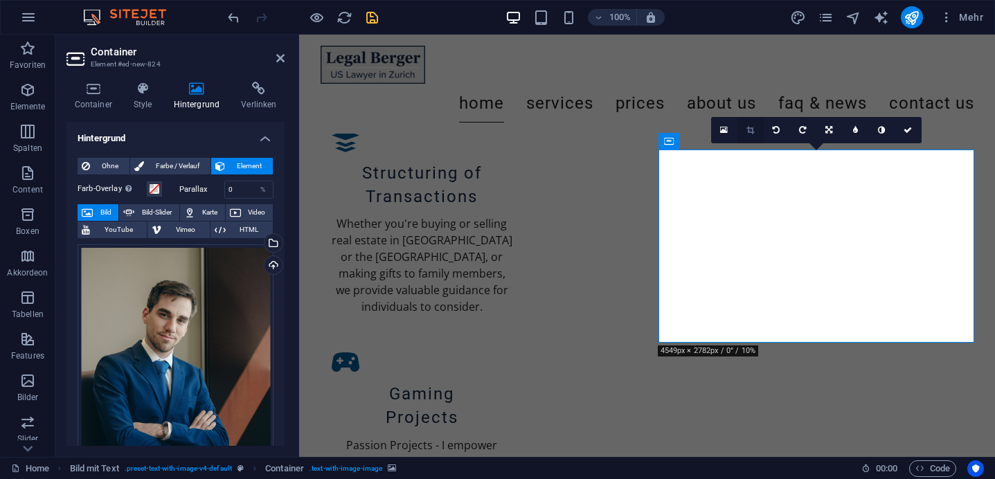
click at [751, 130] on icon at bounding box center [751, 130] width 8 height 8
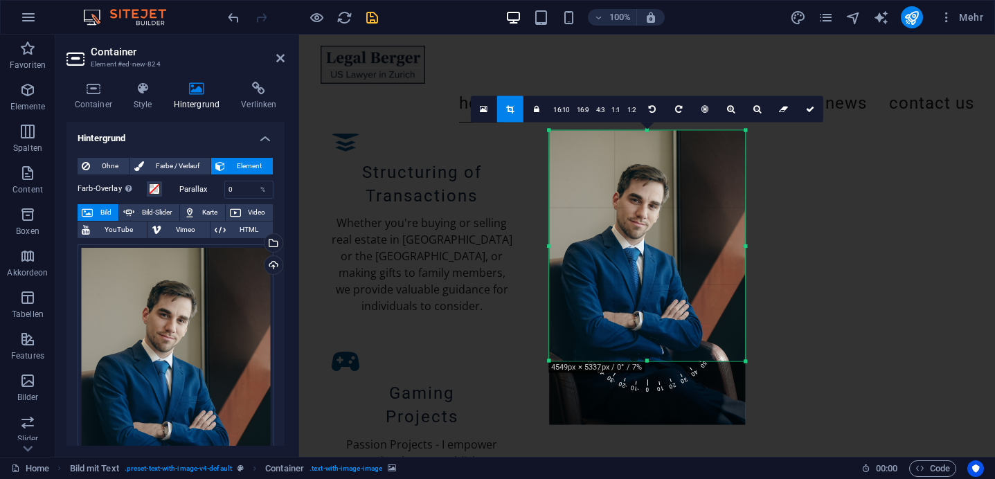
drag, startPoint x: 759, startPoint y: 413, endPoint x: 730, endPoint y: 306, distance: 111.2
click at [730, 306] on div "180 170 160 150 140 130 120 110 100 90 80 70 60 50 40 30 20 10 0 -10 -20 -30 -4…" at bounding box center [647, 246] width 196 height 231
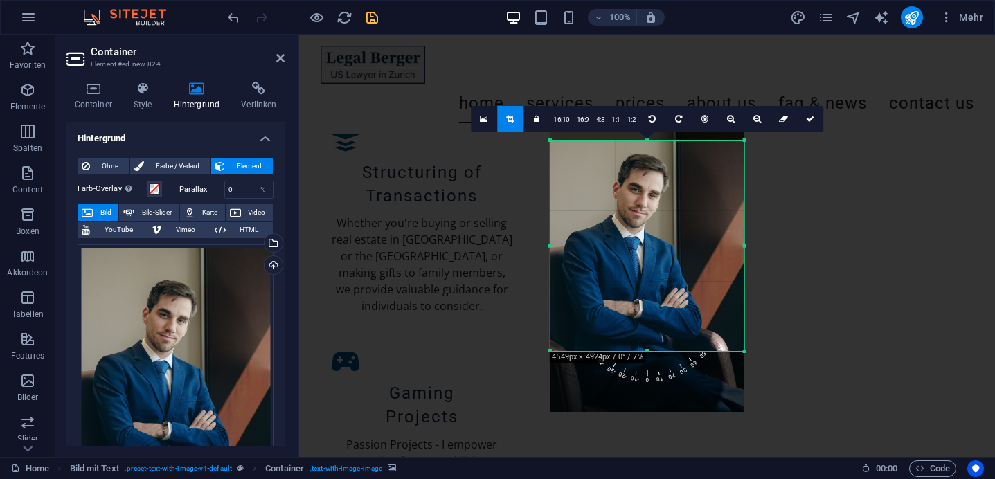
drag, startPoint x: 746, startPoint y: 130, endPoint x: 744, endPoint y: 150, distance: 20.2
click at [744, 150] on div "180 170 160 150 140 130 120 110 100 90 80 70 60 50 40 30 20 10 0 -10 -20 -30 -4…" at bounding box center [647, 246] width 194 height 211
click at [806, 121] on icon at bounding box center [810, 119] width 8 height 8
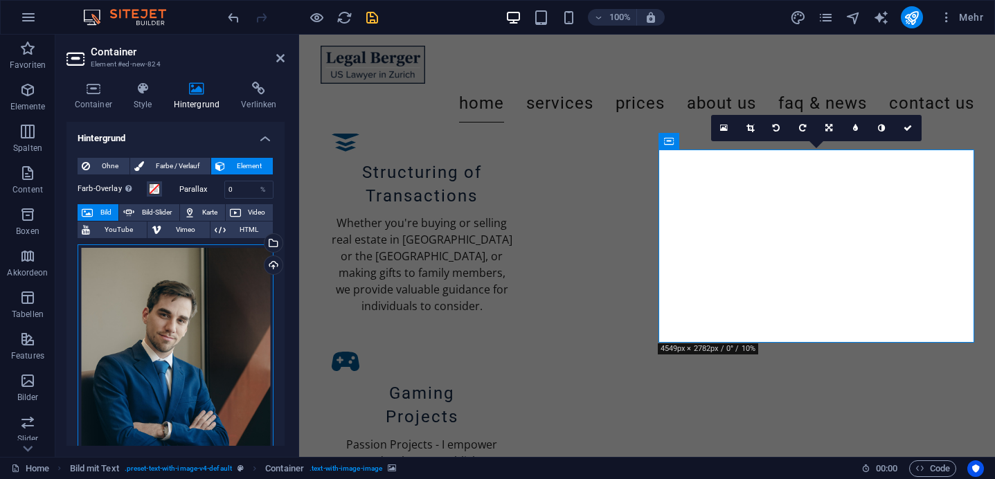
click at [152, 336] on div "Ziehe Dateien zum Hochladen hierher oder klicke hier, um aus Dateien oder koste…" at bounding box center [176, 389] width 196 height 291
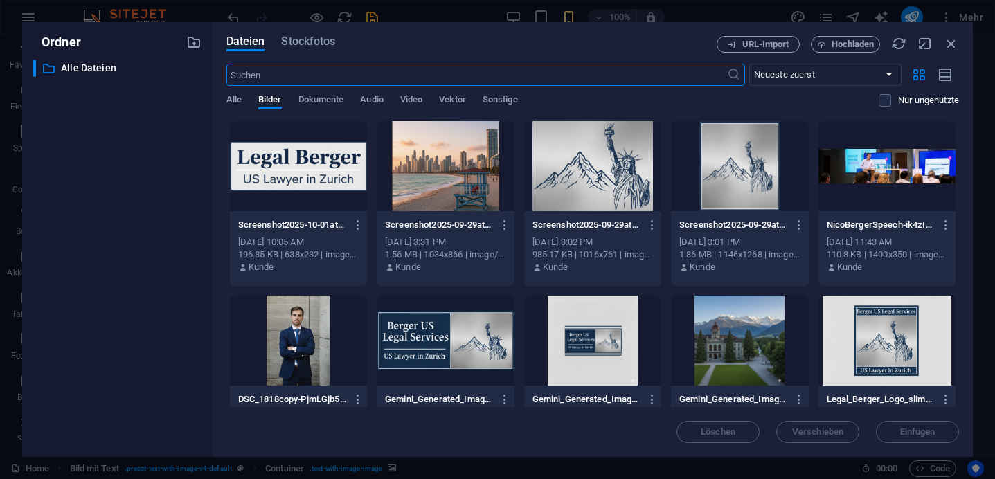
scroll to position [229, 0]
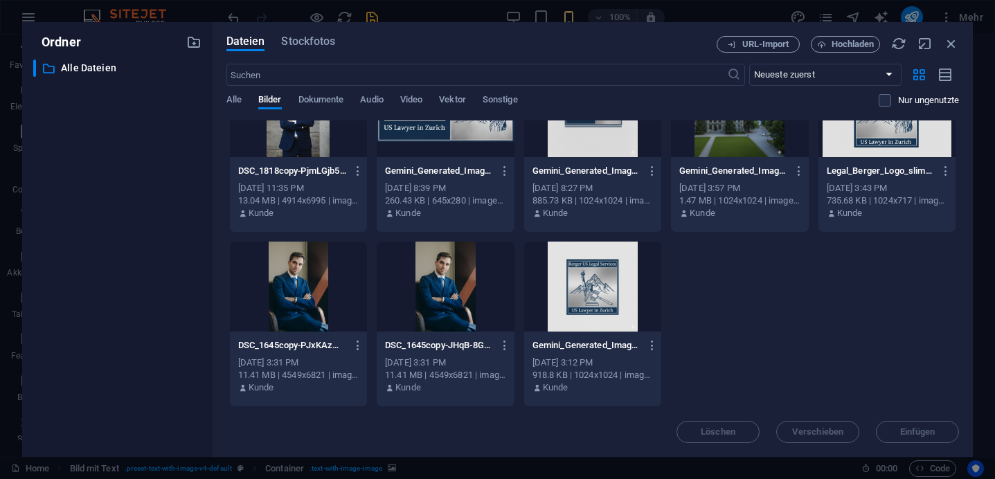
click at [281, 266] on div at bounding box center [298, 287] width 137 height 90
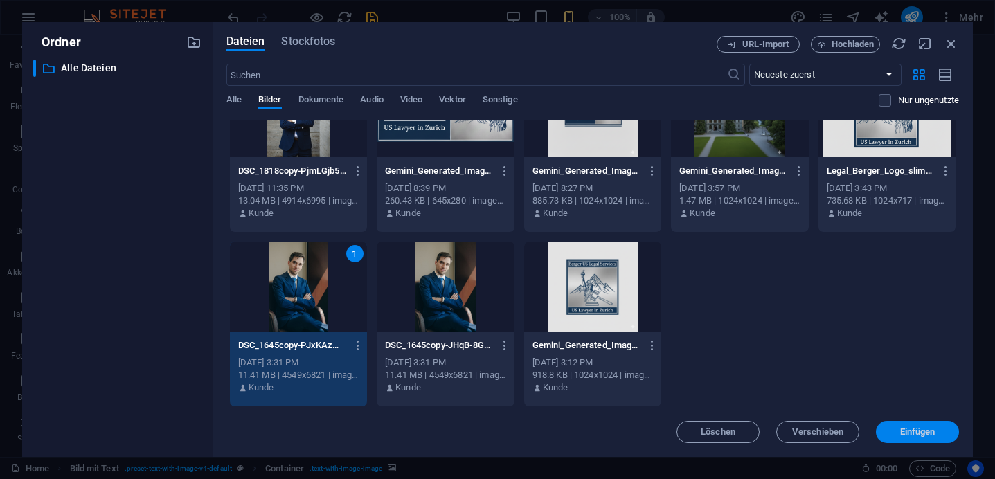
click at [921, 431] on span "Einfügen" at bounding box center [917, 432] width 35 height 8
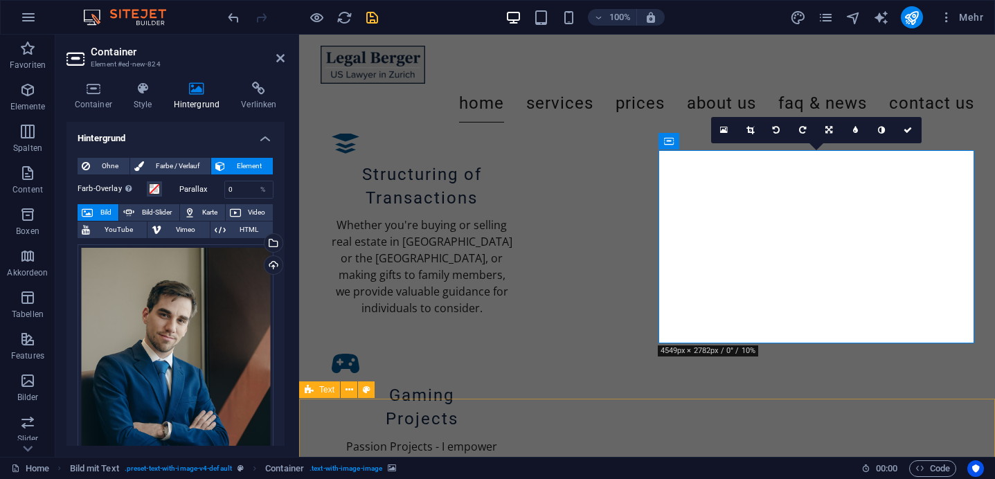
scroll to position [1603, 0]
click at [747, 130] on icon at bounding box center [751, 130] width 8 height 8
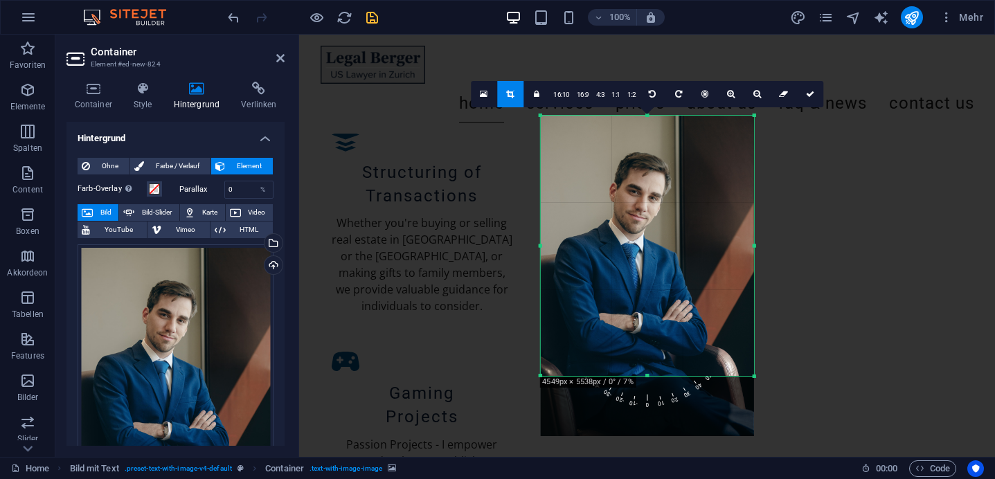
drag, startPoint x: 759, startPoint y: 412, endPoint x: 747, endPoint y: 335, distance: 78.5
click at [747, 335] on div "180 170 160 150 140 130 120 110 100 90 80 70 60 50 40 30 20 10 0 -10 -20 -30 -4…" at bounding box center [646, 246] width 213 height 260
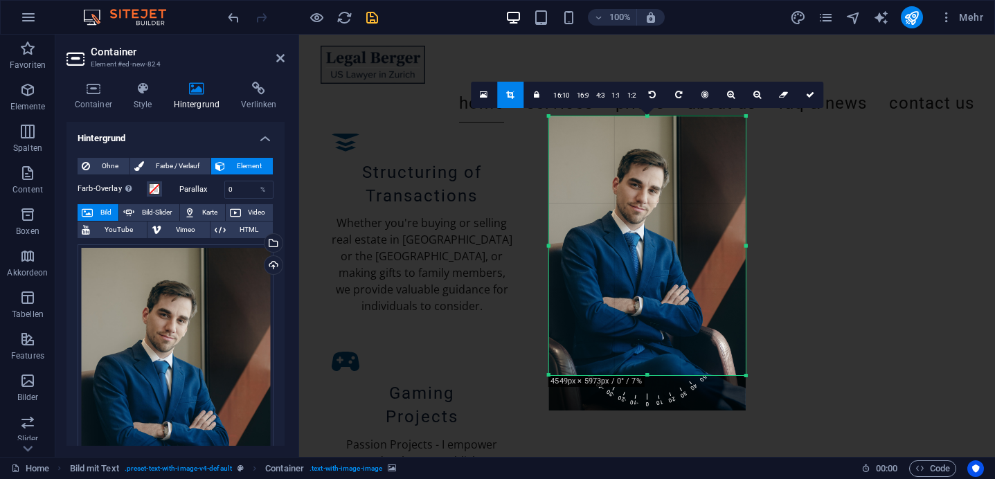
drag, startPoint x: 752, startPoint y: 116, endPoint x: 736, endPoint y: 118, distance: 16.7
click at [736, 118] on div "180 170 160 150 140 130 120 110 100 90 80 70 60 50 40 30 20 10 0 -10 -20 -30 -4…" at bounding box center [647, 245] width 197 height 259
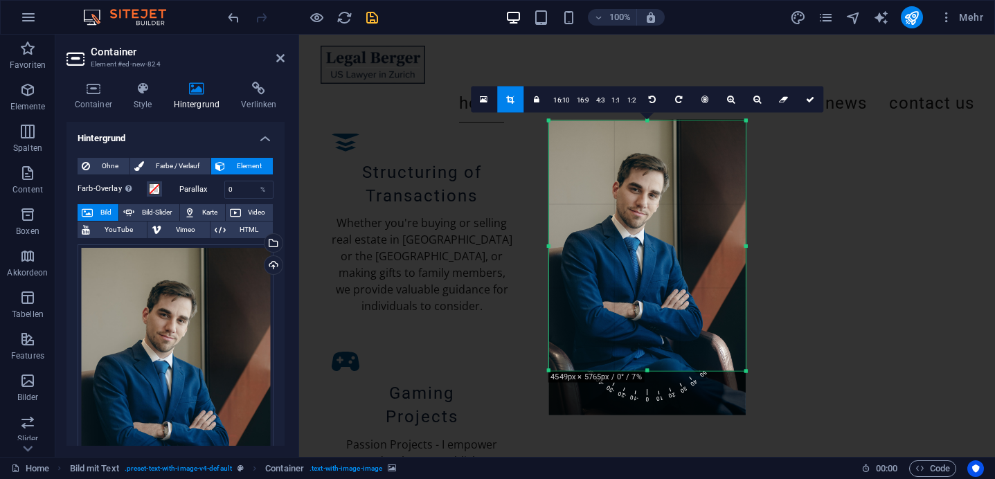
drag, startPoint x: 646, startPoint y: 375, endPoint x: 648, endPoint y: 366, distance: 9.4
click at [648, 366] on div "180 170 160 150 140 130 120 110 100 90 80 70 60 50 40 30 20 10 0 -10 -20 -30 -4…" at bounding box center [647, 246] width 197 height 250
click at [809, 99] on icon at bounding box center [810, 100] width 8 height 8
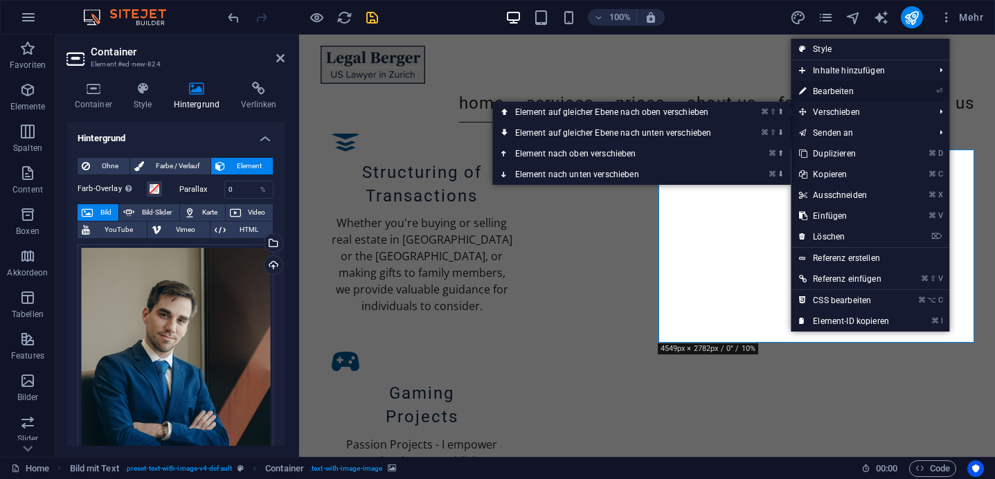
click at [864, 92] on link "⏎ Bearbeiten" at bounding box center [844, 91] width 107 height 21
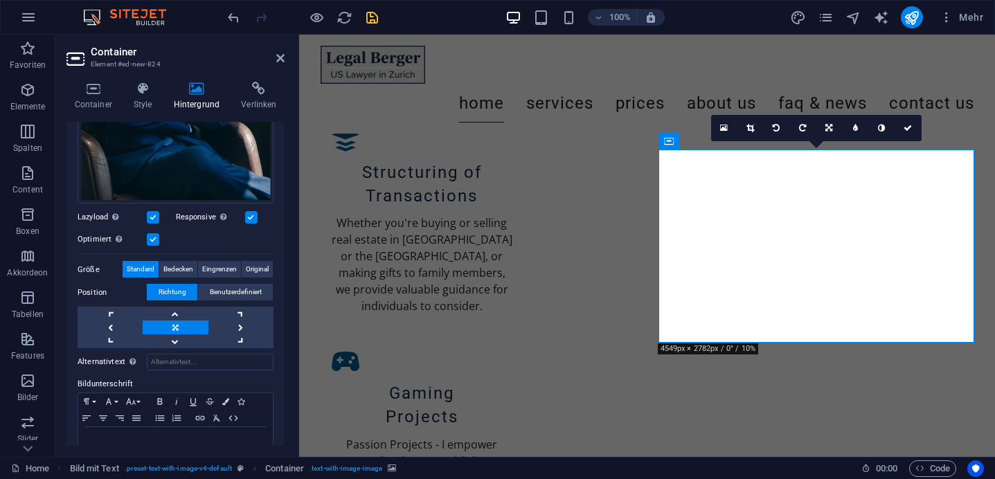
scroll to position [332, 0]
click at [187, 268] on span "Bedecken" at bounding box center [178, 268] width 30 height 17
click at [222, 264] on span "Eingrenzen" at bounding box center [219, 268] width 35 height 17
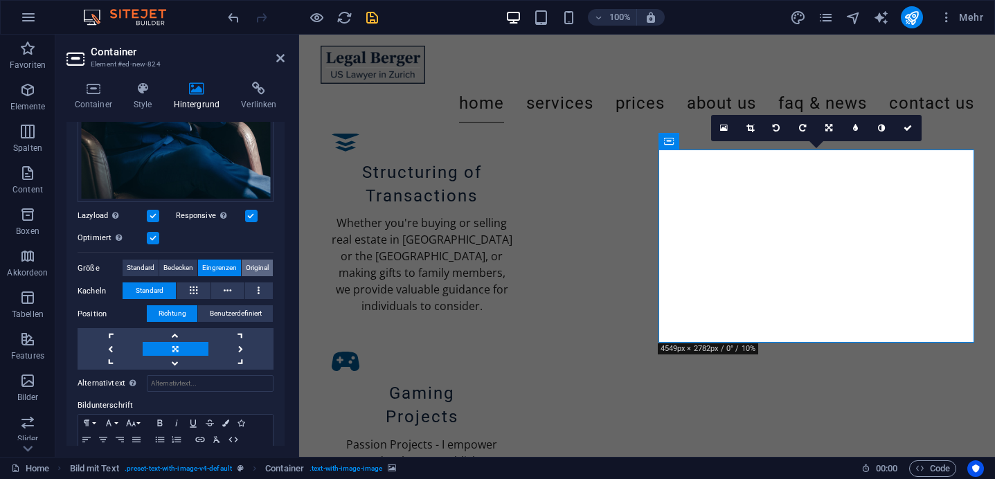
click at [272, 264] on button "Original" at bounding box center [257, 268] width 31 height 17
click at [222, 268] on span "Eingrenzen" at bounding box center [219, 268] width 35 height 17
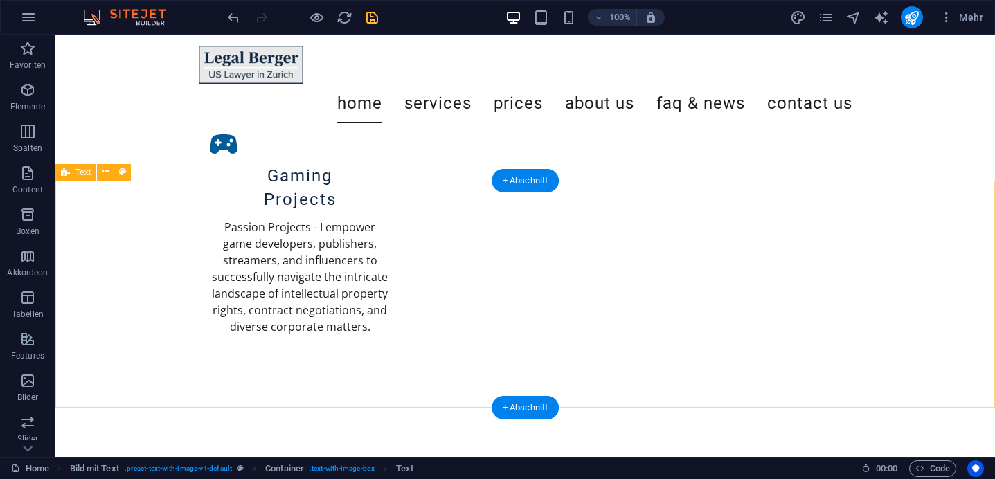
scroll to position [1728, 0]
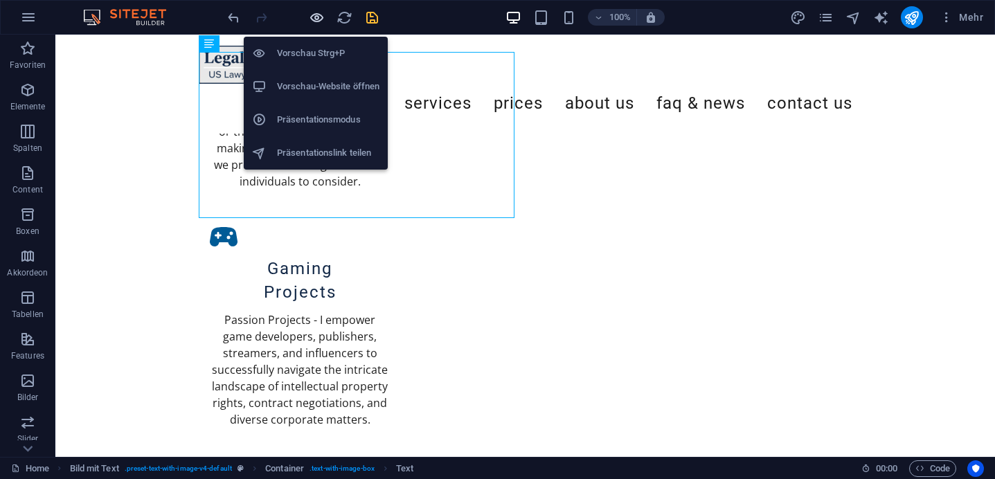
click at [320, 15] on icon "button" at bounding box center [317, 18] width 16 height 16
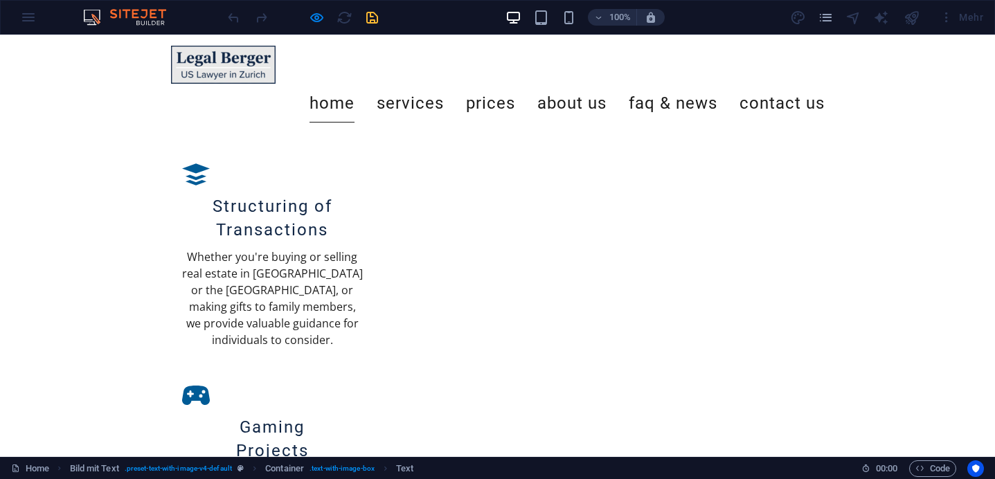
scroll to position [1565, 0]
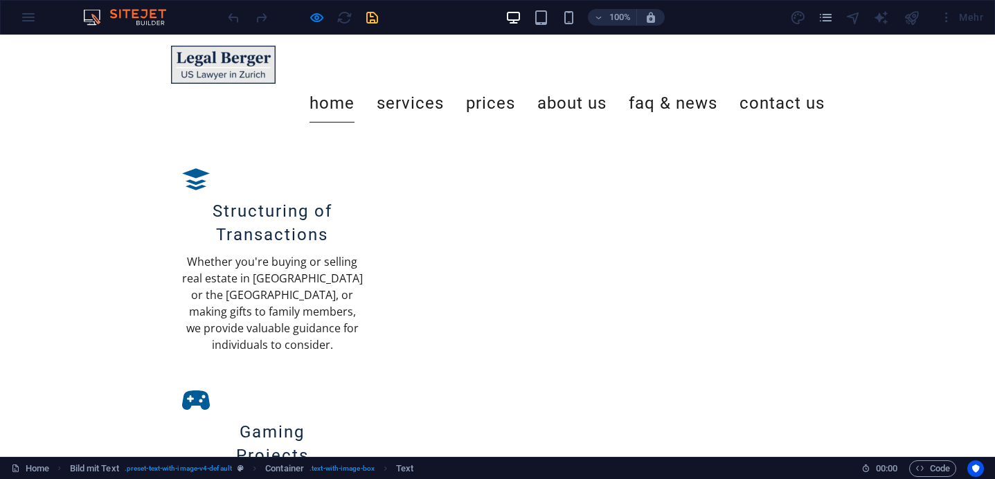
click at [567, 26] on div "100%" at bounding box center [585, 17] width 160 height 22
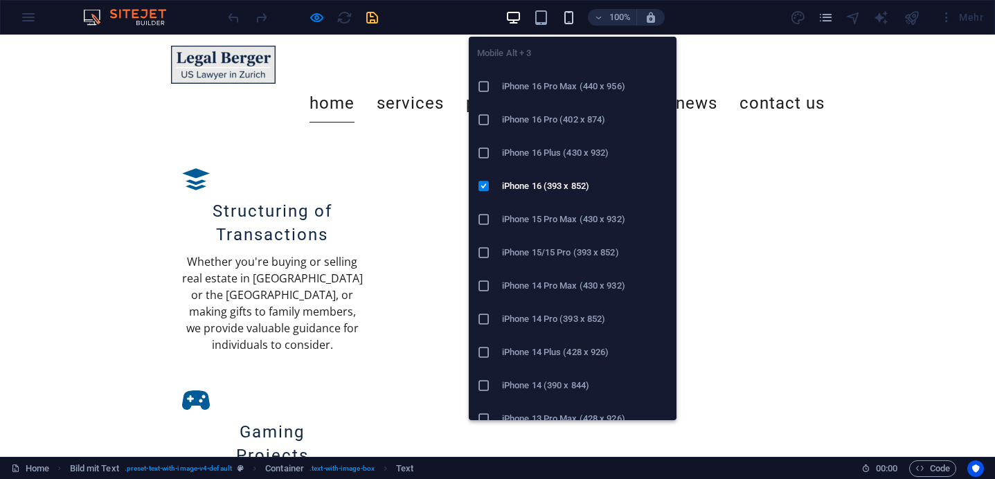
click at [567, 21] on icon "button" at bounding box center [569, 18] width 16 height 16
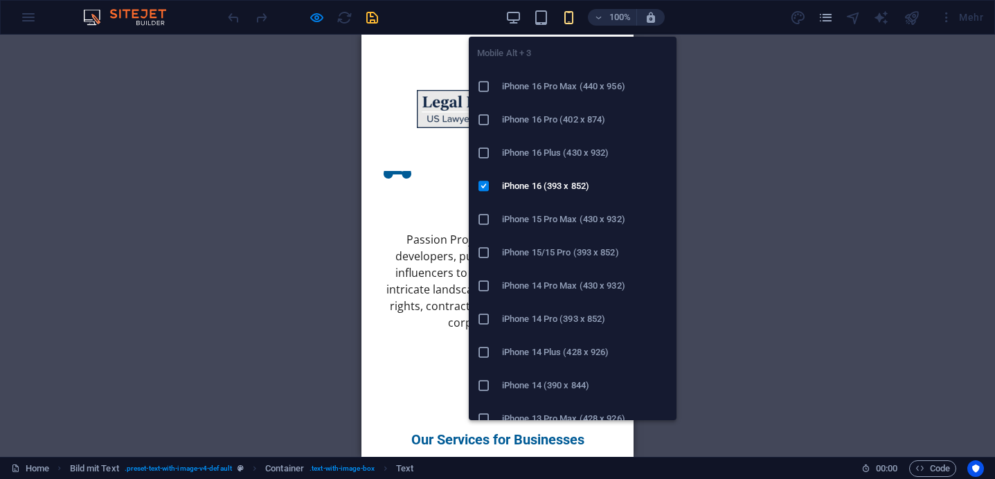
scroll to position [2603, 0]
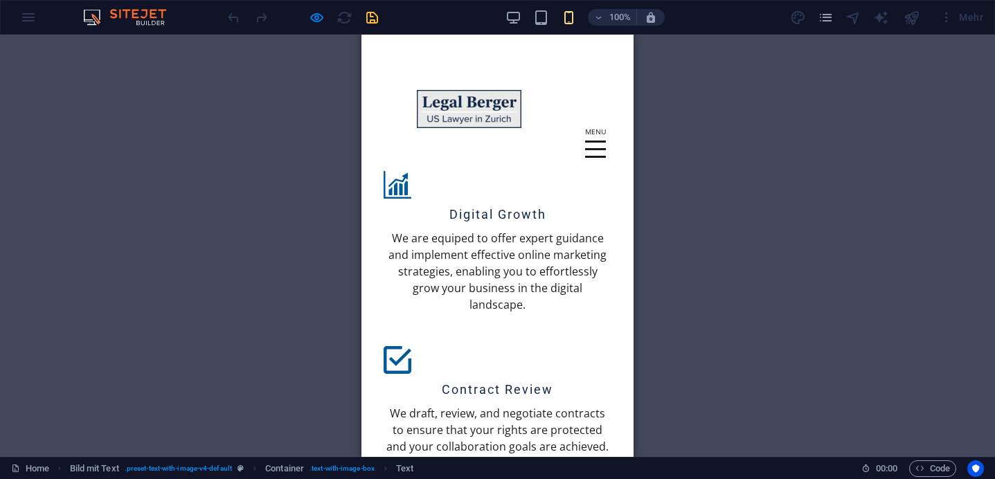
scroll to position [2133, 0]
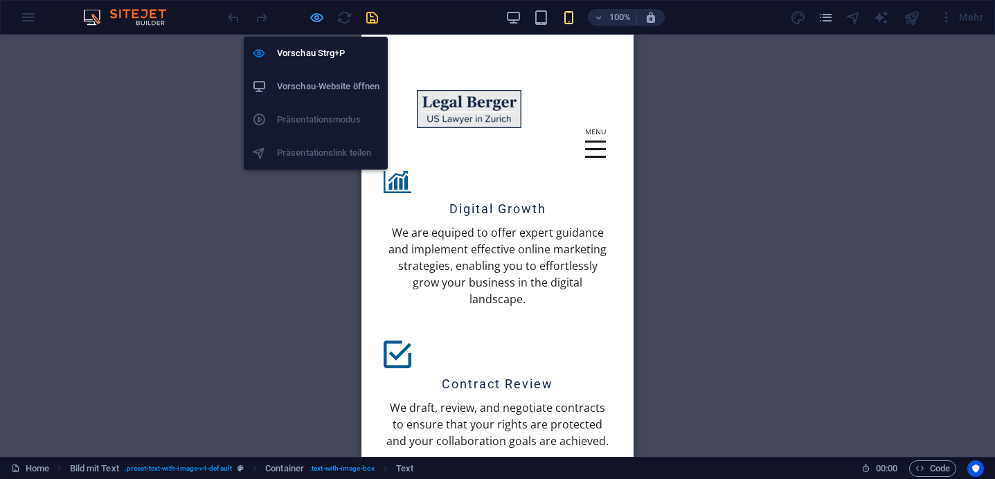
click at [314, 14] on icon "button" at bounding box center [317, 18] width 16 height 16
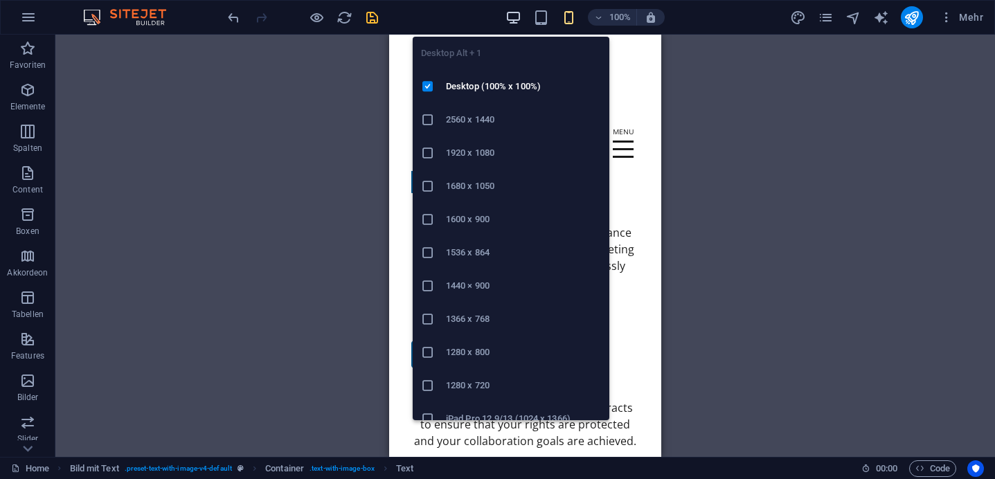
click at [512, 15] on icon "button" at bounding box center [514, 18] width 16 height 16
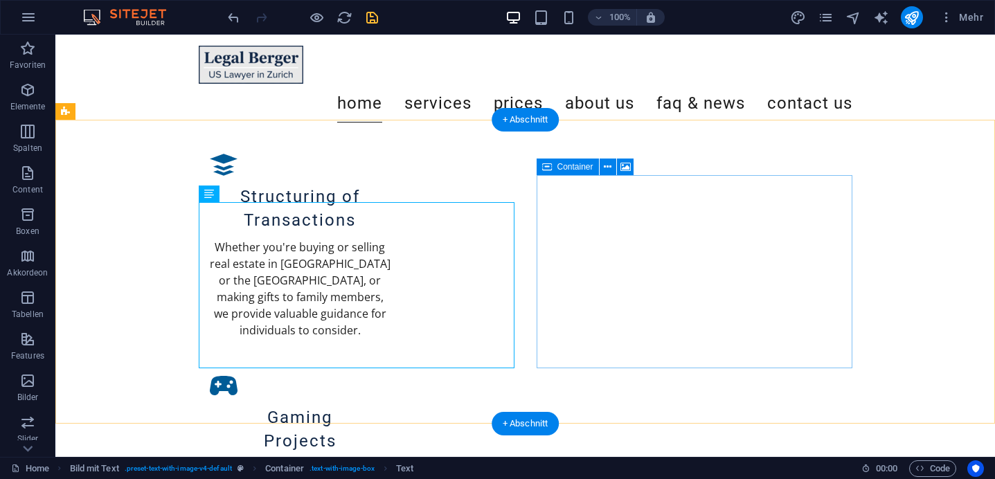
scroll to position [1581, 0]
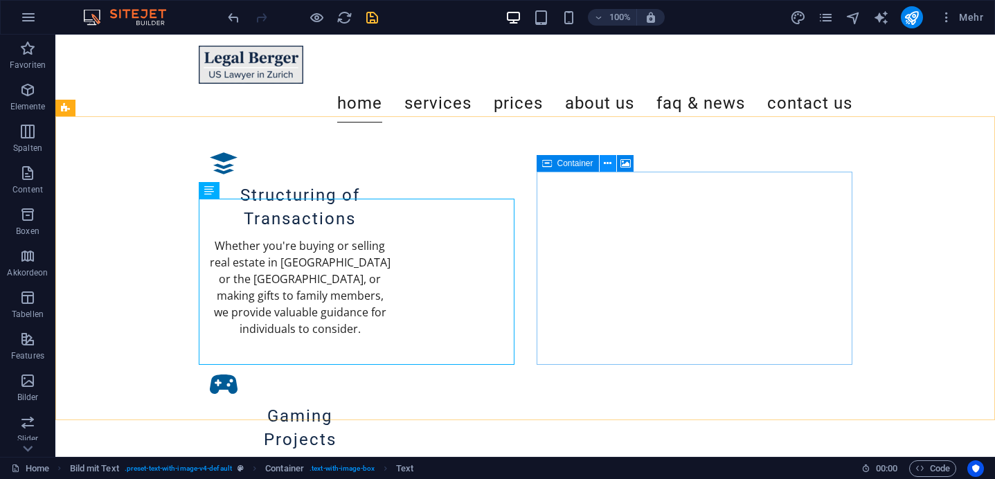
click at [610, 166] on icon at bounding box center [608, 164] width 8 height 15
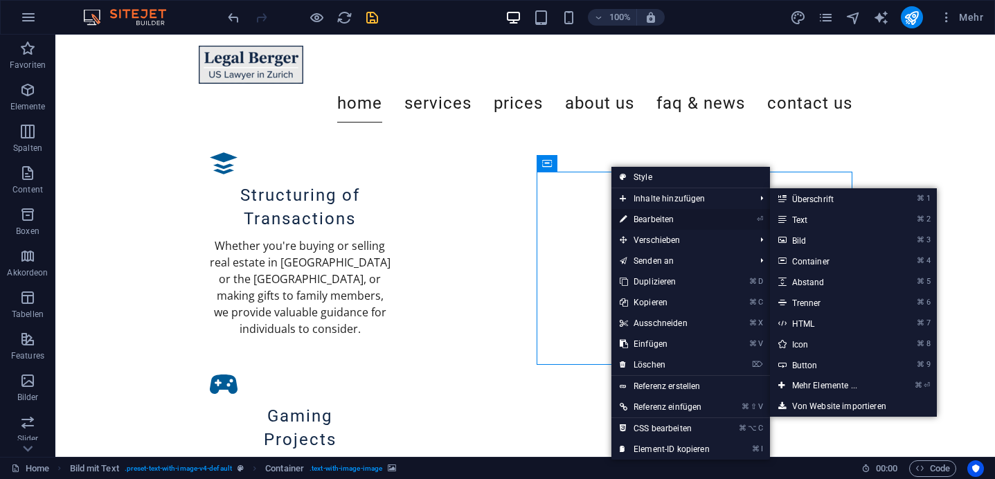
click at [641, 214] on link "⏎ Bearbeiten" at bounding box center [665, 219] width 107 height 21
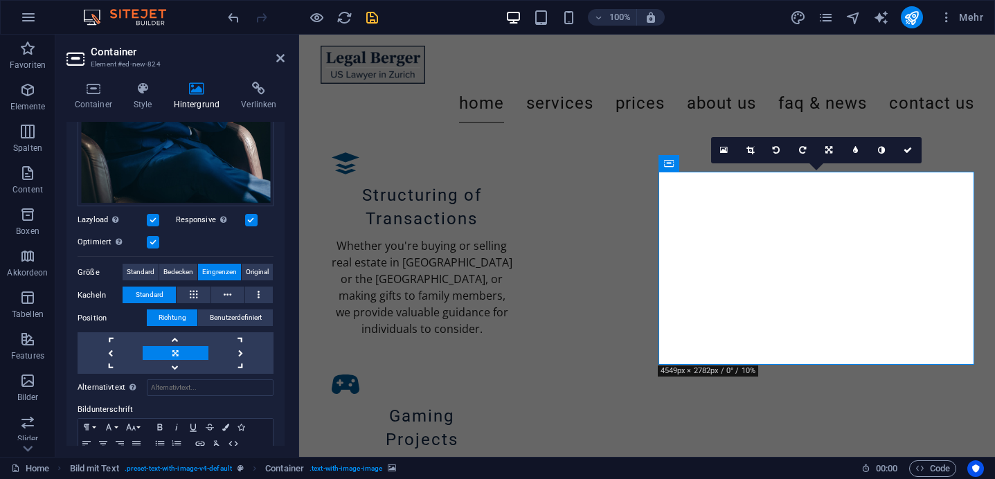
scroll to position [344, 0]
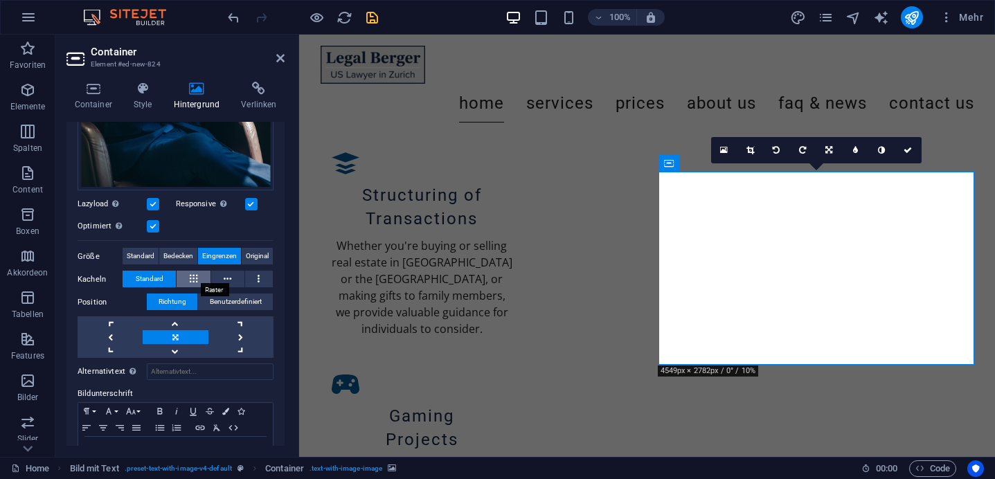
click at [195, 276] on icon at bounding box center [194, 279] width 8 height 17
click at [225, 272] on icon at bounding box center [228, 279] width 8 height 17
click at [141, 279] on span "Standard" at bounding box center [150, 279] width 28 height 17
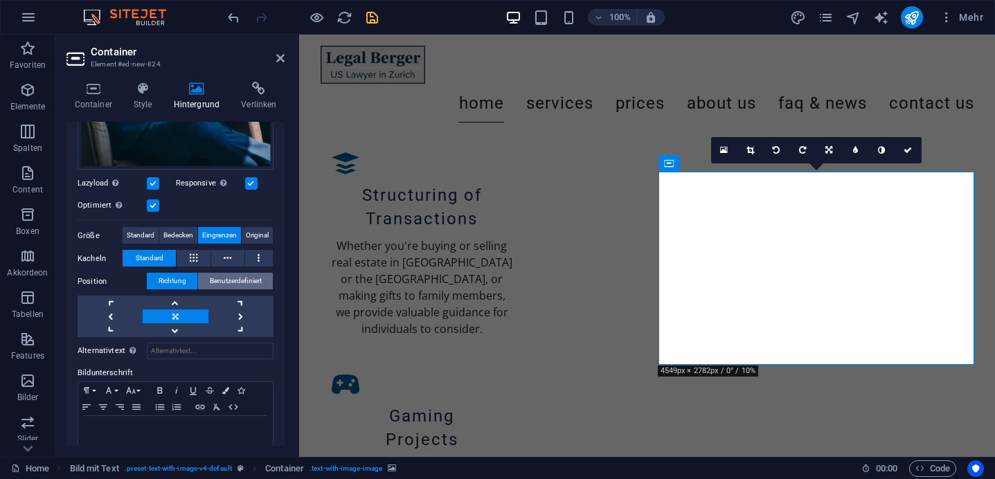
click at [222, 278] on span "Benutzerdefiniert" at bounding box center [236, 281] width 52 height 17
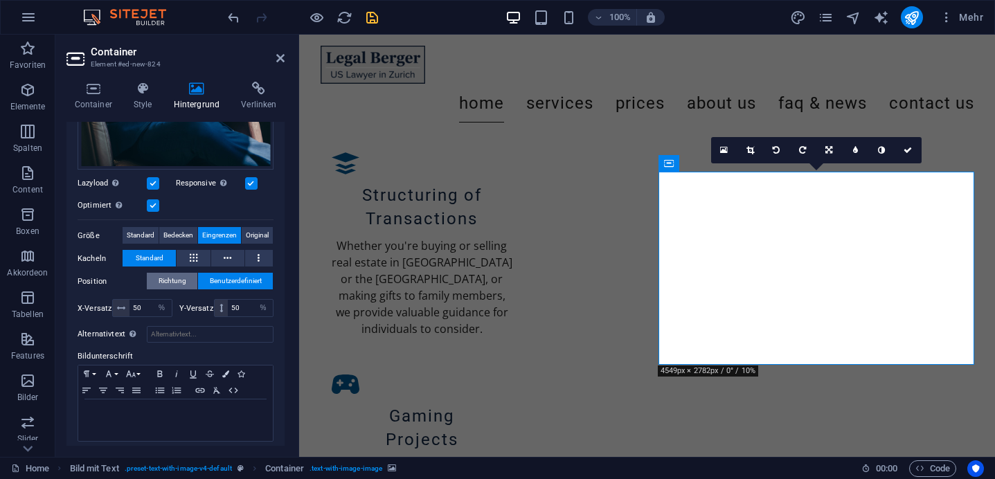
click at [179, 273] on span "Richtung" at bounding box center [173, 281] width 28 height 17
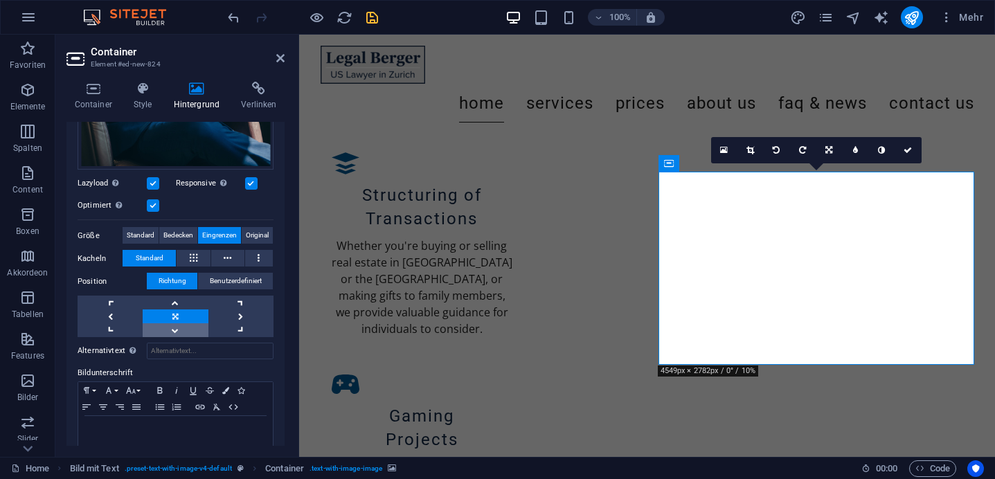
click at [183, 323] on link at bounding box center [175, 330] width 65 height 14
click at [180, 297] on link at bounding box center [175, 303] width 65 height 14
click at [138, 231] on span "Standard" at bounding box center [141, 235] width 28 height 17
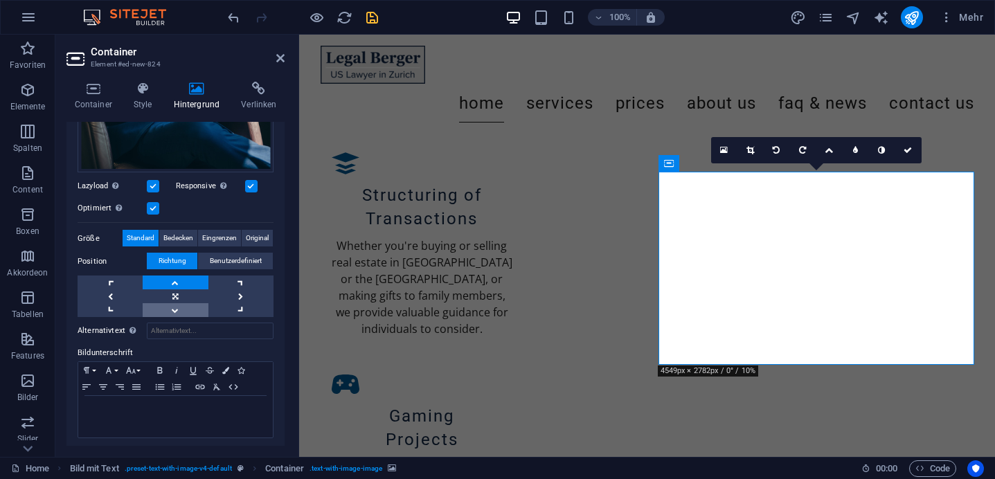
click at [179, 309] on link at bounding box center [175, 310] width 65 height 14
click at [180, 281] on link at bounding box center [175, 283] width 65 height 14
click at [117, 290] on link at bounding box center [110, 297] width 65 height 14
click at [167, 279] on link at bounding box center [175, 283] width 65 height 14
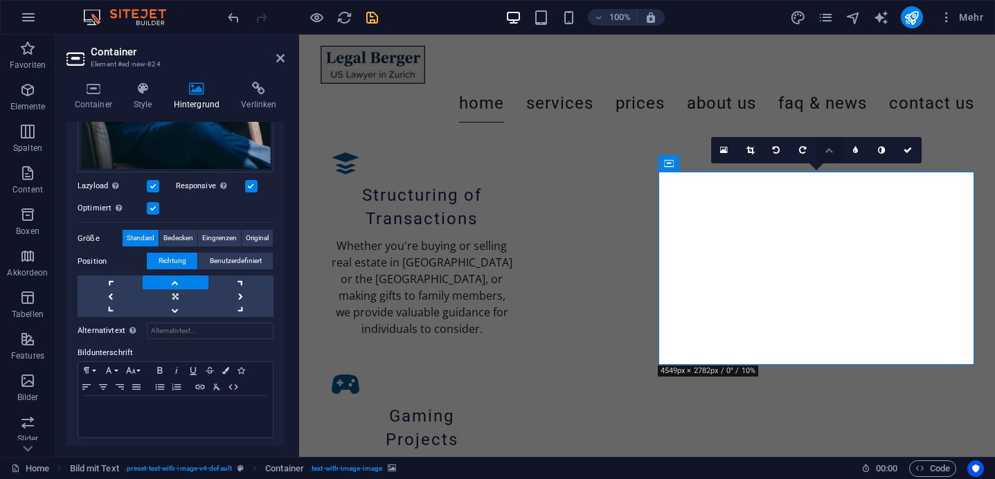
click at [833, 154] on link at bounding box center [830, 150] width 26 height 26
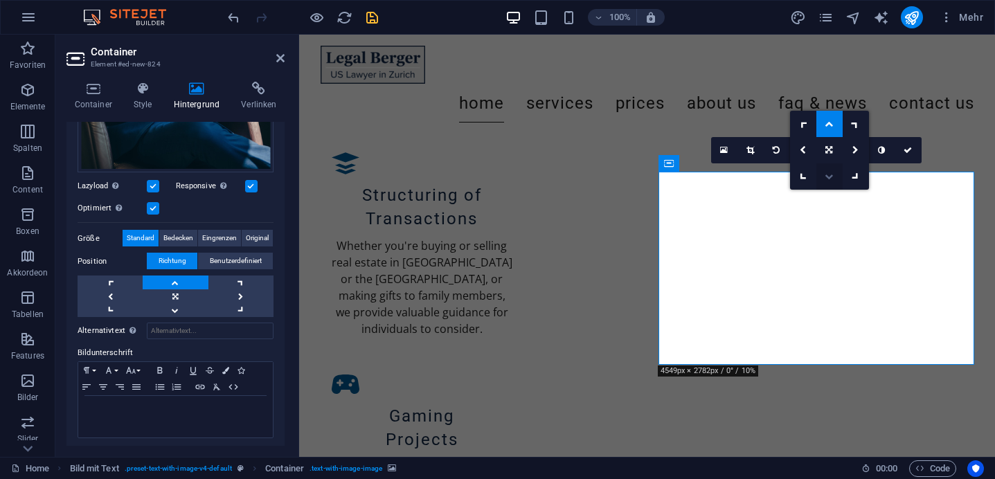
click at [829, 176] on icon at bounding box center [829, 176] width 8 height 8
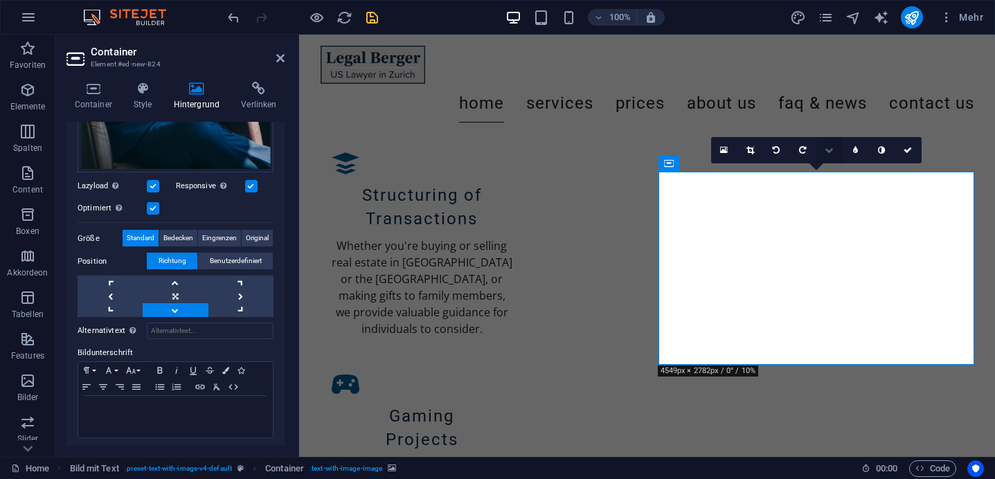
click at [830, 150] on icon at bounding box center [829, 150] width 8 height 8
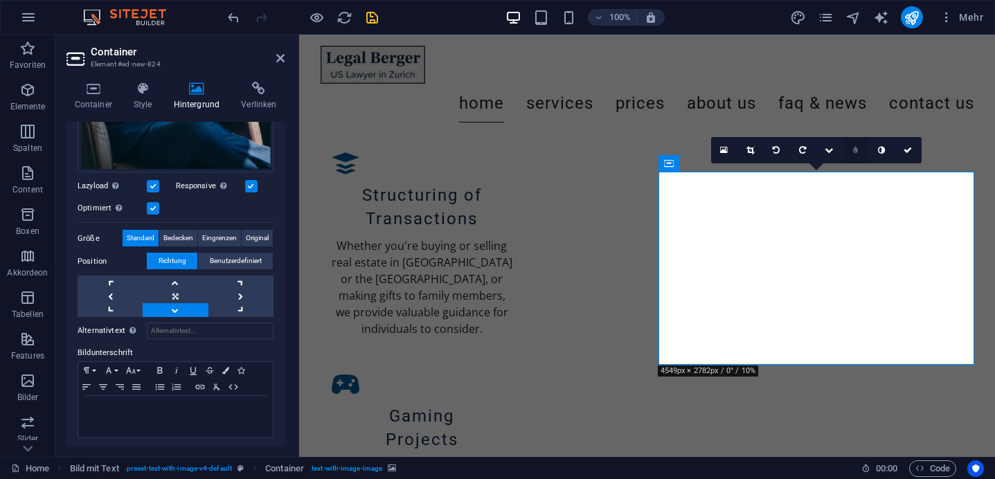
click at [856, 148] on icon at bounding box center [855, 150] width 5 height 8
click at [893, 150] on icon at bounding box center [892, 150] width 7 height 8
click at [886, 160] on link at bounding box center [893, 150] width 26 height 26
click at [841, 159] on link at bounding box center [846, 150] width 26 height 26
click at [750, 150] on icon at bounding box center [751, 150] width 8 height 8
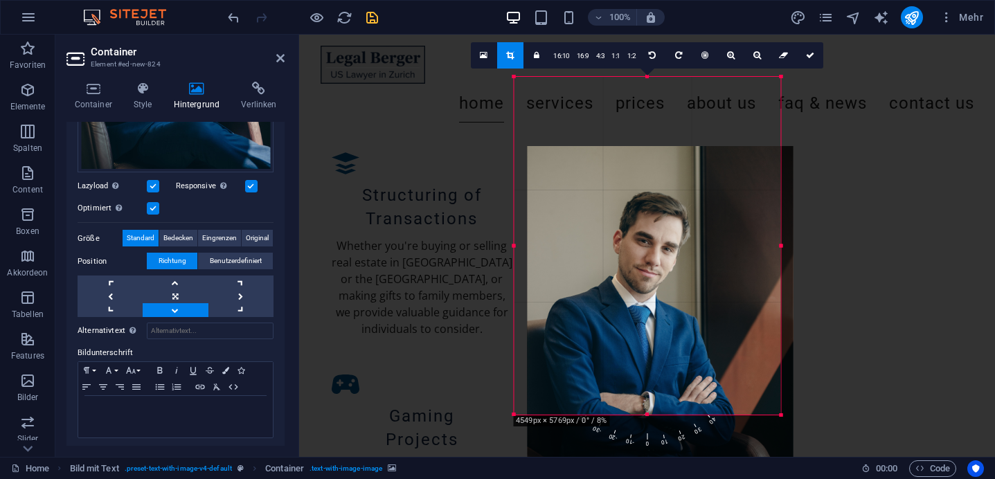
drag, startPoint x: 722, startPoint y: 259, endPoint x: 736, endPoint y: 330, distance: 72.5
click at [736, 330] on div at bounding box center [660, 346] width 267 height 400
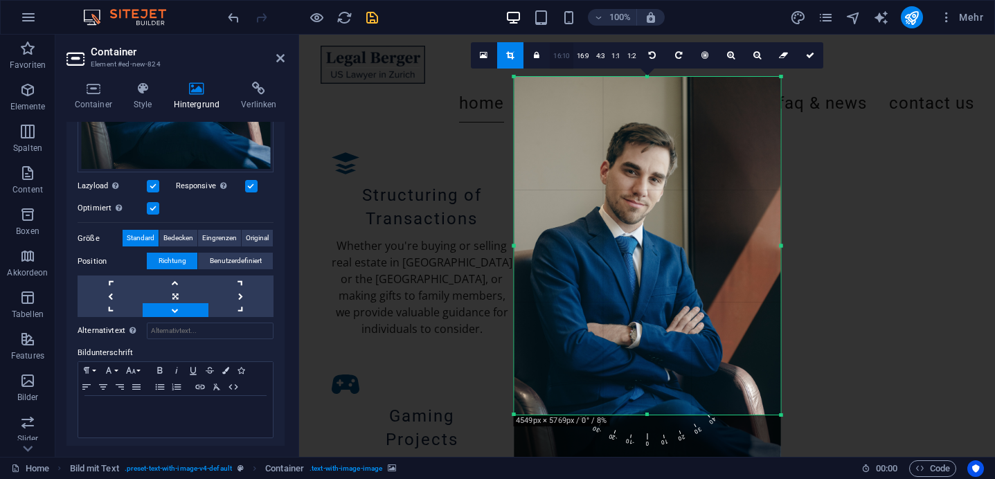
click at [569, 59] on link "16:10" at bounding box center [562, 56] width 24 height 26
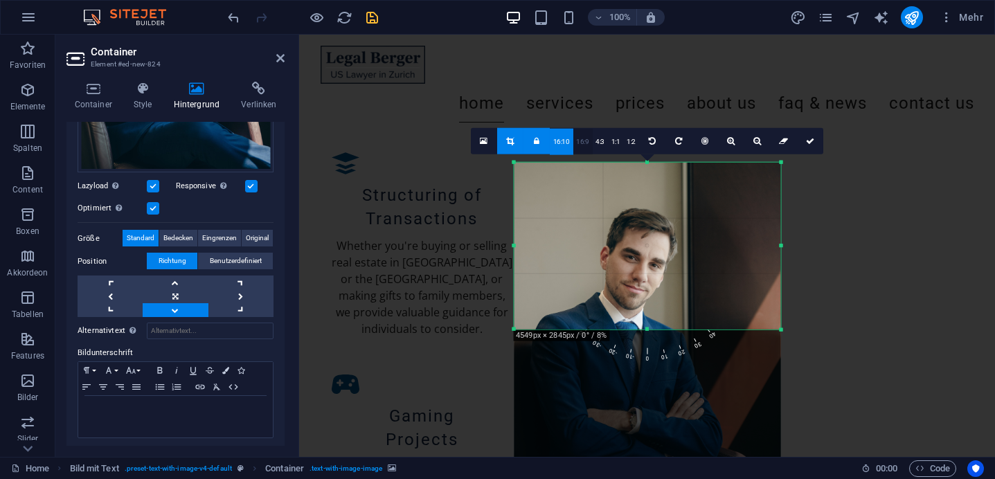
click at [588, 140] on link "16:9" at bounding box center [582, 142] width 19 height 26
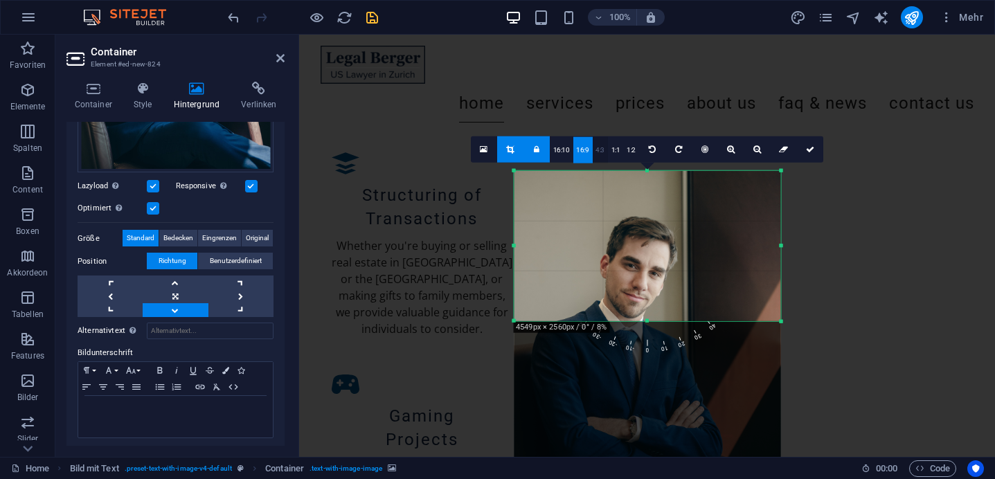
click at [598, 144] on link "4:3" at bounding box center [600, 150] width 16 height 26
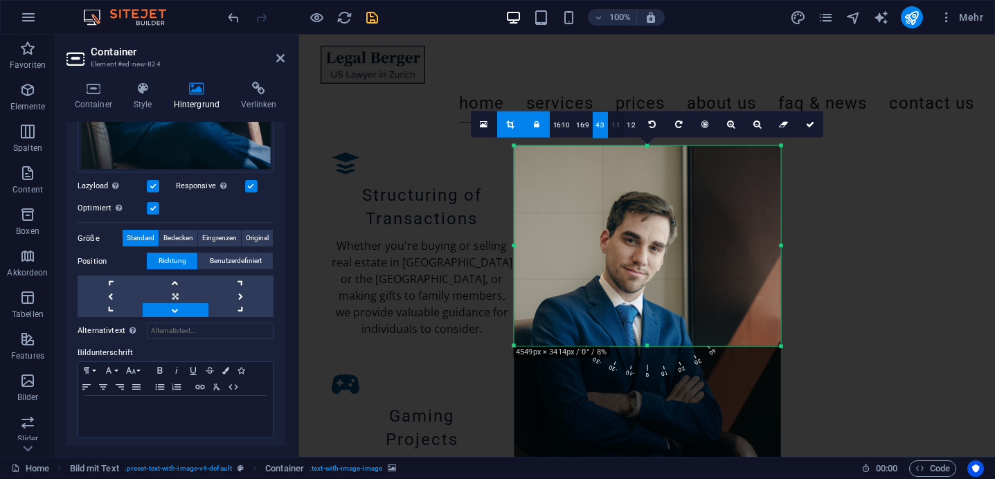
click at [619, 132] on link "1:1" at bounding box center [616, 125] width 16 height 26
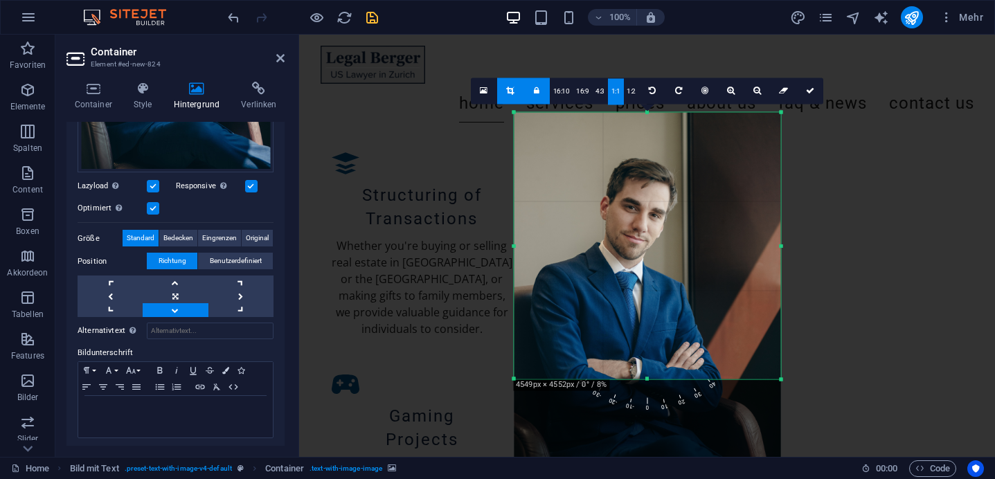
click at [645, 237] on div at bounding box center [647, 312] width 267 height 400
click at [812, 89] on icon at bounding box center [810, 91] width 8 height 8
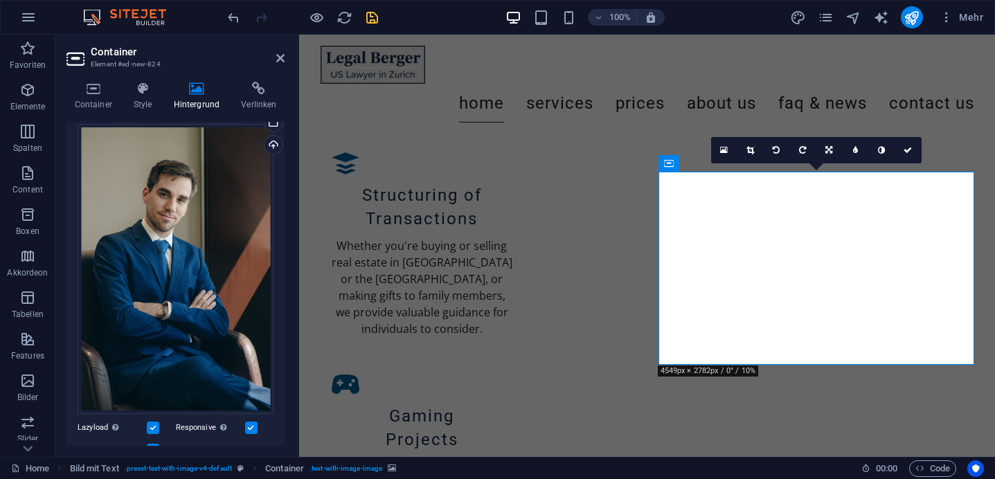
scroll to position [0, 0]
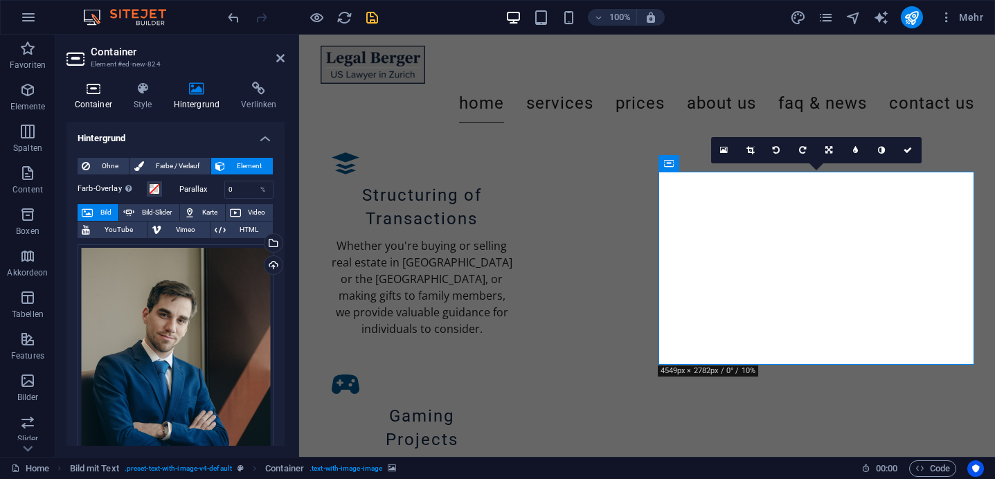
click at [92, 90] on icon at bounding box center [92, 89] width 53 height 14
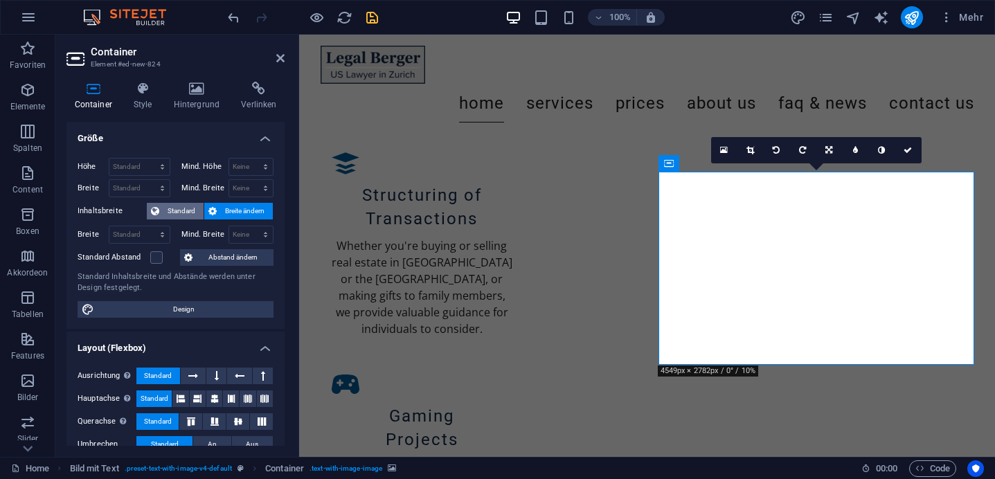
click at [176, 215] on span "Standard" at bounding box center [181, 211] width 36 height 17
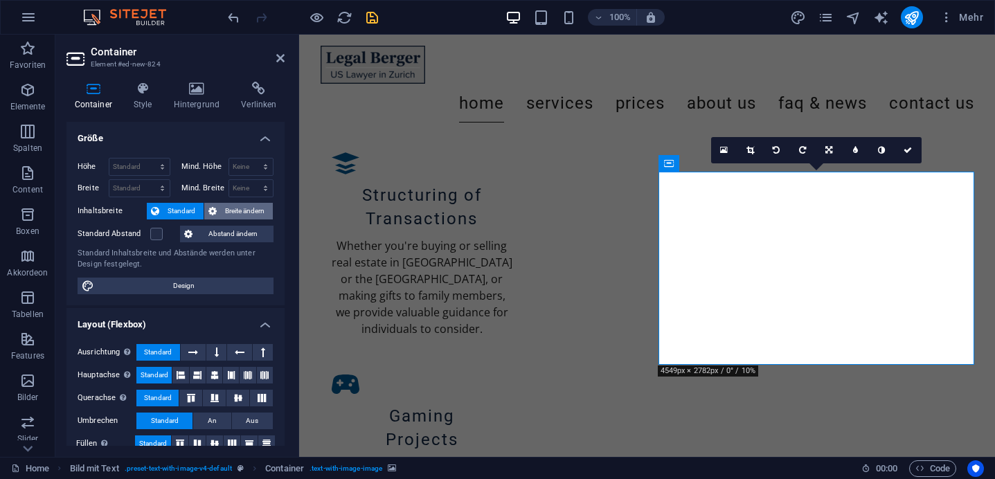
click at [247, 212] on span "Breite ändern" at bounding box center [245, 211] width 48 height 17
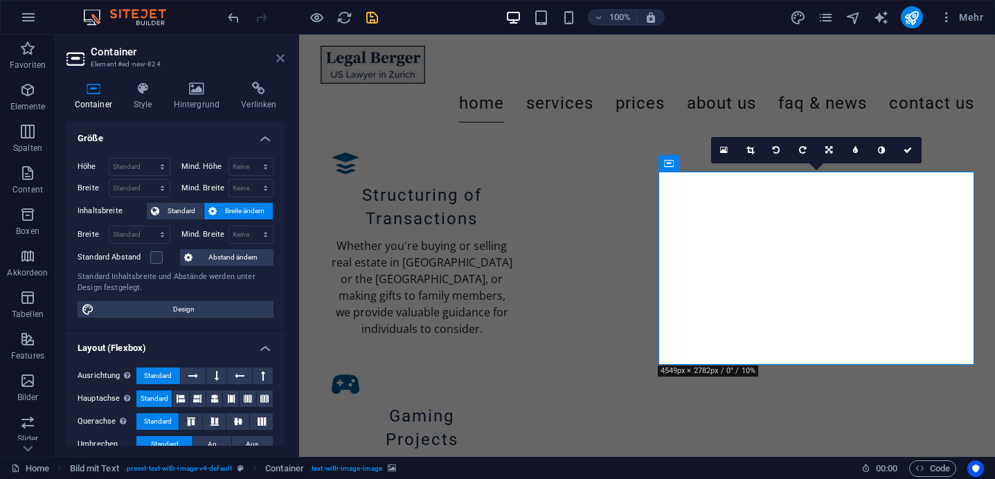
click at [278, 58] on icon at bounding box center [280, 58] width 8 height 11
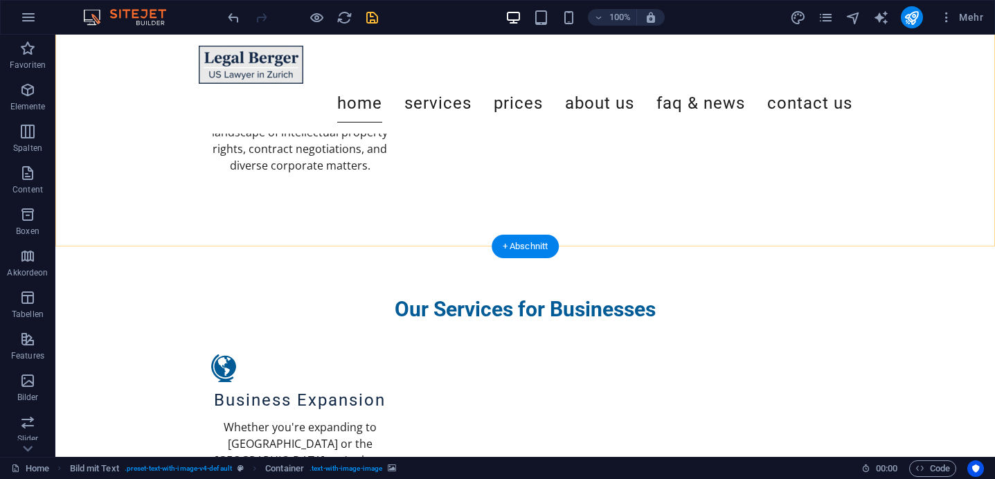
scroll to position [1987, 0]
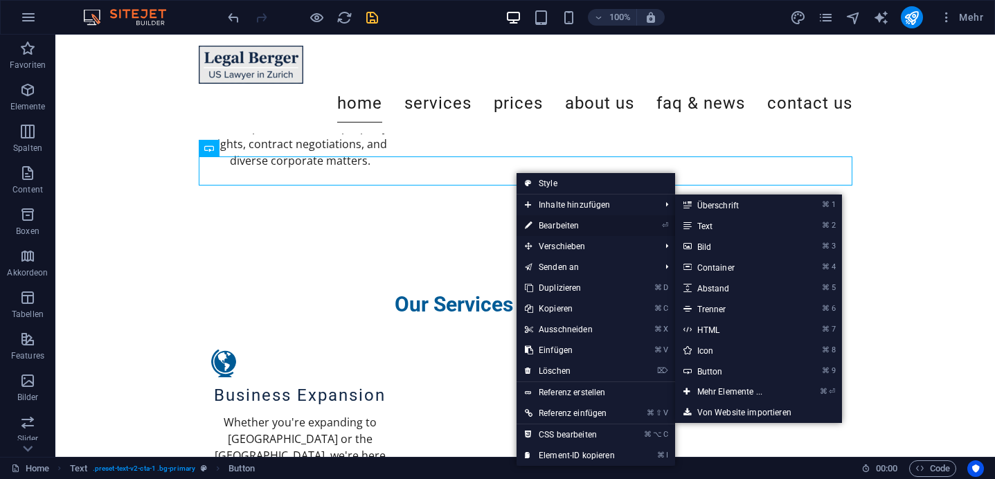
click at [558, 229] on link "⏎ Bearbeiten" at bounding box center [570, 225] width 107 height 21
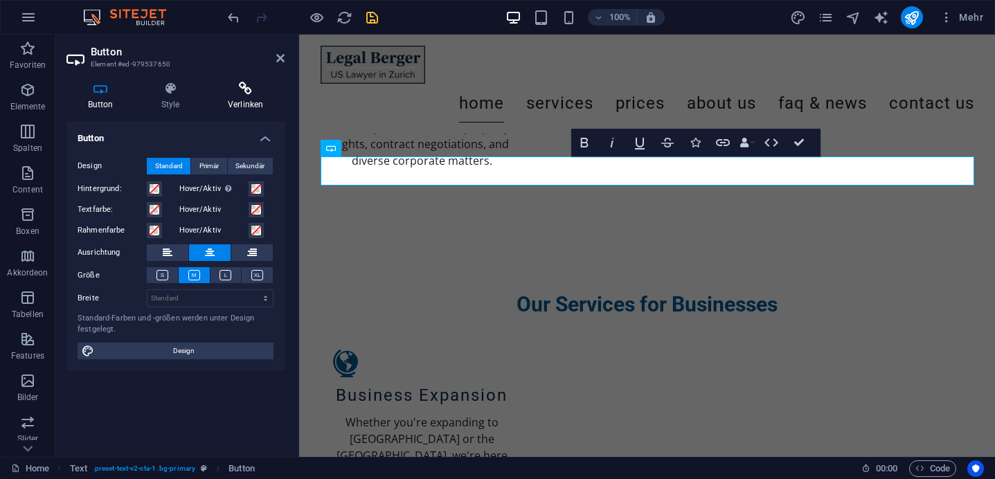
click at [239, 92] on icon at bounding box center [245, 89] width 78 height 14
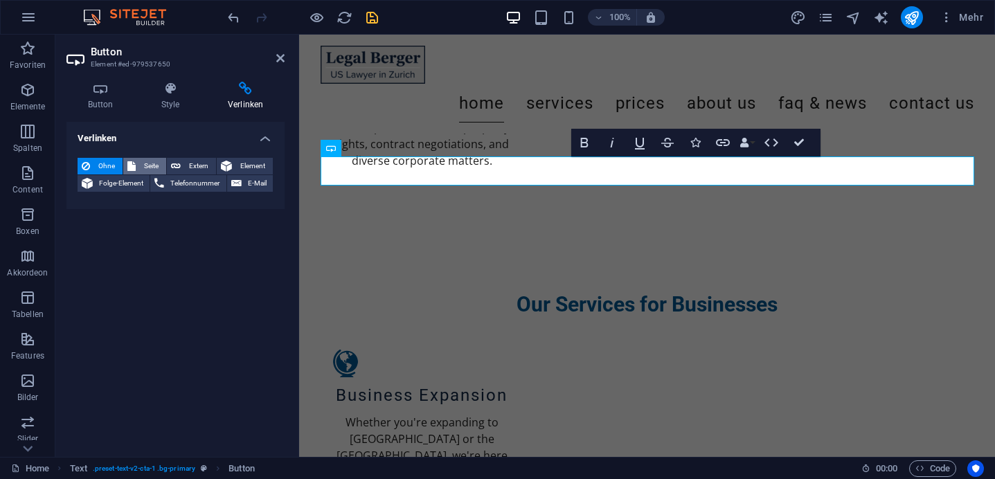
click at [148, 168] on span "Seite" at bounding box center [151, 166] width 22 height 17
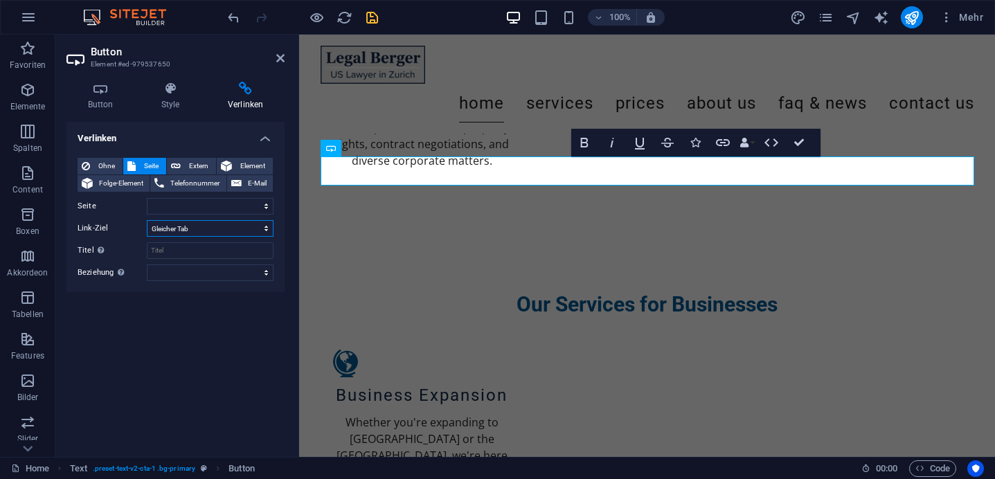
click at [195, 233] on select "Neuer Tab Gleicher Tab Overlay" at bounding box center [210, 228] width 127 height 17
click at [147, 220] on select "Neuer Tab Gleicher Tab Overlay" at bounding box center [210, 228] width 127 height 17
click at [184, 207] on select "Home Legal Notice Privacy Services Prices About Us FAQ &amp; News Contact US Ho…" at bounding box center [210, 206] width 127 height 17
select select "7"
click at [147, 198] on select "Home Legal Notice Privacy Services Prices About Us FAQ &amp; News Contact US Ho…" at bounding box center [210, 206] width 127 height 17
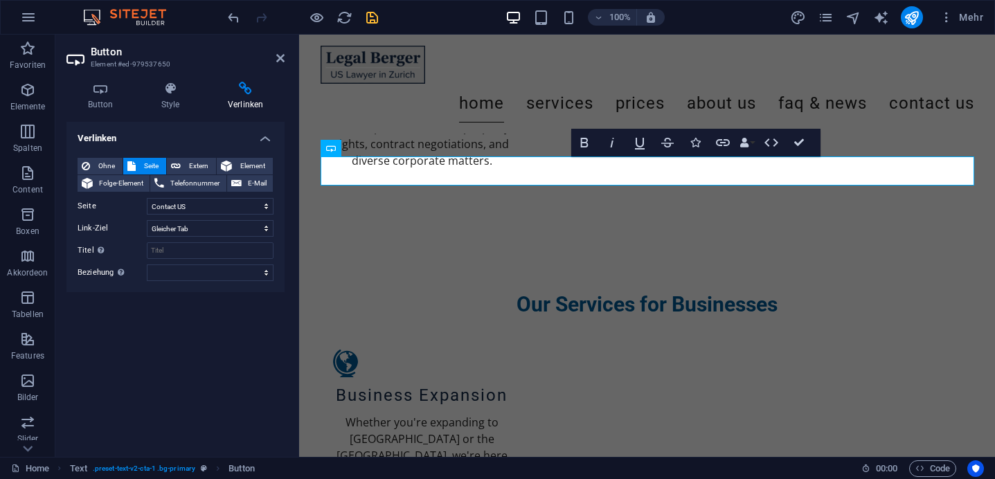
click at [275, 59] on header "Button Element #ed-979537650" at bounding box center [175, 53] width 218 height 36
click at [278, 59] on icon at bounding box center [280, 58] width 8 height 11
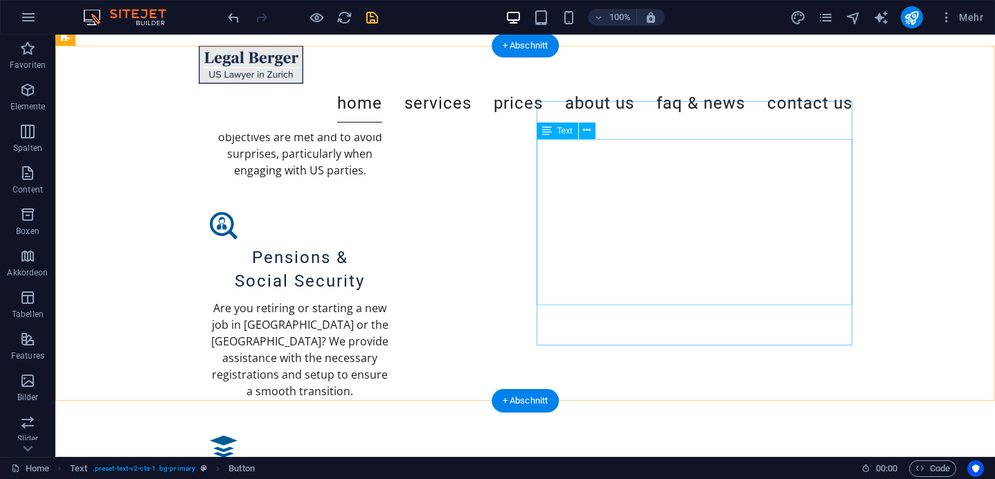
scroll to position [1297, 0]
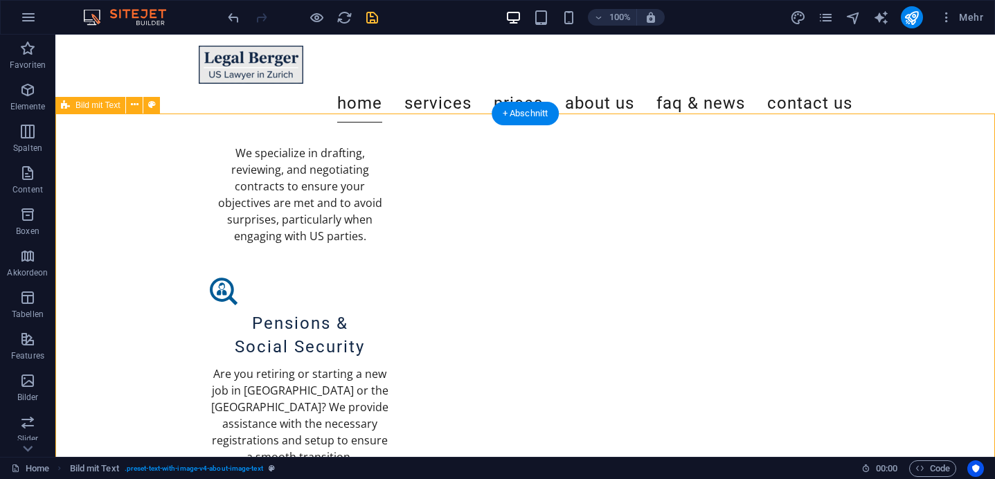
scroll to position [1229, 0]
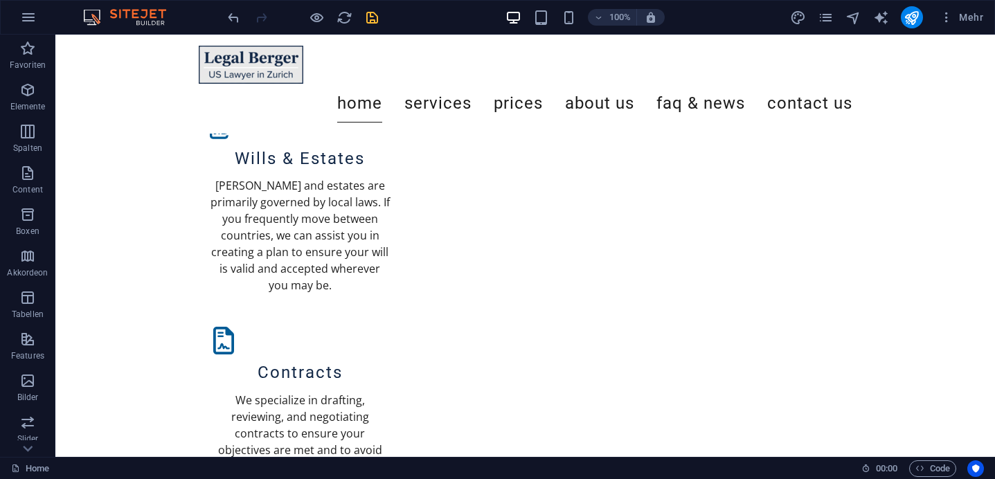
scroll to position [0, 0]
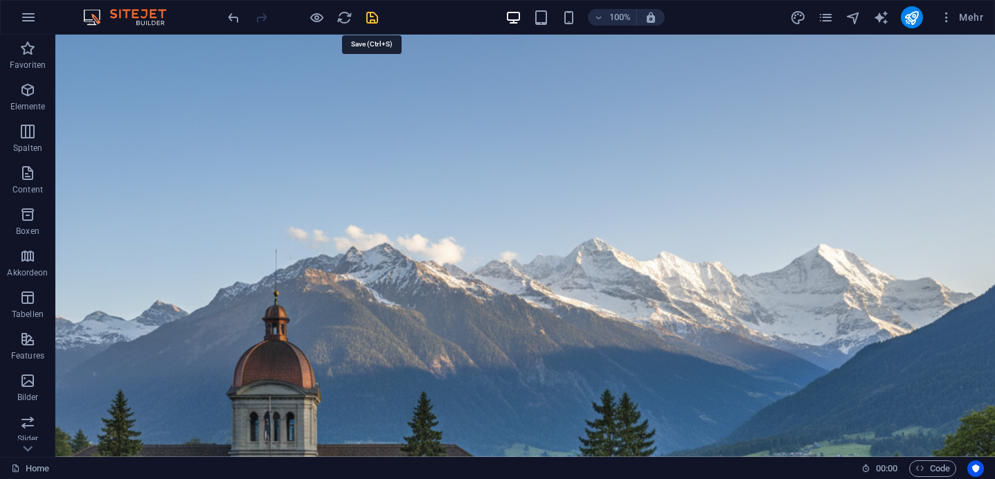
click at [368, 21] on icon "save" at bounding box center [372, 18] width 16 height 16
checkbox input "false"
click at [826, 21] on icon "pages" at bounding box center [826, 18] width 16 height 16
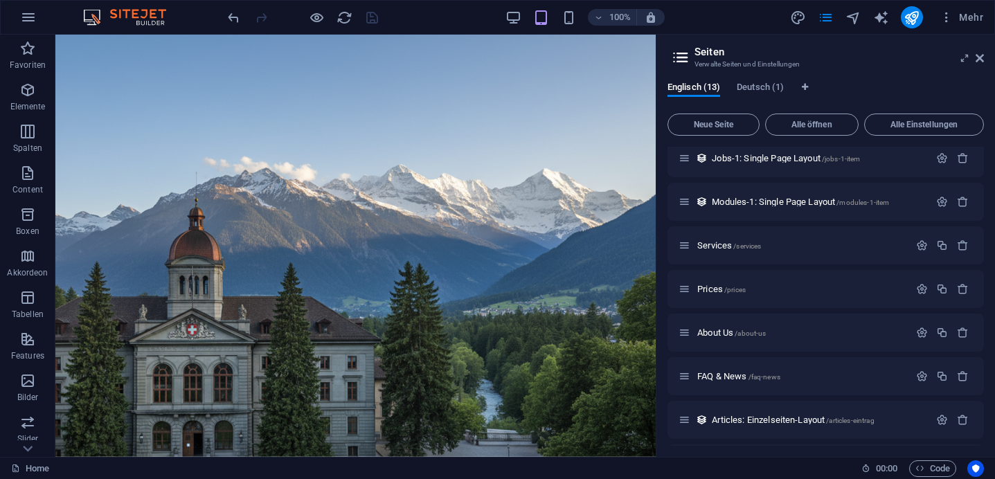
scroll to position [268, 0]
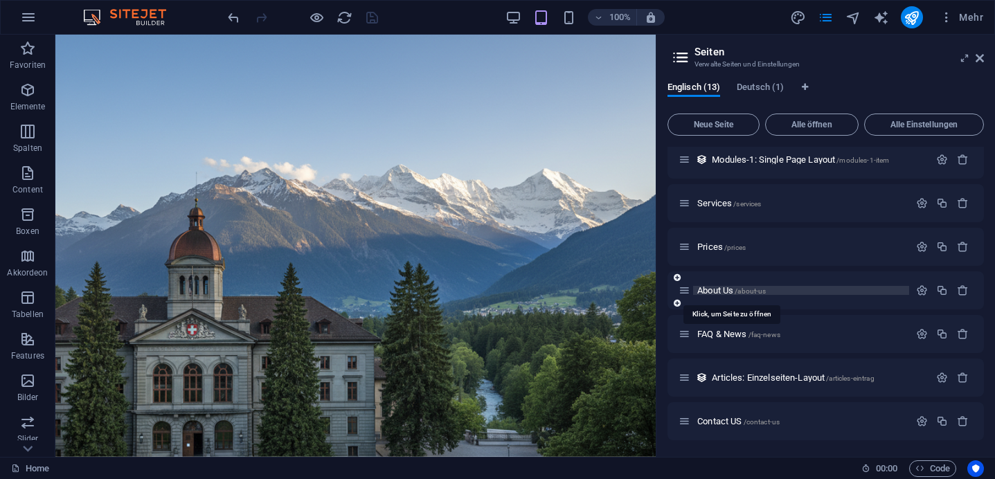
click at [723, 291] on span "About Us /about-us" at bounding box center [731, 290] width 69 height 10
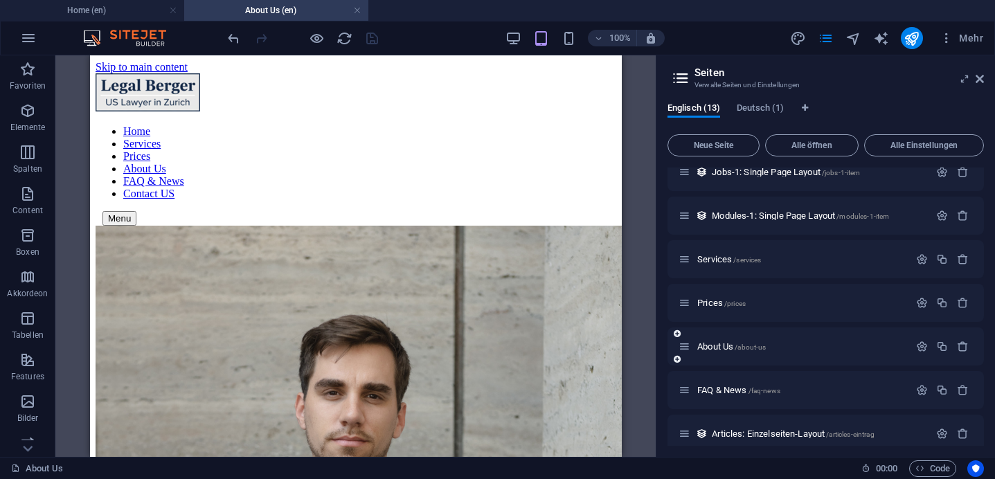
scroll to position [289, 0]
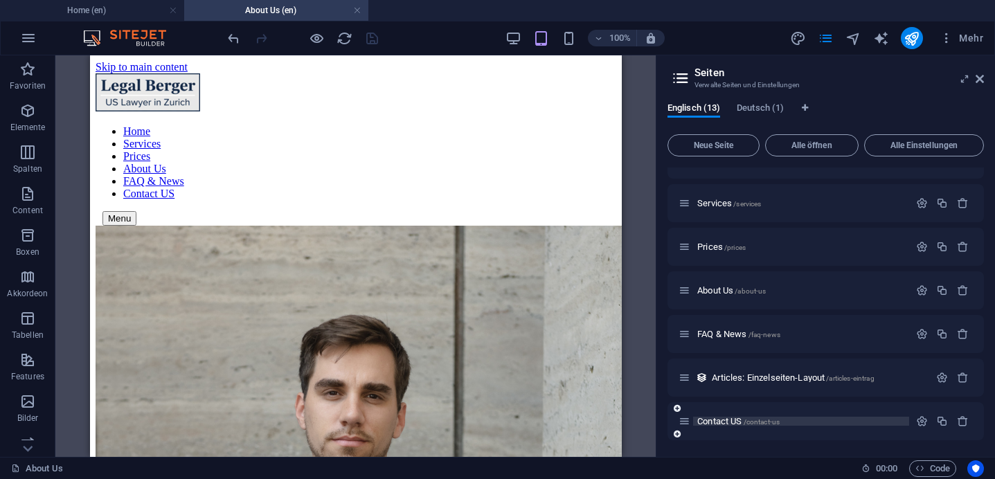
click at [724, 425] on span "Contact US /contact-us" at bounding box center [738, 421] width 82 height 10
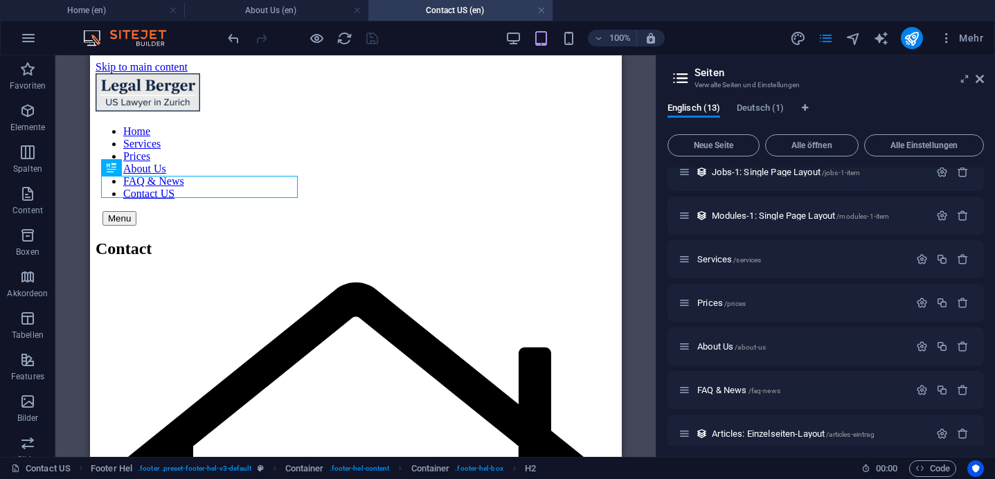
scroll to position [0, 0]
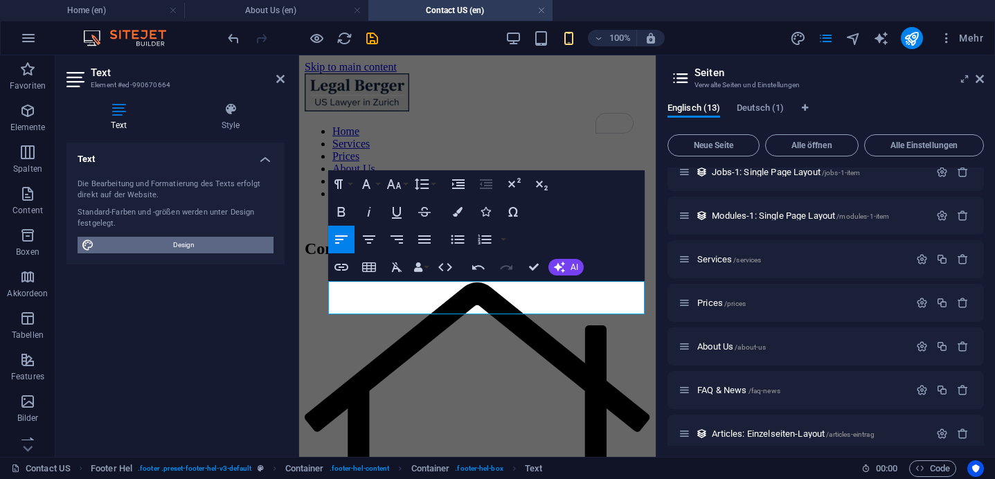
click at [191, 241] on span "Design" at bounding box center [183, 245] width 171 height 17
select select "px"
select select "200"
select select "px"
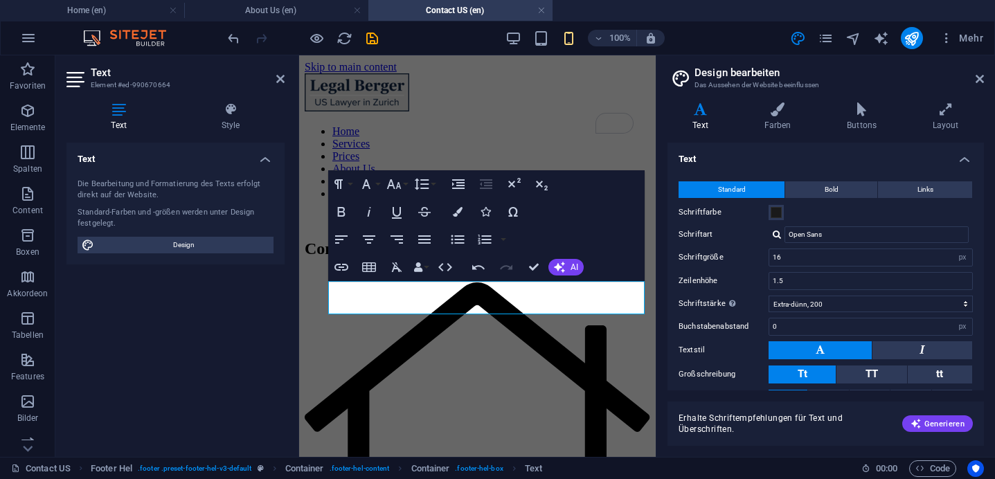
scroll to position [66, 0]
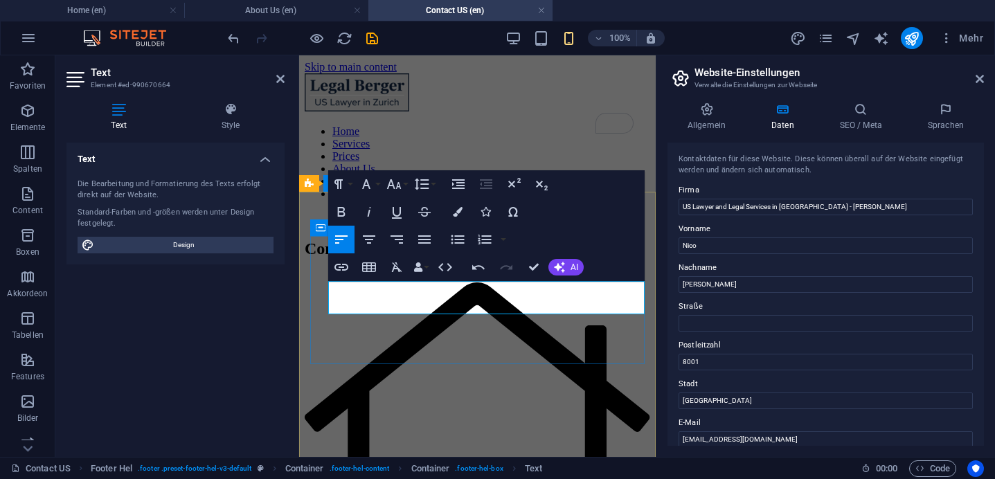
click at [720, 322] on input "Straße" at bounding box center [826, 323] width 294 height 17
type input "N"
click at [759, 283] on input "Berger" at bounding box center [826, 284] width 294 height 17
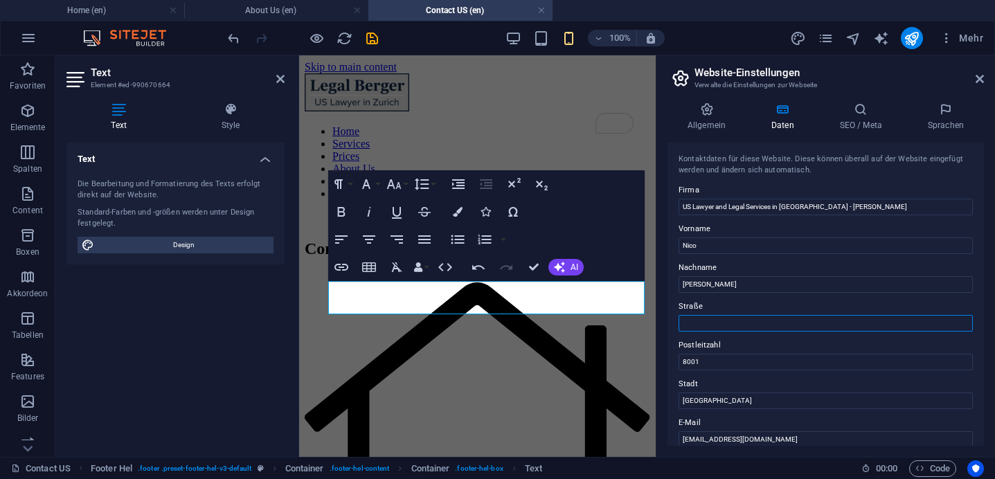
click at [732, 325] on input "Straße" at bounding box center [826, 323] width 294 height 17
click at [735, 365] on input "8001" at bounding box center [826, 362] width 294 height 17
click at [723, 400] on input "[GEOGRAPHIC_DATA]" at bounding box center [826, 401] width 294 height 17
click at [877, 120] on h4 "SEO / Meta" at bounding box center [864, 117] width 88 height 29
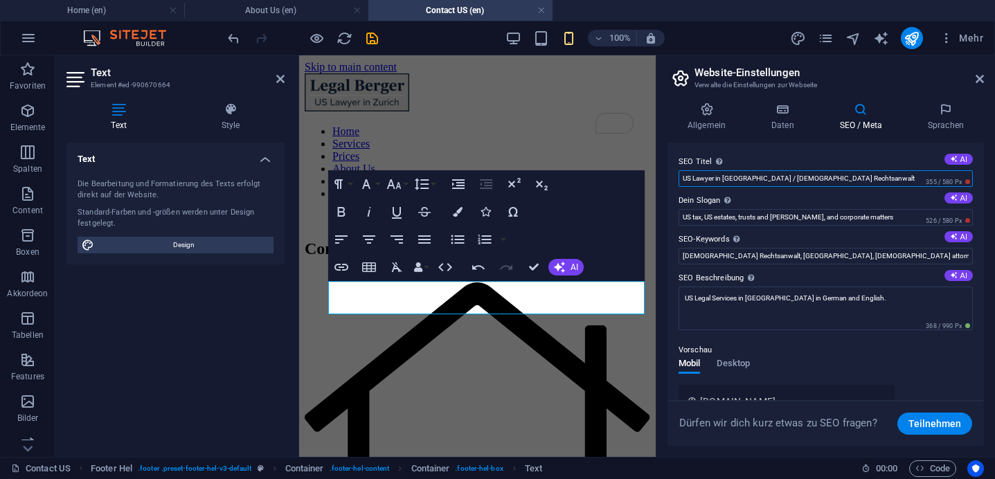
click at [857, 176] on input "US Lawyer in Zürich / US Rechtsanwalt" at bounding box center [826, 178] width 294 height 17
click at [766, 302] on textarea "US Legal Services in Switzerland in German and English." at bounding box center [826, 309] width 294 height 44
click at [704, 253] on input "[DEMOGRAPHIC_DATA] Rechtsanwalt, [GEOGRAPHIC_DATA], [DEMOGRAPHIC_DATA] attorney…" at bounding box center [826, 256] width 294 height 17
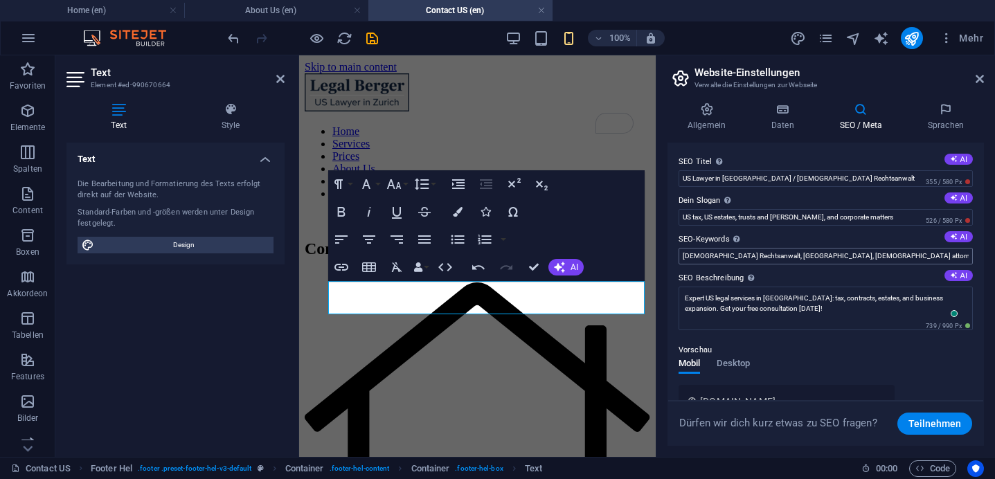
type input "[DEMOGRAPHIC_DATA] Rechtsanwalt, [GEOGRAPHIC_DATA], [DEMOGRAPHIC_DATA] attorney…"
click at [793, 115] on icon at bounding box center [782, 110] width 63 height 14
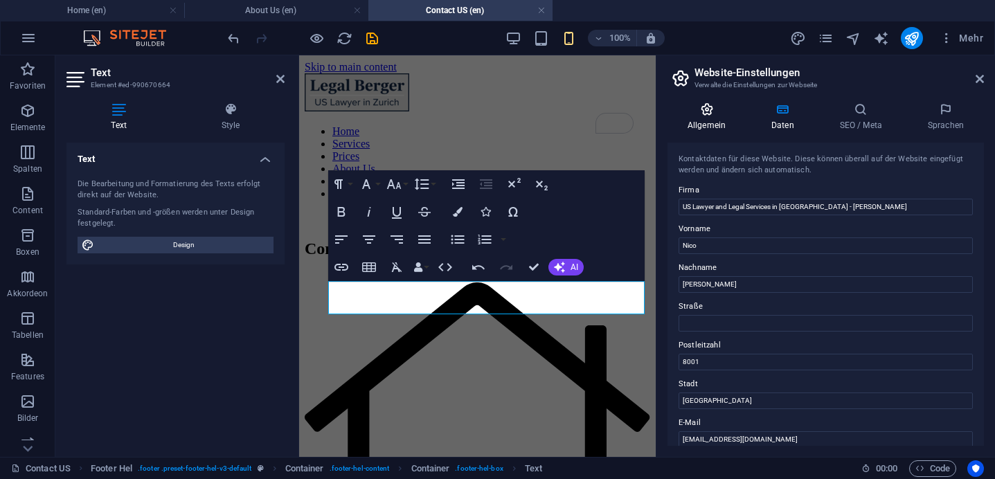
click at [707, 114] on icon at bounding box center [707, 110] width 78 height 14
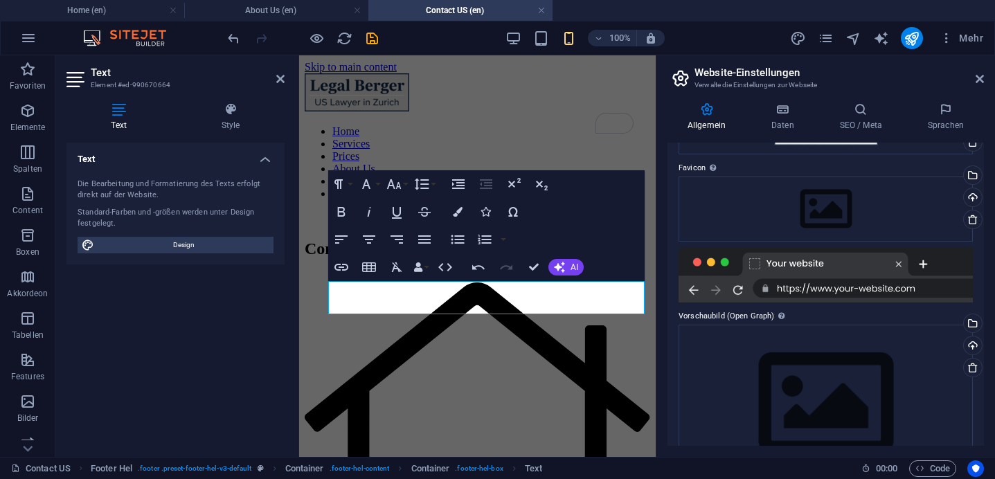
scroll to position [159, 0]
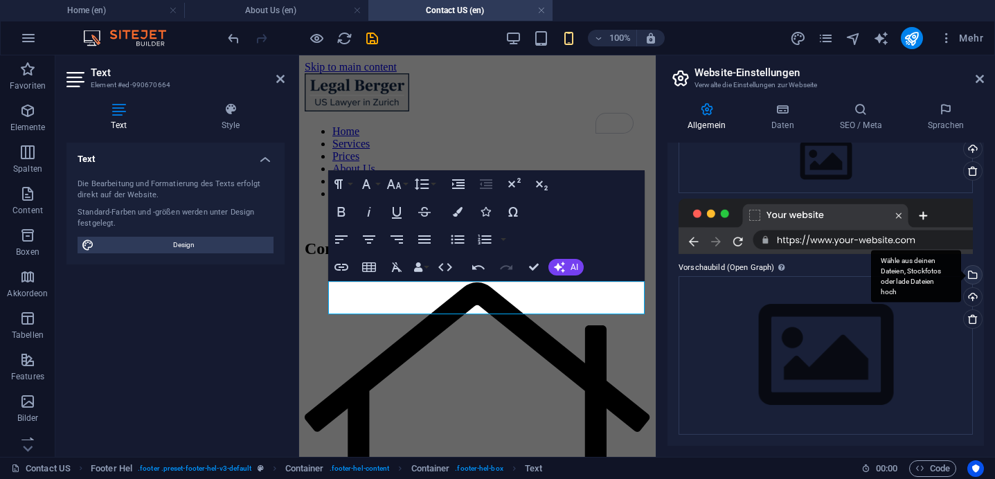
click at [961, 276] on div "Wähle aus deinen Dateien, Stockfotos oder lade Dateien hoch" at bounding box center [916, 277] width 90 height 52
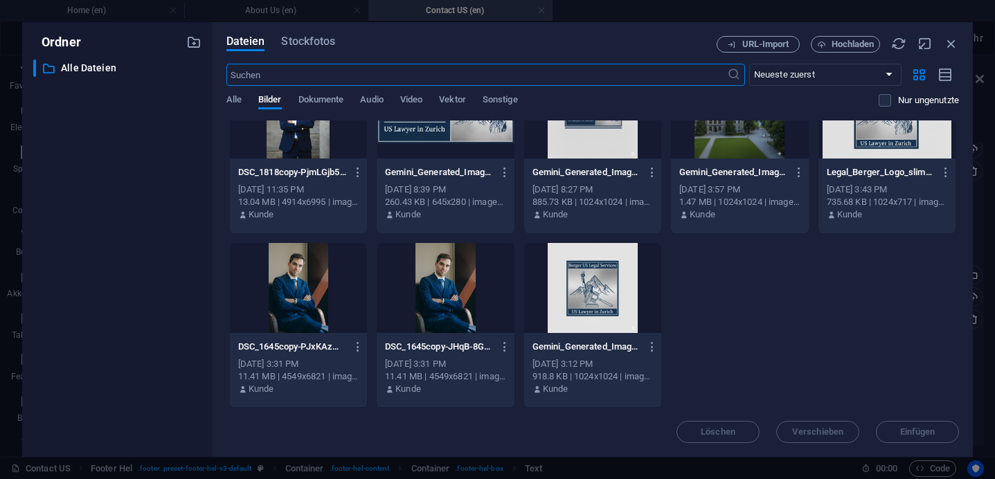
scroll to position [0, 0]
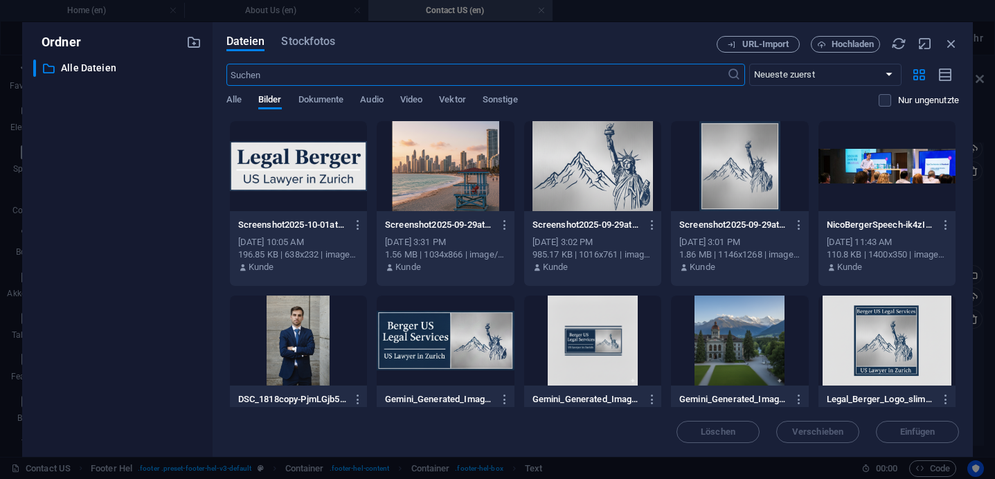
click at [315, 205] on div at bounding box center [298, 166] width 137 height 90
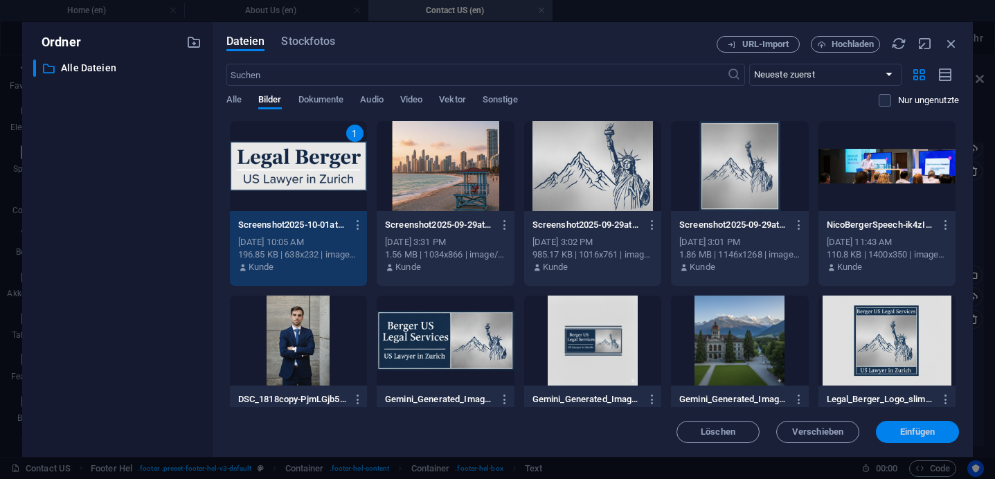
click at [927, 432] on span "Einfügen" at bounding box center [917, 432] width 35 height 8
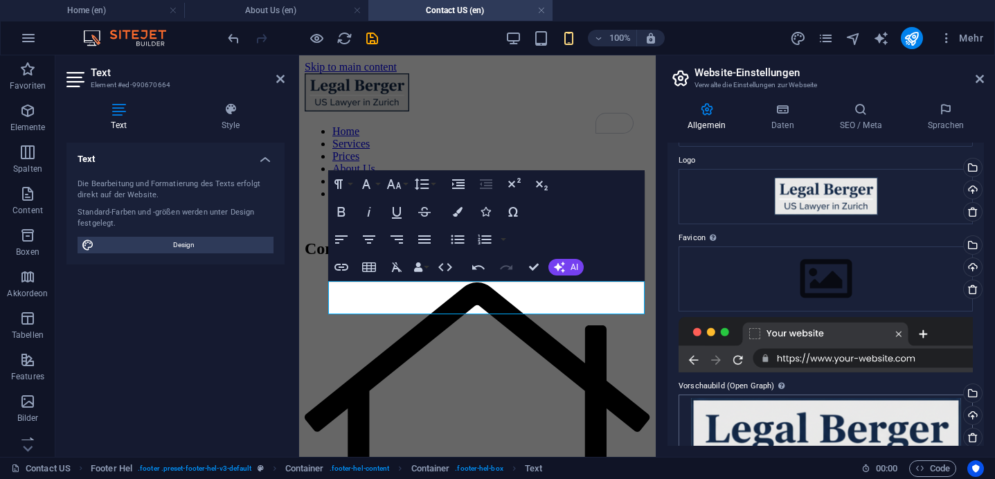
scroll to position [32, 0]
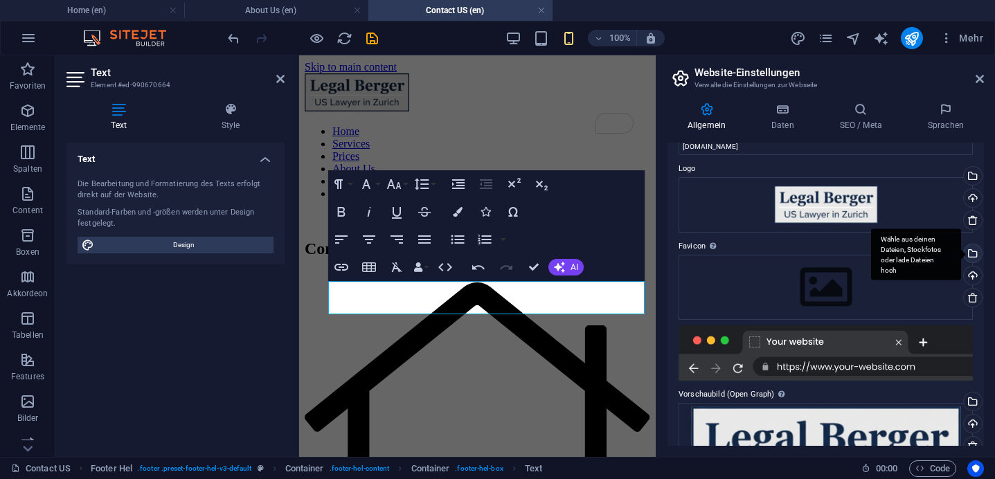
click at [971, 254] on div "Wähle aus deinen Dateien, Stockfotos oder lade Dateien hoch" at bounding box center [971, 254] width 21 height 21
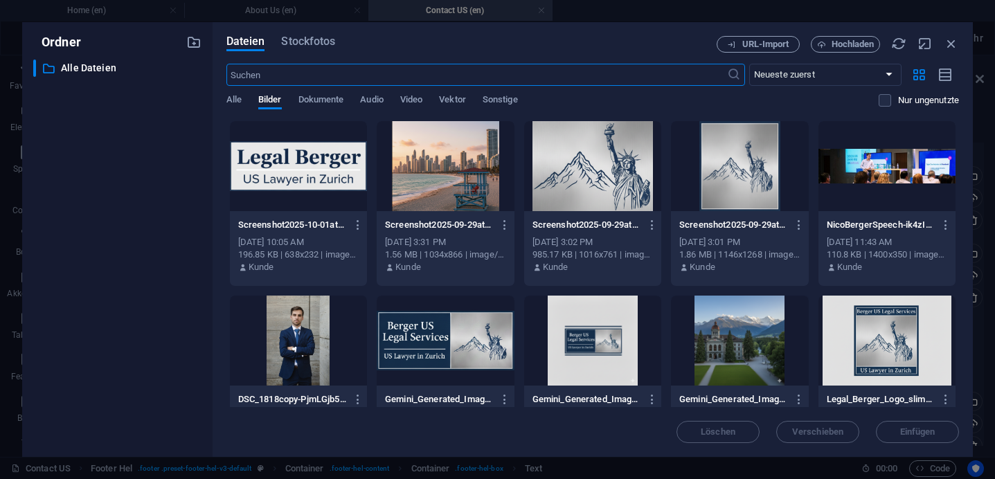
click at [316, 191] on div at bounding box center [298, 166] width 137 height 90
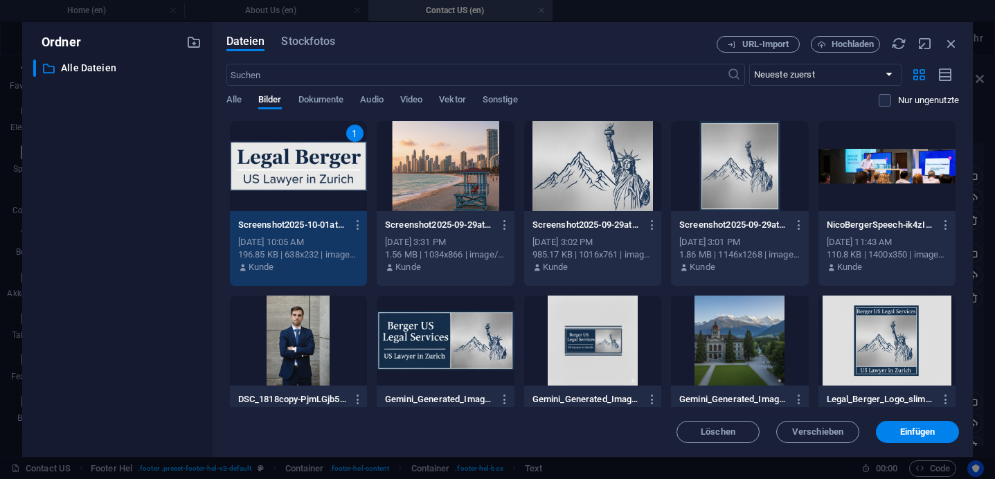
click at [316, 191] on div "1" at bounding box center [298, 166] width 137 height 90
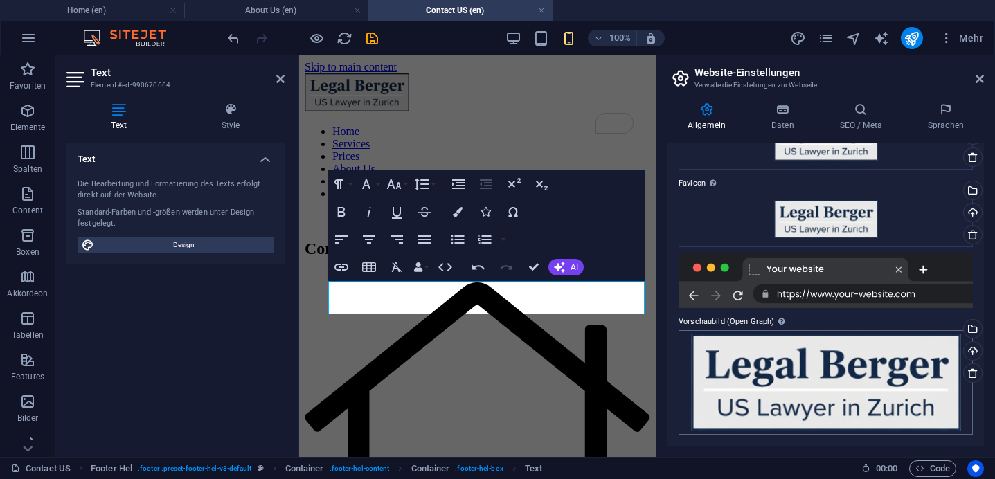
scroll to position [0, 0]
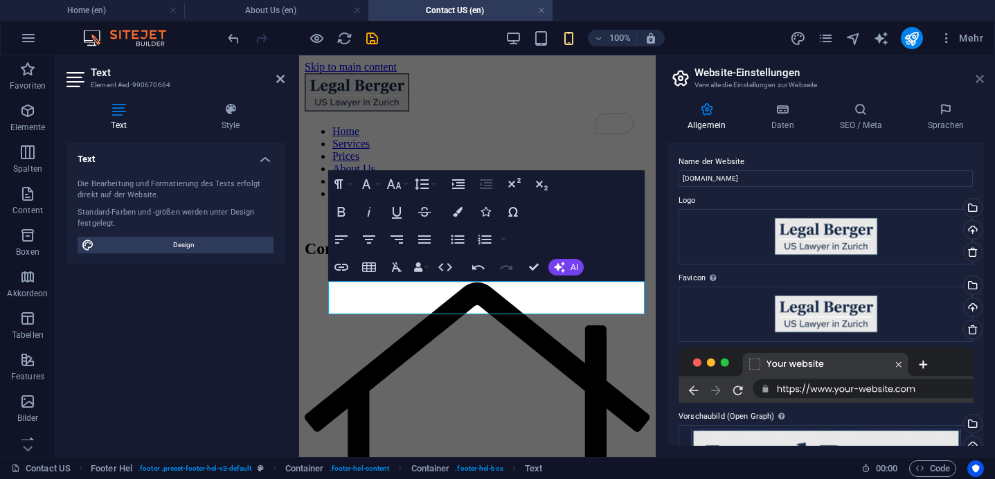
click at [976, 77] on icon at bounding box center [980, 78] width 8 height 11
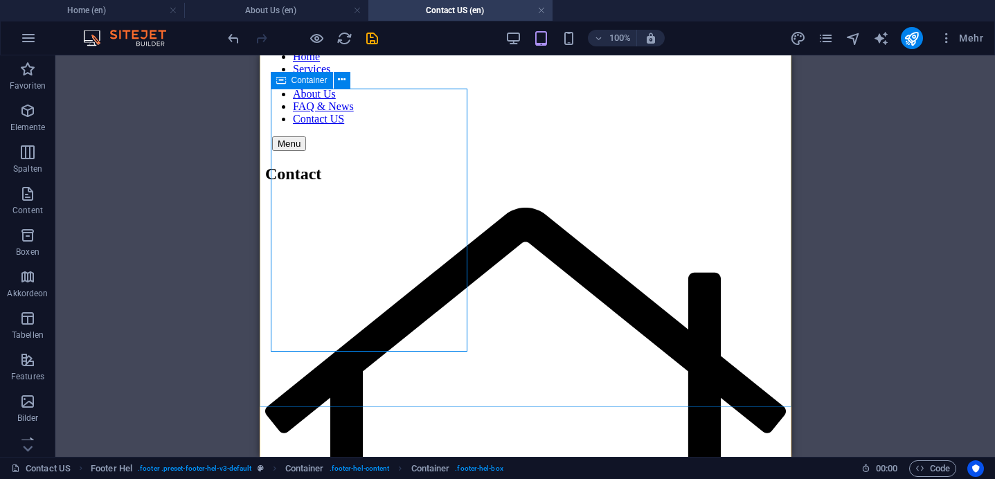
scroll to position [88, 0]
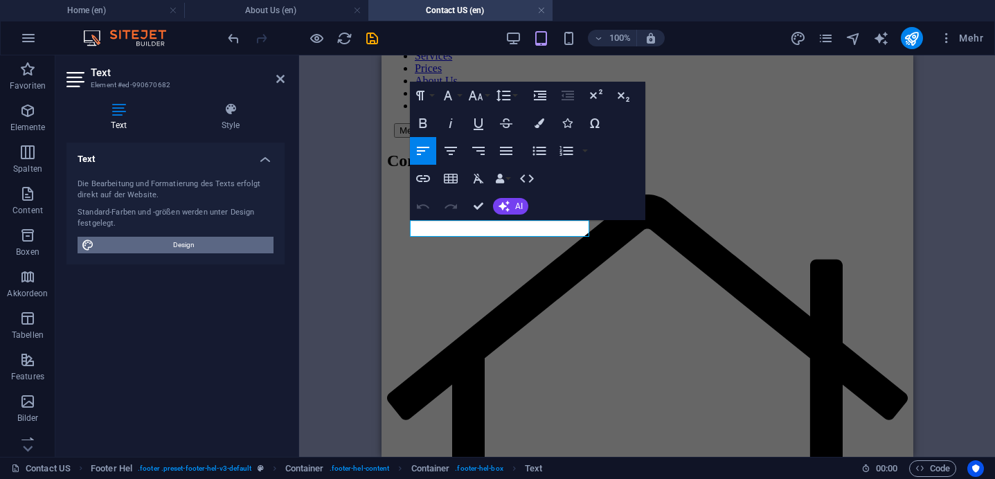
click at [233, 244] on span "Design" at bounding box center [183, 245] width 171 height 17
select select "px"
select select "200"
select select "px"
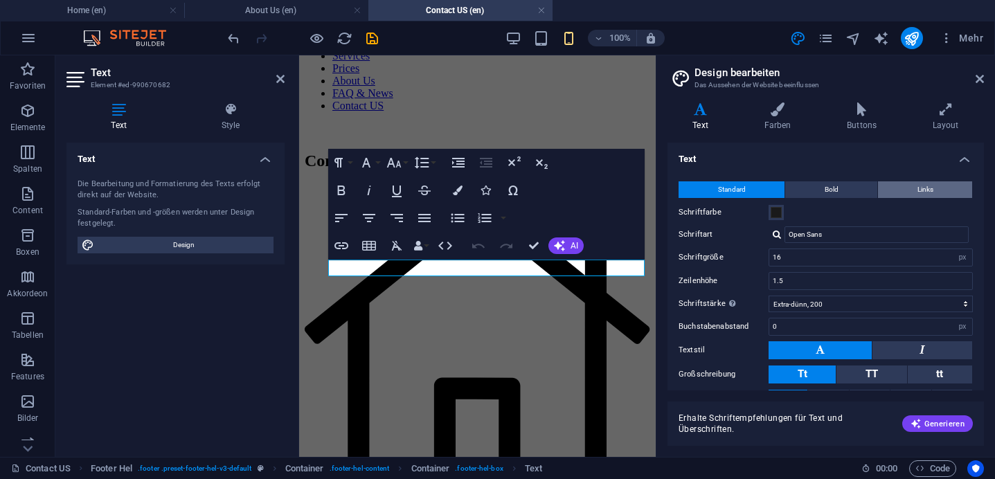
click at [905, 189] on button "Links" at bounding box center [925, 189] width 94 height 17
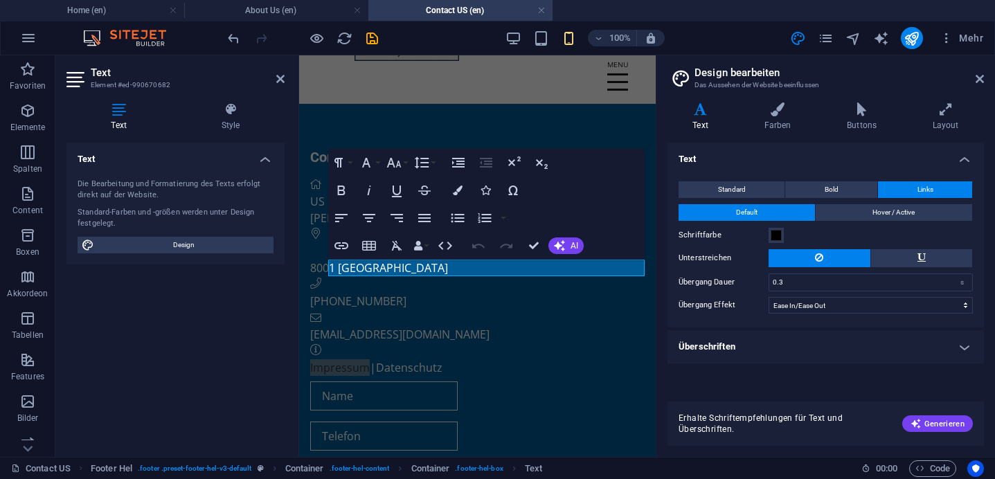
click at [758, 353] on h4 "Überschriften" at bounding box center [826, 346] width 317 height 33
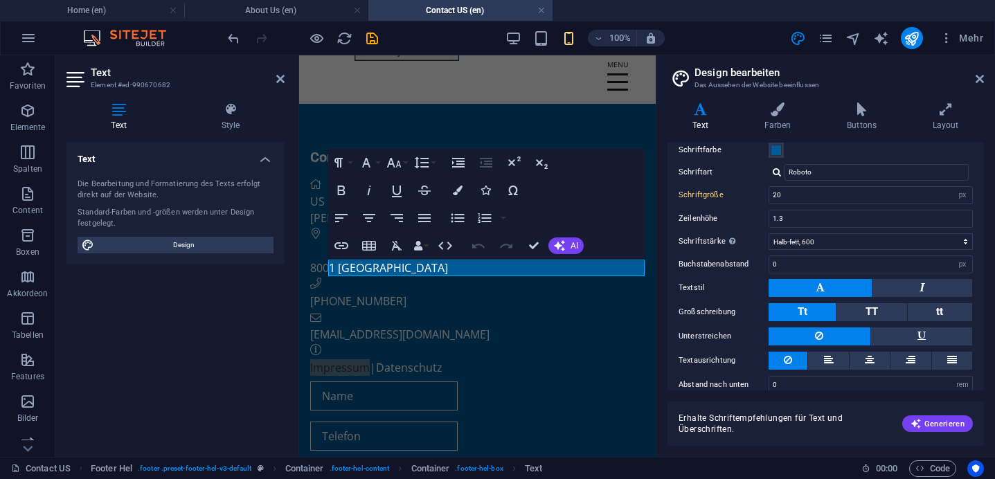
scroll to position [265, 0]
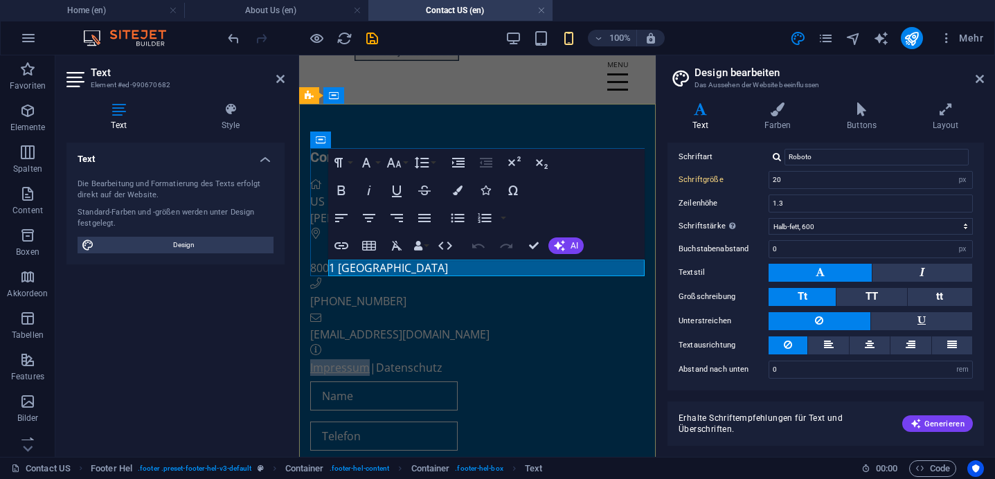
click at [357, 360] on link "Impressum" at bounding box center [340, 367] width 60 height 15
click at [350, 360] on link "Impressum" at bounding box center [340, 367] width 60 height 15
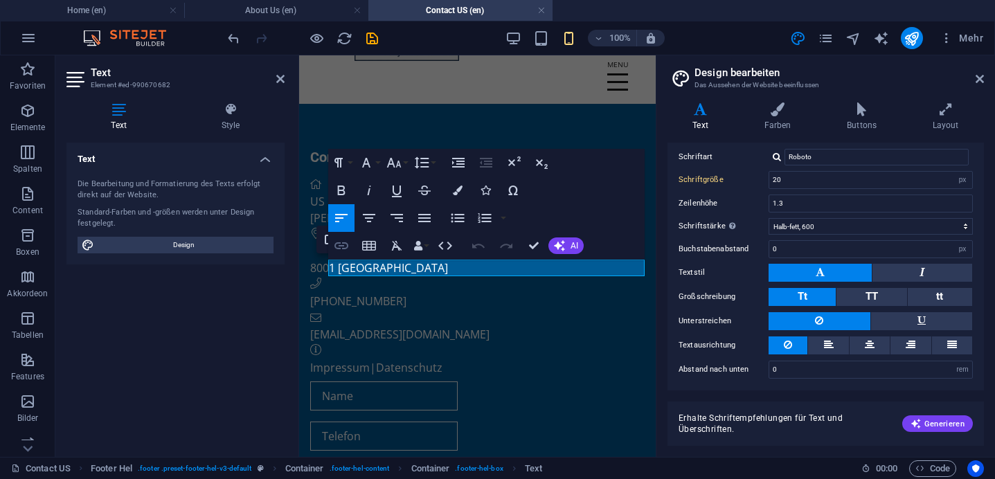
click at [342, 242] on icon "button" at bounding box center [341, 246] width 17 height 17
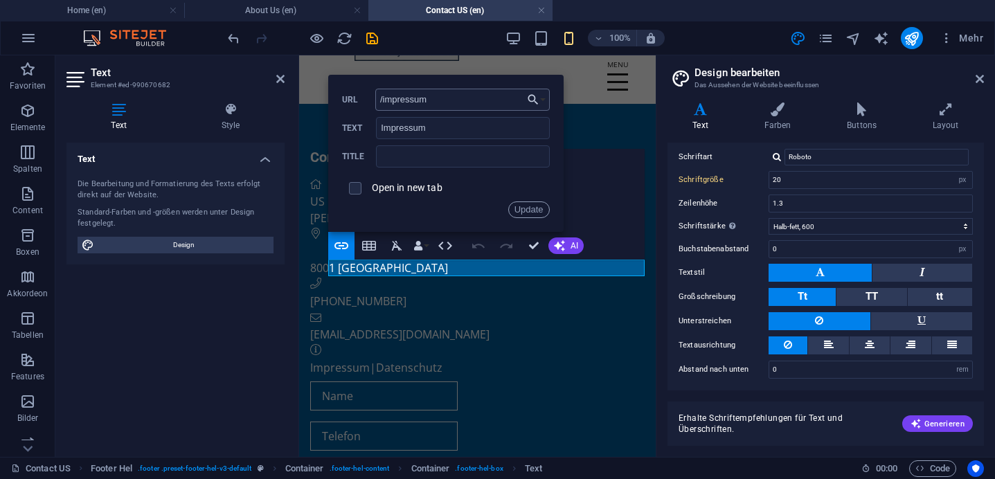
click at [452, 106] on input "/impressum" at bounding box center [462, 100] width 175 height 22
type input "/"
click at [529, 102] on icon "button" at bounding box center [533, 99] width 14 height 17
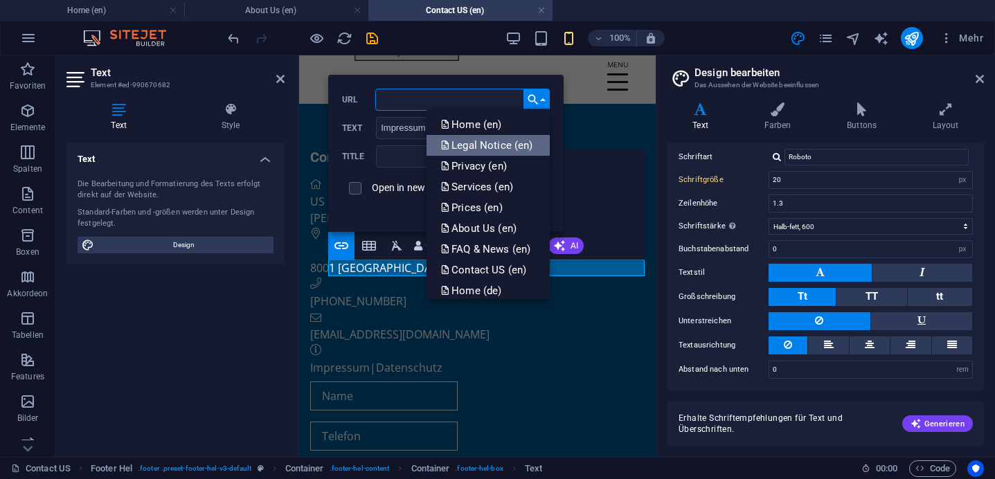
click at [507, 148] on p "Legal Notice (en)" at bounding box center [488, 145] width 95 height 21
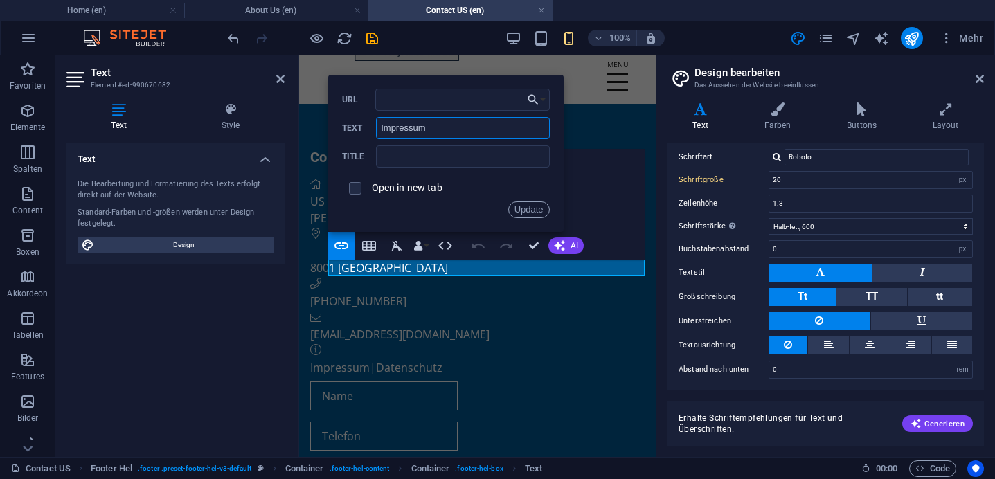
click at [439, 132] on input "Impressum" at bounding box center [462, 128] width 173 height 22
type input "Legal Notice"
click at [528, 207] on button "Update" at bounding box center [529, 210] width 42 height 17
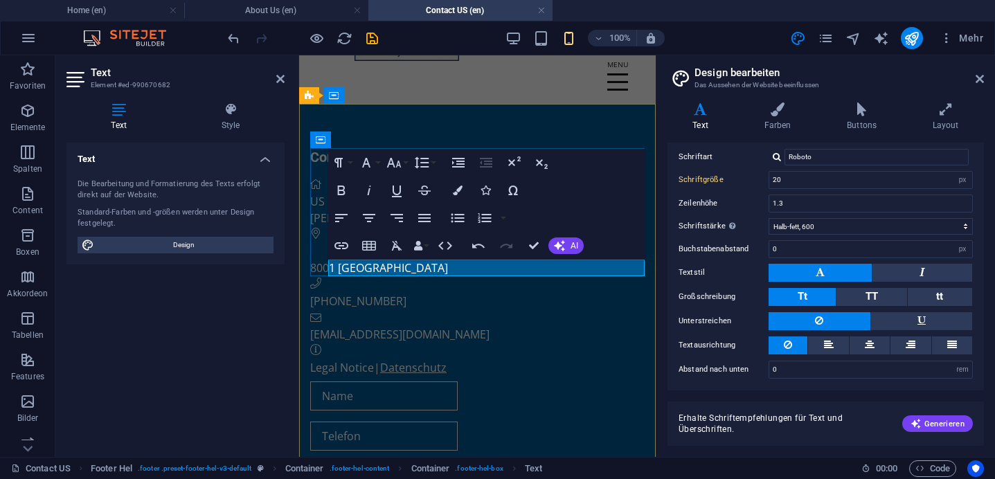
click at [423, 360] on link "Datenschutz" at bounding box center [413, 367] width 66 height 15
type input "/datenschutz"
type input "Datenschutz"
click at [346, 247] on icon "button" at bounding box center [342, 245] width 14 height 7
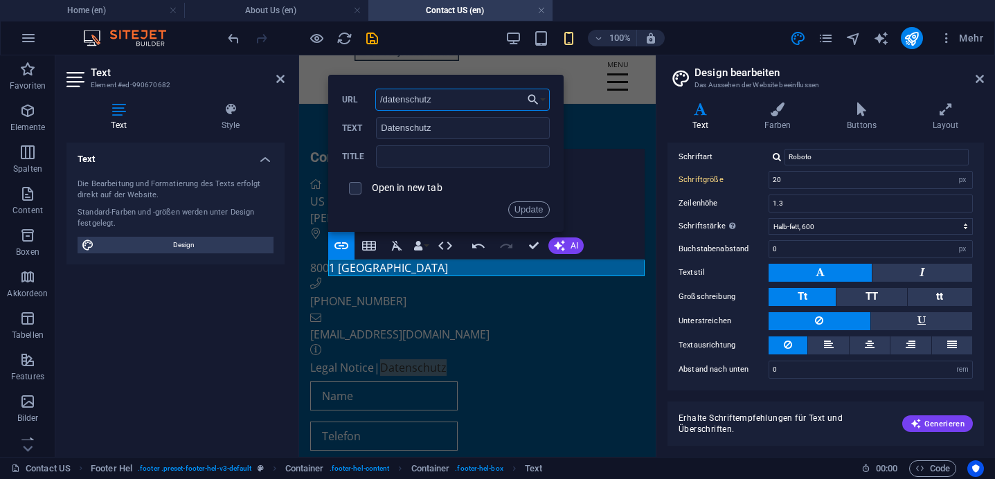
click at [490, 96] on input "/datenschutz" at bounding box center [462, 100] width 175 height 22
click at [535, 100] on icon "button" at bounding box center [533, 99] width 14 height 17
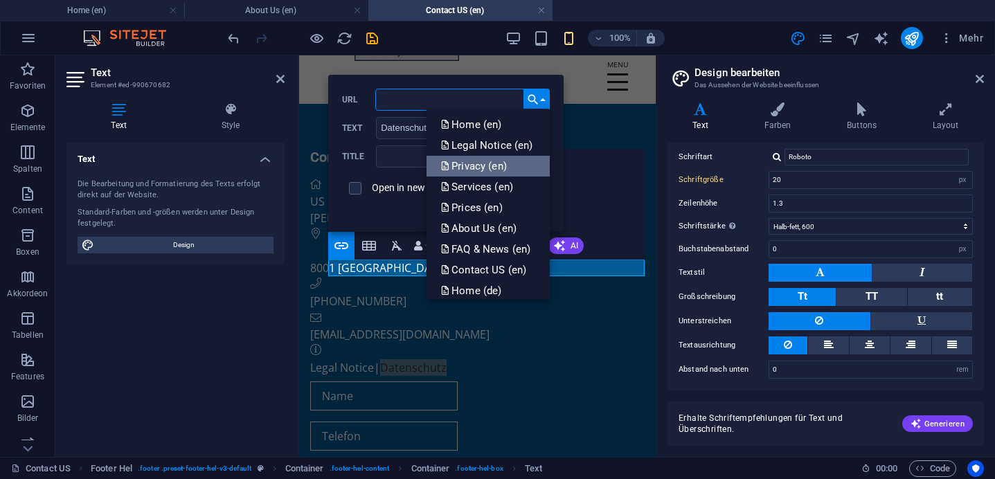
click at [504, 166] on p "Privacy (en)" at bounding box center [475, 166] width 69 height 21
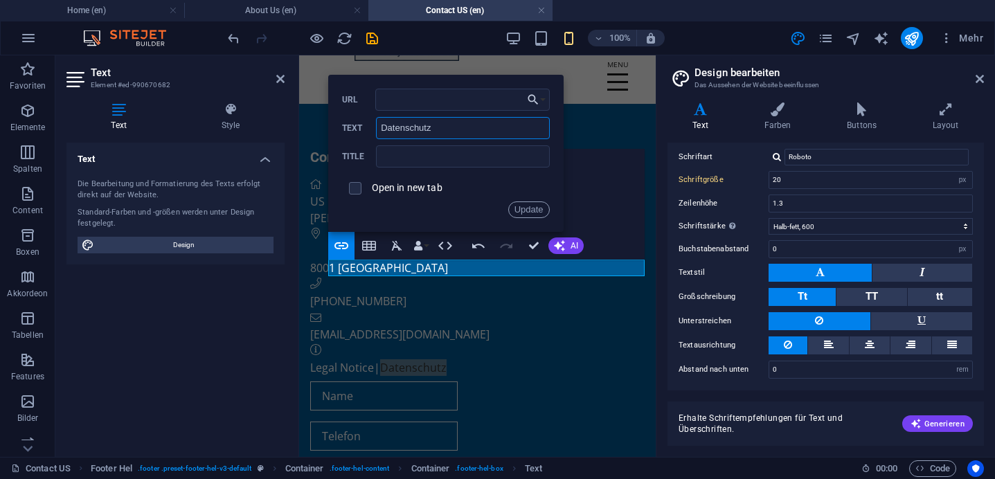
click at [441, 132] on input "Datenschutz" at bounding box center [462, 128] width 173 height 22
type input "Privacy"
click at [531, 215] on button "Update" at bounding box center [529, 210] width 42 height 17
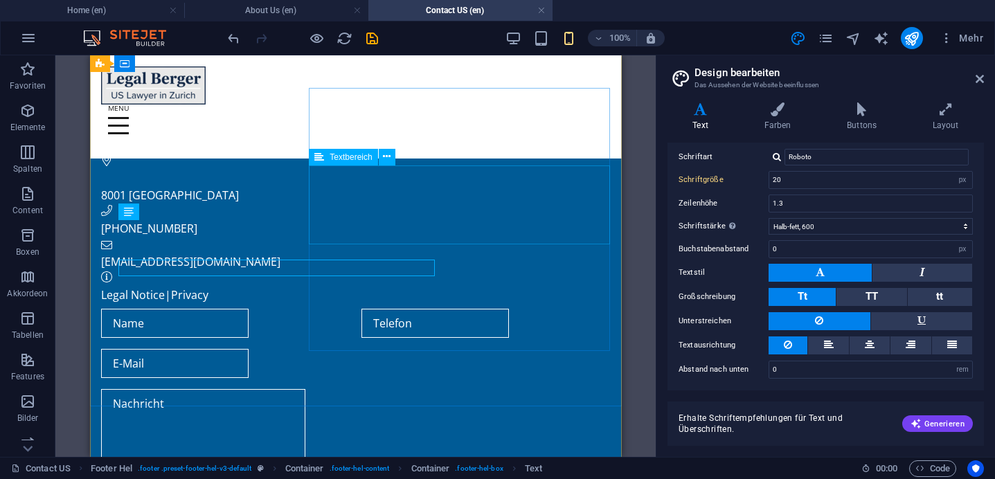
type input "25"
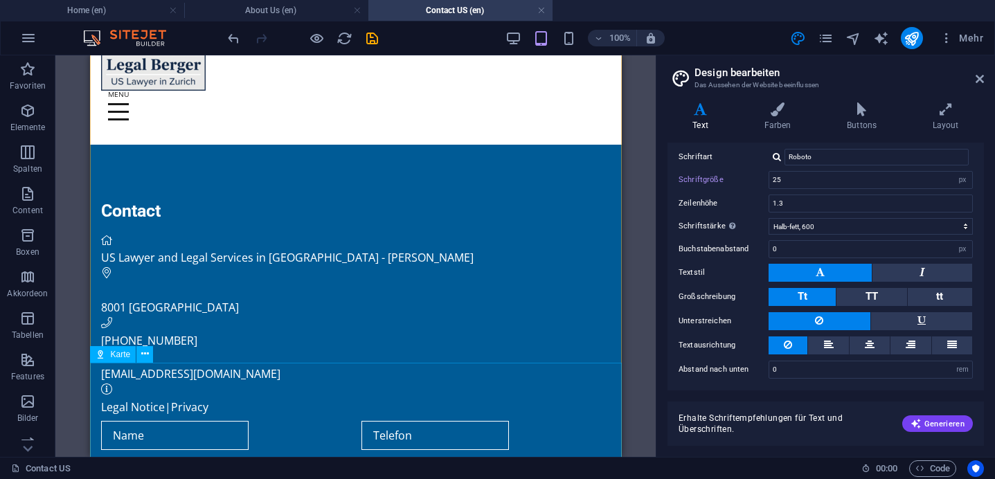
scroll to position [0, 0]
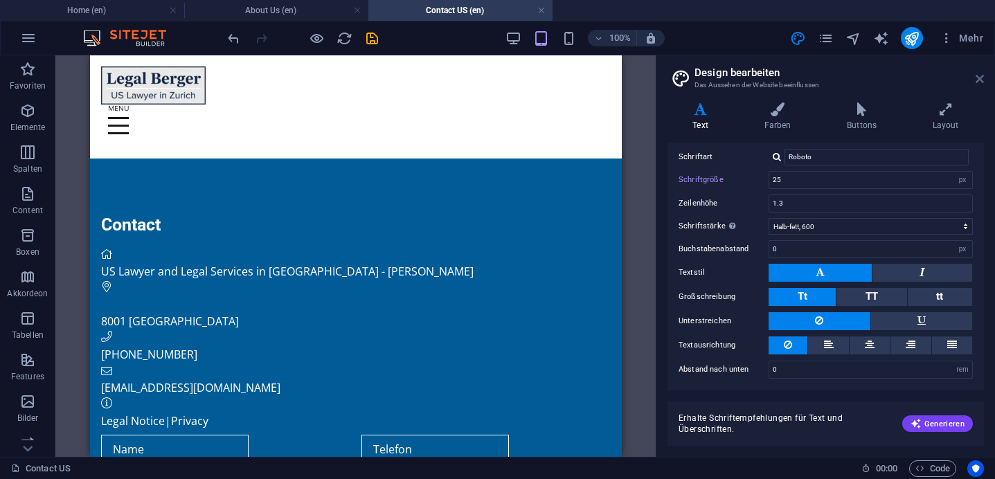
click at [980, 77] on icon at bounding box center [980, 78] width 8 height 11
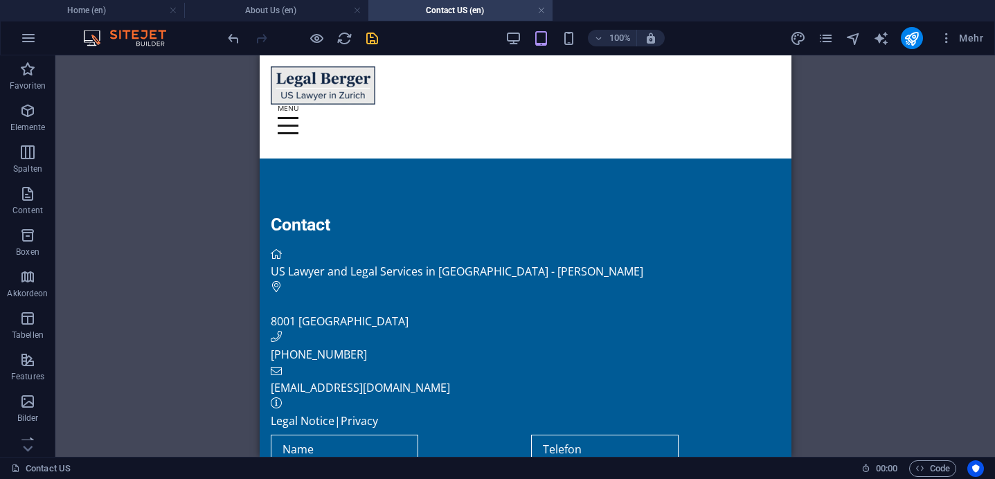
click at [373, 43] on icon "save" at bounding box center [372, 38] width 16 height 16
checkbox input "false"
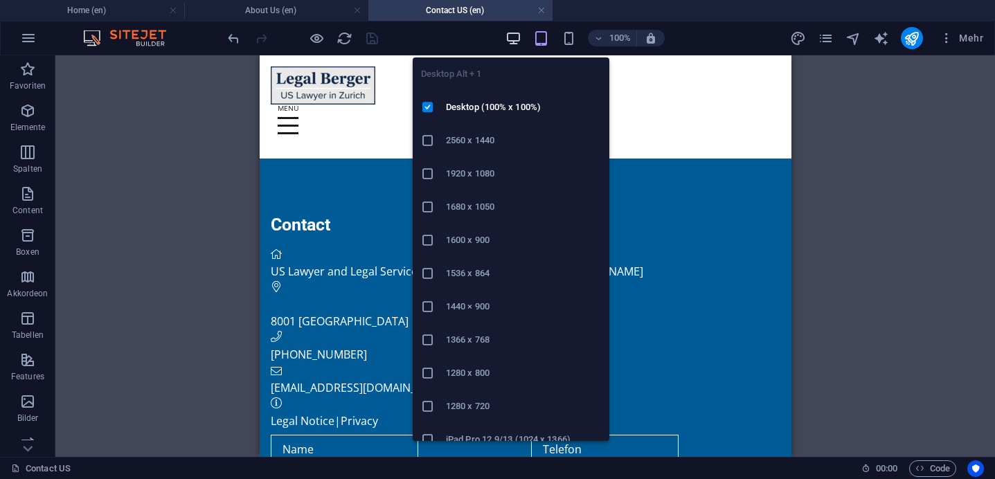
click at [514, 35] on icon "button" at bounding box center [514, 38] width 16 height 16
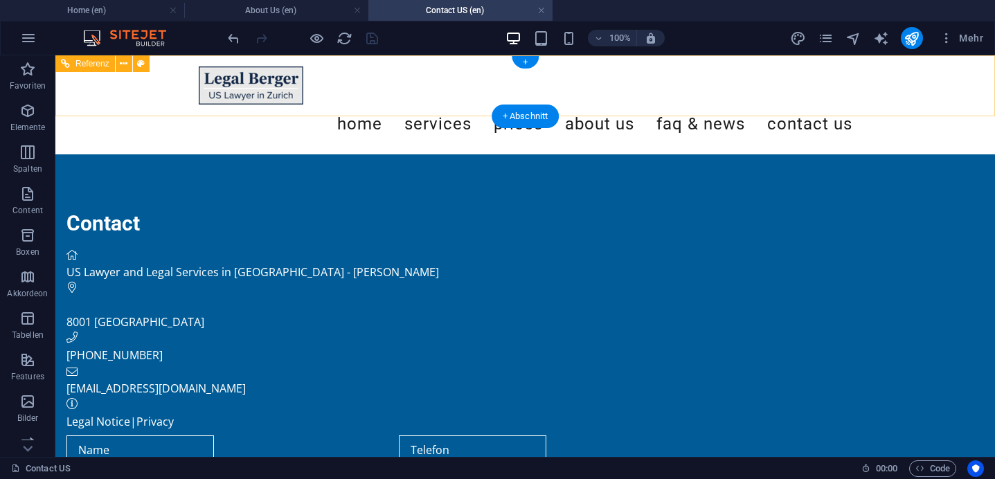
click at [360, 105] on nav "Home Services Prices About Us FAQ & News Contact US" at bounding box center [526, 124] width 654 height 39
click at [386, 105] on nav "Home Services Prices About Us FAQ & News Contact US" at bounding box center [526, 124] width 654 height 39
click at [445, 105] on nav "Home Services Prices About Us FAQ & News Contact US" at bounding box center [526, 124] width 654 height 39
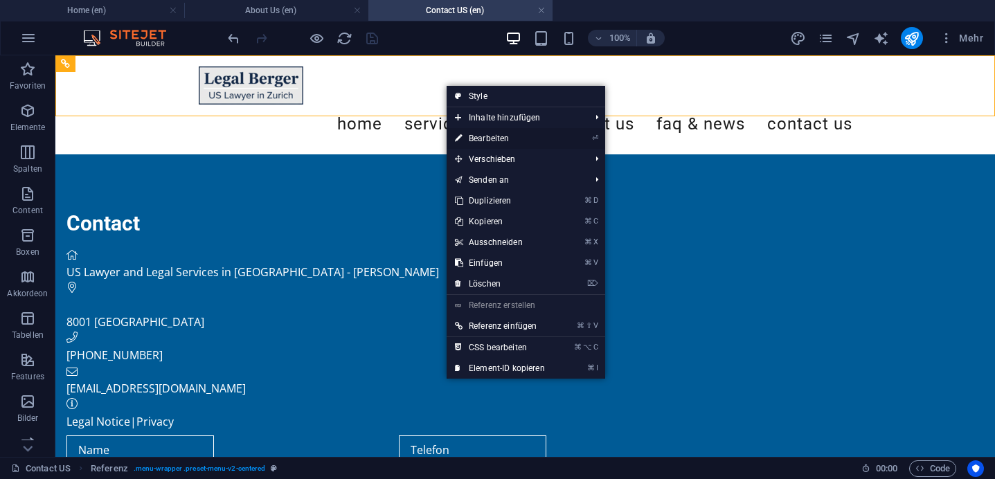
click at [485, 138] on link "⏎ Bearbeiten" at bounding box center [500, 138] width 107 height 21
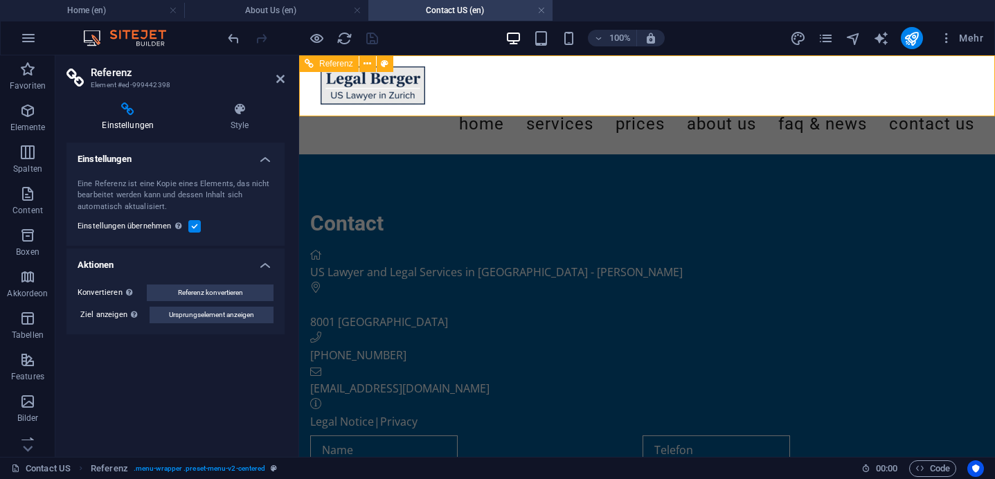
click at [486, 105] on nav "Home Services Prices About Us FAQ & News Contact US" at bounding box center [648, 124] width 654 height 39
click at [132, 10] on h4 "Home (en)" at bounding box center [92, 10] width 184 height 15
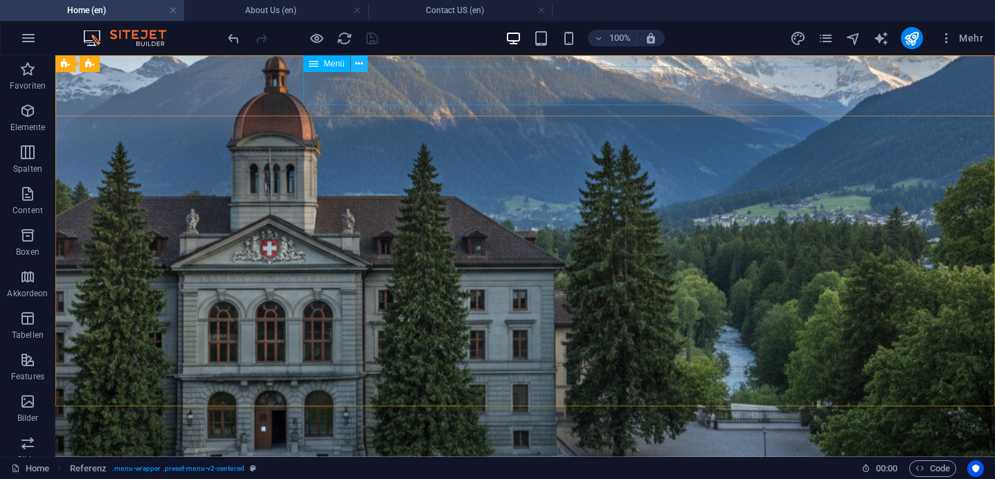
click at [356, 67] on icon at bounding box center [359, 64] width 8 height 15
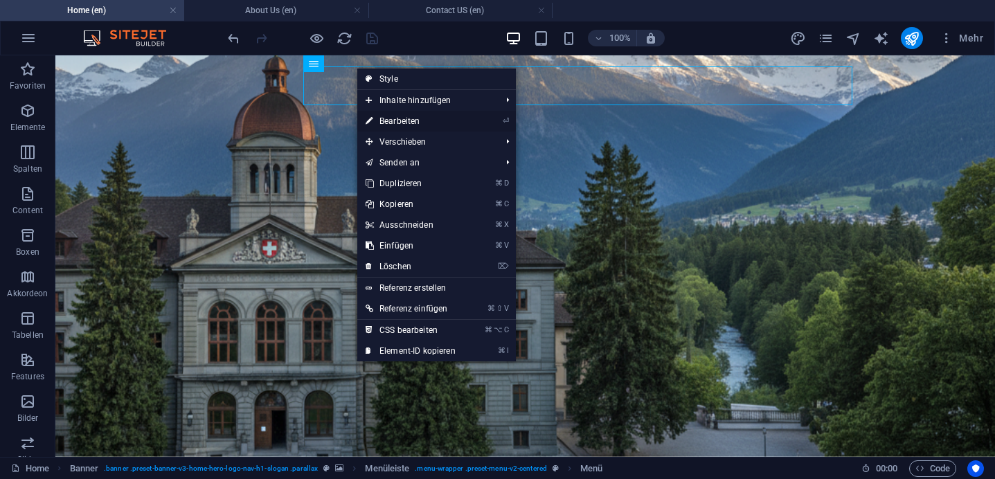
click at [384, 122] on link "⏎ Bearbeiten" at bounding box center [410, 121] width 107 height 21
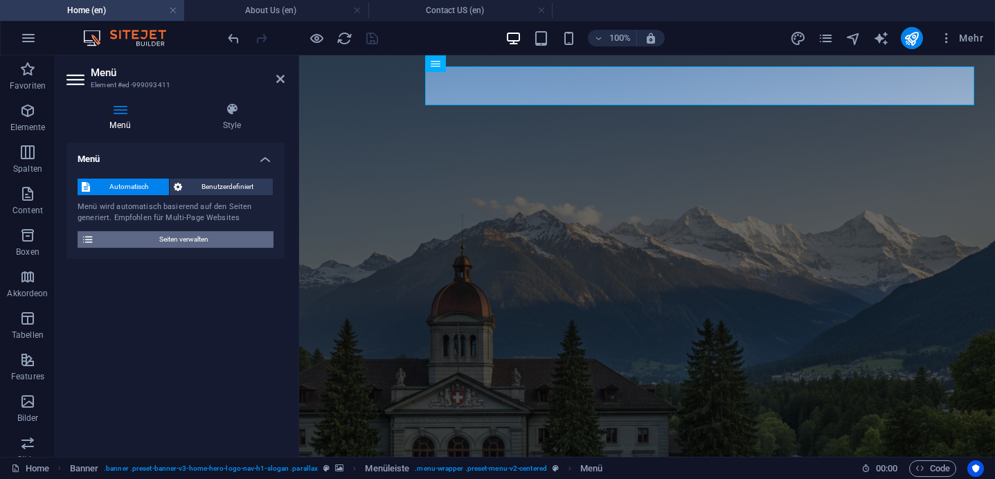
click at [184, 243] on span "Seiten verwalten" at bounding box center [183, 239] width 171 height 17
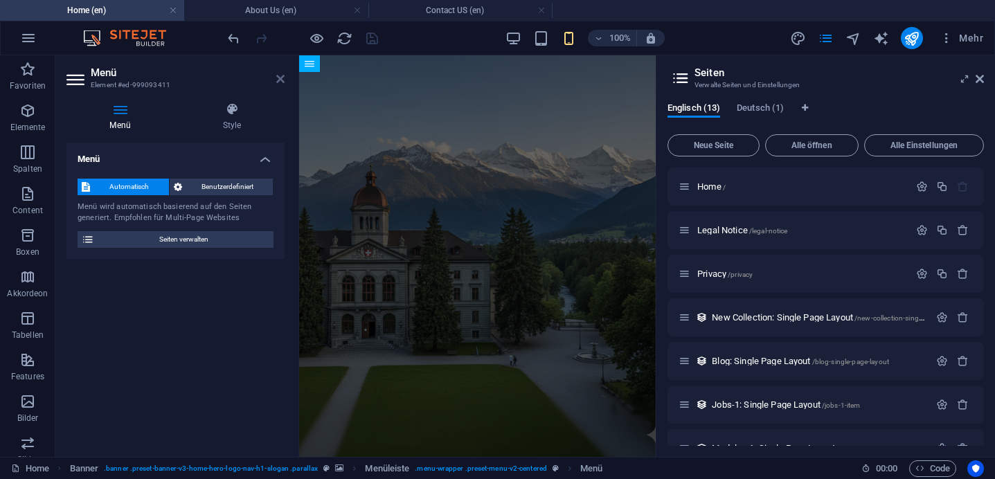
click at [280, 83] on icon at bounding box center [280, 78] width 8 height 11
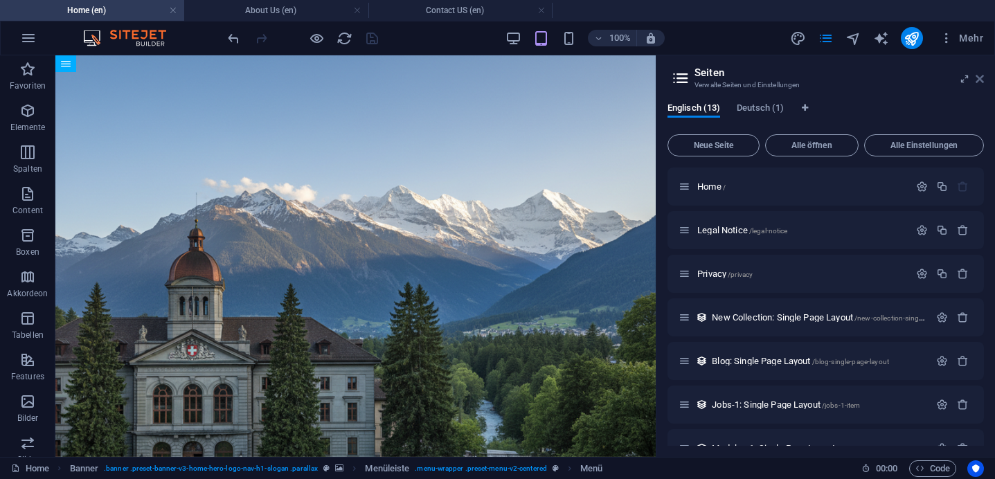
click at [983, 82] on icon at bounding box center [980, 78] width 8 height 11
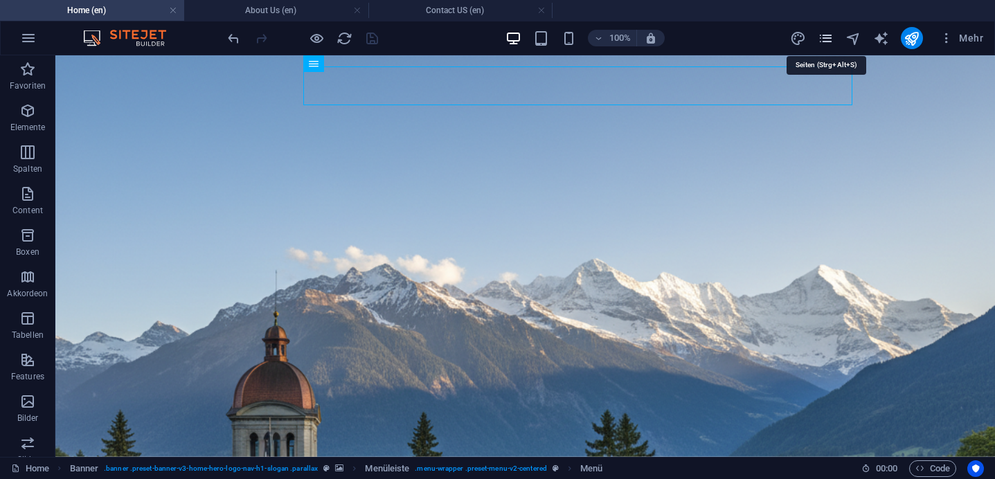
click at [830, 37] on icon "pages" at bounding box center [826, 38] width 16 height 16
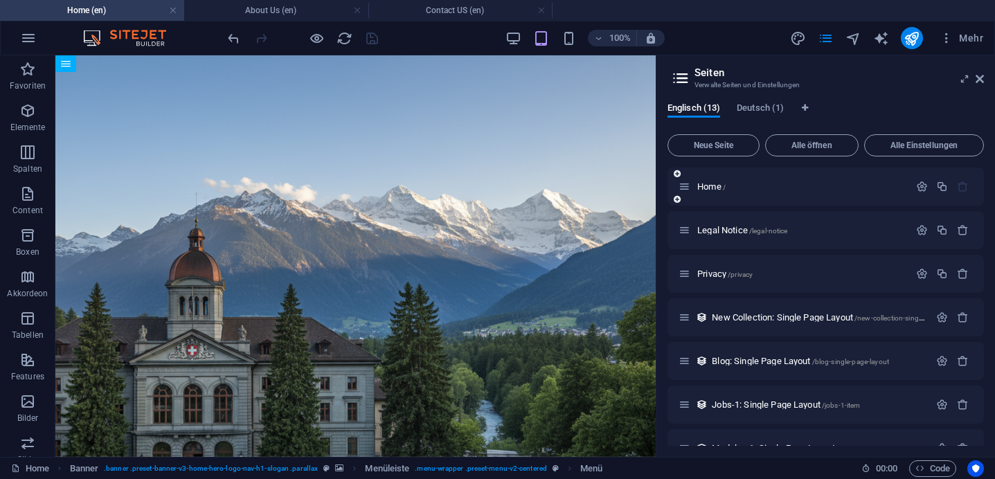
click at [922, 193] on div at bounding box center [942, 186] width 61 height 15
click at [920, 188] on icon "button" at bounding box center [922, 187] width 12 height 12
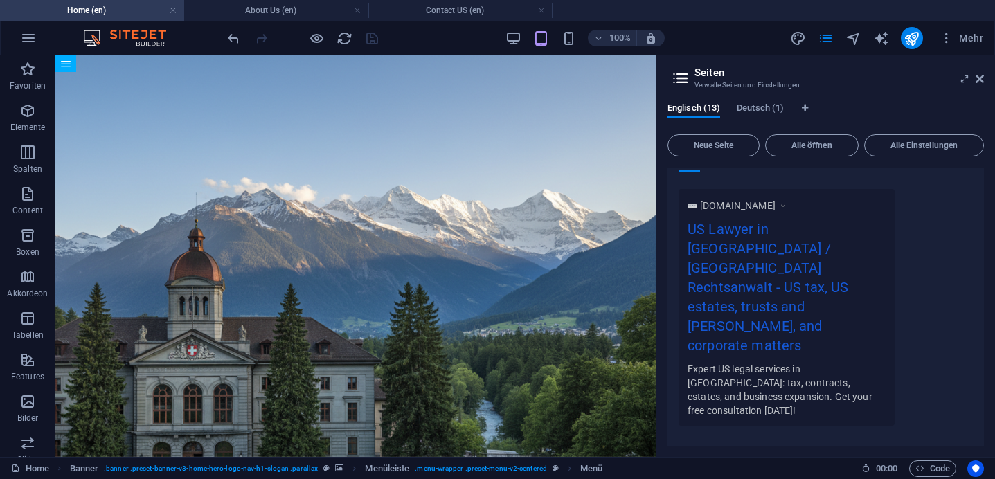
scroll to position [389, 0]
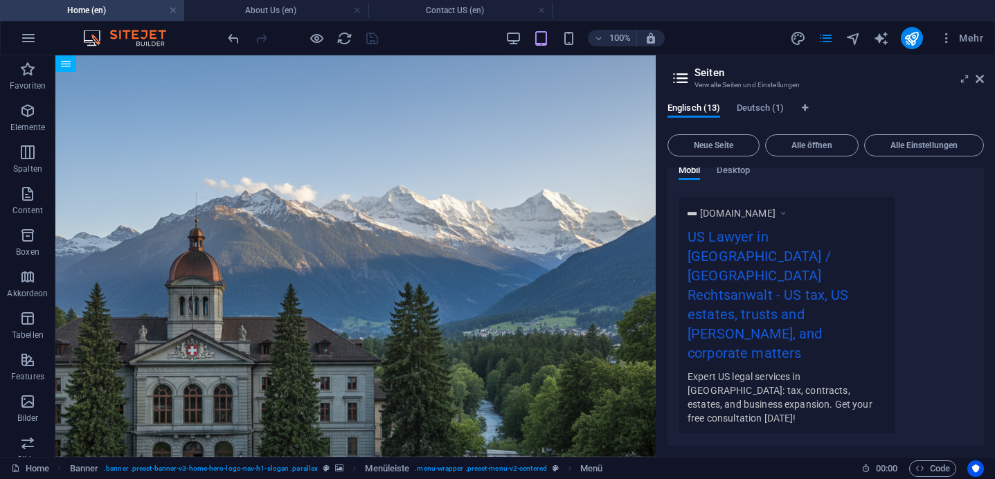
click at [810, 466] on span "Mehr Einstellungen" at bounding box center [816, 471] width 71 height 10
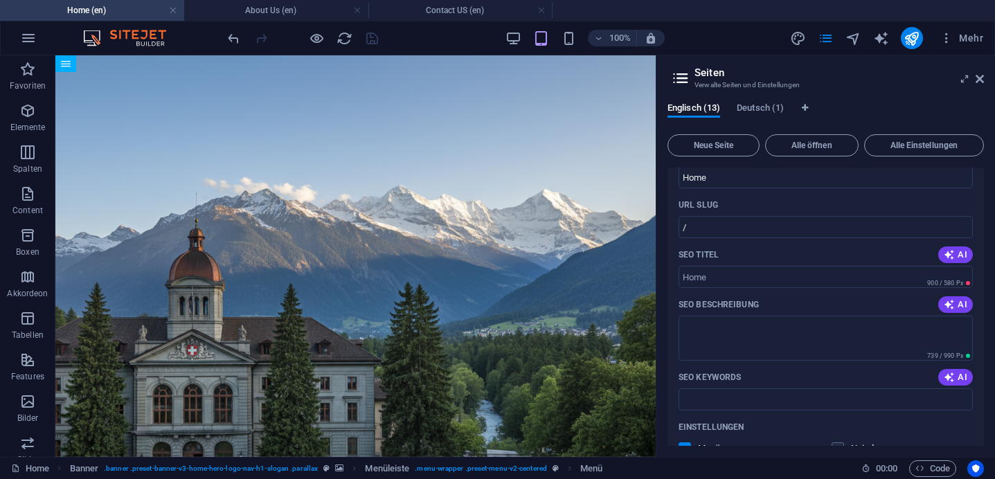
scroll to position [0, 0]
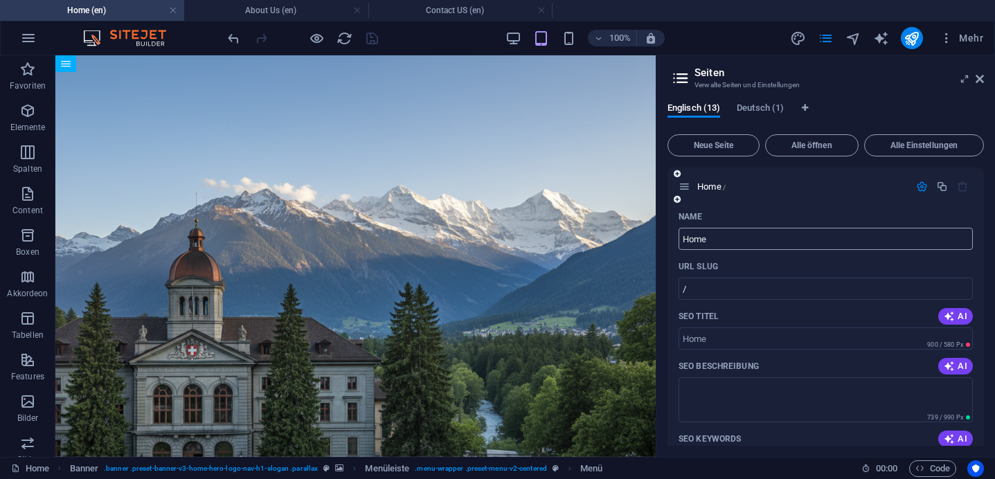
click at [728, 234] on input "Home" at bounding box center [826, 239] width 294 height 22
type input "H"
type input "/h"
type input "HOME"
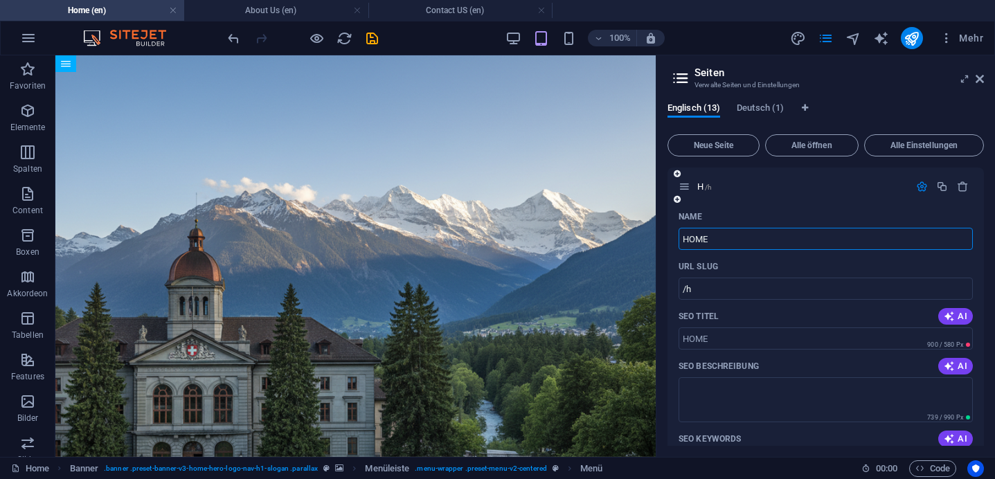
type input "/home"
type input "HOME"
click at [815, 168] on div "HOME /home" at bounding box center [826, 187] width 317 height 38
click at [916, 184] on icon "button" at bounding box center [922, 187] width 12 height 12
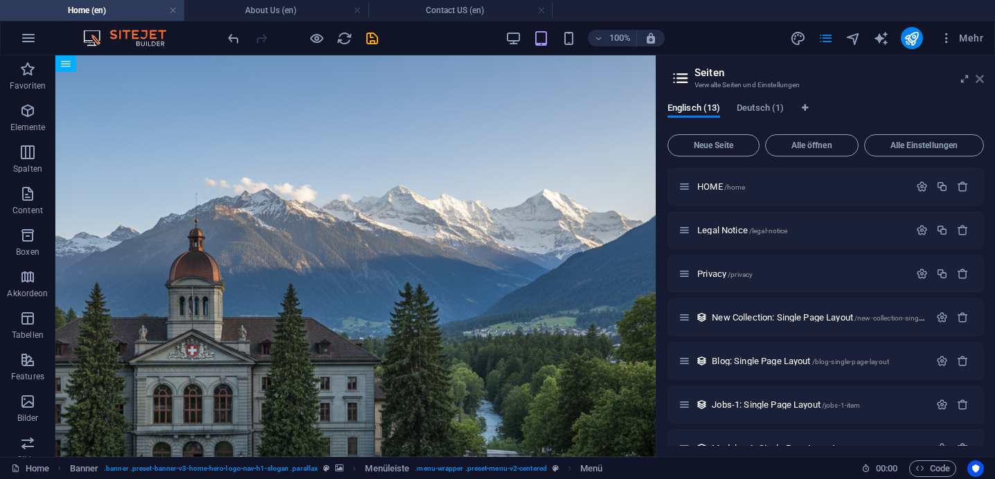
click at [979, 75] on icon at bounding box center [980, 78] width 8 height 11
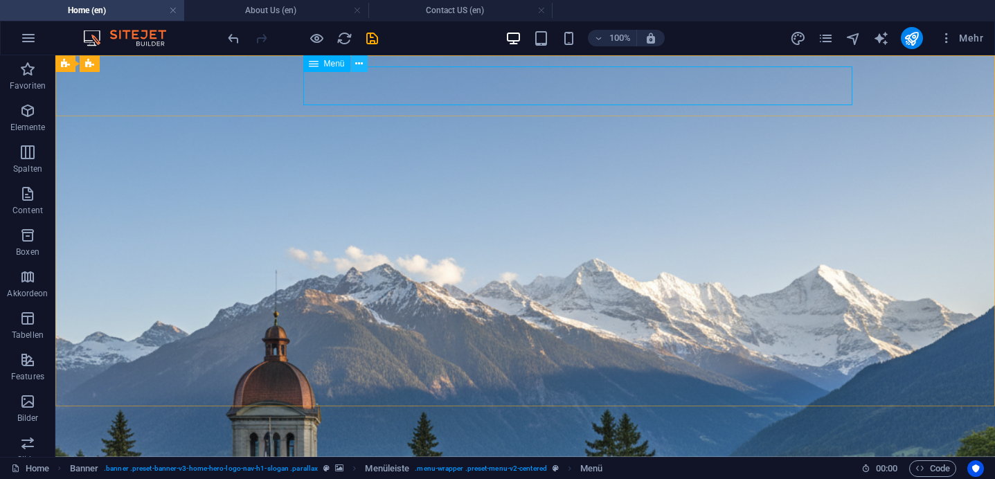
click at [358, 69] on icon at bounding box center [359, 64] width 8 height 15
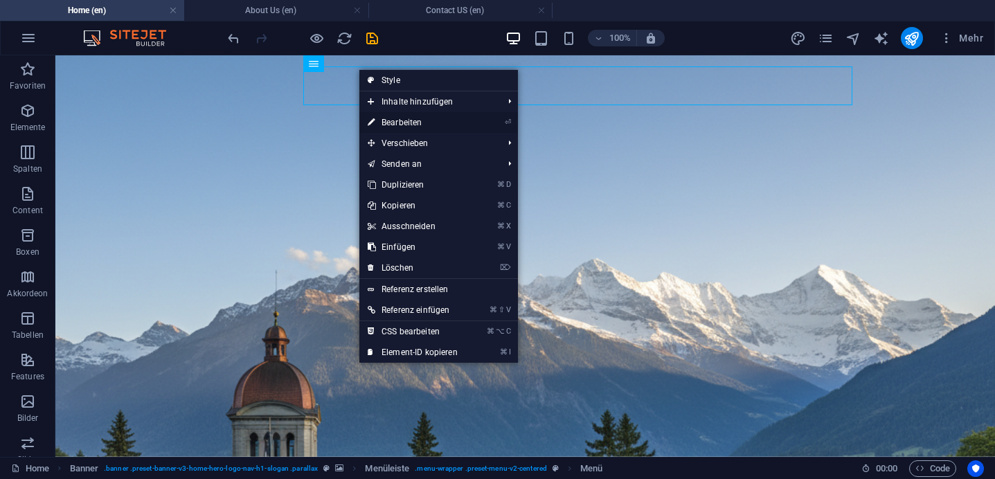
click at [390, 121] on link "⏎ Bearbeiten" at bounding box center [412, 122] width 107 height 21
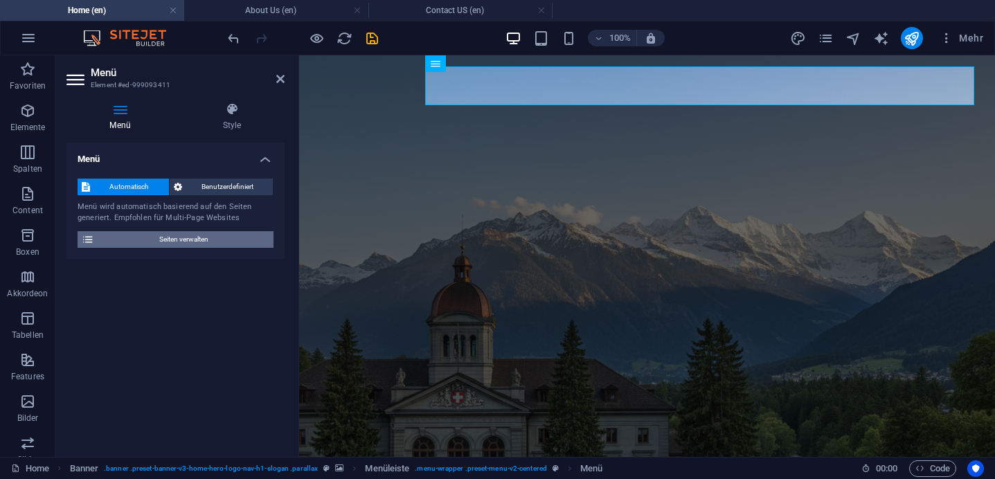
click at [176, 238] on span "Seiten verwalten" at bounding box center [183, 239] width 171 height 17
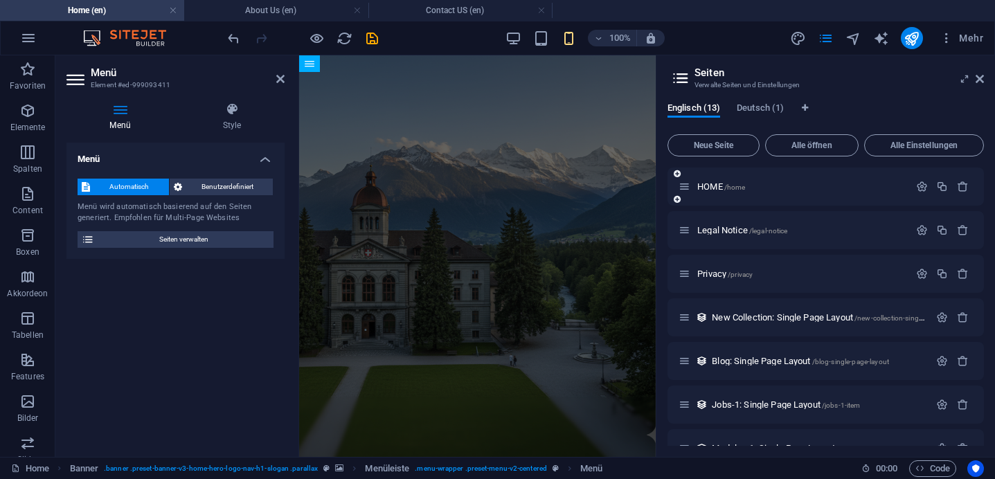
click at [736, 196] on div "HOME /home" at bounding box center [826, 187] width 317 height 38
click at [916, 188] on icon "button" at bounding box center [922, 187] width 12 height 12
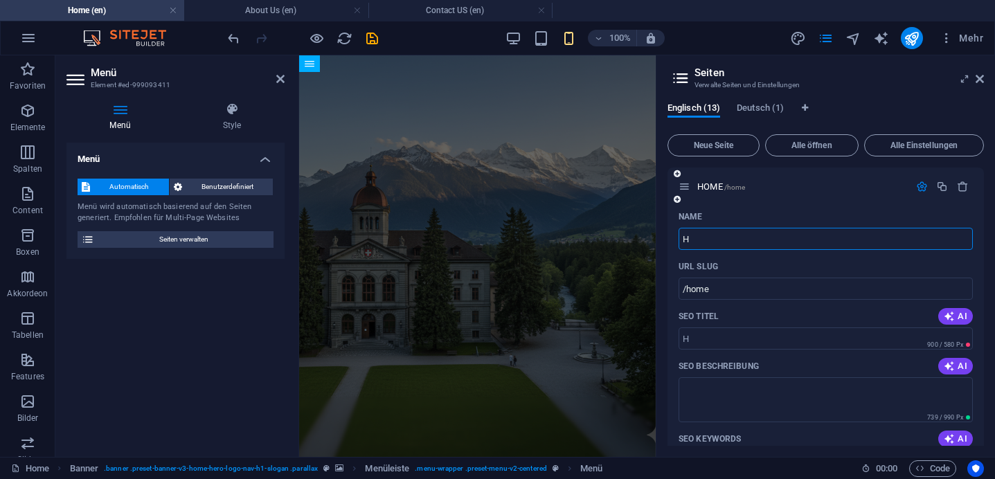
type input "Ho"
type input "/h"
type input "Home"
type input "/home"
type input "Home"
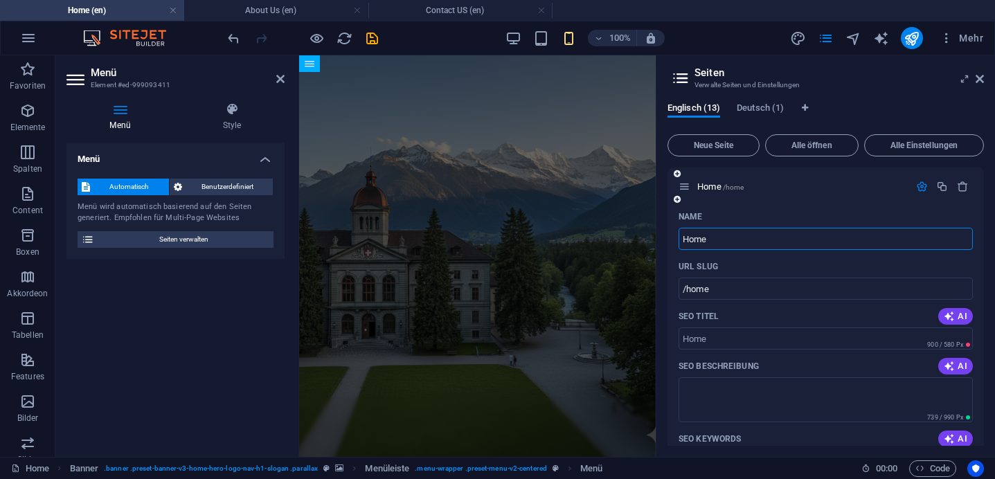
click at [922, 193] on div at bounding box center [942, 186] width 61 height 15
click at [920, 190] on icon "button" at bounding box center [922, 187] width 12 height 12
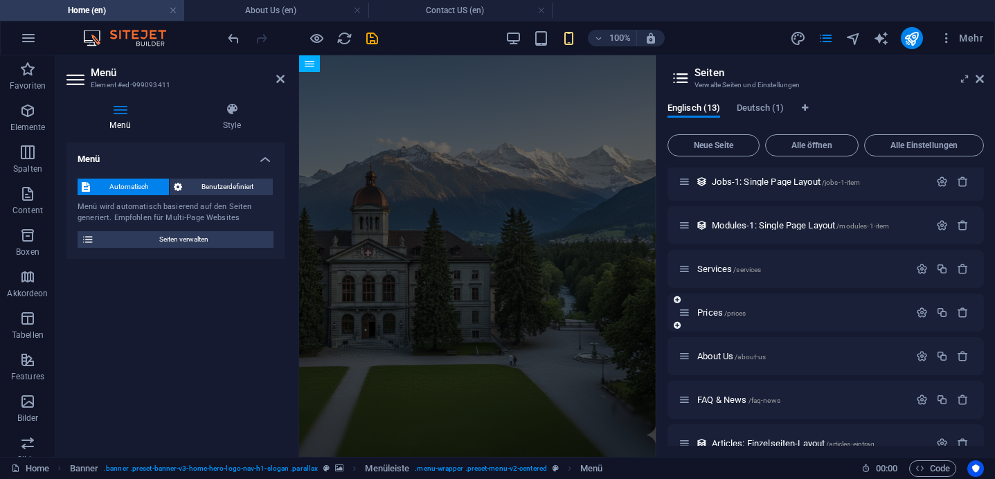
scroll to position [289, 0]
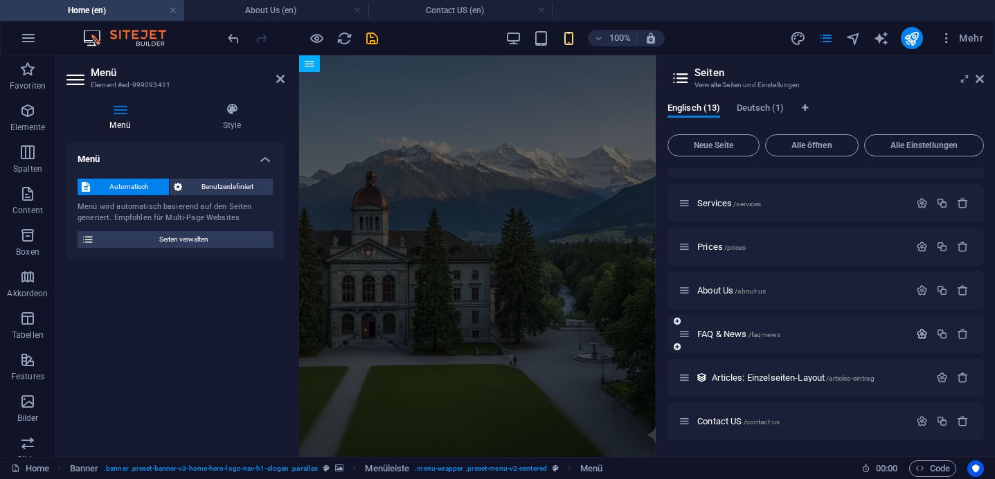
click at [920, 337] on icon "button" at bounding box center [922, 334] width 12 height 12
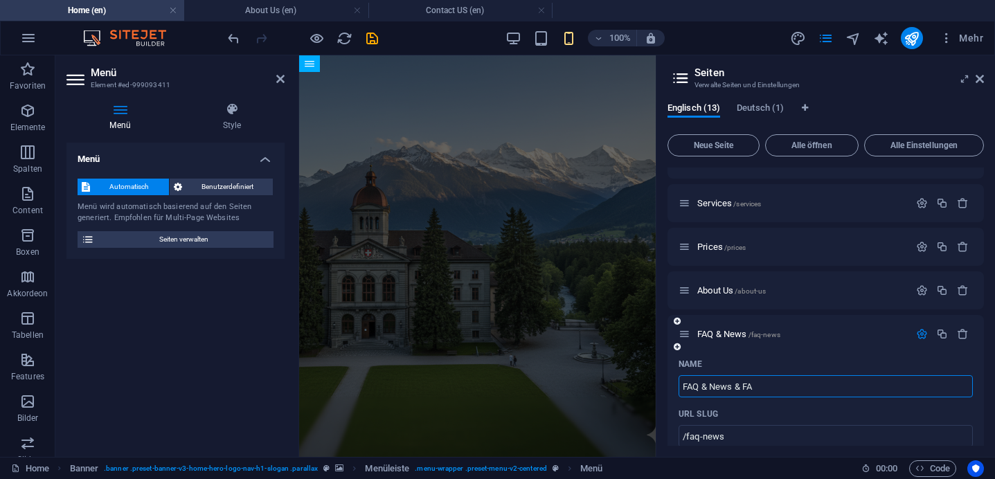
type input "FAQ & News & FAW"
type input "/faq-news-fa"
type input "FAQ & News & FAWs"
type input "/faq-news-faws"
type input "FAQ & News & FA"
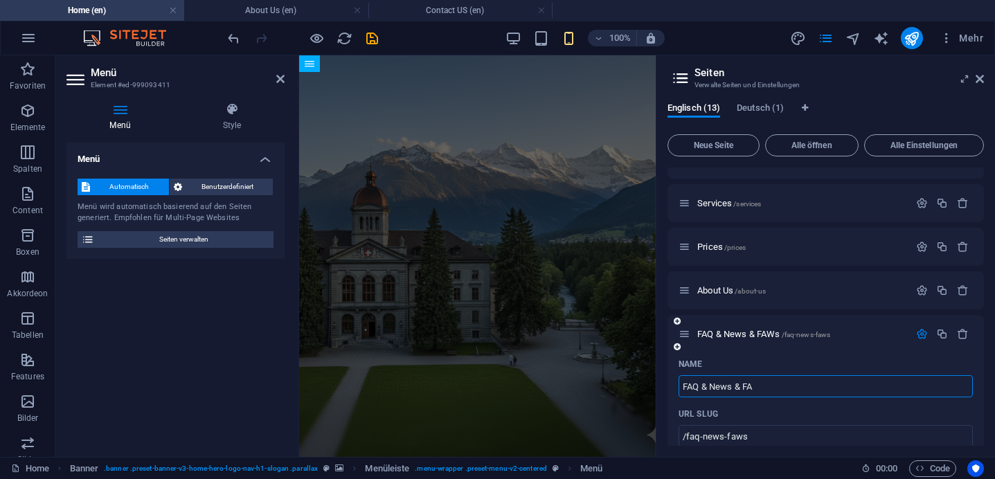
type input "/faq-news-fa"
type input "FAQ & News & FAQ"
type input "/faq-news-faq"
drag, startPoint x: 1011, startPoint y: 441, endPoint x: 631, endPoint y: 388, distance: 383.3
click at [709, 390] on input "FAQ & News & FAQ" at bounding box center [826, 386] width 294 height 22
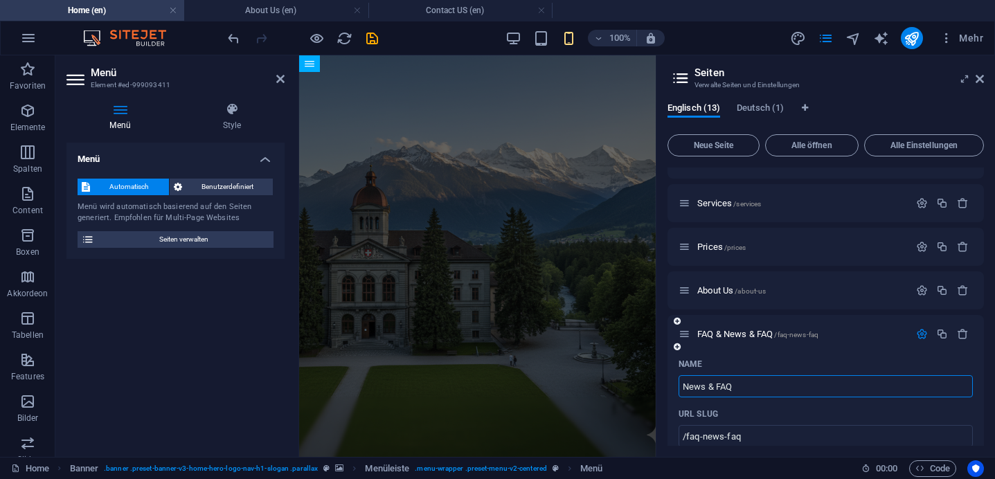
type input "News & FAQ"
type input "/news-faq"
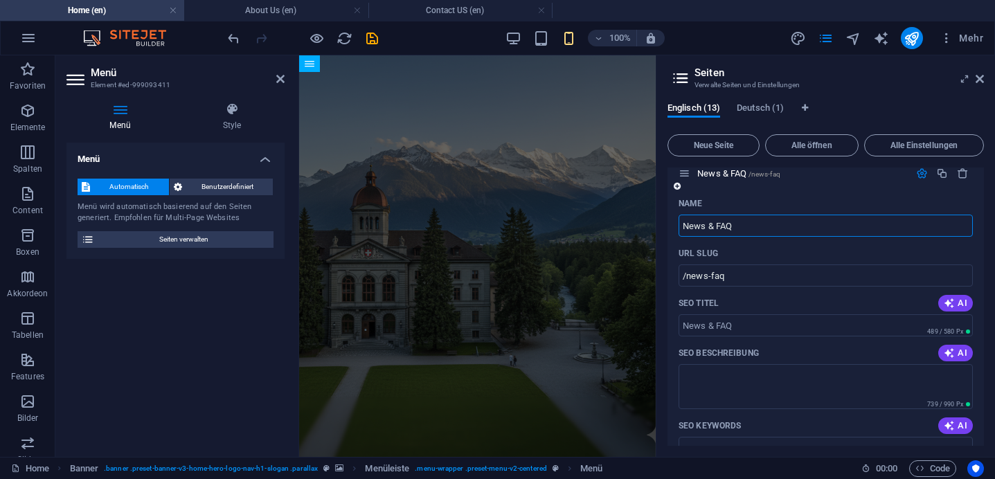
scroll to position [404, 0]
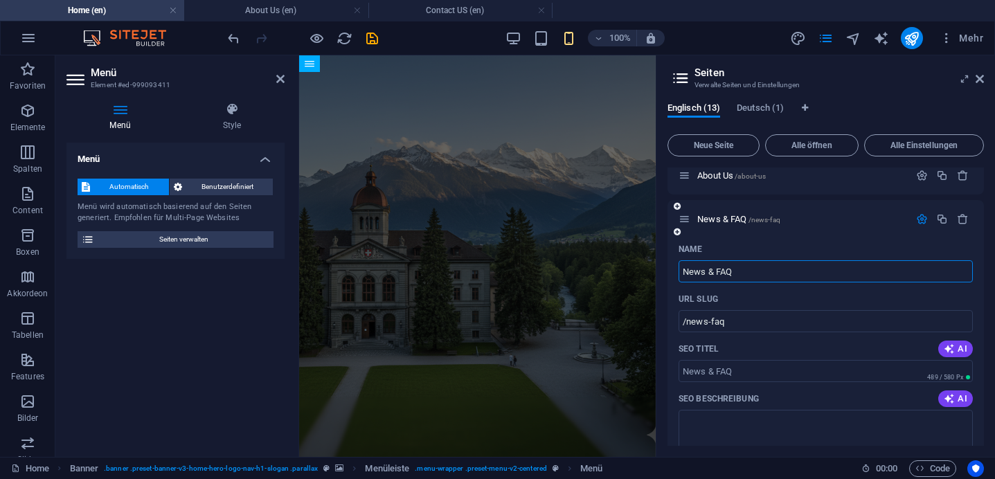
type input "News & FAQ"
click at [919, 224] on icon "button" at bounding box center [922, 219] width 12 height 12
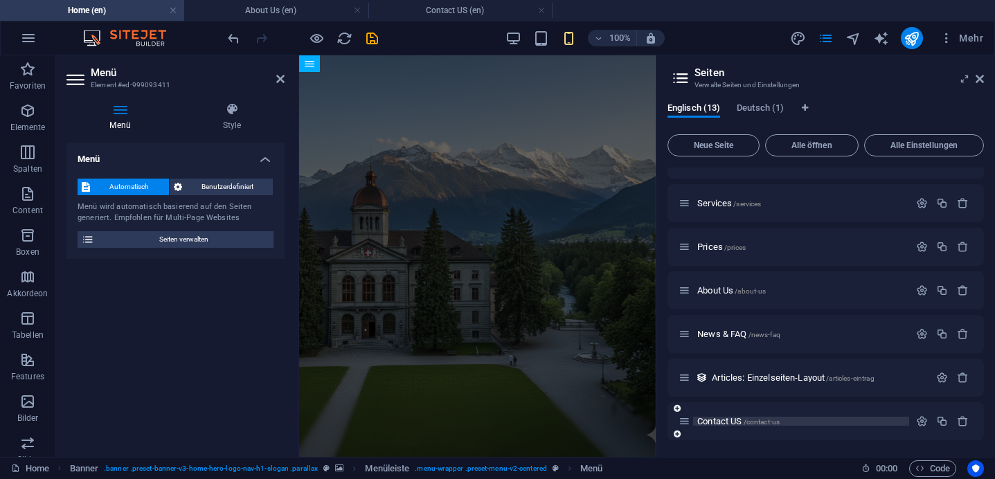
click at [729, 422] on span "Contact US /contact-us" at bounding box center [738, 421] width 82 height 10
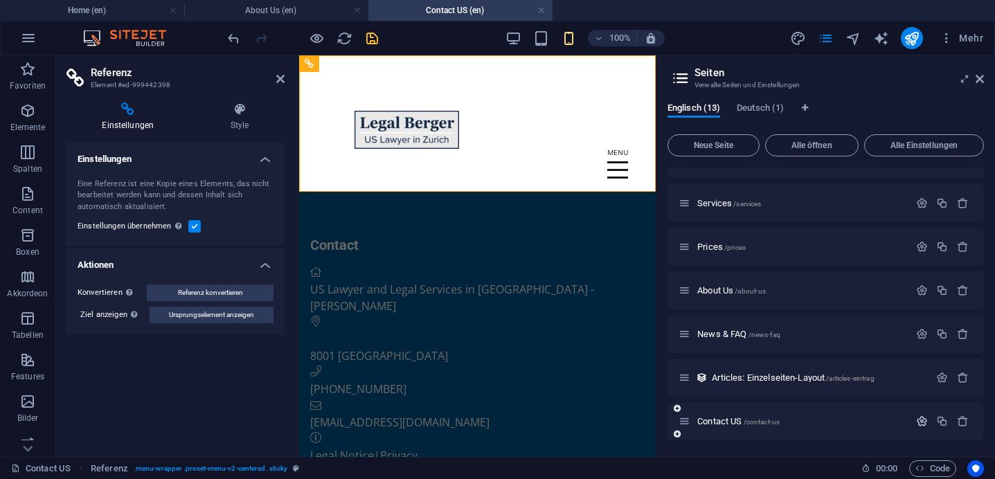
click at [918, 422] on icon "button" at bounding box center [922, 422] width 12 height 12
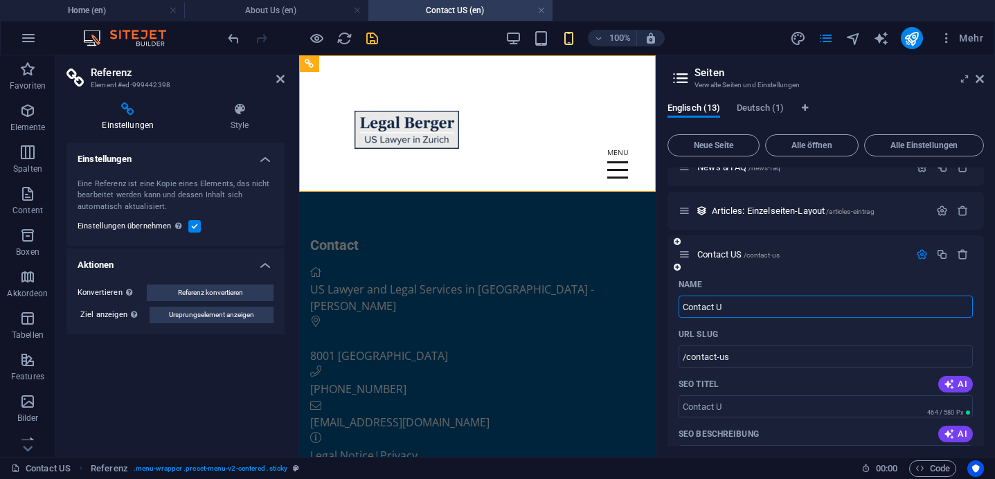
type input "Contact Us"
type input "/contact-u"
type input "Contact Us"
type input "/contact-us"
type input "Contact Us"
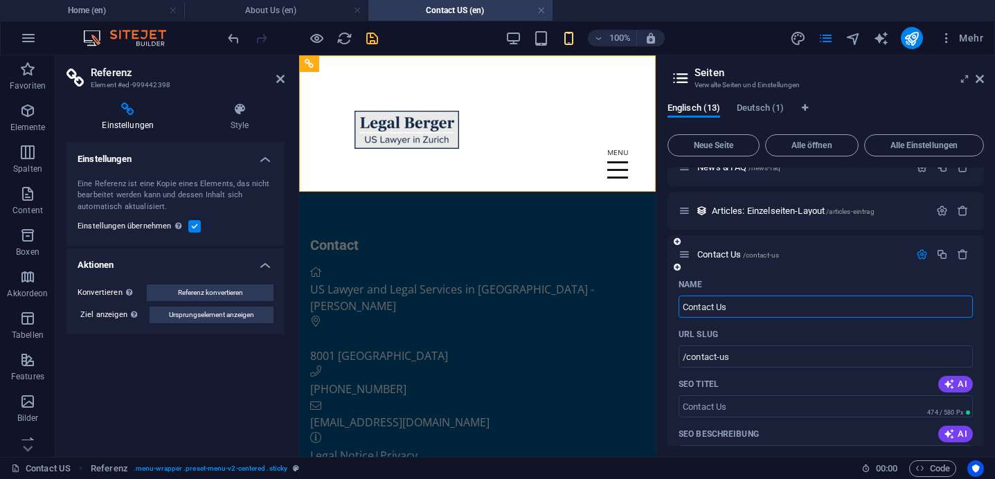
click at [911, 328] on div "URL SLUG" at bounding box center [826, 334] width 294 height 22
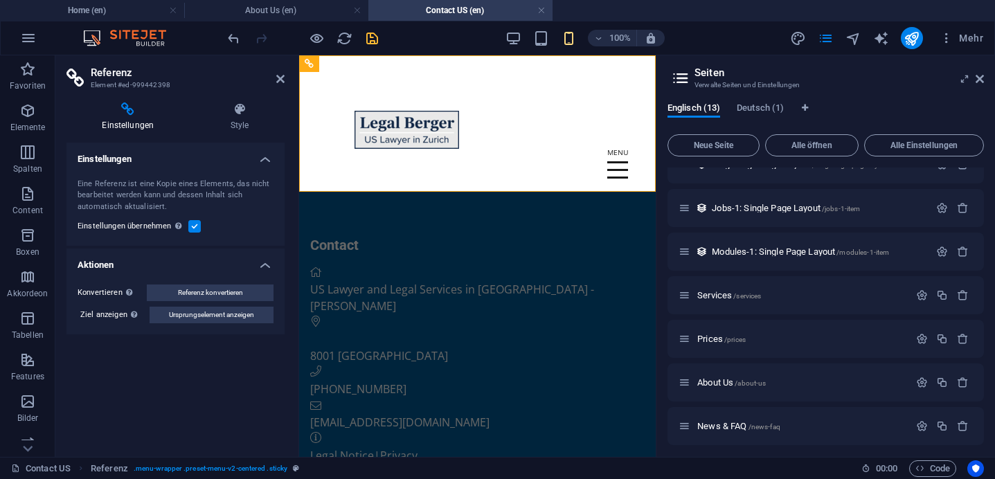
scroll to position [270, 0]
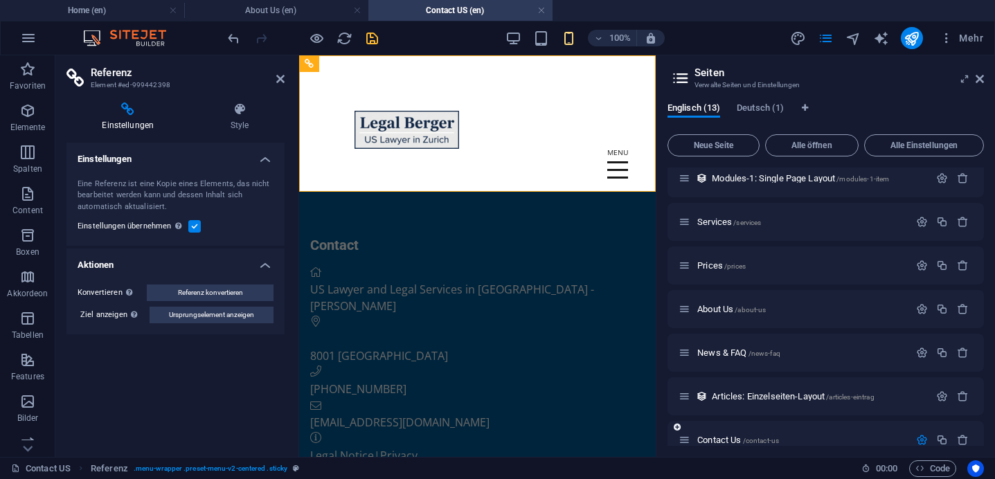
click at [922, 434] on icon "button" at bounding box center [922, 440] width 12 height 12
click at [983, 78] on icon at bounding box center [980, 78] width 8 height 11
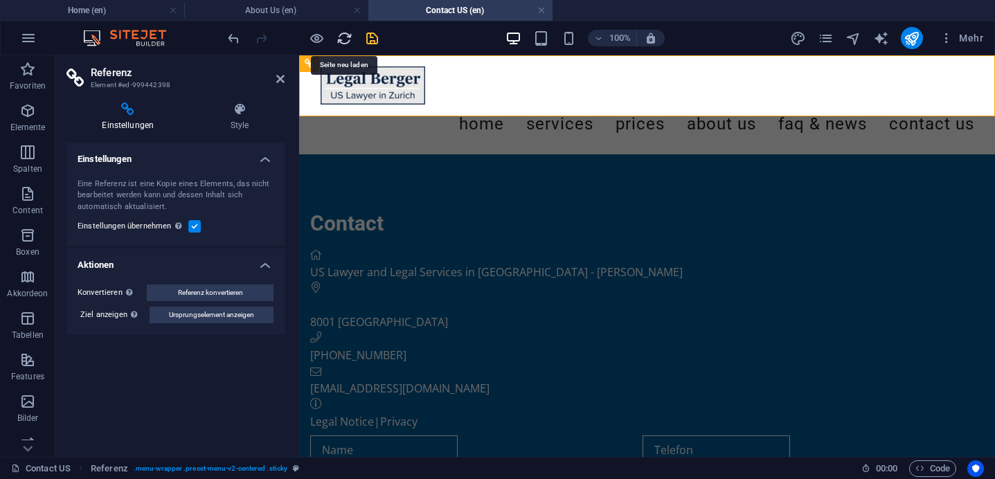
click at [342, 39] on icon "reload" at bounding box center [345, 38] width 16 height 16
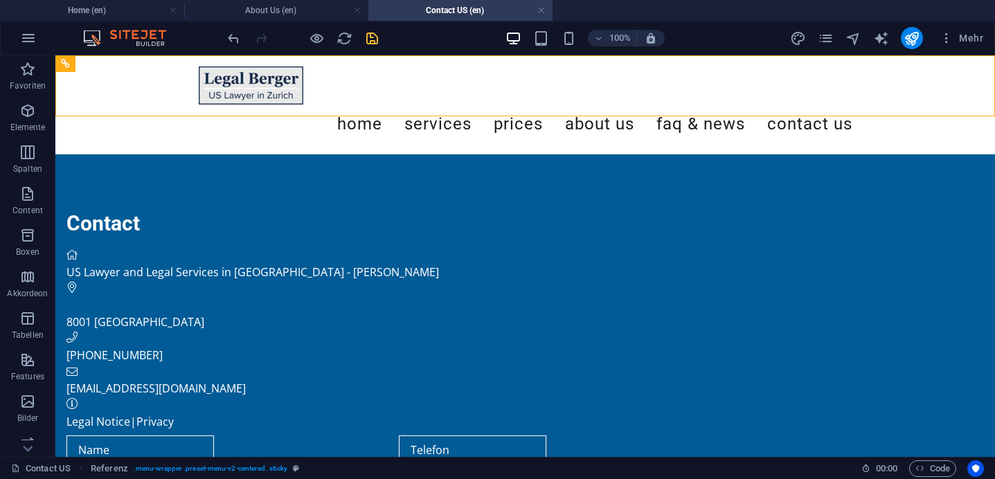
click at [375, 41] on icon "save" at bounding box center [372, 38] width 16 height 16
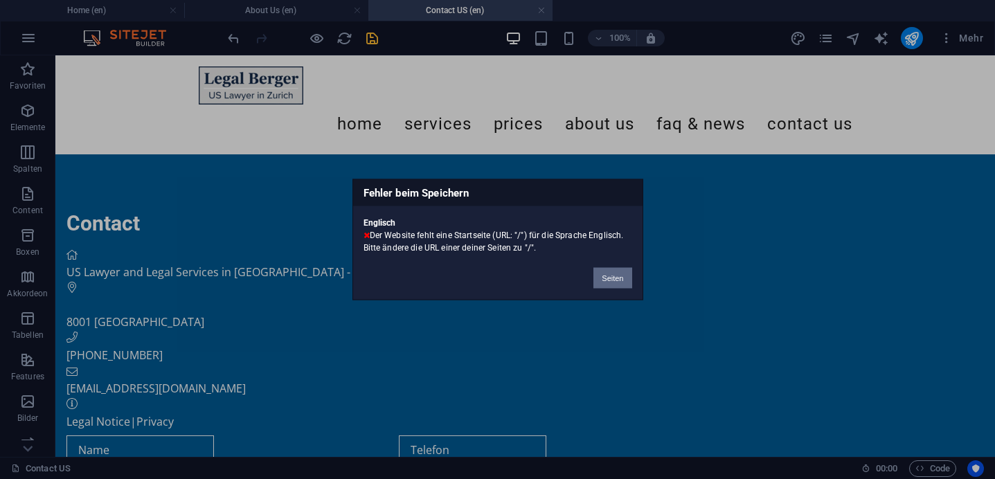
click at [616, 281] on button "Seiten" at bounding box center [613, 278] width 38 height 21
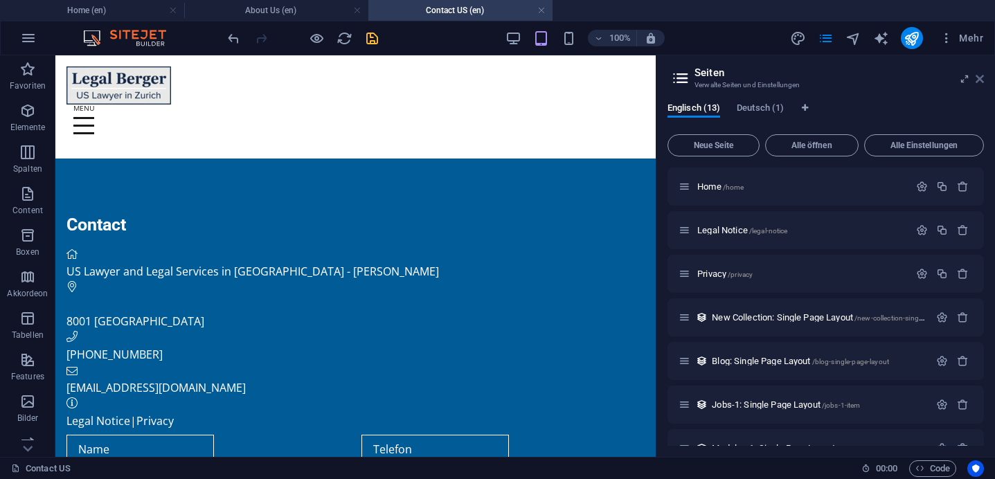
click at [984, 78] on icon at bounding box center [980, 78] width 8 height 11
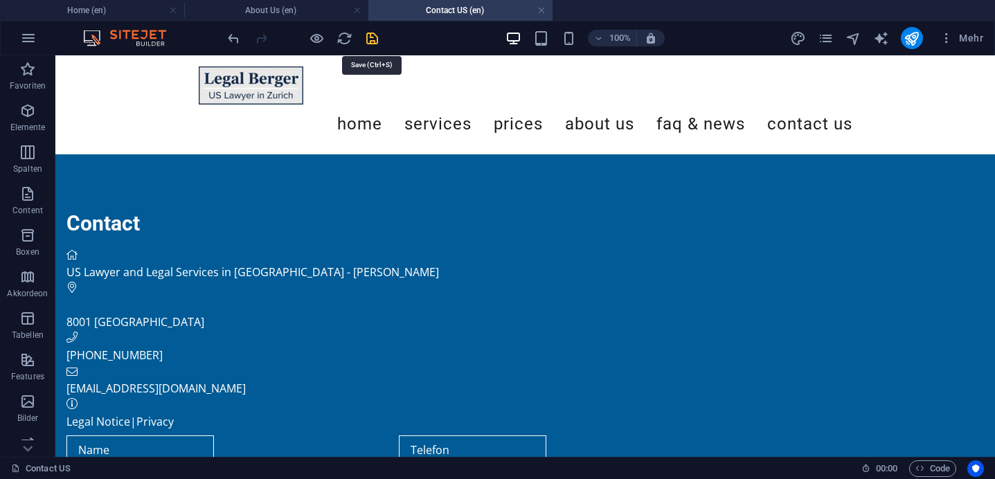
click at [374, 37] on icon "save" at bounding box center [372, 38] width 16 height 16
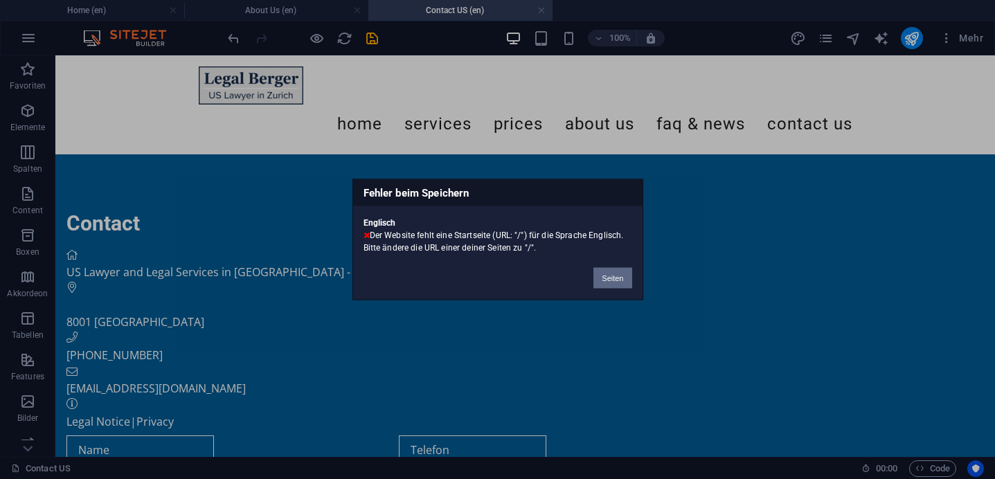
click at [607, 276] on button "Seiten" at bounding box center [613, 278] width 38 height 21
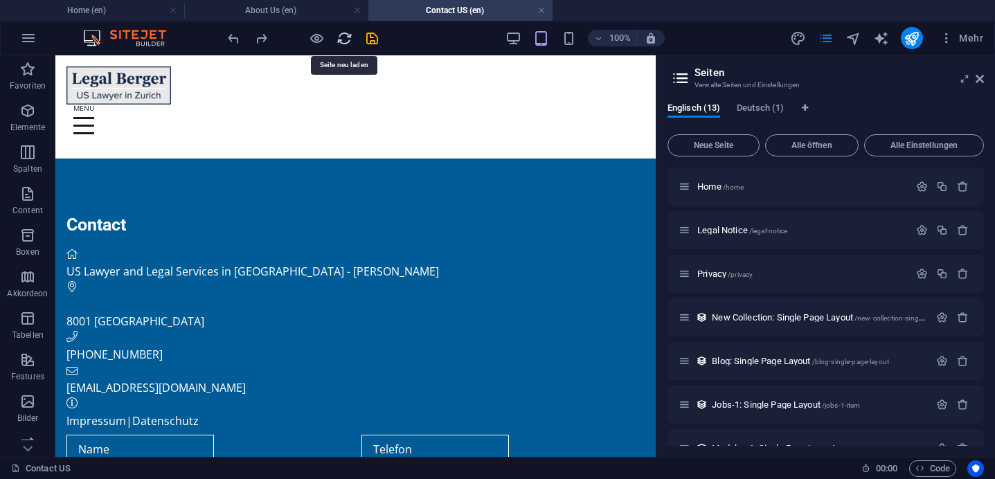
click at [343, 44] on icon "reload" at bounding box center [345, 38] width 16 height 16
click at [372, 41] on icon "save" at bounding box center [372, 38] width 16 height 16
checkbox input "false"
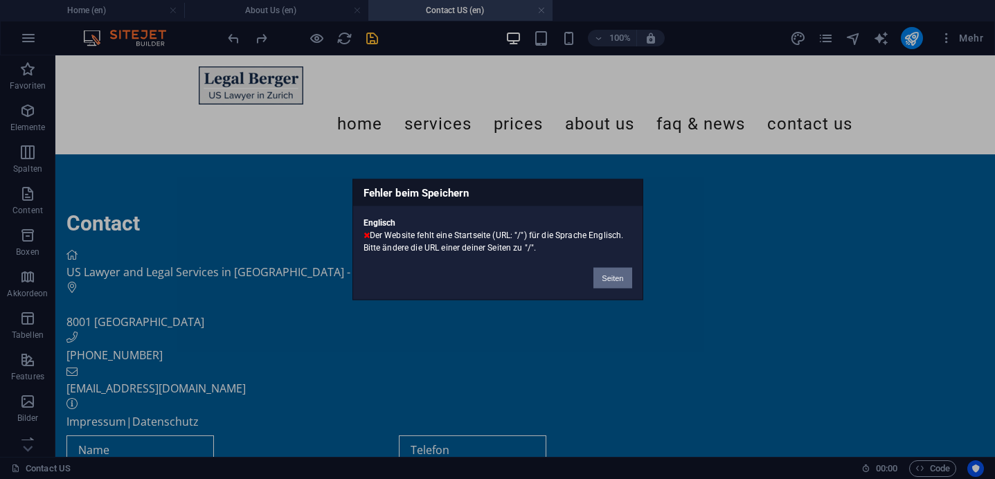
click at [619, 276] on button "Seiten" at bounding box center [613, 278] width 38 height 21
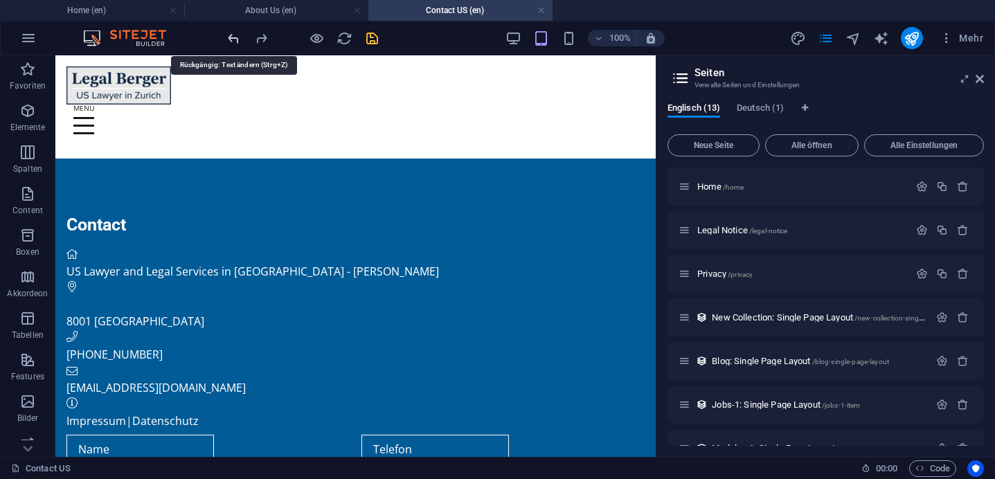
click at [226, 35] on icon "undo" at bounding box center [234, 38] width 16 height 16
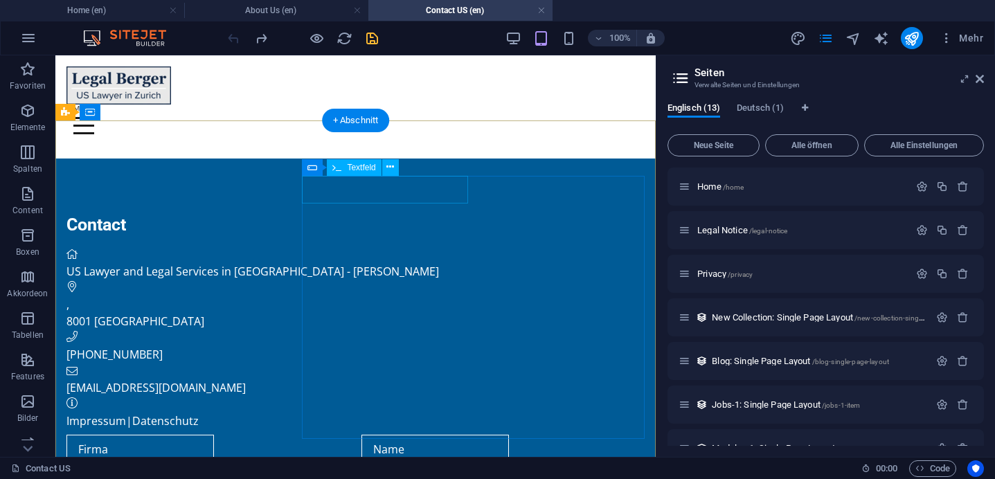
click at [350, 435] on div at bounding box center [208, 449] width 284 height 29
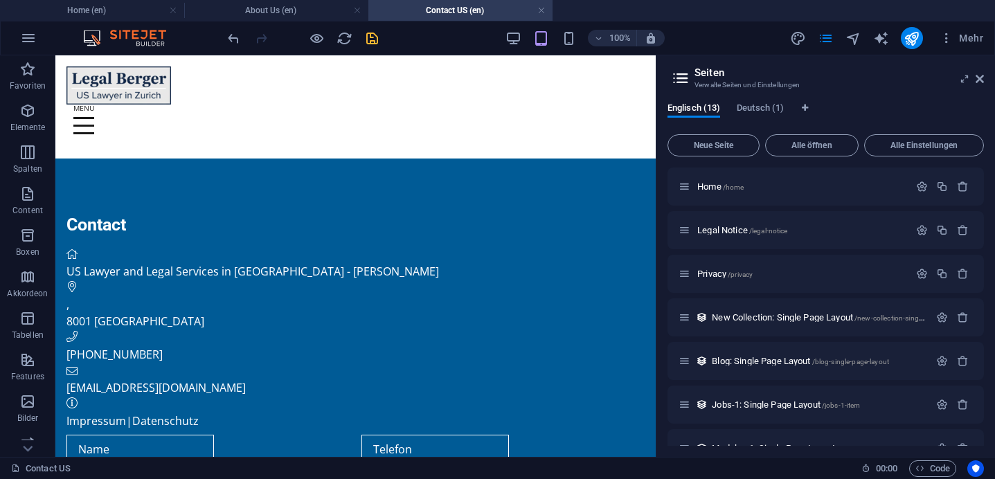
click at [258, 42] on div at bounding box center [302, 38] width 155 height 22
click at [227, 37] on icon "undo" at bounding box center [234, 38] width 16 height 16
click at [263, 37] on icon "redo" at bounding box center [261, 38] width 16 height 16
click at [98, 296] on div ", 8001 Zurich" at bounding box center [355, 312] width 578 height 33
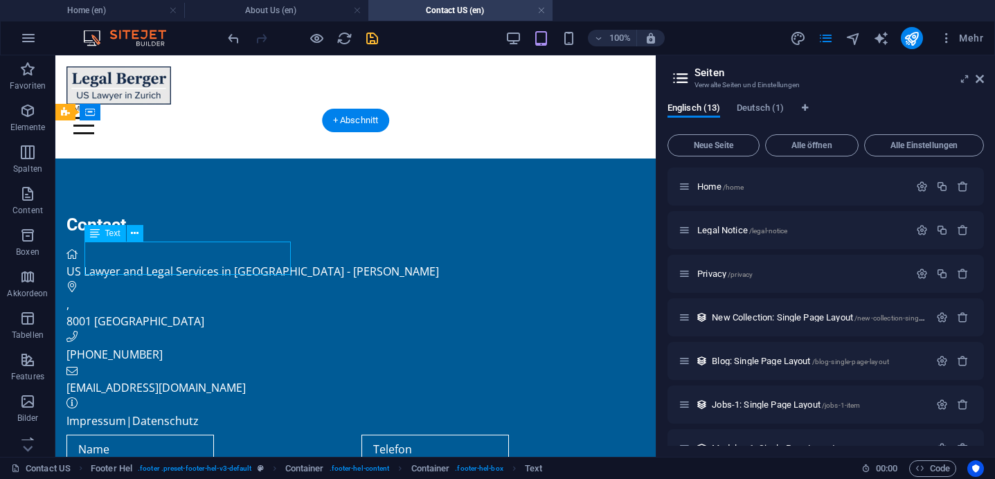
click at [91, 314] on span "8001" at bounding box center [78, 321] width 25 height 15
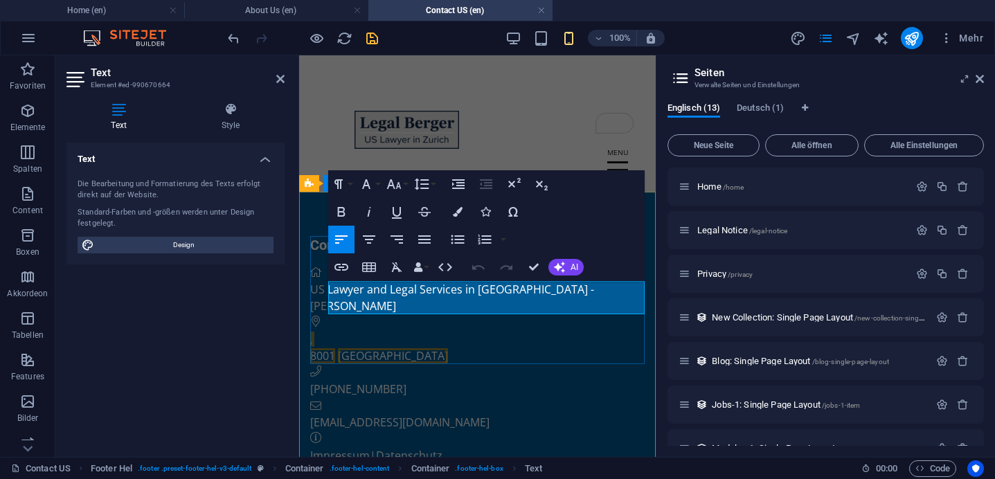
click at [335, 348] on span "8001" at bounding box center [322, 355] width 25 height 15
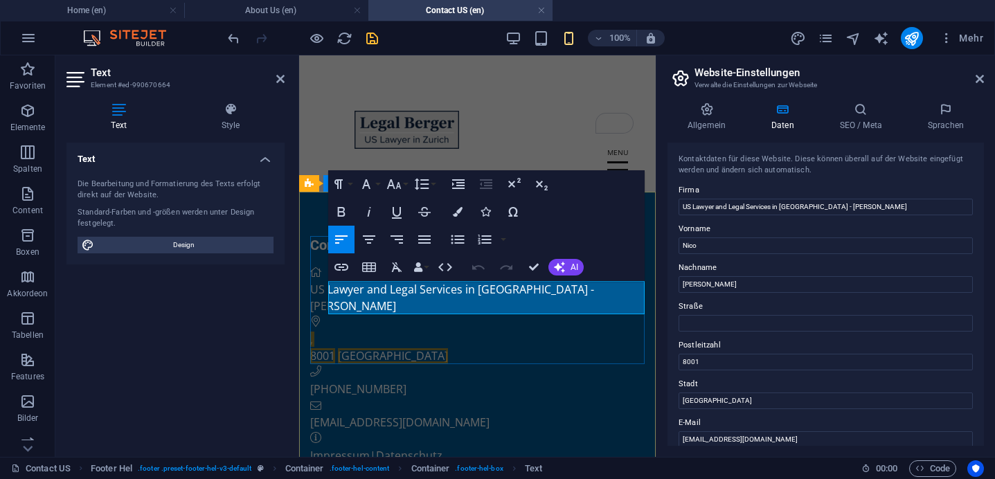
click at [348, 331] on p "," at bounding box center [477, 339] width 335 height 17
click at [711, 316] on input "Straße" at bounding box center [826, 323] width 294 height 17
type input "k"
click at [688, 364] on input "8001" at bounding box center [826, 362] width 294 height 17
type input "8001"
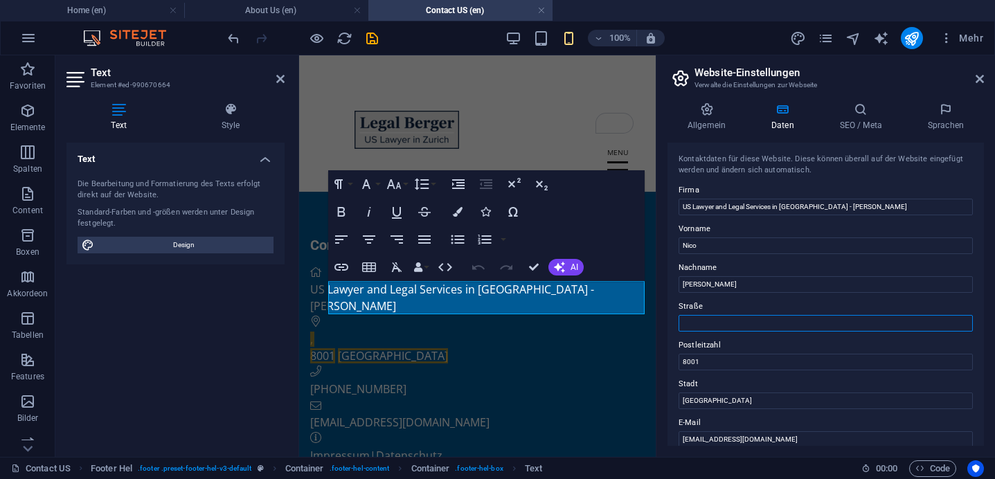
click at [741, 322] on input "Straße" at bounding box center [826, 323] width 294 height 17
type input "N"
click at [751, 364] on input "8001" at bounding box center [826, 362] width 294 height 17
click at [718, 320] on input "Straße" at bounding box center [826, 323] width 294 height 17
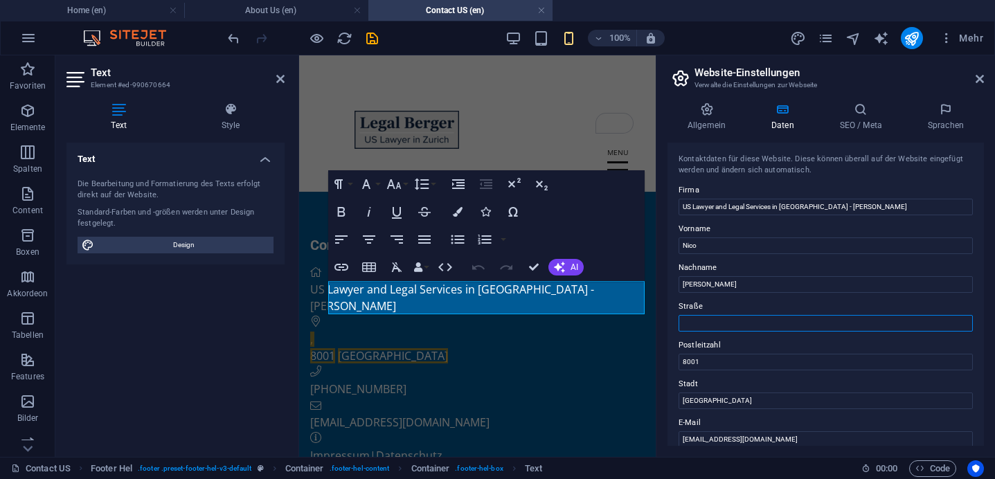
click at [718, 320] on input "Straße" at bounding box center [826, 323] width 294 height 17
click at [956, 119] on h4 "Sprachen" at bounding box center [946, 117] width 76 height 29
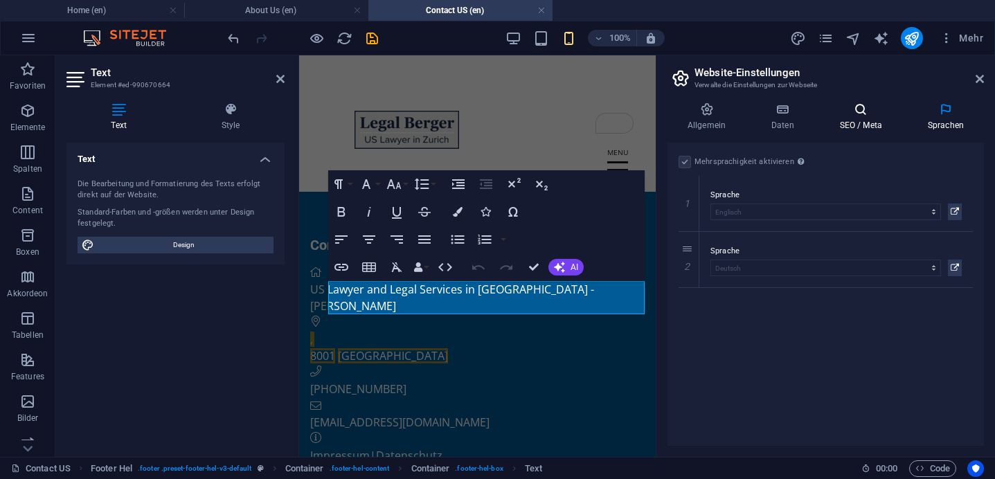
click at [869, 103] on icon at bounding box center [861, 110] width 82 height 14
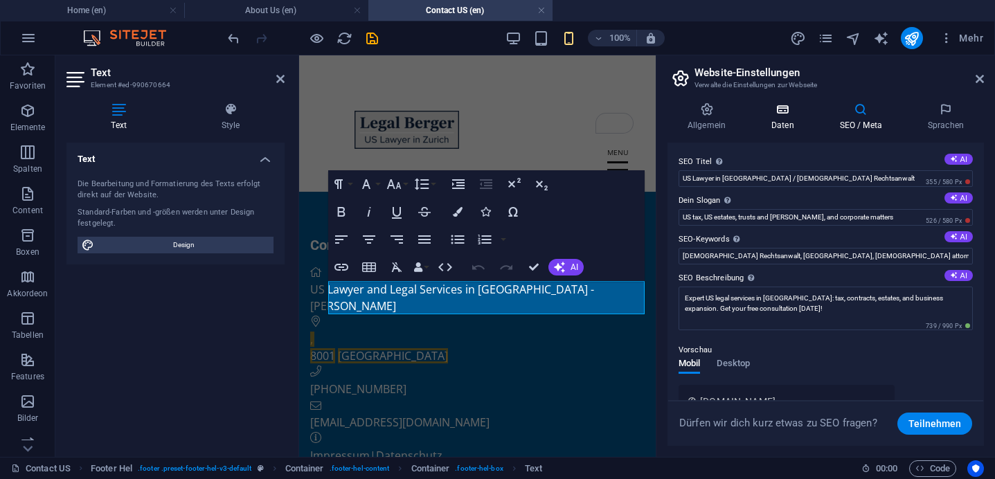
click at [785, 127] on h4 "Daten" at bounding box center [785, 117] width 69 height 29
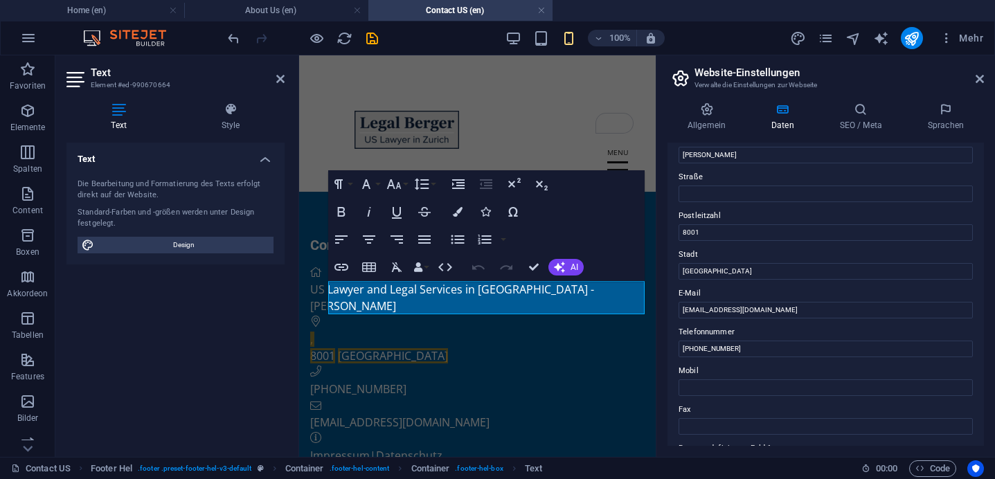
scroll to position [130, 0]
click at [743, 269] on input "[GEOGRAPHIC_DATA]" at bounding box center [826, 271] width 294 height 17
click at [733, 309] on input "[EMAIL_ADDRESS][DOMAIN_NAME]" at bounding box center [826, 309] width 294 height 17
click at [731, 348] on input "[PHONE_NUMBER]" at bounding box center [826, 348] width 294 height 17
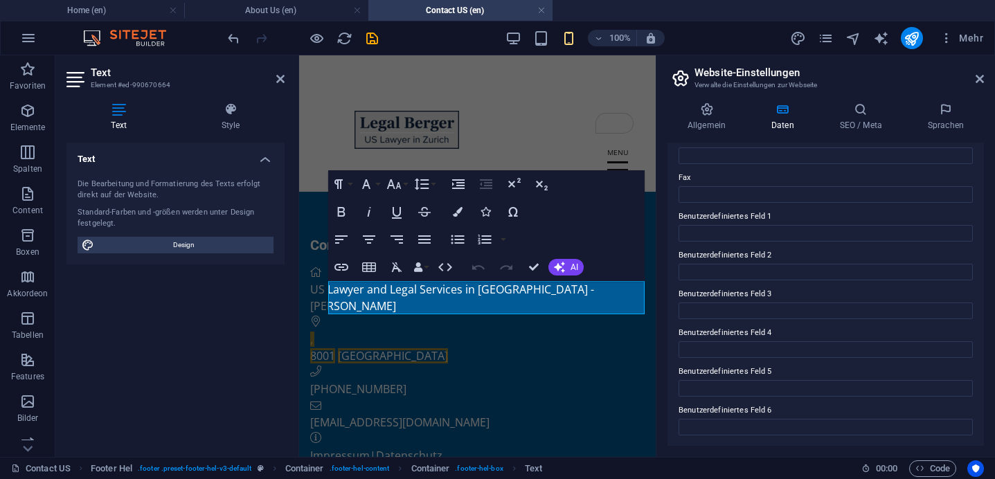
scroll to position [0, 0]
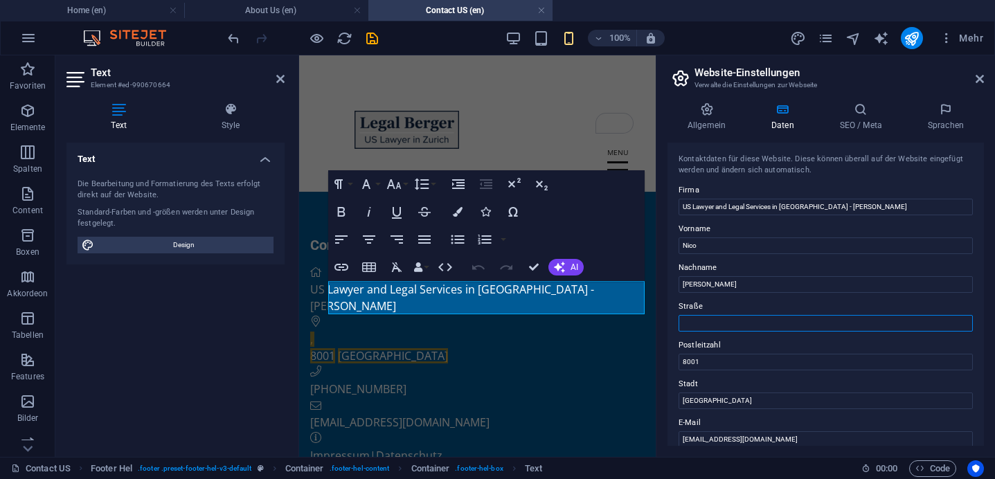
click at [708, 315] on input "Straße" at bounding box center [826, 323] width 294 height 17
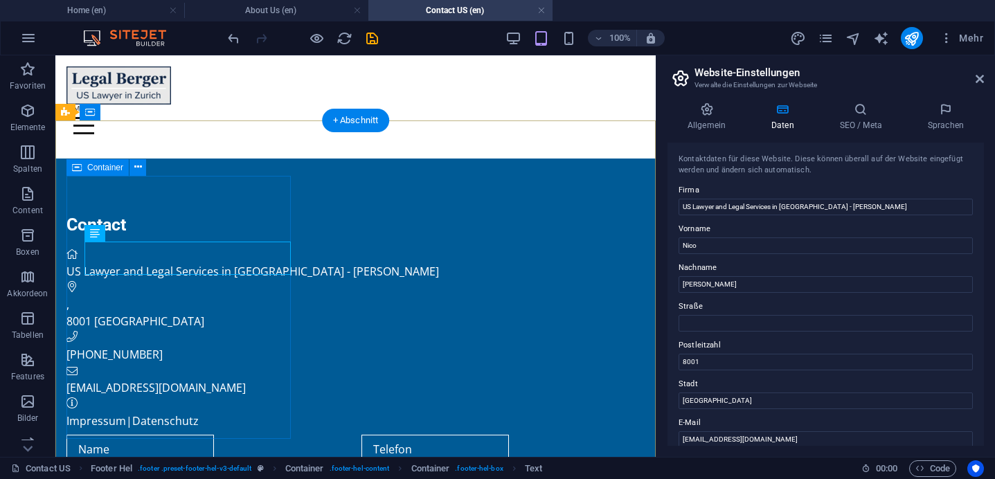
click at [247, 348] on div "Contact US Lawyer and Legal Services in [GEOGRAPHIC_DATA] - [PERSON_NAME][GEOGR…" at bounding box center [355, 322] width 578 height 216
click at [145, 296] on div ", 8001 [GEOGRAPHIC_DATA]" at bounding box center [355, 312] width 578 height 33
click at [132, 235] on icon at bounding box center [135, 233] width 8 height 15
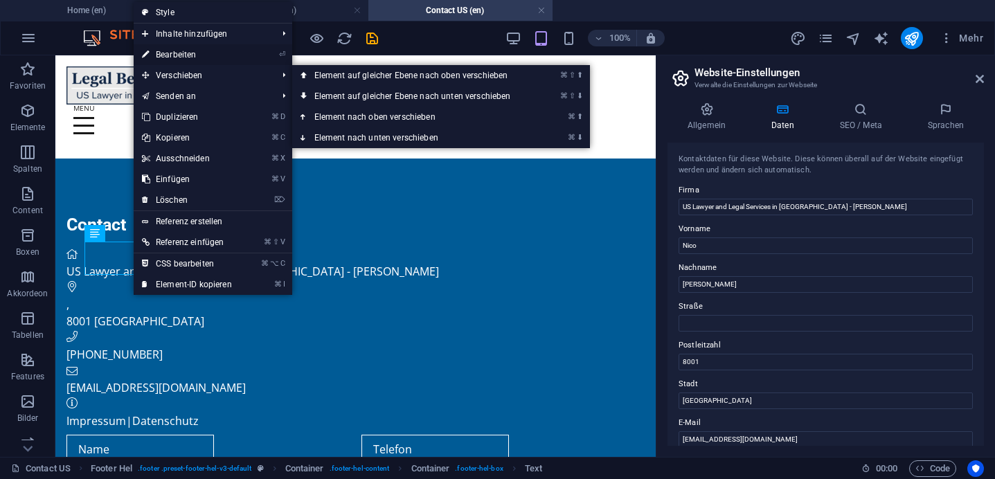
click at [179, 56] on link "⏎ Bearbeiten" at bounding box center [187, 54] width 107 height 21
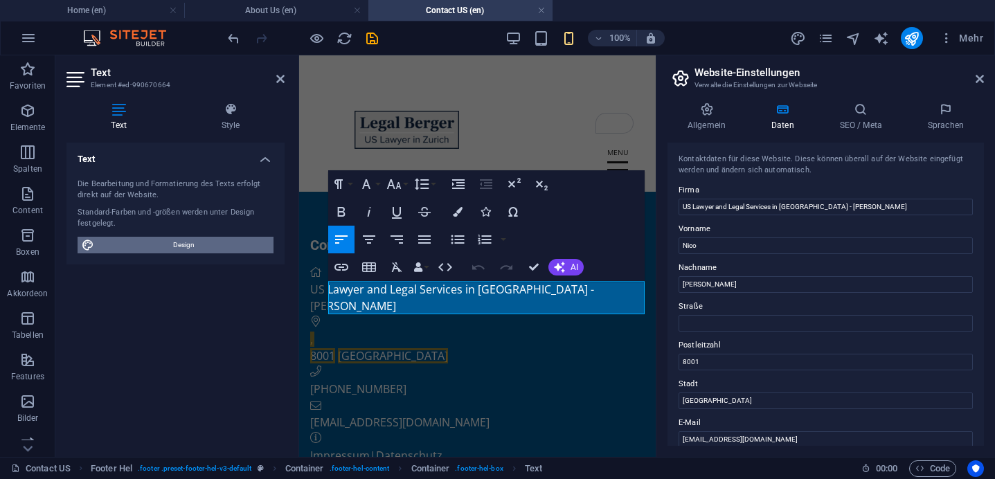
click at [195, 244] on span "Design" at bounding box center [183, 245] width 171 height 17
select select "px"
select select "200"
select select "px"
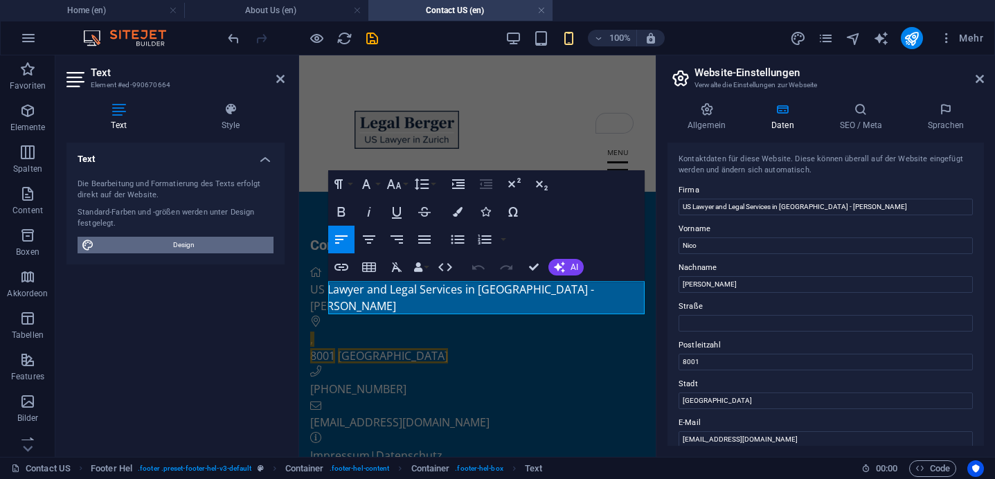
select select "600"
select select "px"
select select "rem"
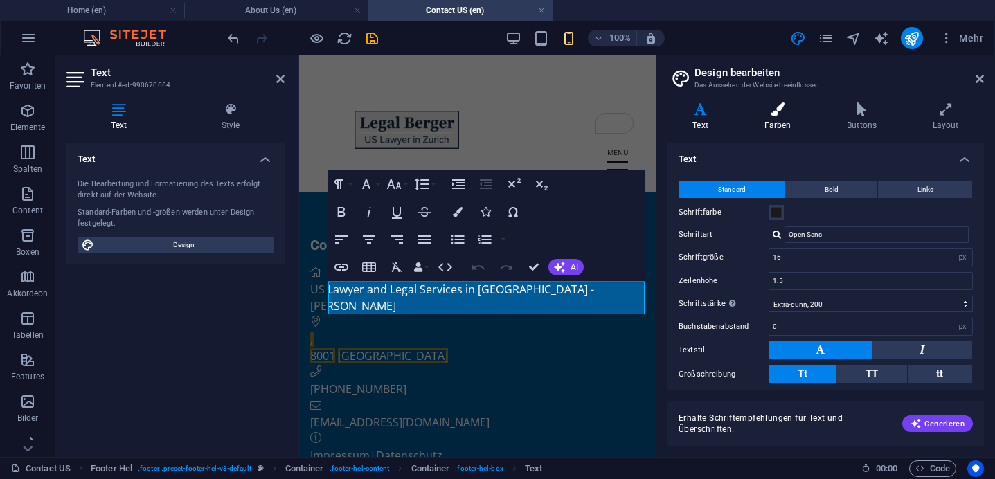
click at [777, 116] on h4 "Farben" at bounding box center [780, 117] width 83 height 29
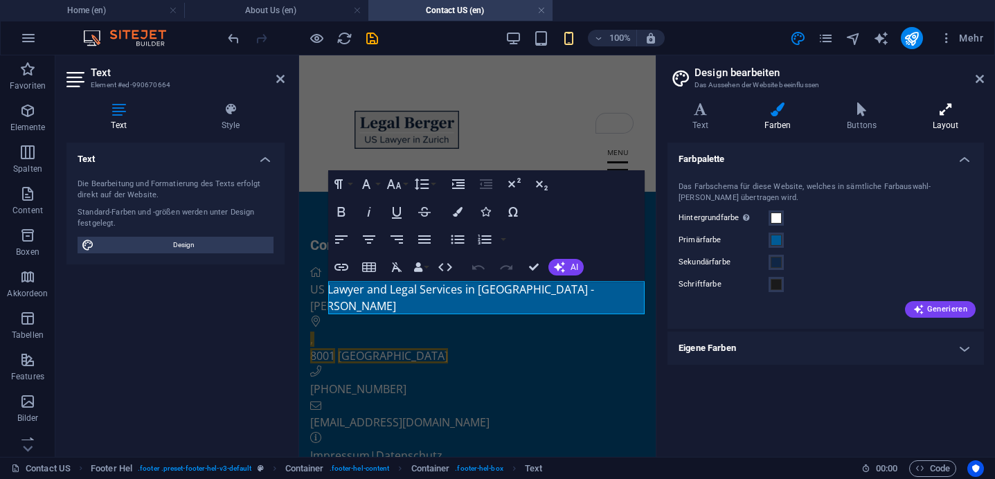
click at [916, 103] on icon at bounding box center [945, 110] width 77 height 14
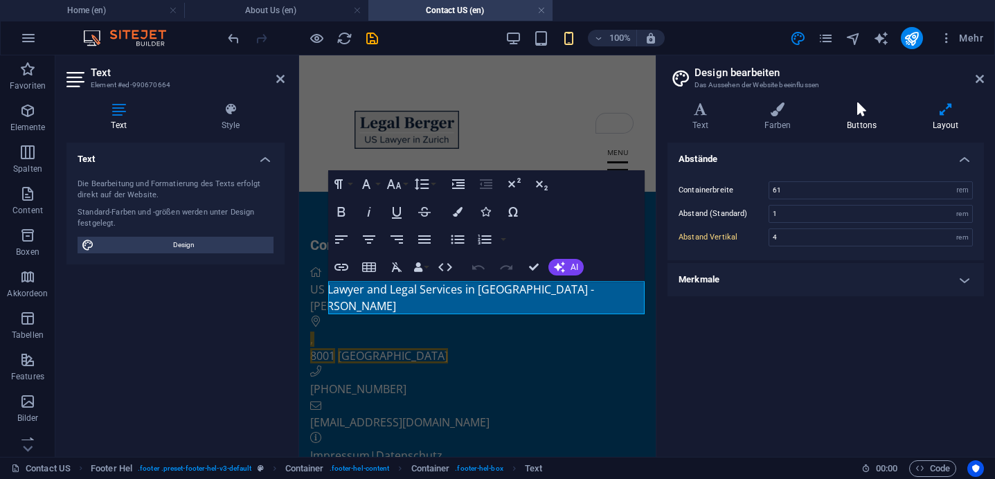
click at [868, 121] on h4 "Buttons" at bounding box center [865, 117] width 86 height 29
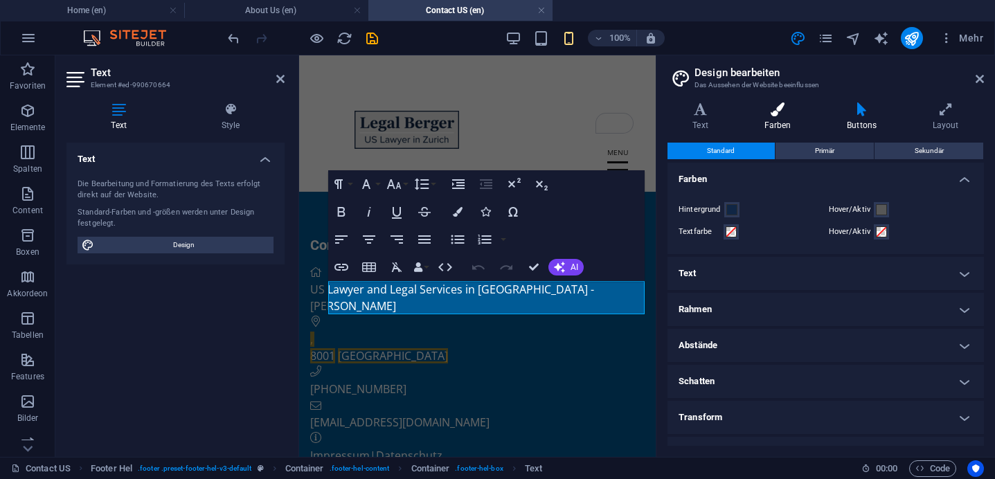
click at [796, 116] on h4 "Farben" at bounding box center [780, 117] width 83 height 29
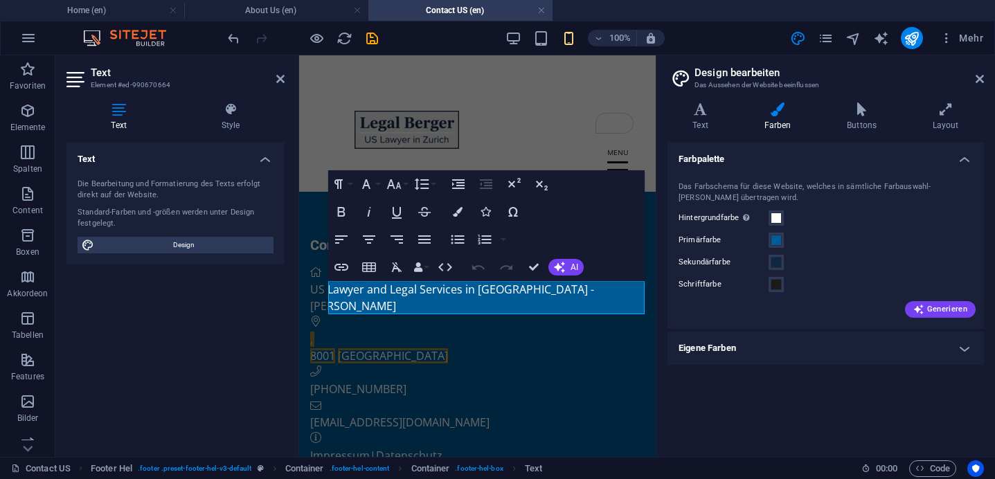
click at [715, 100] on div "Varianten Text Farben Buttons Layout Text Standard Bold Links Schriftfarbe Schr…" at bounding box center [826, 274] width 339 height 366
click at [707, 108] on icon at bounding box center [701, 110] width 66 height 14
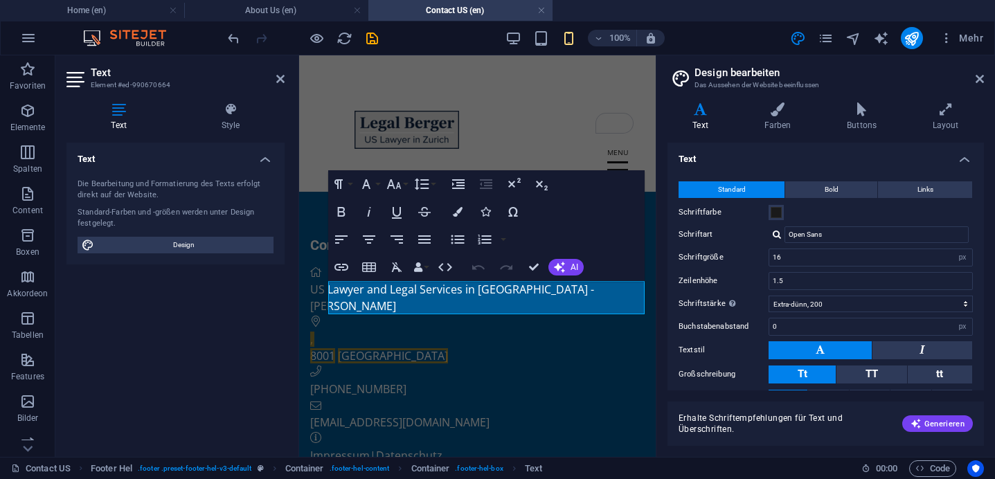
click at [973, 82] on header "Design bearbeiten Das Aussehen der Website beeinflussen" at bounding box center [827, 73] width 314 height 36
click at [975, 82] on header "Design bearbeiten Das Aussehen der Website beeinflussen" at bounding box center [827, 73] width 314 height 36
click at [985, 83] on aside "Design bearbeiten Das Aussehen der Website beeinflussen Varianten Text Farben B…" at bounding box center [825, 256] width 339 height 402
click at [980, 80] on icon at bounding box center [980, 78] width 8 height 11
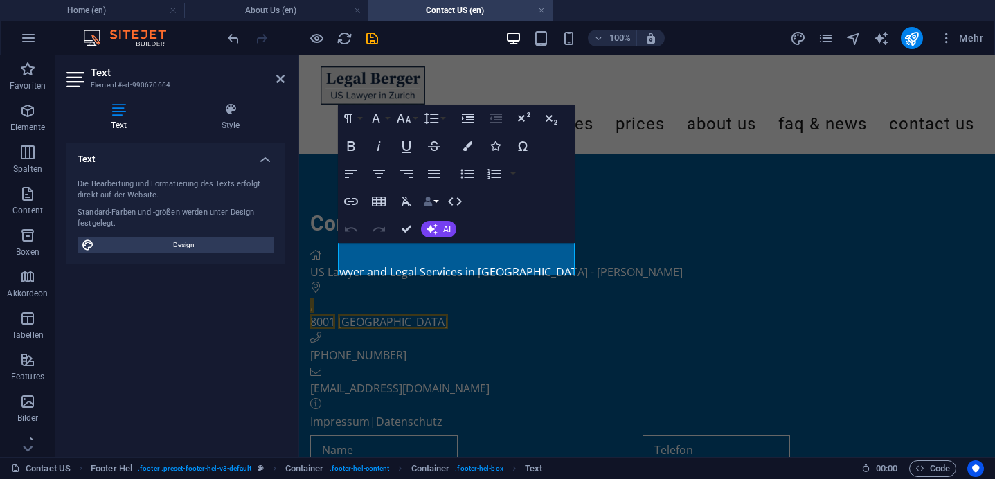
click at [429, 203] on icon "button" at bounding box center [428, 202] width 10 height 10
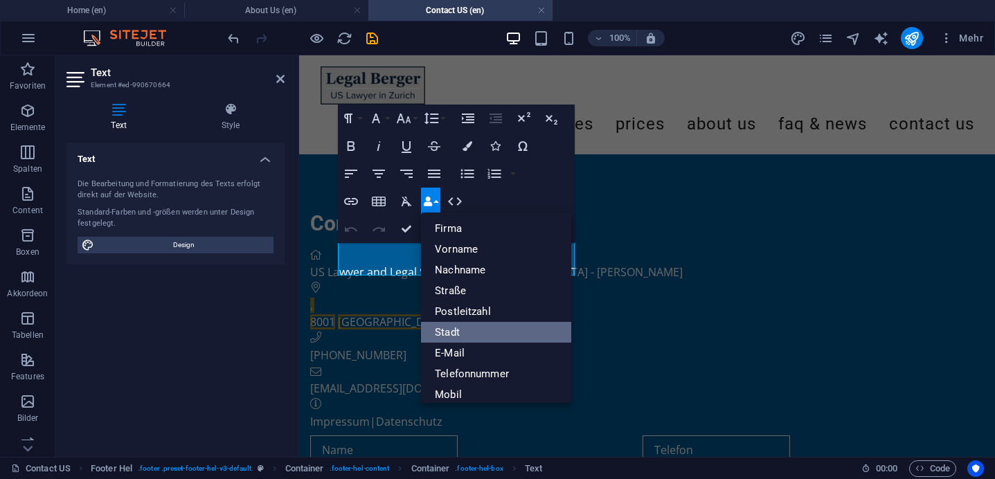
click at [463, 328] on link "Stadt" at bounding box center [496, 332] width 150 height 21
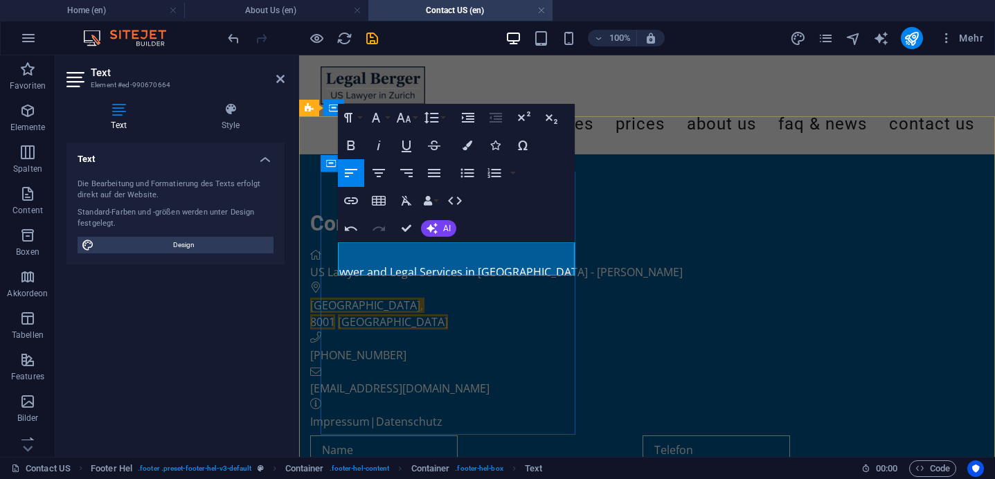
click at [371, 297] on p "Zurich ​ ," at bounding box center [637, 305] width 654 height 17
click at [430, 201] on icon "button" at bounding box center [428, 201] width 10 height 10
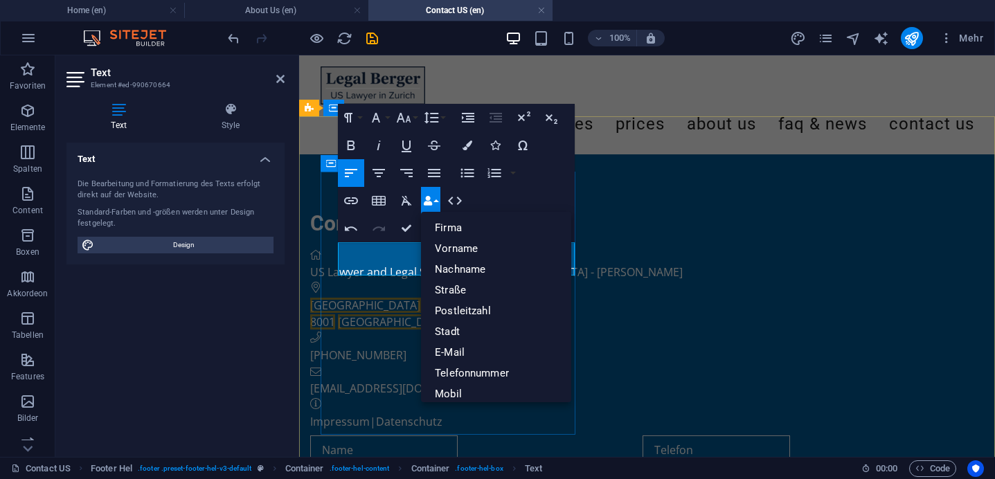
click at [393, 297] on p "Zurich ​ ," at bounding box center [637, 305] width 654 height 17
click at [501, 196] on div "Paragraph Format Normal Heading 1 Heading 2 Heading 3 Heading 4 Heading 5 Headi…" at bounding box center [456, 173] width 237 height 139
click at [450, 202] on icon "button" at bounding box center [455, 201] width 14 height 8
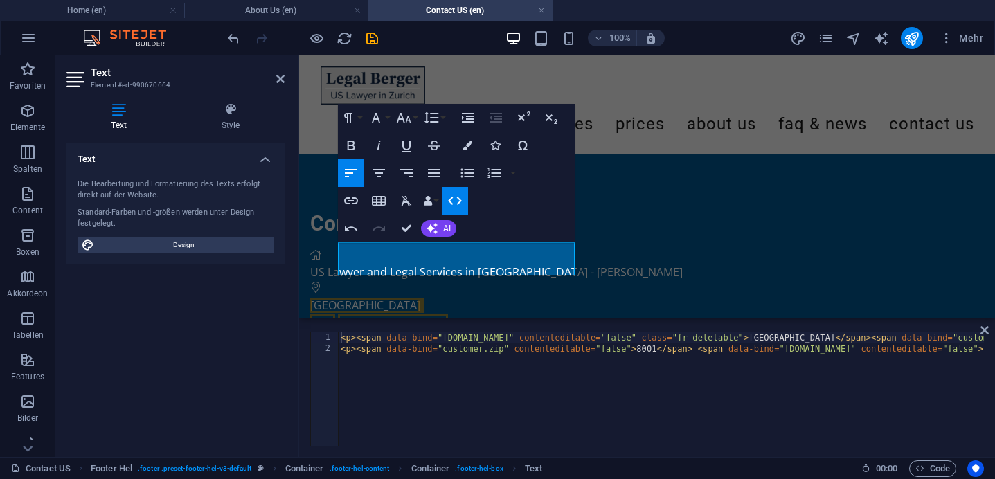
click at [449, 202] on icon "button" at bounding box center [455, 201] width 14 height 8
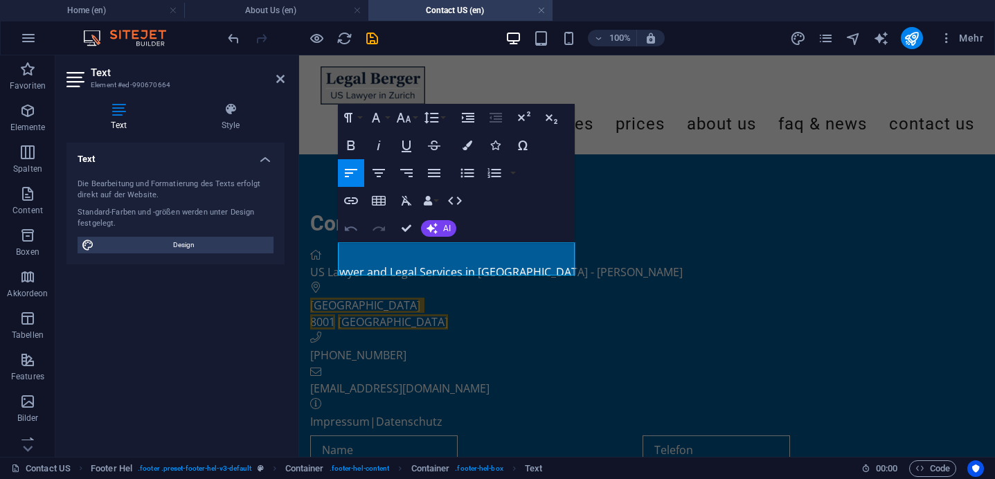
click at [354, 232] on icon "button" at bounding box center [351, 228] width 17 height 17
click at [355, 231] on icon "button" at bounding box center [351, 228] width 17 height 17
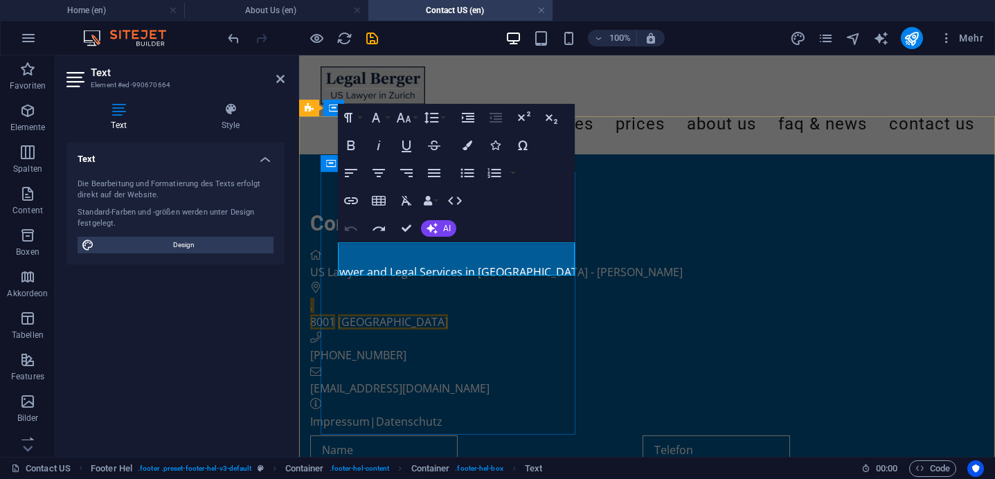
click at [364, 297] on p "," at bounding box center [637, 305] width 654 height 17
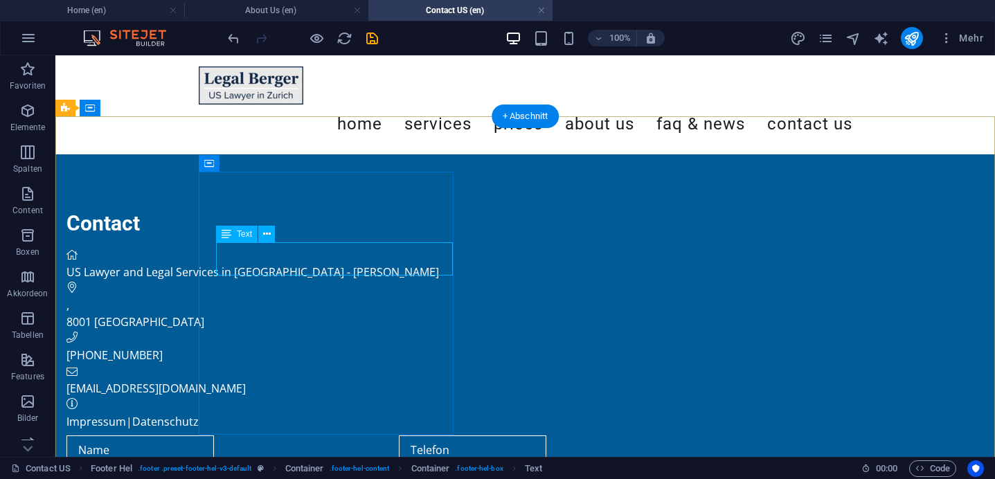
click at [313, 297] on div ", 8001 Zurich" at bounding box center [393, 313] width 654 height 33
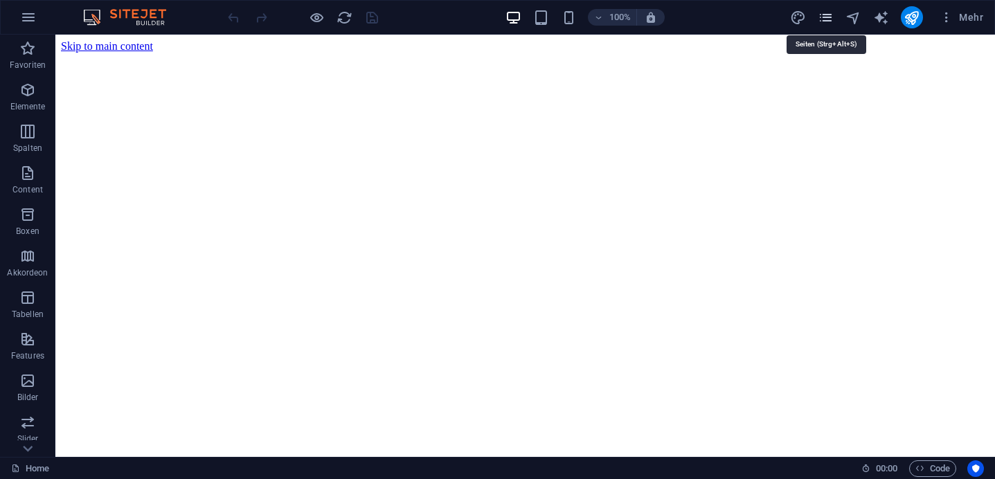
click at [824, 16] on icon "pages" at bounding box center [826, 18] width 16 height 16
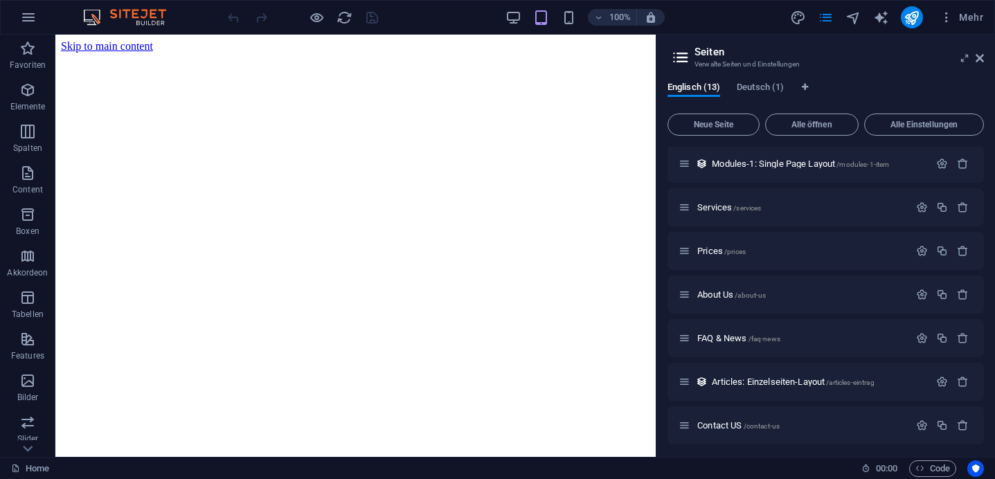
scroll to position [268, 0]
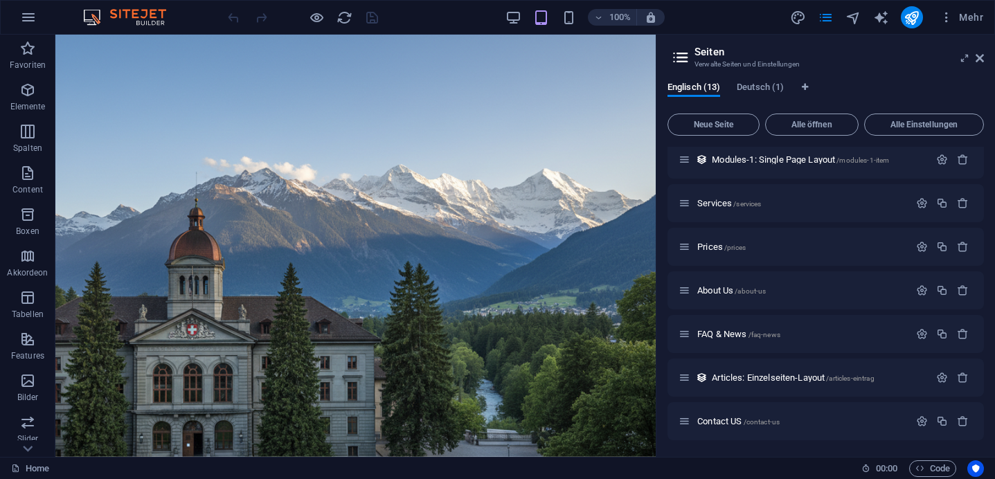
click at [977, 69] on header "Seiten Verwalte Seiten und Einstellungen" at bounding box center [827, 53] width 314 height 36
click at [719, 419] on span "Contact US /contact-us" at bounding box center [738, 421] width 82 height 10
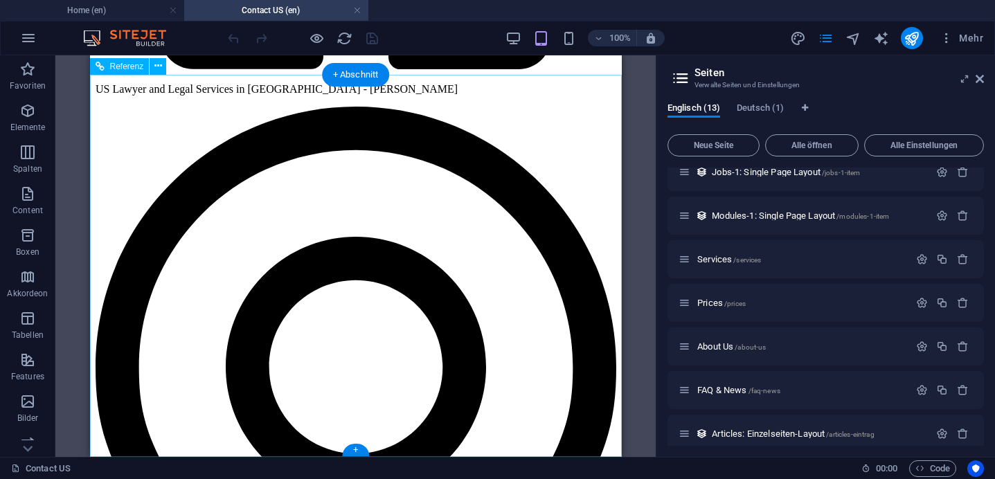
scroll to position [0, 0]
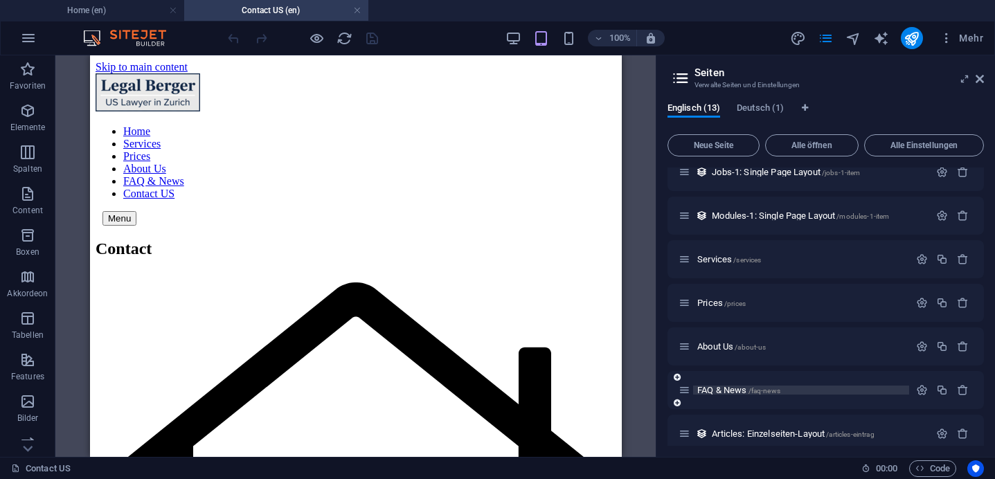
click at [738, 386] on span "FAQ & News /faq-news" at bounding box center [738, 390] width 83 height 10
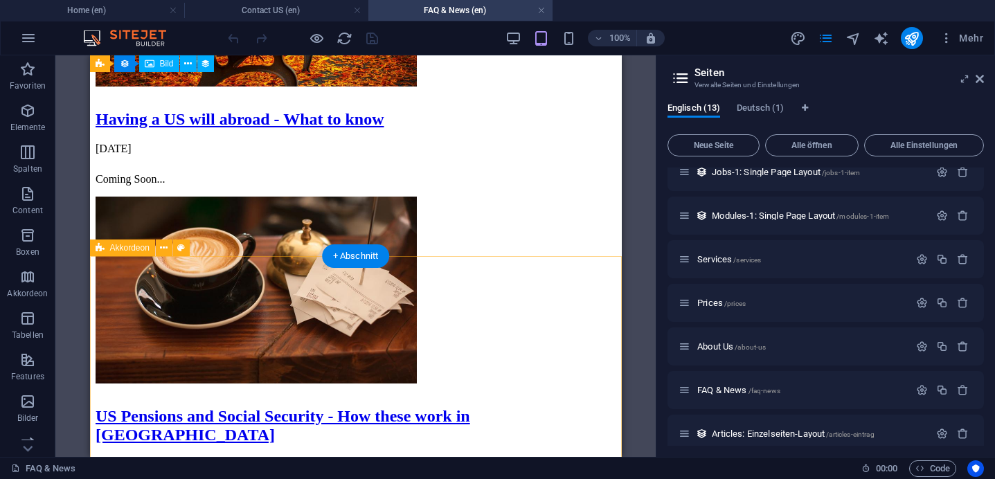
scroll to position [589, 0]
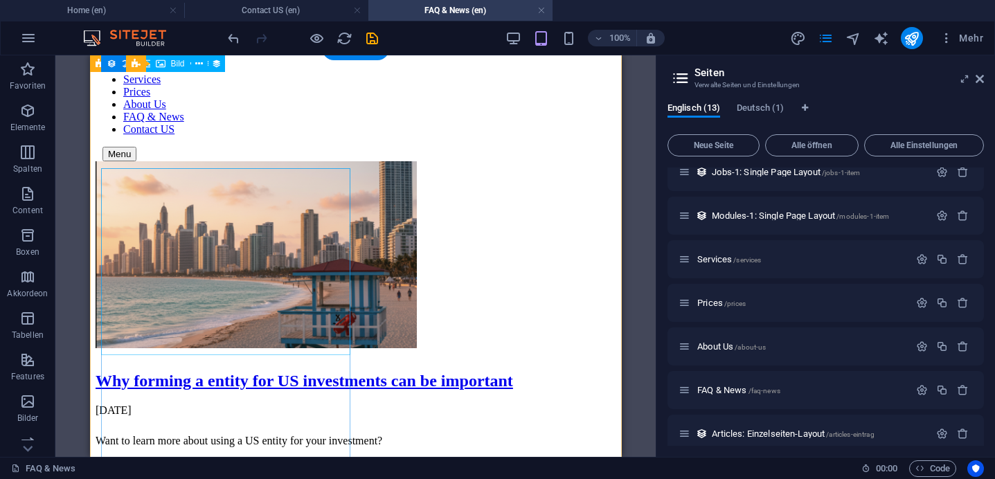
scroll to position [0, 0]
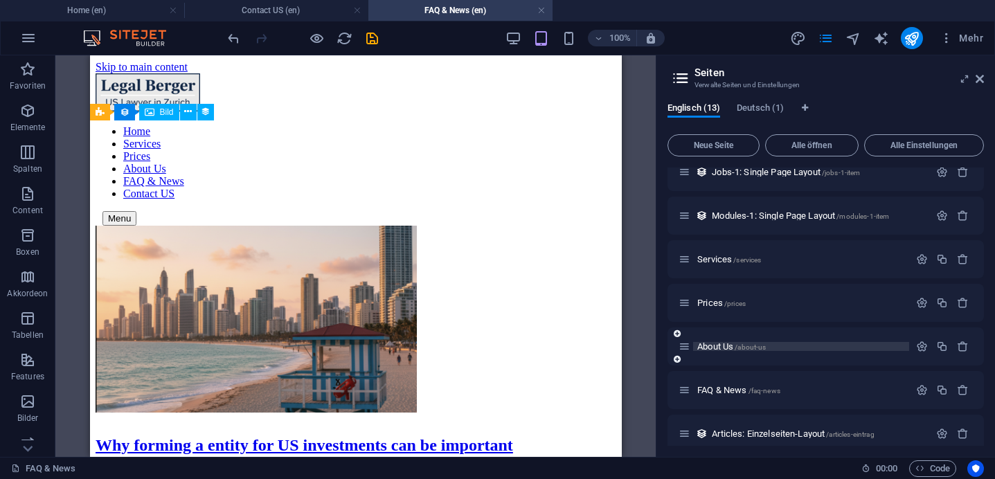
click at [724, 346] on span "About Us /about-us" at bounding box center [731, 346] width 69 height 10
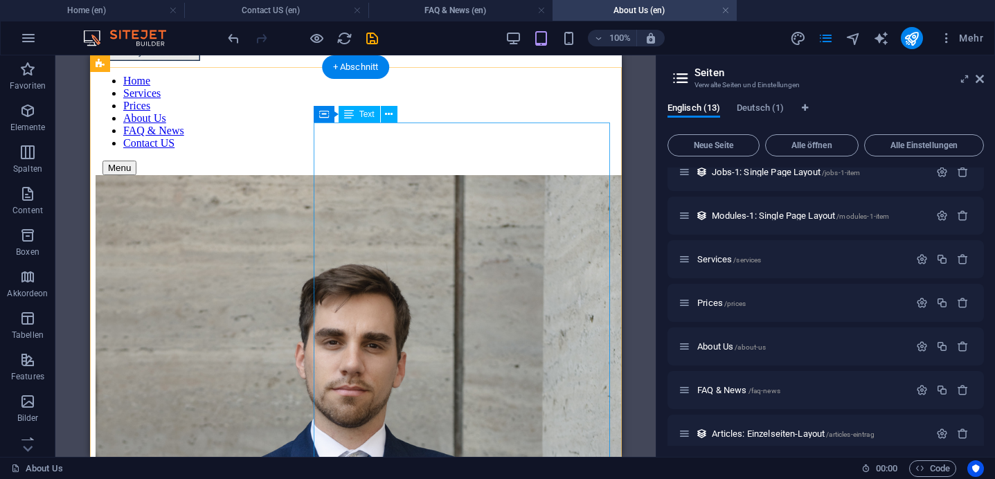
scroll to position [44, 0]
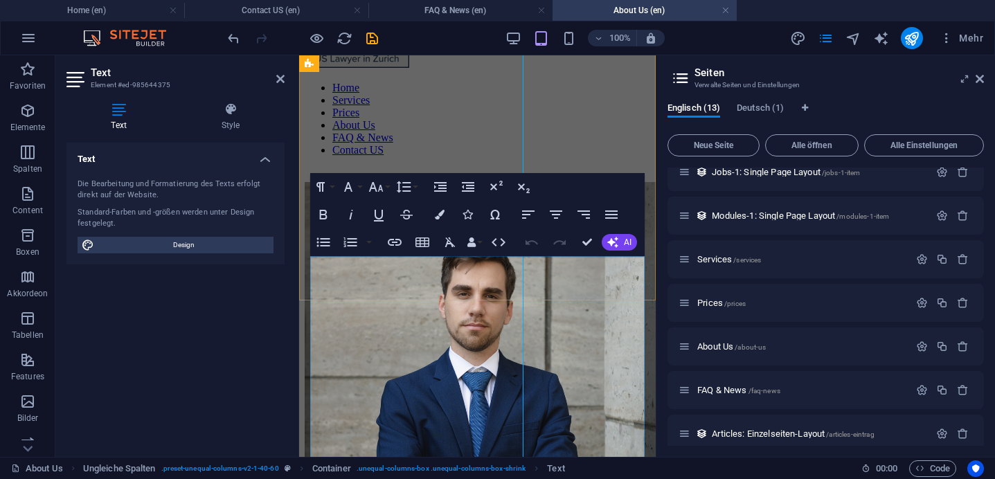
scroll to position [477, 0]
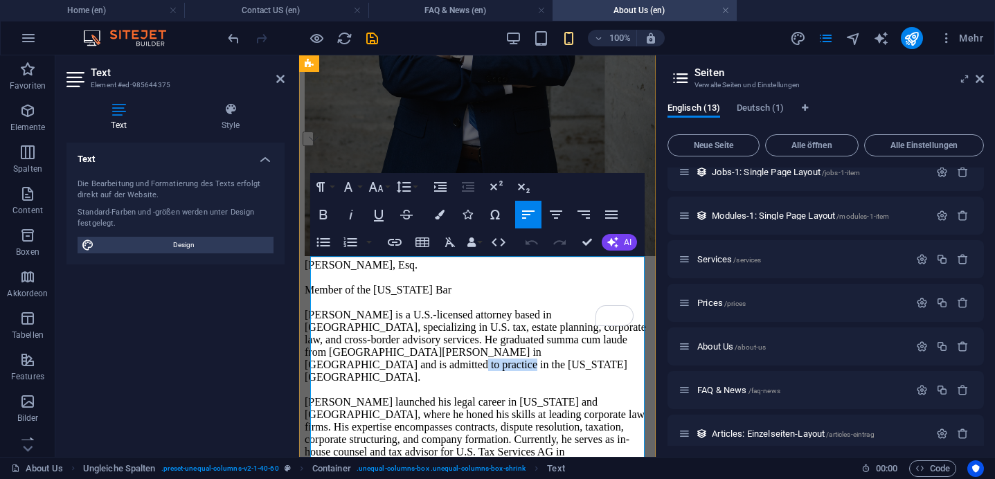
drag, startPoint x: 389, startPoint y: 395, endPoint x: 454, endPoint y: 397, distance: 65.1
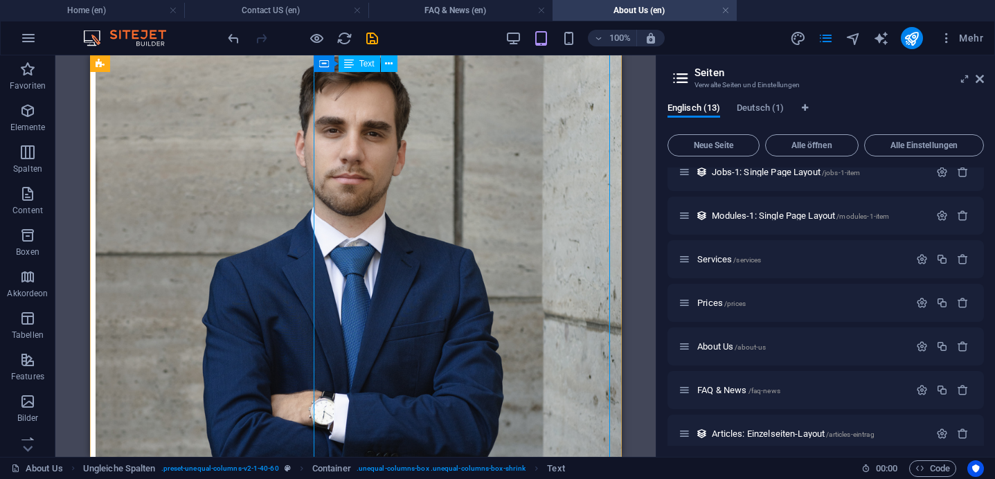
scroll to position [213, 0]
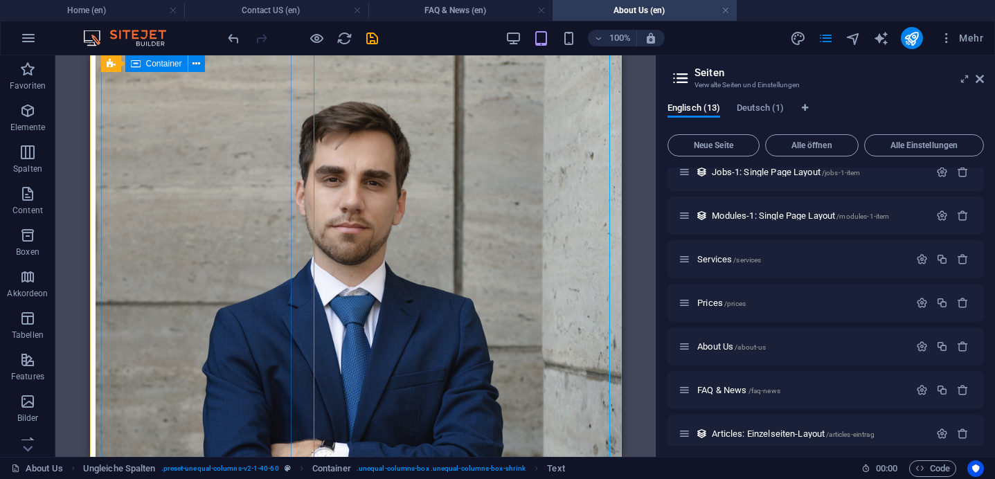
click at [245, 325] on div at bounding box center [355, 392] width 521 height 760
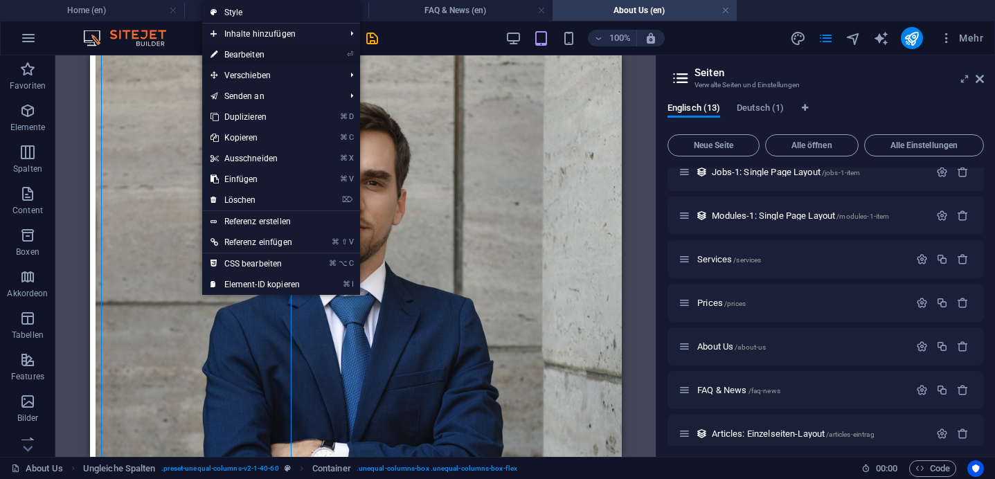
click at [265, 53] on link "⏎ Bearbeiten" at bounding box center [255, 54] width 107 height 21
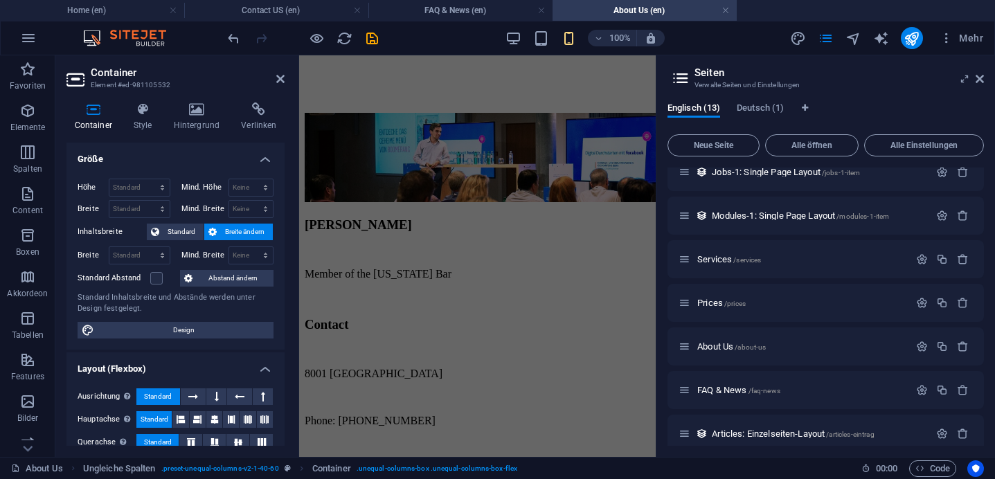
scroll to position [1381, 0]
click at [981, 82] on icon at bounding box center [980, 78] width 8 height 11
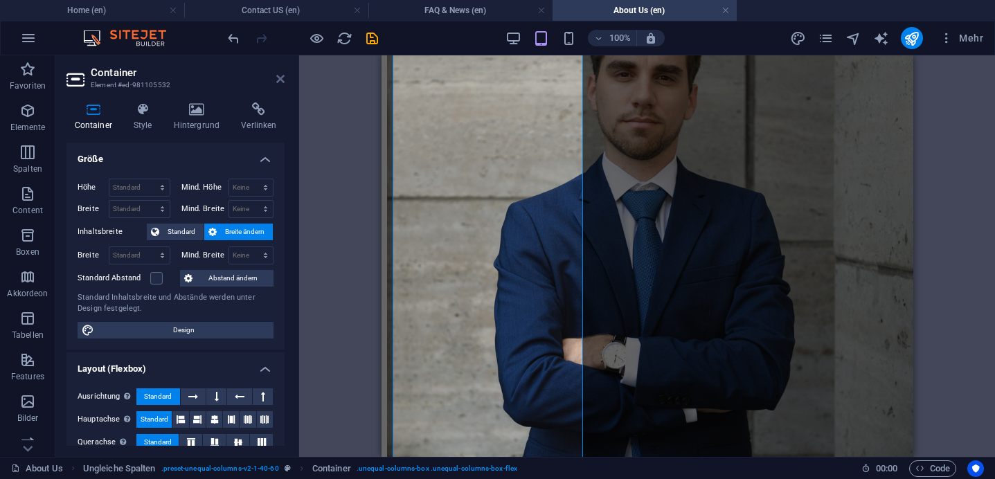
click at [282, 80] on icon at bounding box center [280, 78] width 8 height 11
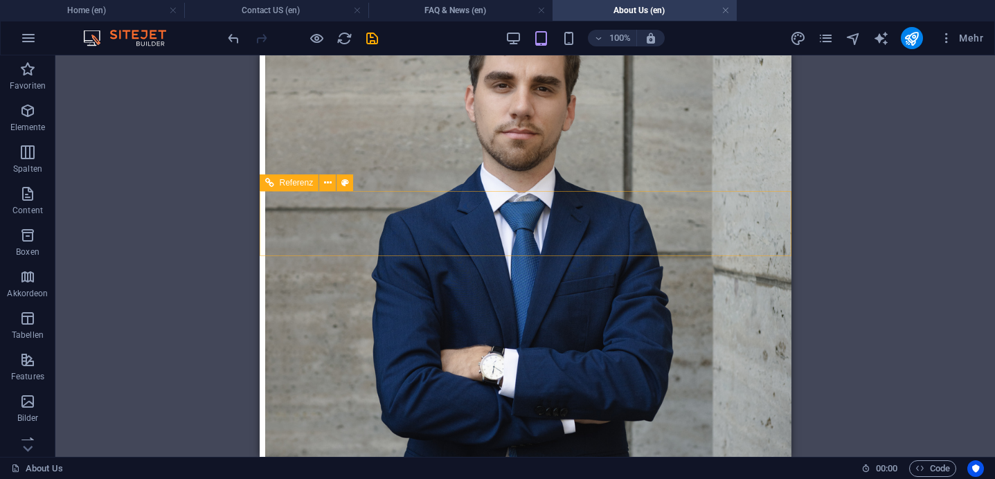
scroll to position [0, 0]
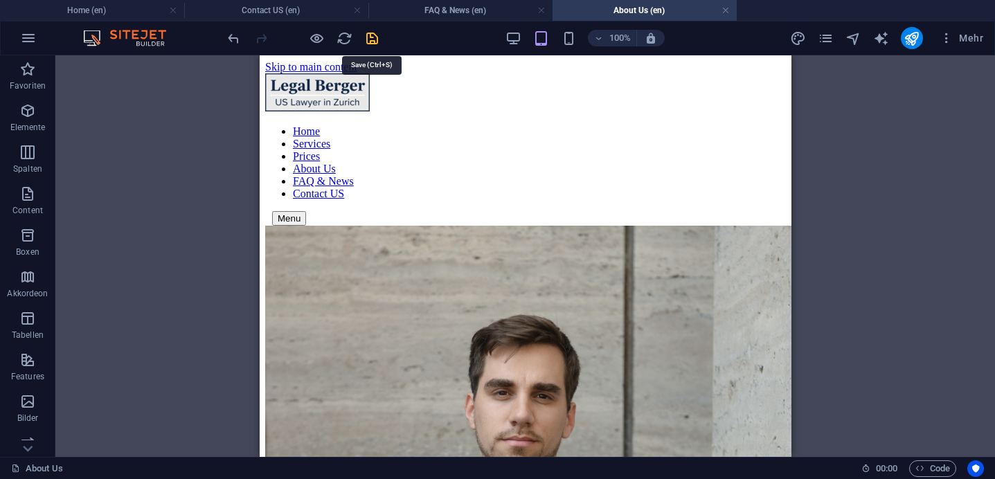
click at [371, 38] on icon "save" at bounding box center [372, 38] width 16 height 16
click at [909, 43] on icon "publish" at bounding box center [912, 38] width 16 height 16
